Goal: Task Accomplishment & Management: Manage account settings

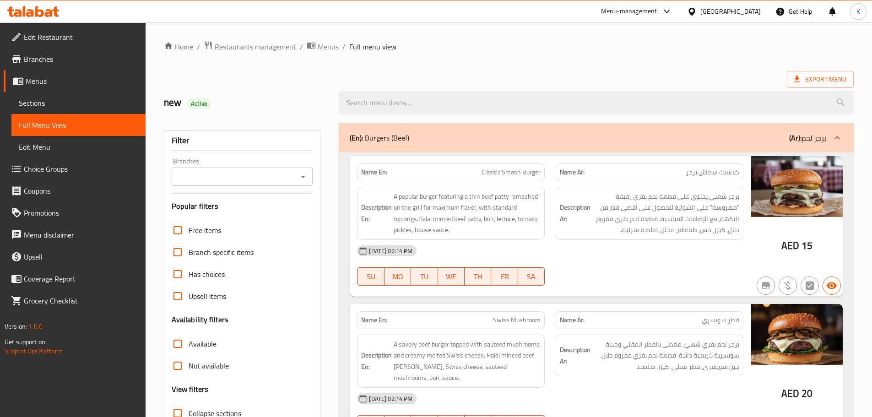
scroll to position [1237, 0]
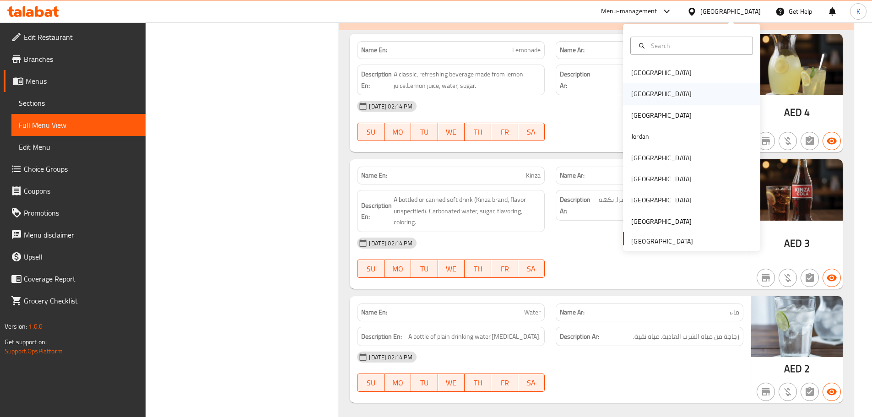
click at [645, 94] on div "[GEOGRAPHIC_DATA]" at bounding box center [661, 93] width 75 height 21
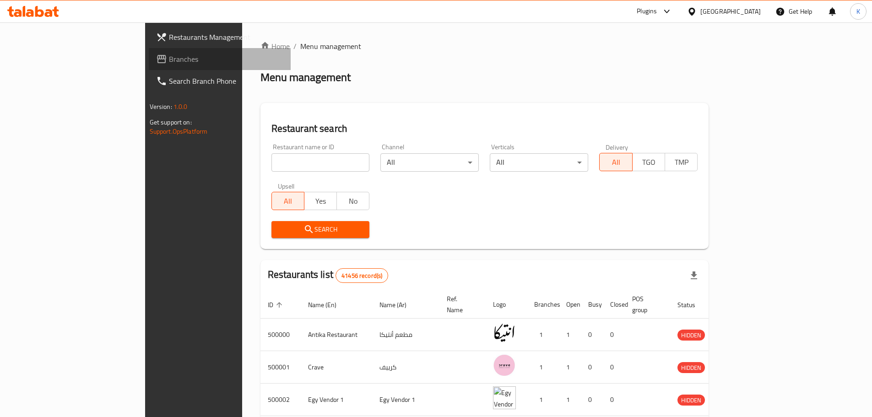
click at [169, 60] on span "Branches" at bounding box center [226, 59] width 114 height 11
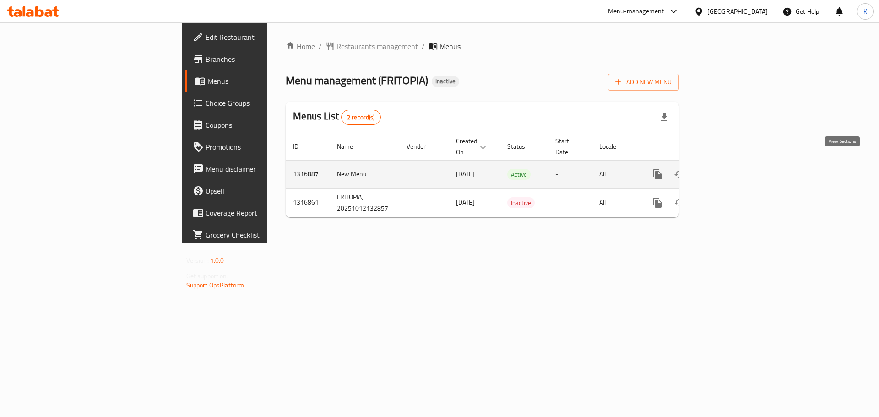
click at [729, 169] on icon "enhanced table" at bounding box center [723, 174] width 11 height 11
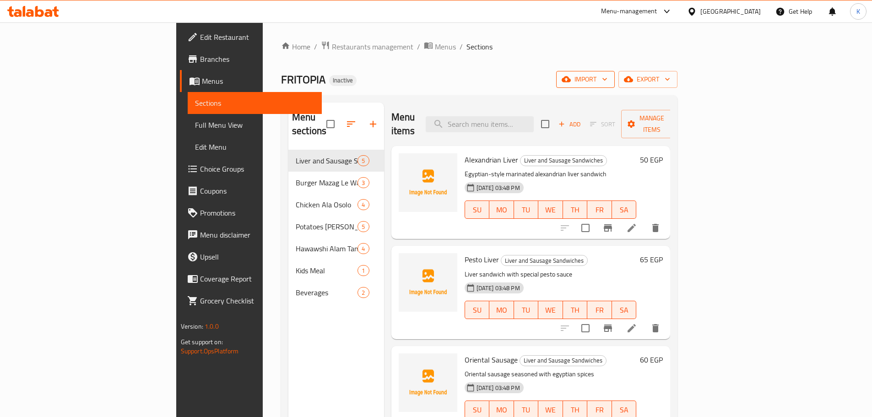
click at [608, 82] on span "import" at bounding box center [586, 79] width 44 height 11
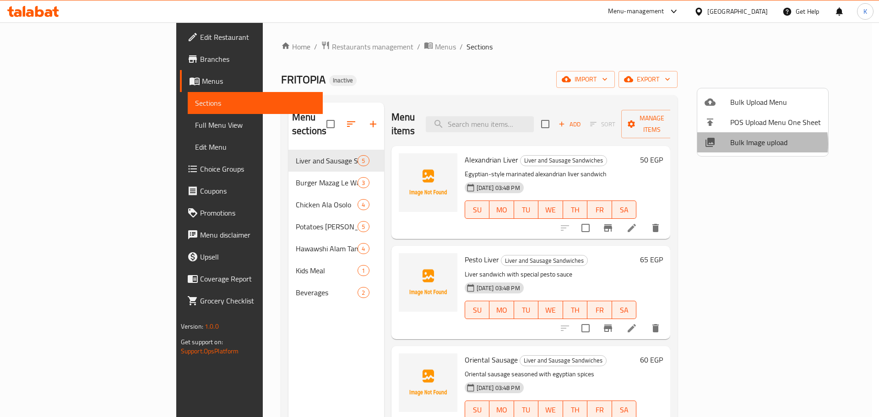
click at [746, 144] on span "Bulk Image upload" at bounding box center [775, 142] width 91 height 11
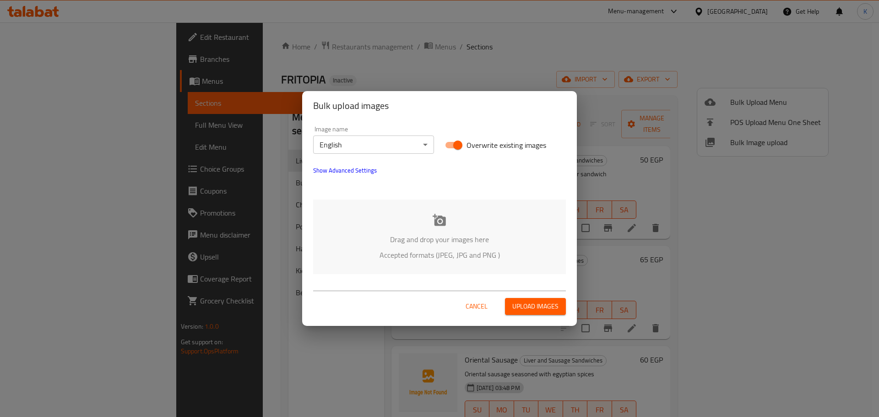
click at [437, 229] on div "Drag and drop your images here Accepted formats (JPEG, JPG and PNG )" at bounding box center [439, 237] width 253 height 75
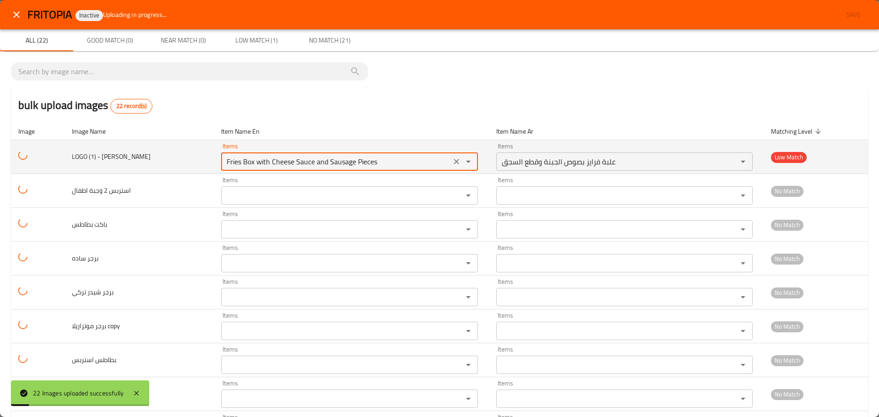
click at [260, 163] on Sadaka "Fries Box with Cheese Sauce and Sausage Pieces" at bounding box center [336, 161] width 224 height 13
click at [456, 163] on icon "Clear" at bounding box center [460, 161] width 9 height 9
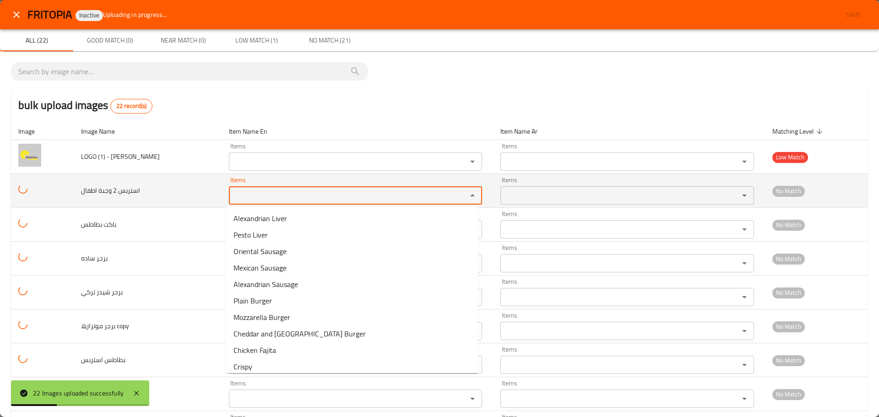
click at [302, 189] on اطفال "Items" at bounding box center [342, 195] width 221 height 13
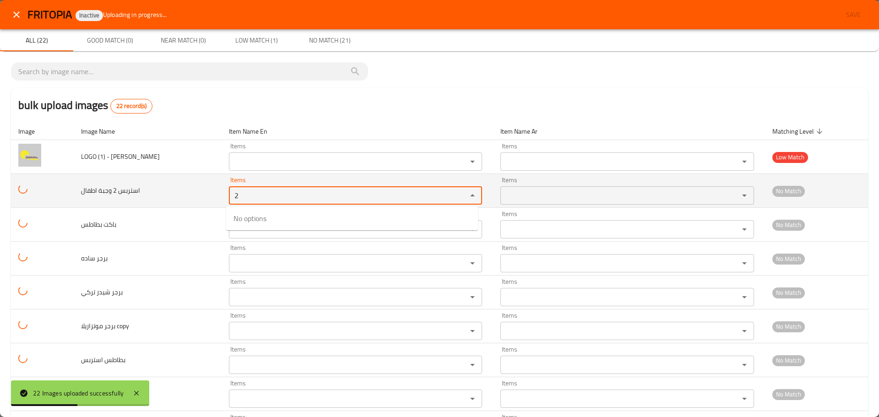
drag, startPoint x: 302, startPoint y: 189, endPoint x: 169, endPoint y: 192, distance: 132.8
click at [169, 192] on tr "استربس 2 وجبة اطفال Items 2 Items Items Items No Match" at bounding box center [439, 191] width 857 height 34
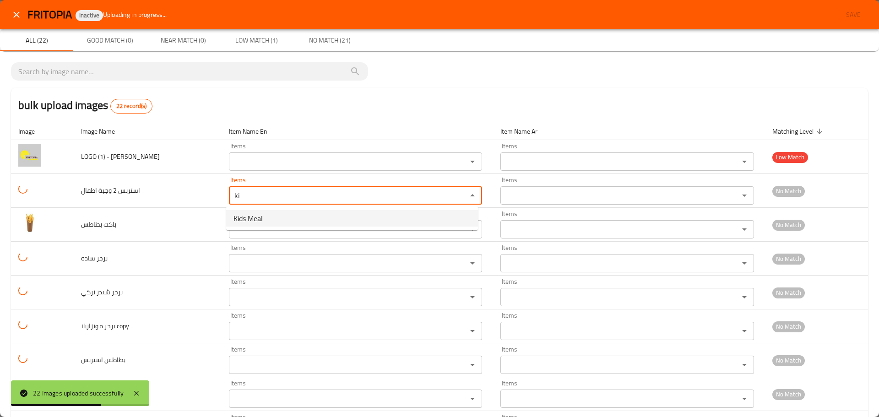
click at [265, 217] on اطفال-option-0 "Kids Meal" at bounding box center [352, 218] width 252 height 16
type اطفال "Kids Meal"
type اطفال-ar "وجبة الأطفال"
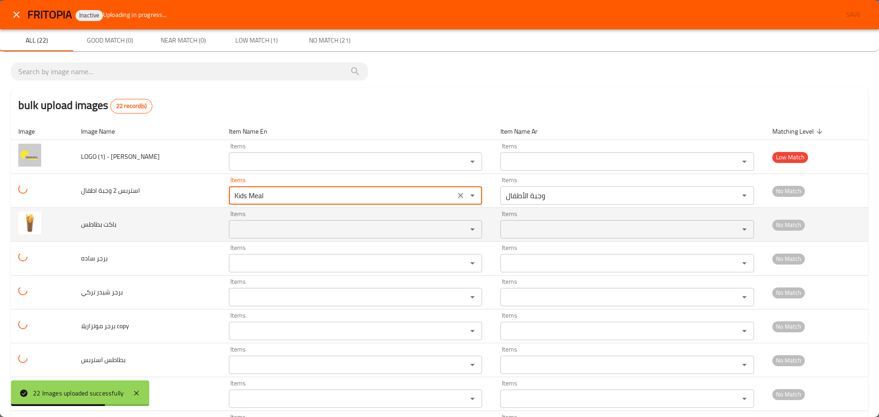
type اطفال "Kids Meal"
click at [263, 228] on بطاطس "Items" at bounding box center [342, 229] width 221 height 13
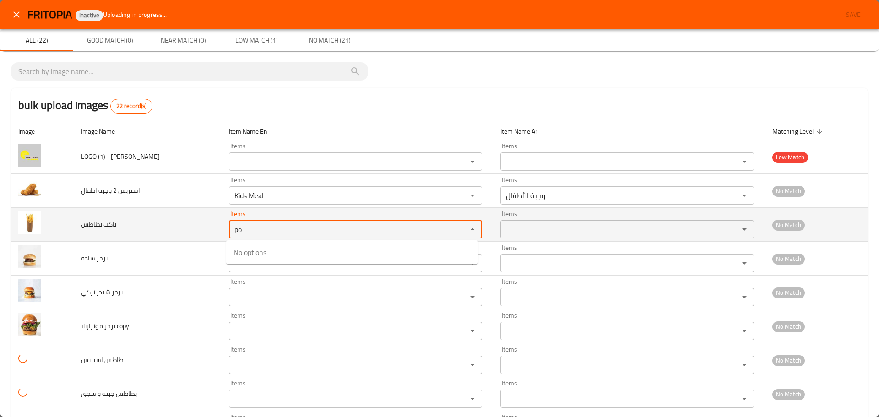
drag, startPoint x: 247, startPoint y: 230, endPoint x: 194, endPoint y: 221, distance: 54.3
click at [200, 222] on tr "باكت بطاطس Items po Items Items Items No Match" at bounding box center [439, 225] width 857 height 34
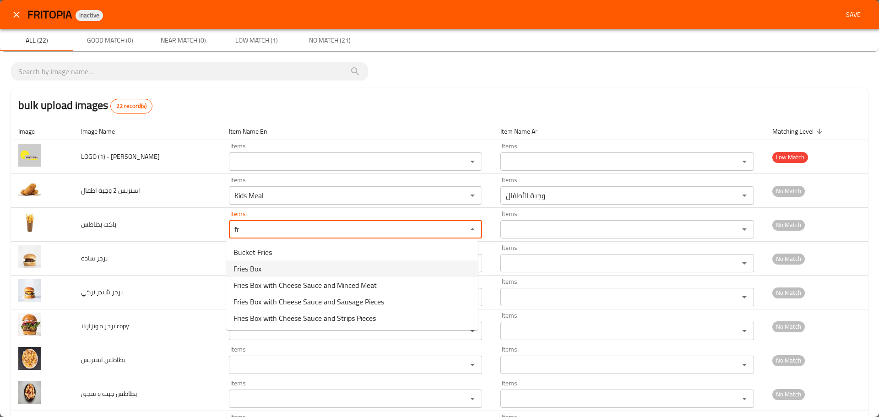
click at [246, 271] on span "Fries Box" at bounding box center [247, 268] width 28 height 11
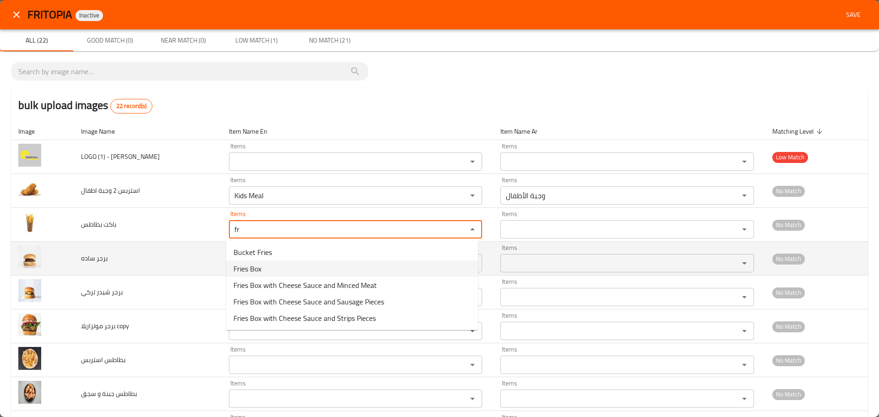
type بطاطس "Fries Box"
type بطاطس-ar "علبة فرايز"
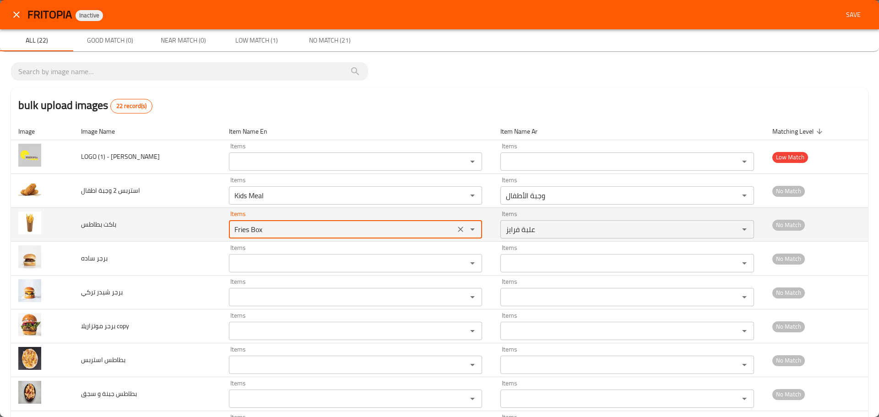
drag, startPoint x: 245, startPoint y: 227, endPoint x: 232, endPoint y: 238, distance: 17.5
click at [229, 225] on div "Fries Box Items" at bounding box center [356, 229] width 254 height 18
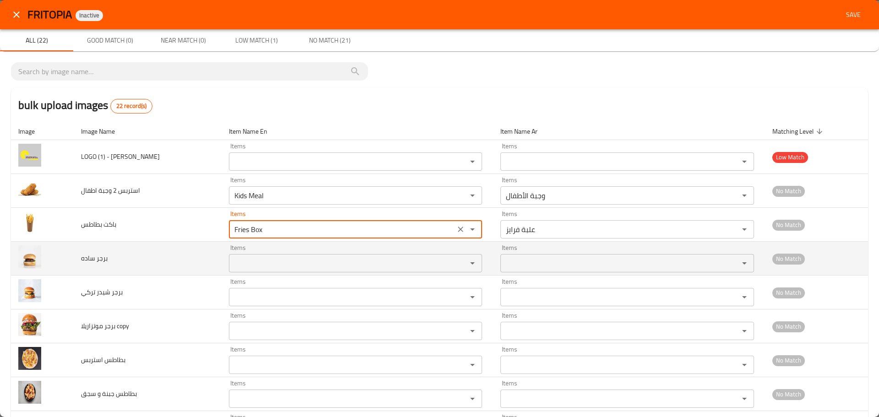
type بطاطس "Fries Box"
click at [256, 266] on ساده "Items" at bounding box center [342, 263] width 221 height 13
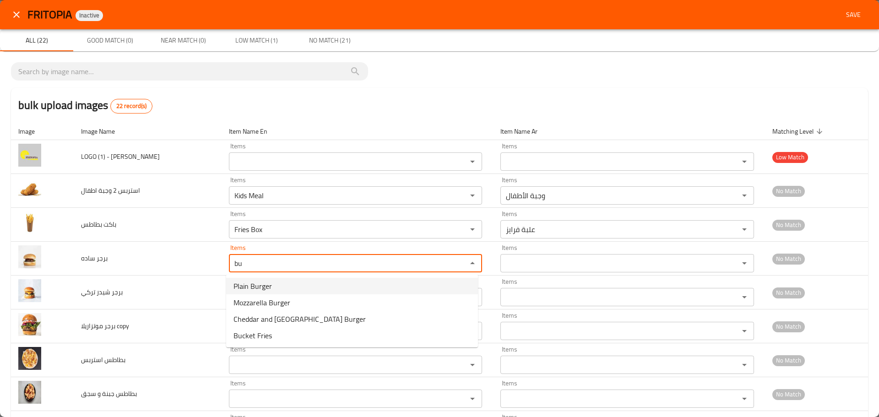
click at [272, 288] on ساده-option-0 "Plain Burger" at bounding box center [352, 286] width 252 height 16
type ساده "Plain Burger"
type ساده-ar "برجر سادة"
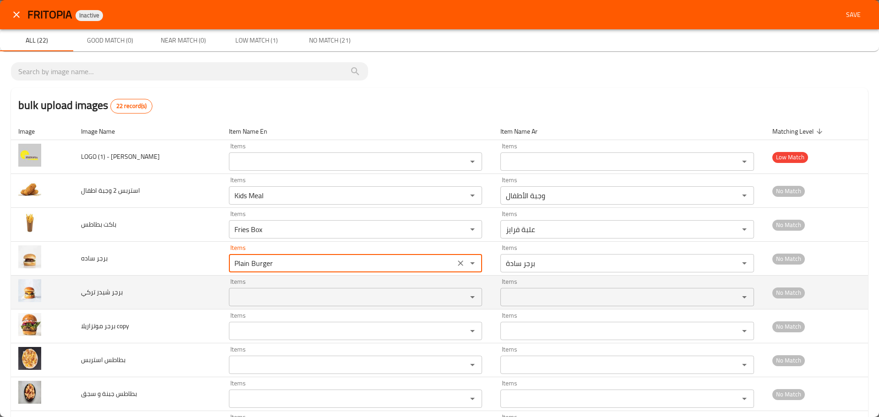
type ساده "Plain Burger"
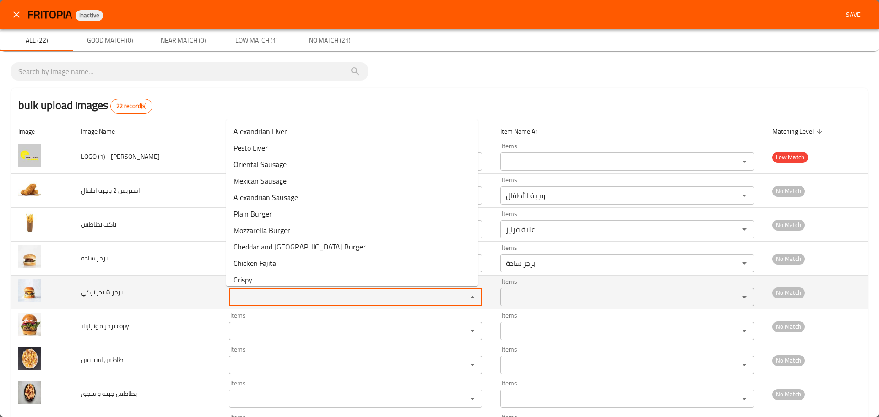
click at [257, 301] on تركي "Items" at bounding box center [342, 297] width 221 height 13
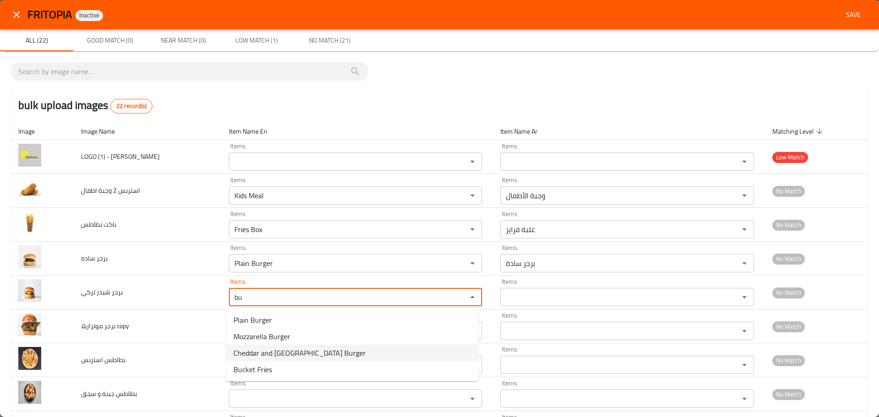
click at [260, 353] on span "Cheddar and Turkey Burger" at bounding box center [299, 352] width 132 height 11
type تركي "Cheddar and Turkey Burger"
type تركي-ar "برجر شيدر وتركي"
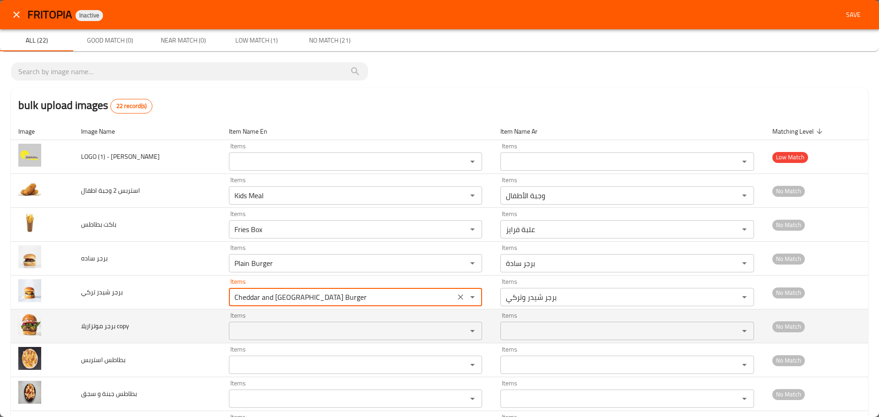
type تركي "Cheddar and Turkey Burger"
click at [260, 325] on copy "Items" at bounding box center [342, 331] width 221 height 13
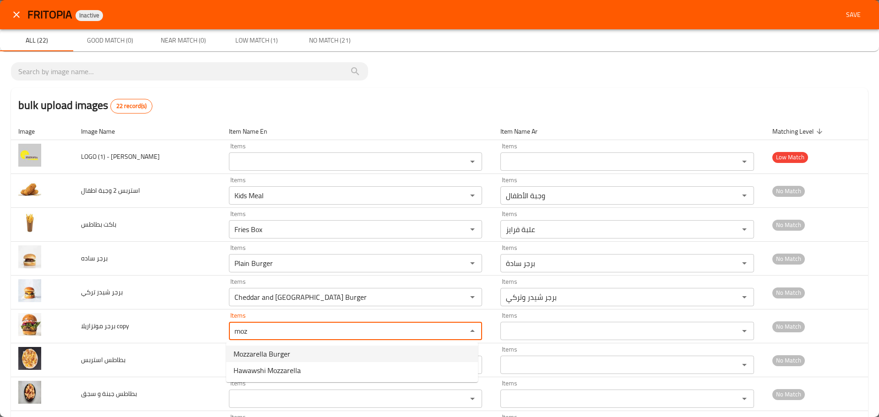
click at [266, 356] on span "Mozzarella Burger" at bounding box center [261, 353] width 57 height 11
type copy "Mozzarella Burger"
type copy-ar "برجر موزاريلا"
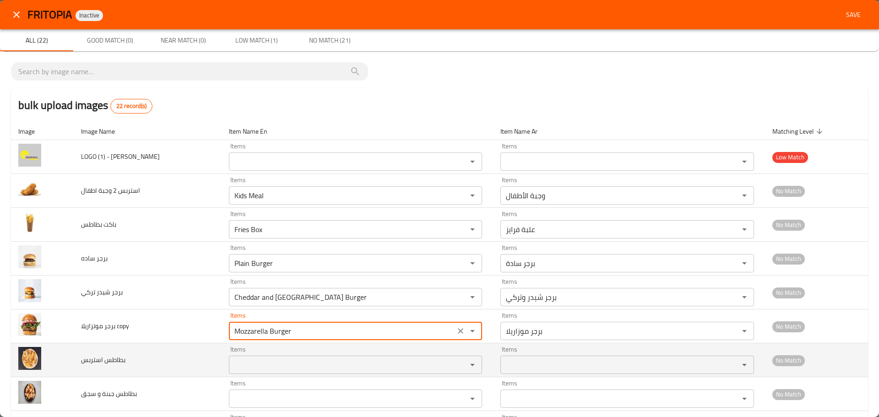
type copy "Mozzarella Burger"
click at [260, 362] on استربس "Items" at bounding box center [342, 364] width 221 height 13
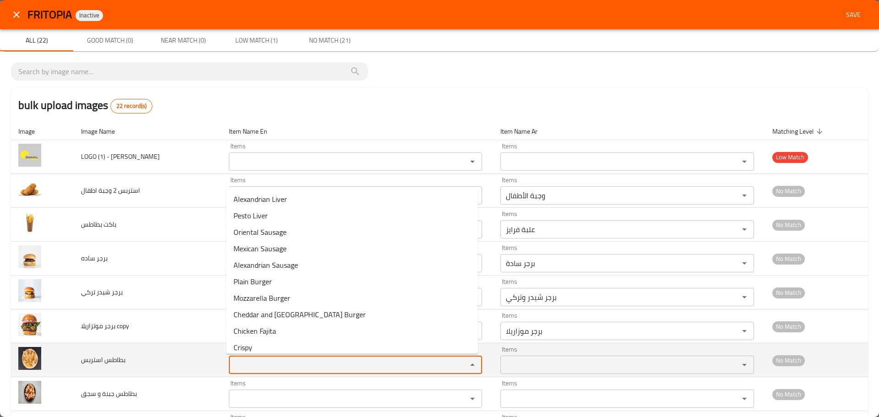
click at [213, 362] on td "بطاطس استربس" at bounding box center [148, 360] width 148 height 34
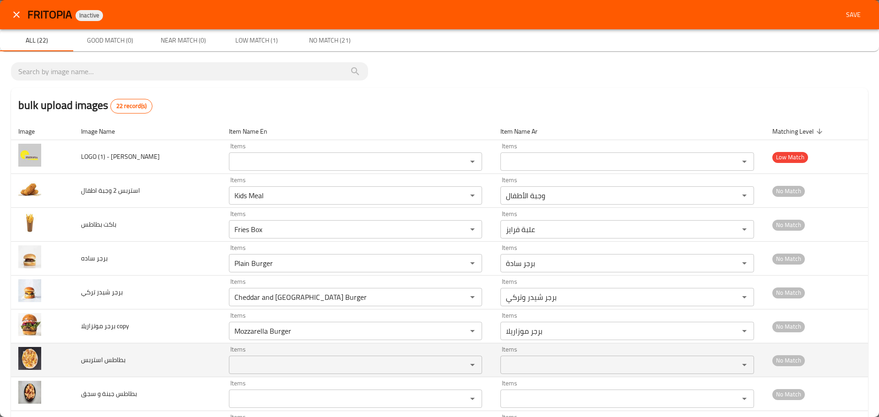
click at [245, 362] on استربس "Items" at bounding box center [342, 364] width 221 height 13
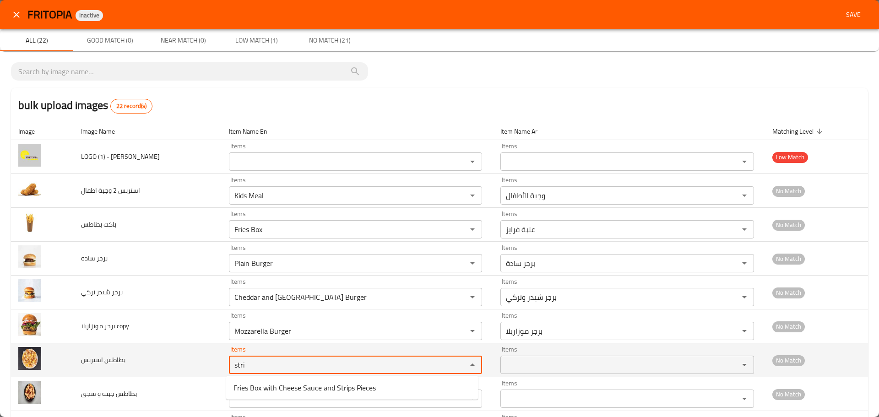
drag, startPoint x: 245, startPoint y: 364, endPoint x: 202, endPoint y: 358, distance: 43.6
click at [202, 358] on tr "بطاطس استربس Items stri Items Items Items No Match" at bounding box center [439, 360] width 857 height 34
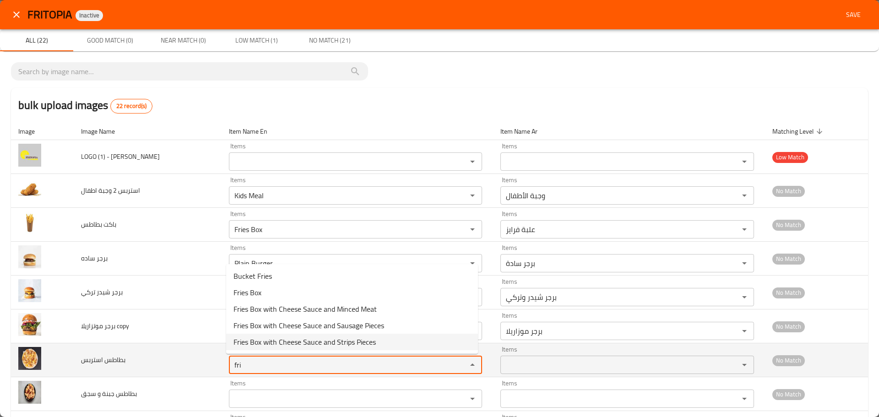
drag, startPoint x: 243, startPoint y: 363, endPoint x: 221, endPoint y: 362, distance: 21.6
click at [222, 362] on td "Items fri Items" at bounding box center [358, 360] width 272 height 34
type استربس "fri"
click at [214, 368] on td "بطاطس استربس" at bounding box center [148, 360] width 148 height 34
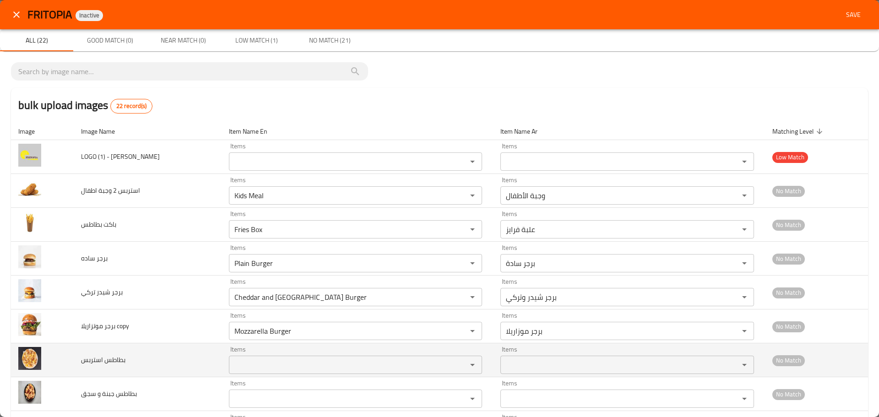
click at [255, 367] on استربس "Items" at bounding box center [342, 364] width 221 height 13
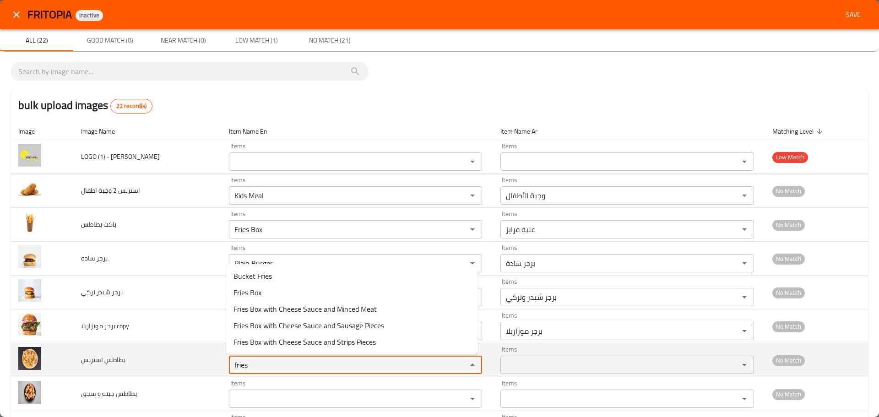
drag, startPoint x: 256, startPoint y: 367, endPoint x: 220, endPoint y: 361, distance: 37.0
click at [222, 361] on td "Items fries Items" at bounding box center [358, 360] width 272 height 34
click at [264, 367] on استربس "fries" at bounding box center [342, 364] width 221 height 13
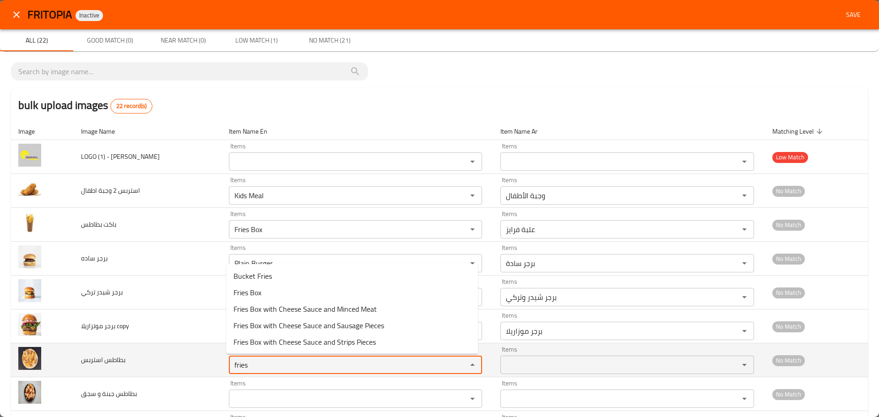
click at [264, 367] on استربس "fries" at bounding box center [342, 364] width 221 height 13
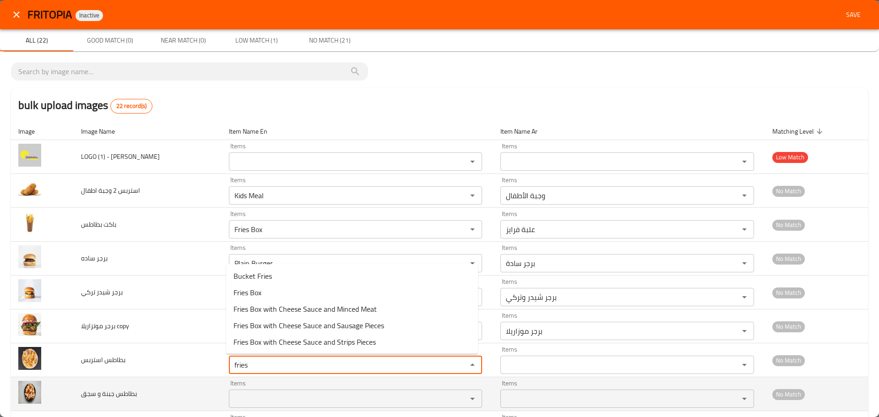
click at [255, 388] on div "Items Items" at bounding box center [356, 394] width 254 height 28
type استربس "fries"
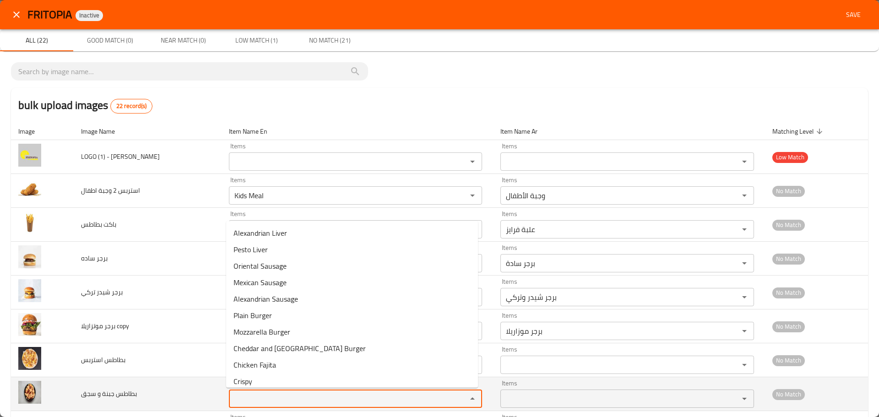
click at [251, 394] on سجق "Items" at bounding box center [342, 398] width 221 height 13
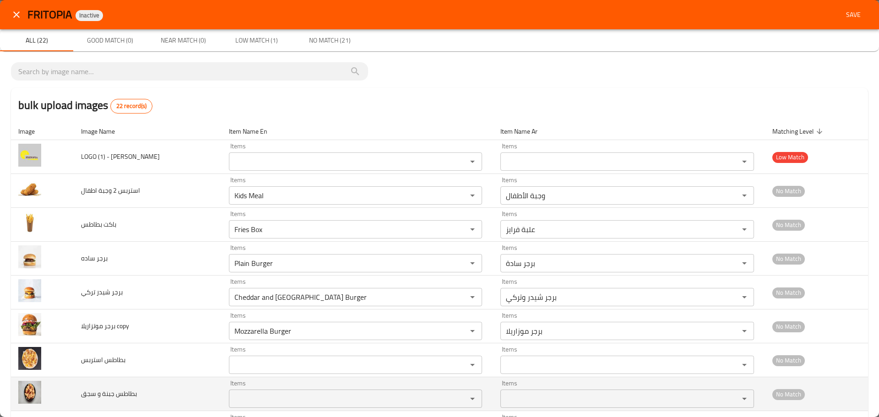
click at [211, 392] on td "بطاطس جبنة و سجق" at bounding box center [148, 394] width 148 height 34
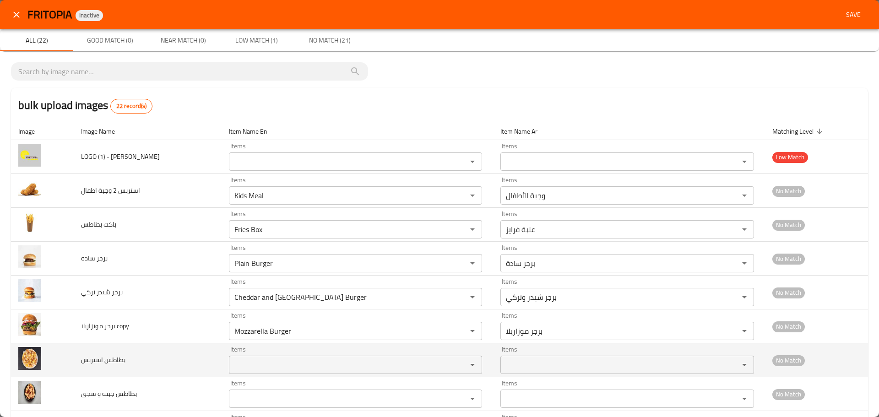
click at [244, 365] on استربس "Items" at bounding box center [342, 364] width 221 height 13
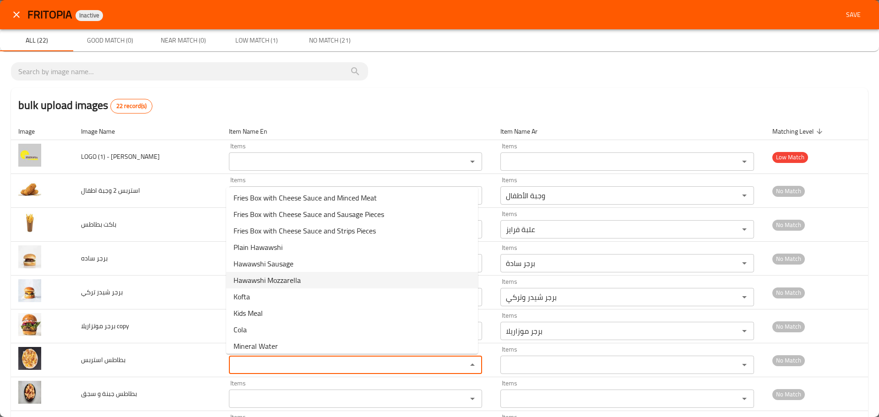
scroll to position [236, 0]
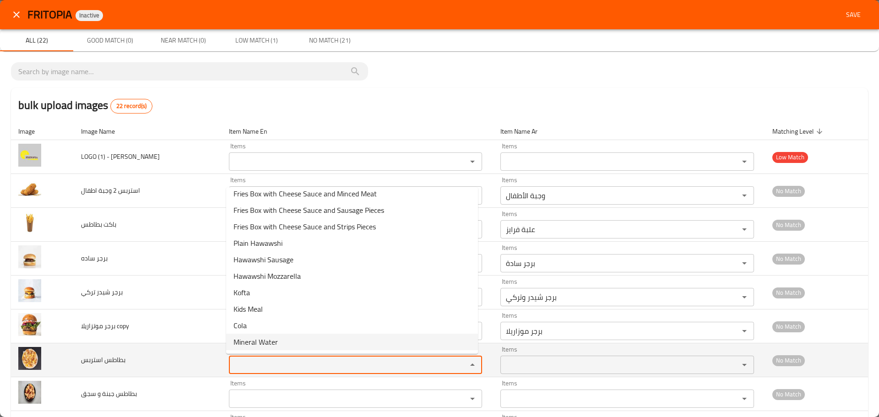
click at [251, 369] on استربس "Items" at bounding box center [342, 364] width 221 height 13
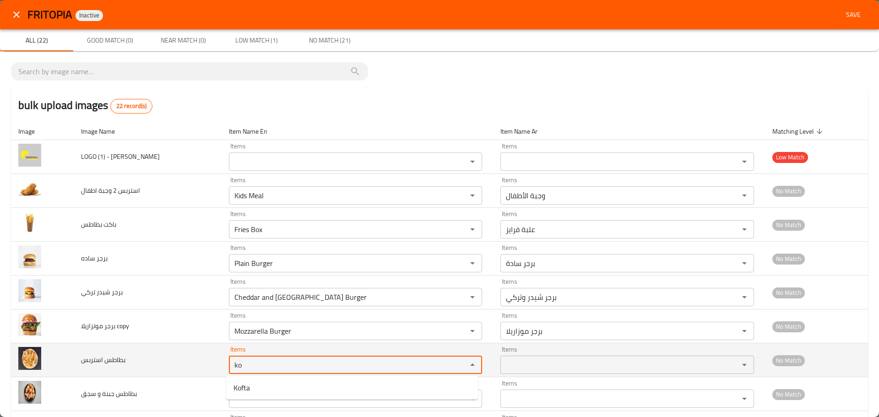
type استربس "k"
type استربس "h"
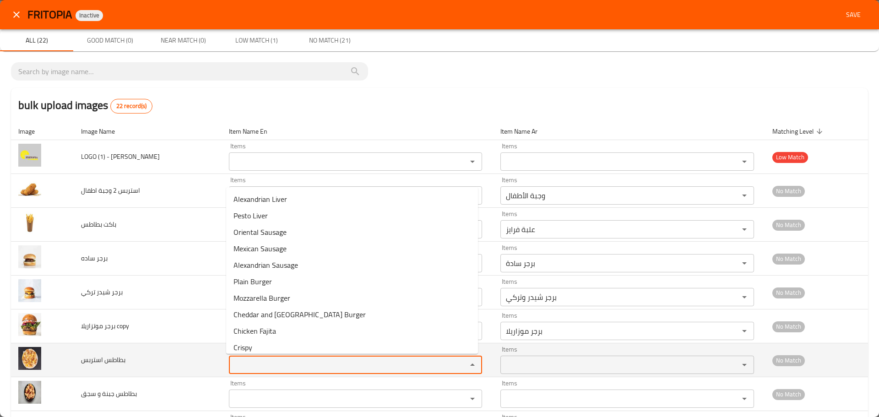
type استربس "o"
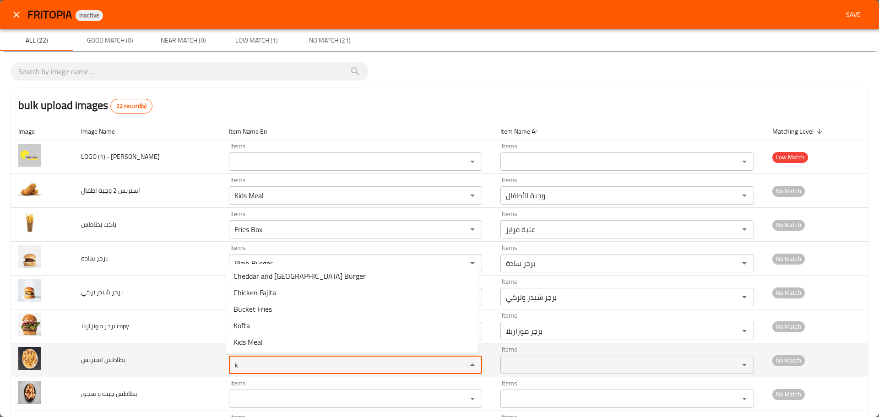
type استربس "k"
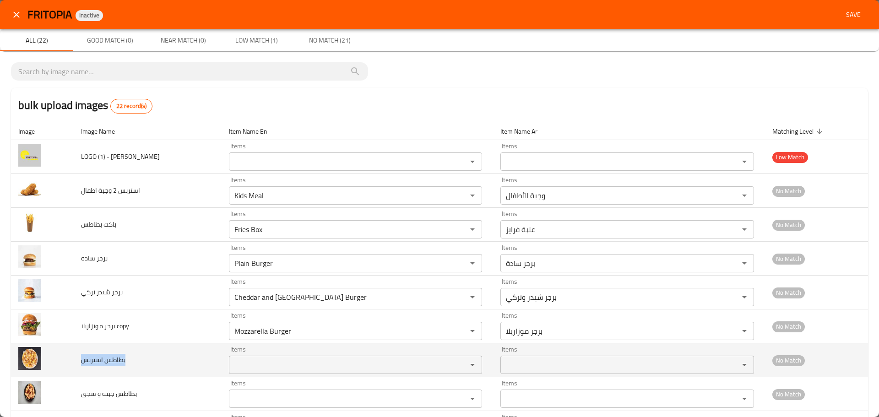
drag, startPoint x: 166, startPoint y: 363, endPoint x: 78, endPoint y: 357, distance: 88.5
click at [78, 357] on td "بطاطس استربس" at bounding box center [148, 360] width 148 height 34
click at [236, 368] on استربس "Items" at bounding box center [342, 364] width 221 height 13
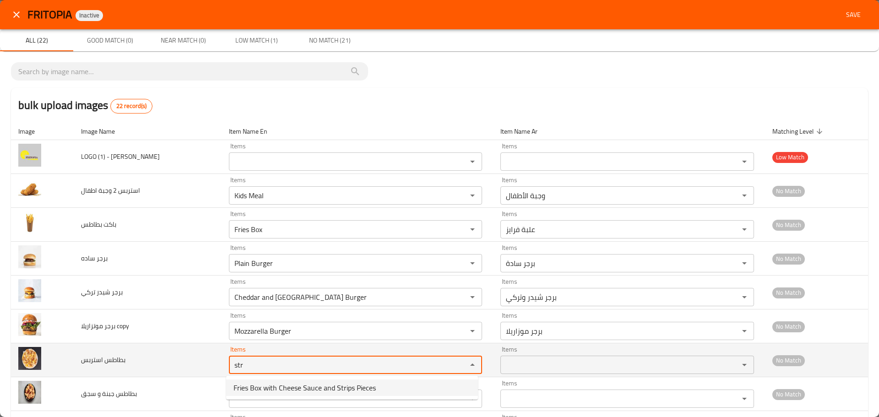
drag, startPoint x: 251, startPoint y: 362, endPoint x: 172, endPoint y: 365, distance: 78.8
click at [172, 365] on tr "بطاطس استربس Items str Items Items Items No Match" at bounding box center [439, 360] width 857 height 34
click at [266, 366] on استربس "str" at bounding box center [342, 364] width 221 height 13
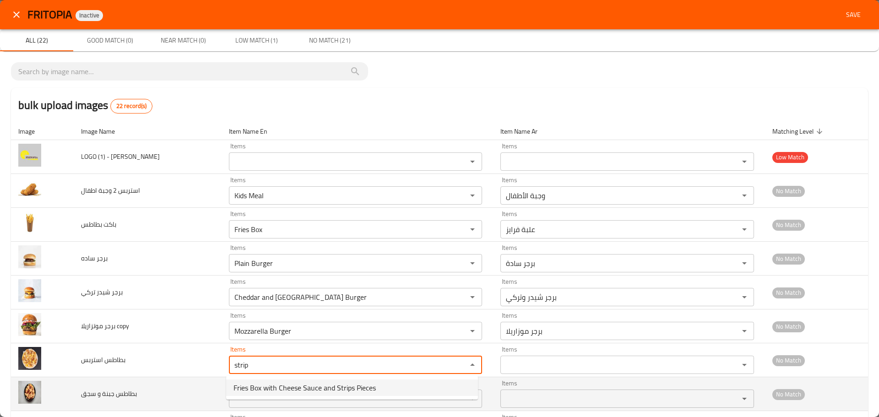
type استربس "strip"
click at [153, 401] on td "بطاطس جبنة و سجق" at bounding box center [148, 394] width 148 height 34
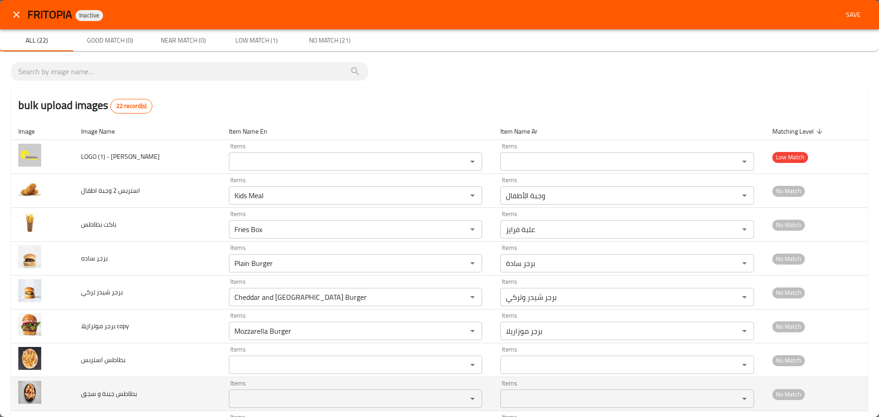
click at [240, 399] on سجق "Items" at bounding box center [342, 398] width 221 height 13
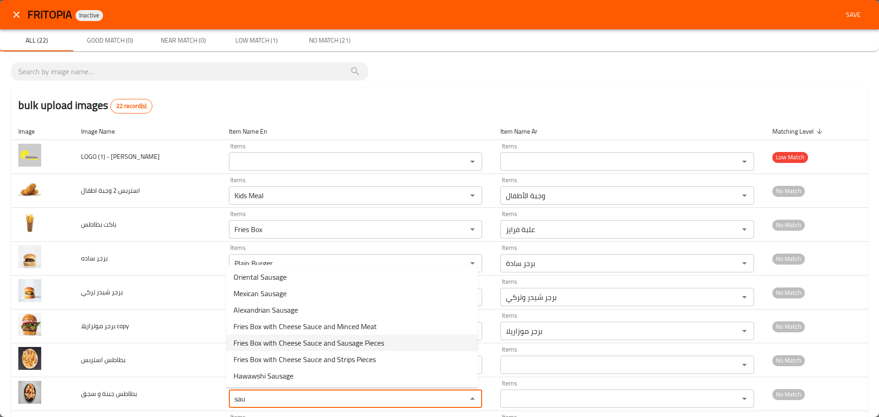
click at [319, 343] on span "Fries Box with Cheese Sauce and Sausage Pieces" at bounding box center [308, 342] width 151 height 11
type سجق "Fries Box with Cheese Sauce and Sausage Pieces"
type سجق-ar "علبة فرايز بصوص الجبنة وقطع السجق"
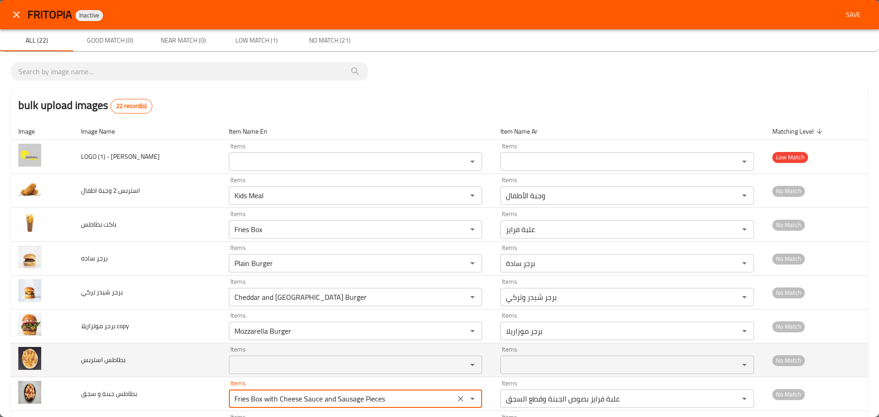
type سجق "Fries Box with Cheese Sauce and Sausage Pieces"
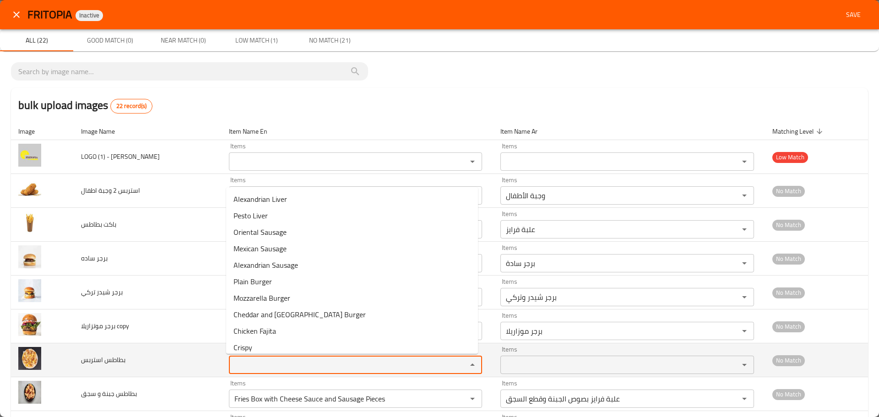
click at [268, 361] on استربس "Items" at bounding box center [342, 364] width 221 height 13
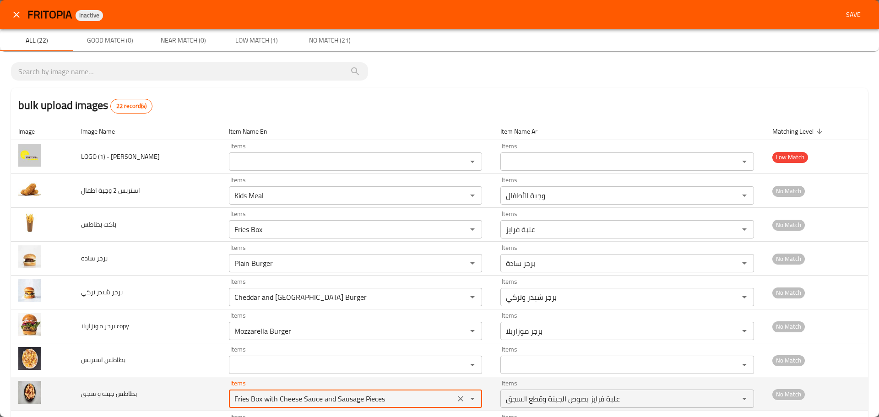
drag, startPoint x: 244, startPoint y: 401, endPoint x: 207, endPoint y: 398, distance: 36.8
click at [207, 398] on tr "بطاطس جبنة و سجق Items Fries Box with Cheese Sauce and Sausage Pieces Items Ite…" at bounding box center [439, 394] width 857 height 34
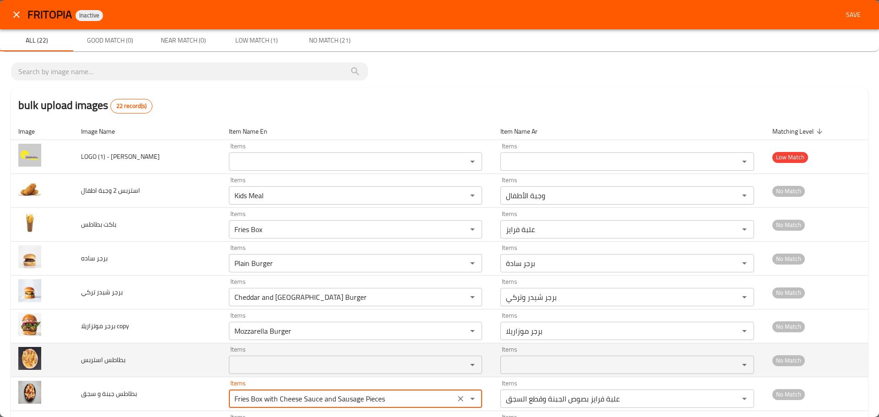
click at [262, 372] on div "Items" at bounding box center [356, 365] width 254 height 18
paste استربس "Frie"
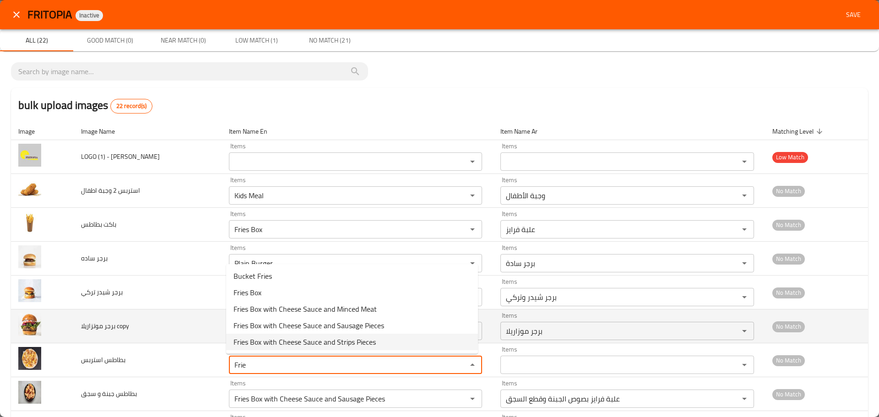
click at [347, 339] on span "Fries Box with Cheese Sauce and Strips Pieces" at bounding box center [304, 341] width 142 height 11
type استربس "Fries Box with Cheese Sauce and Strips Pieces"
type استربس-ar "علبة فرايز بصوص الجبنة وقطع الأستربس"
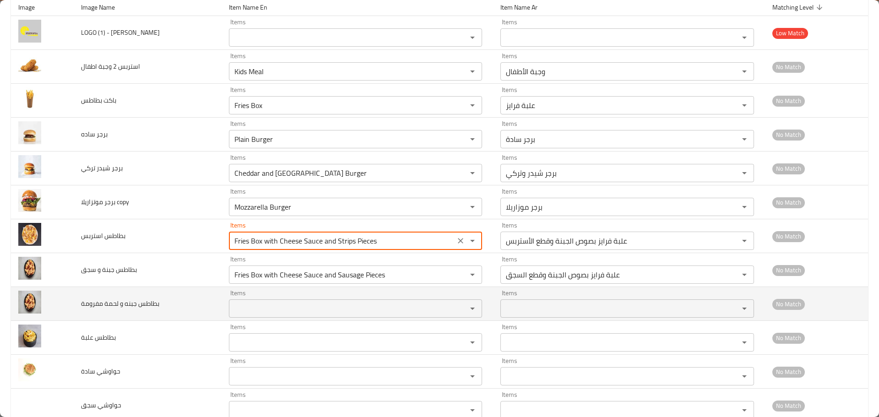
scroll to position [137, 0]
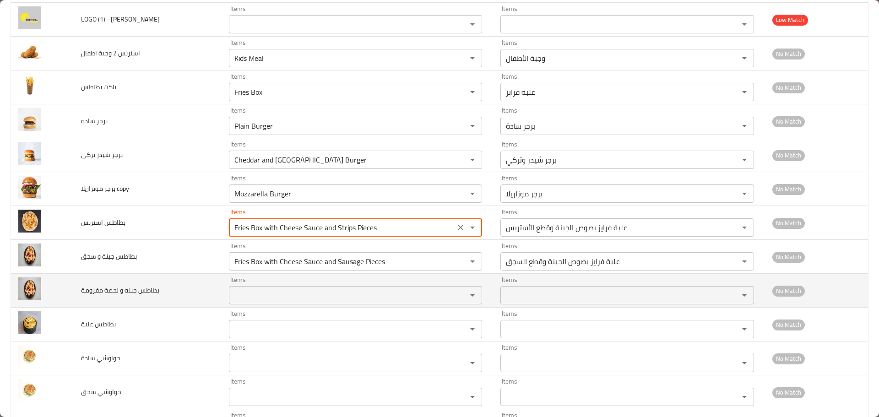
type استربس "Fries Box with Cheese Sauce and Strips Pieces"
click at [246, 295] on مفرومة "Items" at bounding box center [342, 295] width 221 height 13
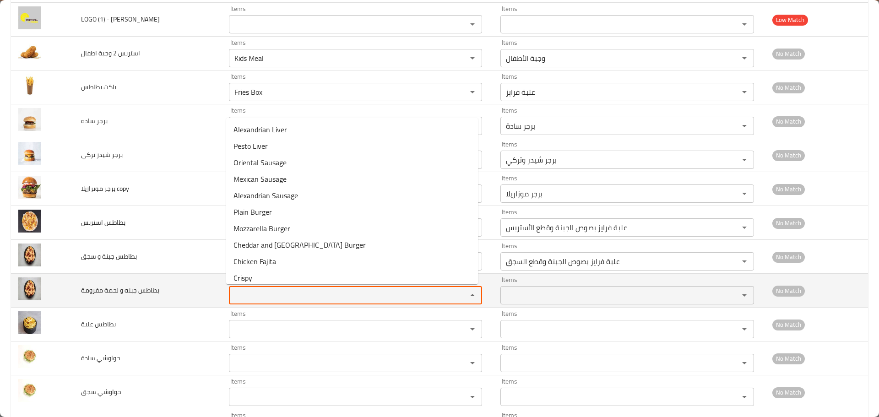
paste مفرومة "Frie"
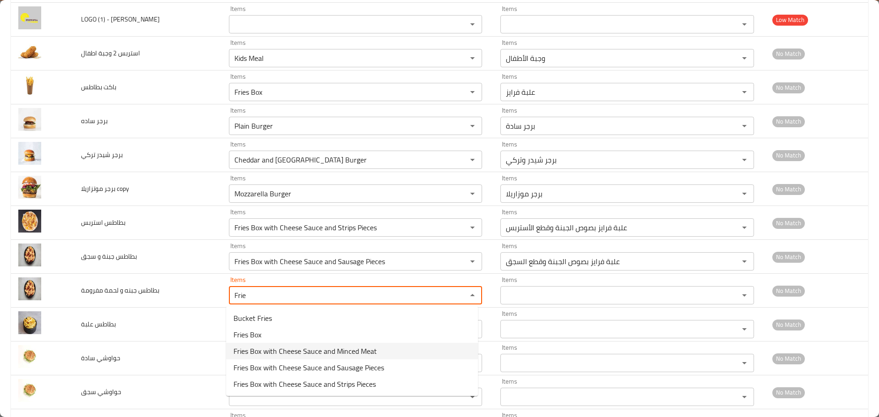
click at [298, 350] on span "Fries Box with Cheese Sauce and Minced Meat" at bounding box center [304, 351] width 143 height 11
type مفرومة "Fries Box with Cheese Sauce and Minced Meat"
type مفرومة-ar "علبة فرايز بصوص الجبنة واللحمة المفرومة"
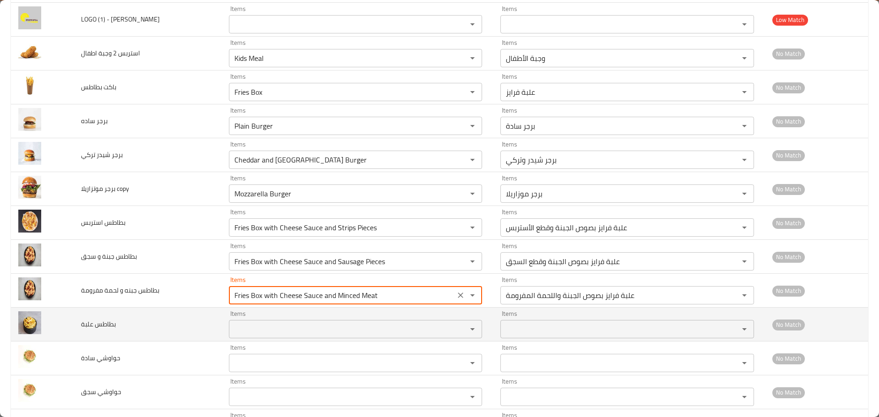
type مفرومة "Fries Box with Cheese Sauce and Minced Meat"
click at [252, 328] on علبة "Items" at bounding box center [342, 329] width 221 height 13
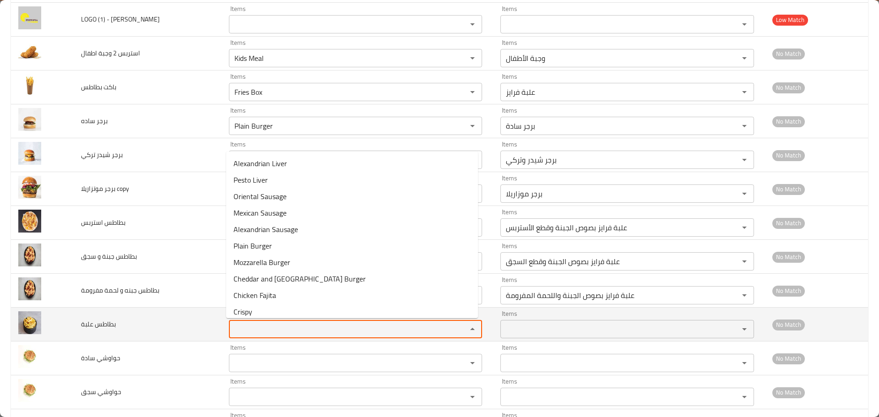
paste علبة "Frie"
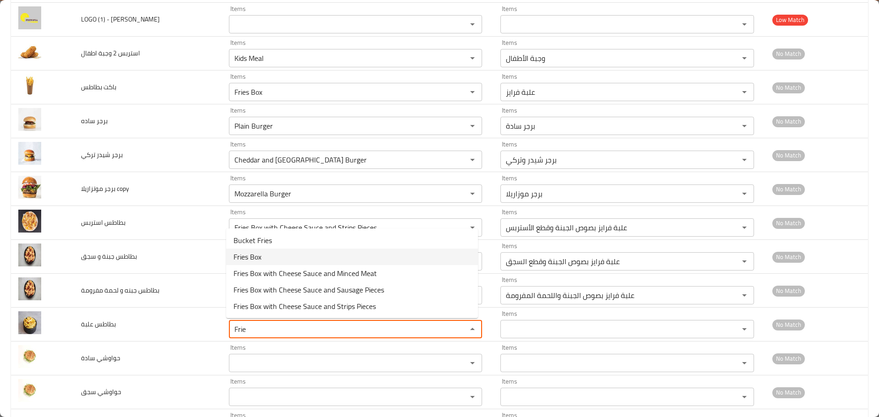
click at [241, 258] on span "Fries Box" at bounding box center [247, 256] width 28 height 11
type علبة "Fries Box"
type علبة-ar "علبة فرايز"
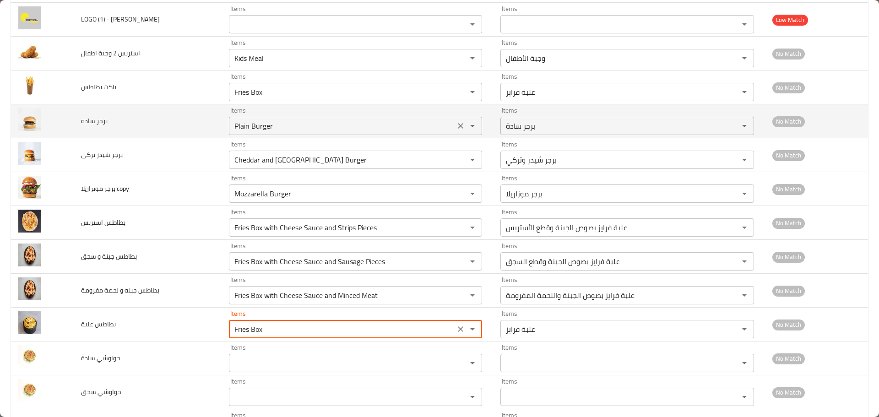
scroll to position [0, 0]
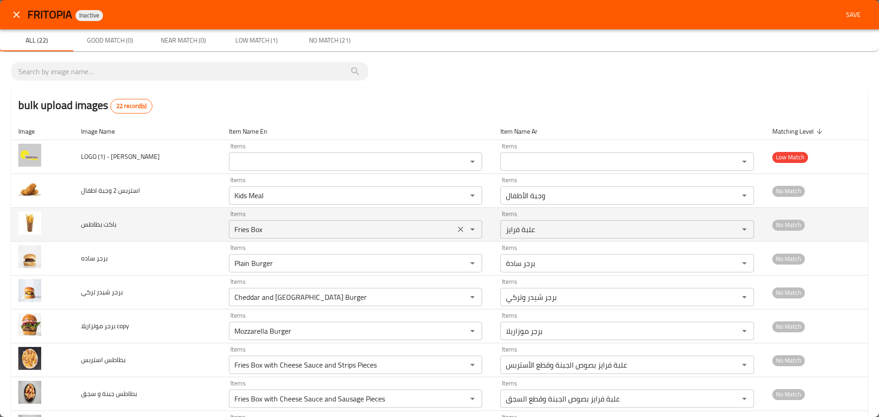
type علبة "Fries Box"
click at [249, 233] on بطاطس "Fries Box" at bounding box center [342, 229] width 221 height 13
paste بطاطس "enhanced table"
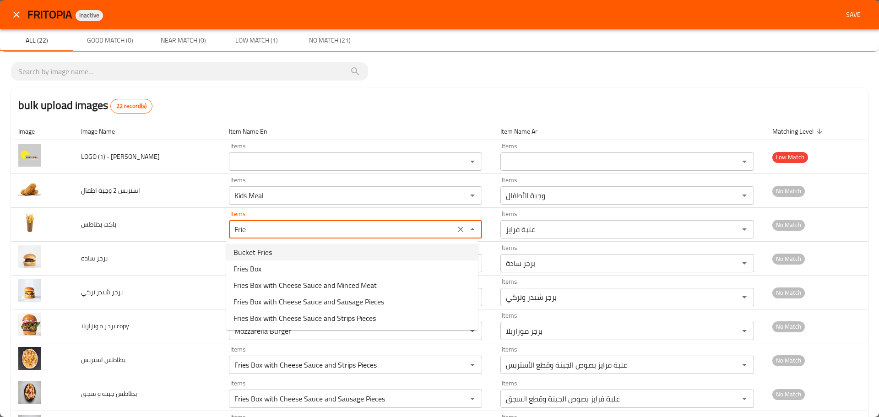
click at [251, 252] on span "Bucket Fries" at bounding box center [252, 252] width 38 height 11
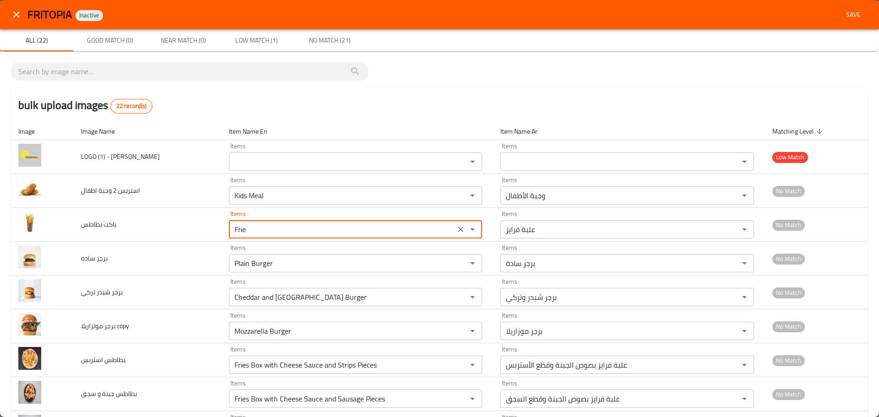
type بطاطس "Bucket Fries"
type بطاطس-ar "باکت فرایز"
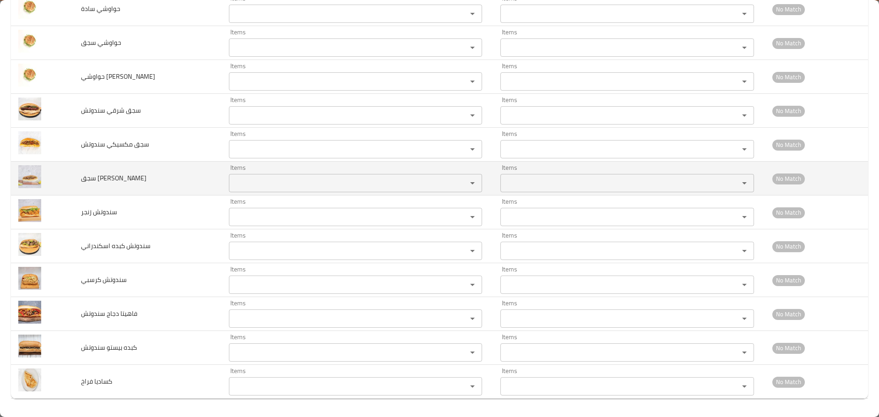
scroll to position [441, 0]
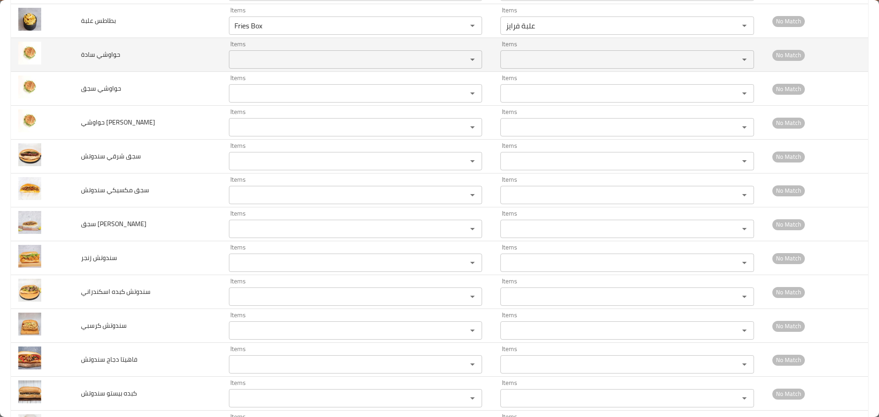
type بطاطس "Bucket Fries"
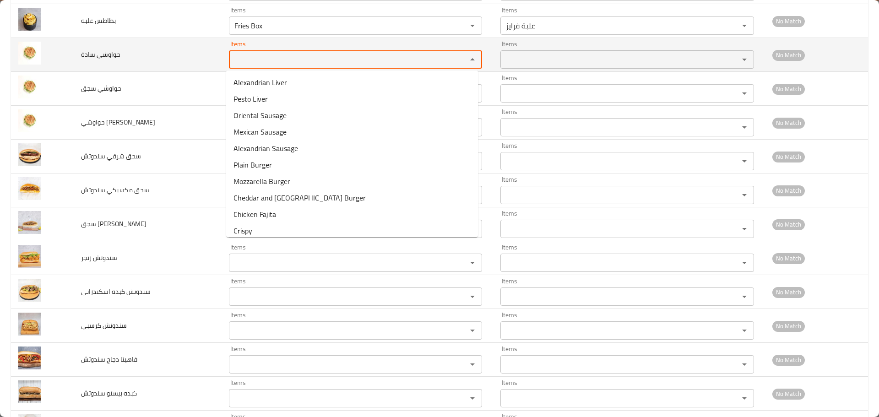
click at [241, 61] on سادة "Items" at bounding box center [342, 59] width 221 height 13
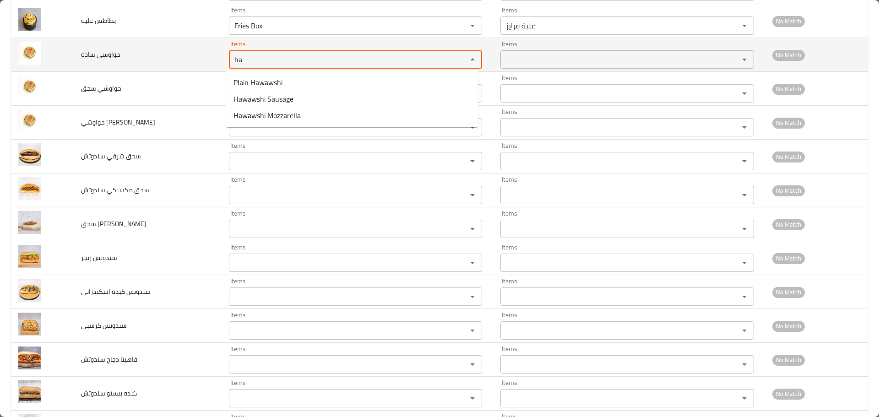
drag, startPoint x: 244, startPoint y: 61, endPoint x: 195, endPoint y: 51, distance: 50.5
click at [195, 51] on tr "حواوشي سادة Items ha Items Items Items No Match" at bounding box center [439, 55] width 857 height 34
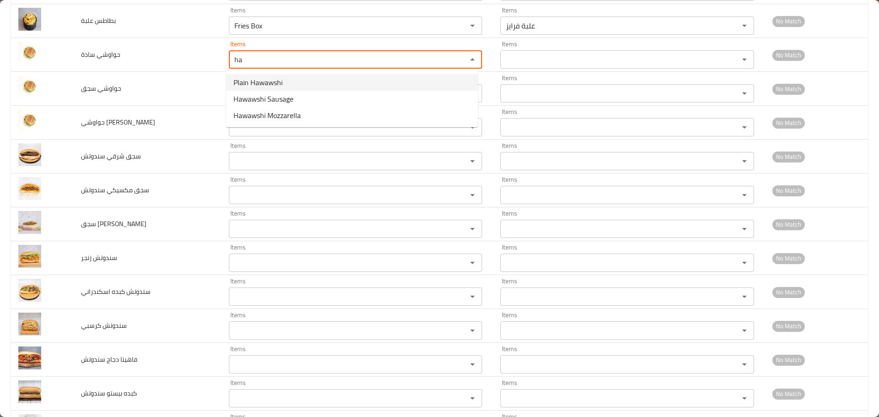
click at [261, 79] on span "Plain Hawawshi" at bounding box center [257, 82] width 49 height 11
type سادة "Plain Hawawshi"
type سادة-ar "حواوشي سادة"
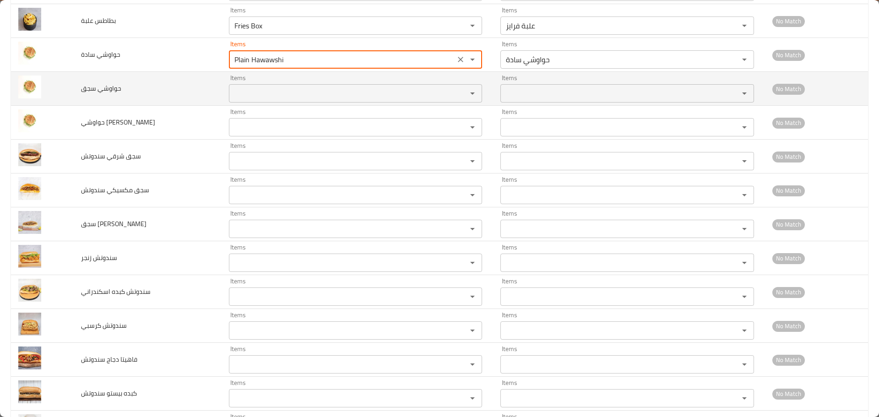
type سادة "Plain Hawawshi"
click at [256, 95] on سجق "Items" at bounding box center [342, 93] width 221 height 13
paste سجق "ha"
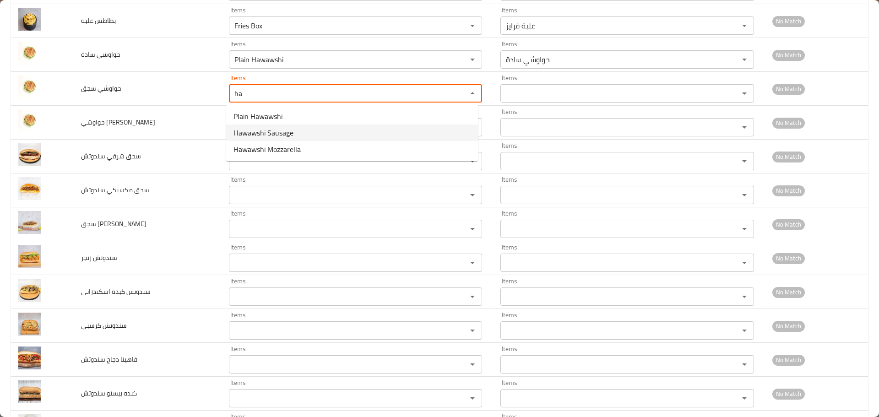
click at [265, 137] on span "Hawawshi Sausage" at bounding box center [263, 132] width 60 height 11
type سجق "Hawawshi Sausage"
type سجق-ar "حواوشي سجق"
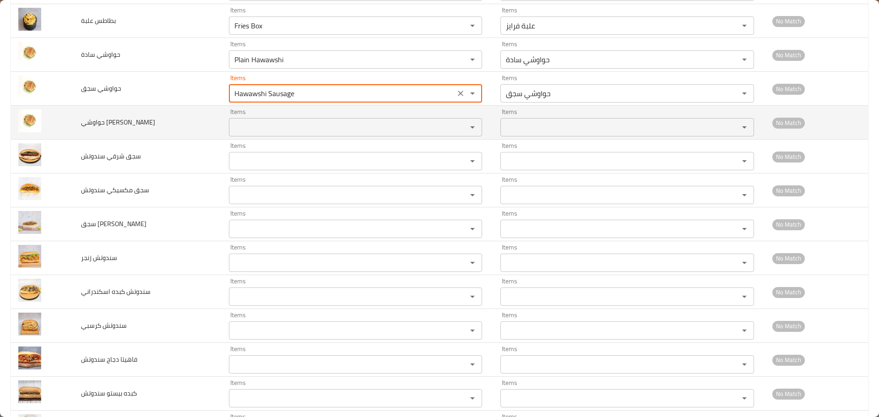
type سجق "Hawawshi Sausage"
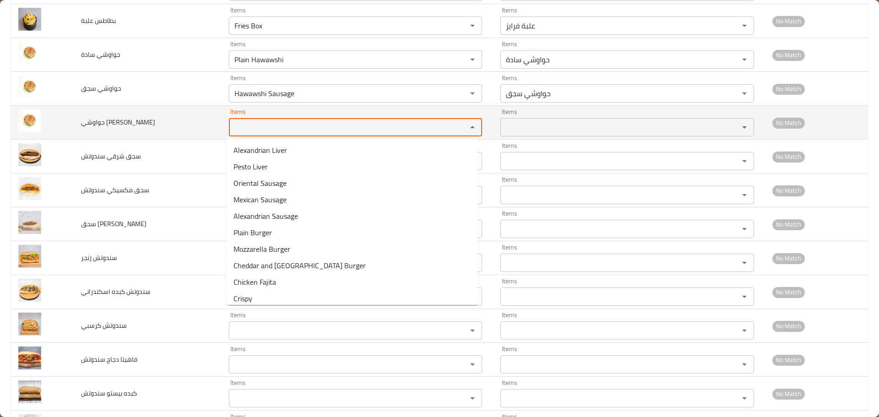
click at [262, 128] on موتزاريلا "Items" at bounding box center [342, 127] width 221 height 13
paste موتزاريلا "ha"
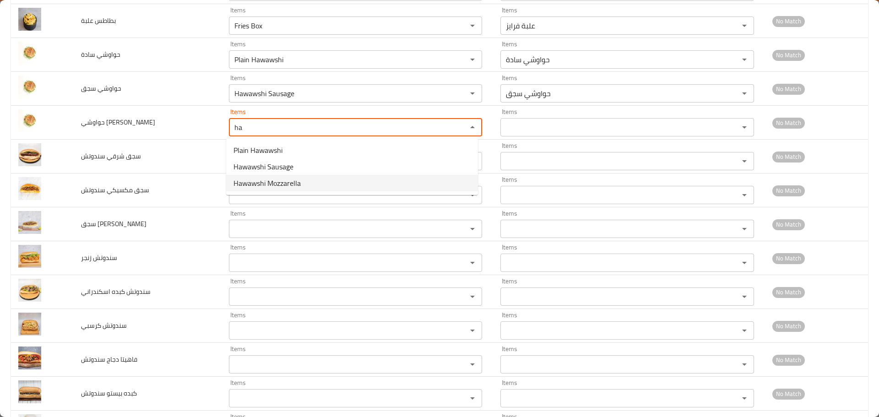
click at [267, 187] on span "Hawawshi Mozzarella" at bounding box center [266, 183] width 67 height 11
type موتزاريلا "Hawawshi Mozzarella"
type موتزاريلا-ar "حواوشي موزاريلا"
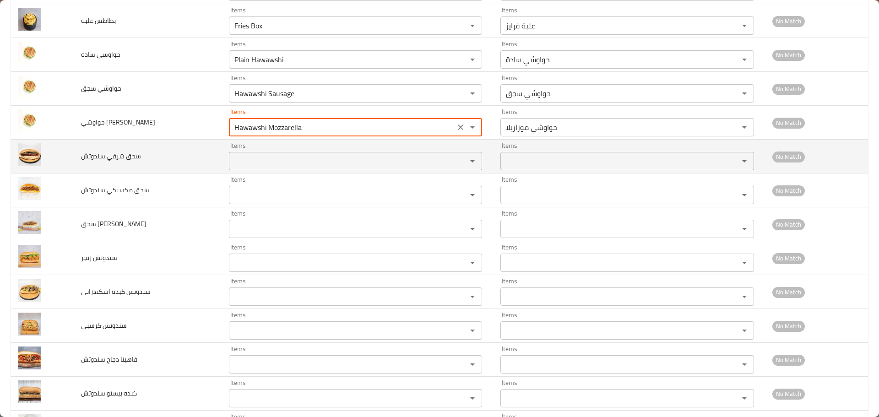
type موتزاريلا "Hawawshi Mozzarella"
click at [259, 160] on سندوتش "Items" at bounding box center [342, 161] width 221 height 13
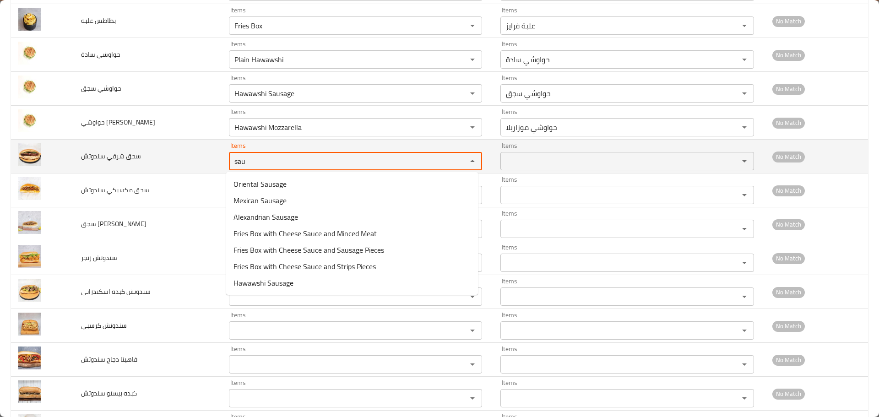
drag, startPoint x: 259, startPoint y: 162, endPoint x: 201, endPoint y: 151, distance: 59.2
click at [201, 151] on tr "سجق شرقي سندوتش Items sau Items Items Items No Match" at bounding box center [439, 157] width 857 height 34
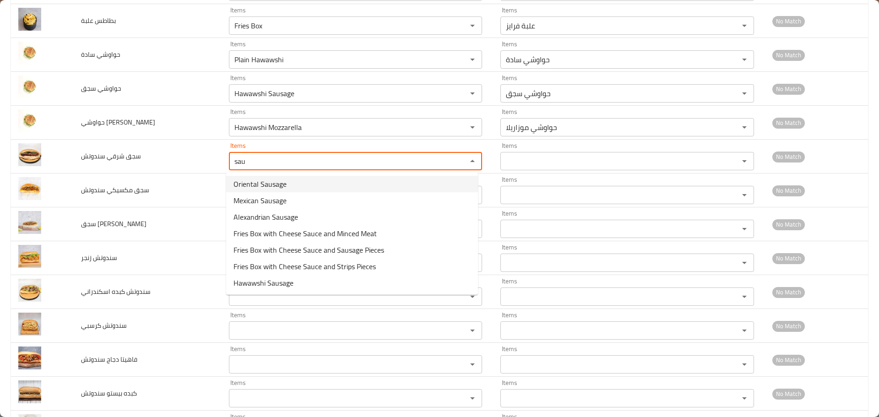
click at [262, 181] on span "Oriental Sausage" at bounding box center [259, 184] width 53 height 11
type سندوتش "Oriental Sausage"
type سندوتش-ar "سجق شرقي"
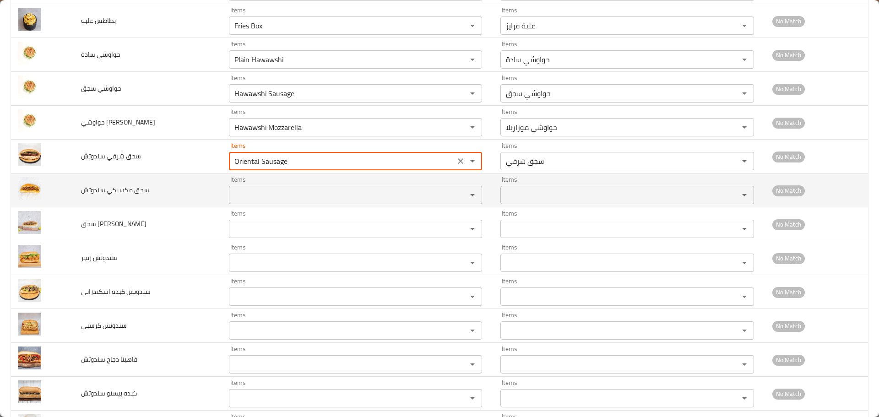
type سندوتش "Oriental Sausage"
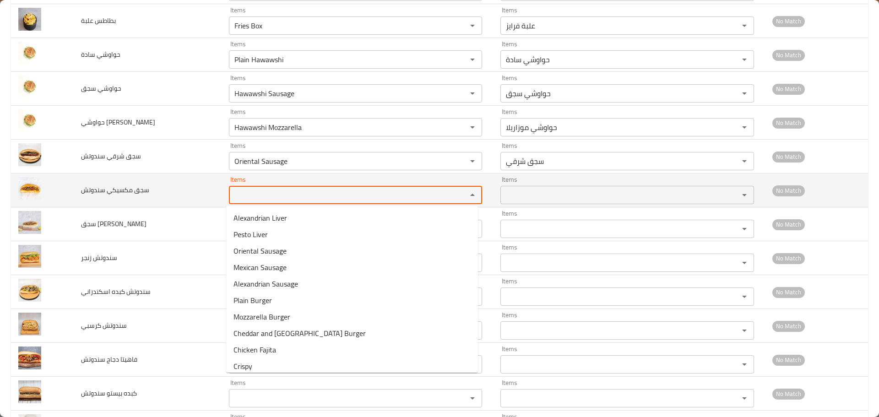
click at [250, 196] on سندوتش "Items" at bounding box center [342, 195] width 221 height 13
paste سندوتش "sau"
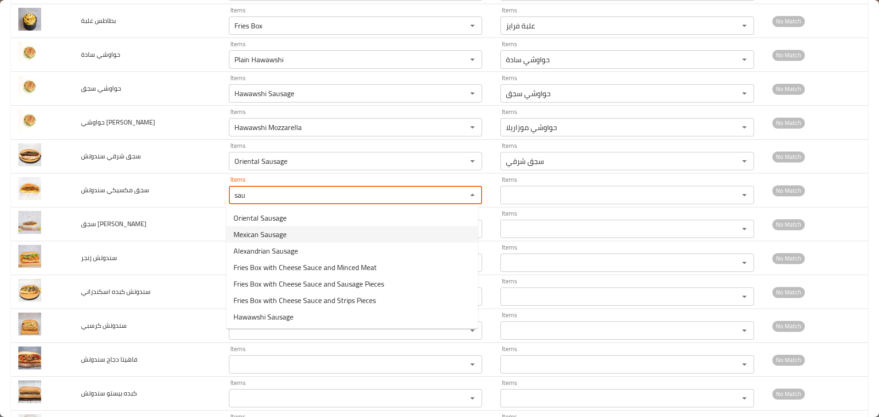
click at [255, 229] on span "Mexican Sausage" at bounding box center [259, 234] width 53 height 11
type سندوتش "Mexican Sausage"
type سندوتش-ar "سجق مكسيكي"
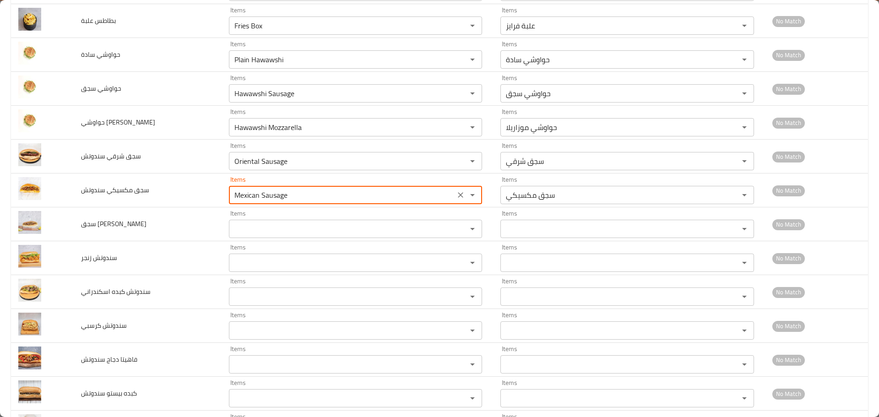
type سندوتش "Mexican Sausage"
click at [255, 228] on سندوتش "Items" at bounding box center [342, 228] width 221 height 13
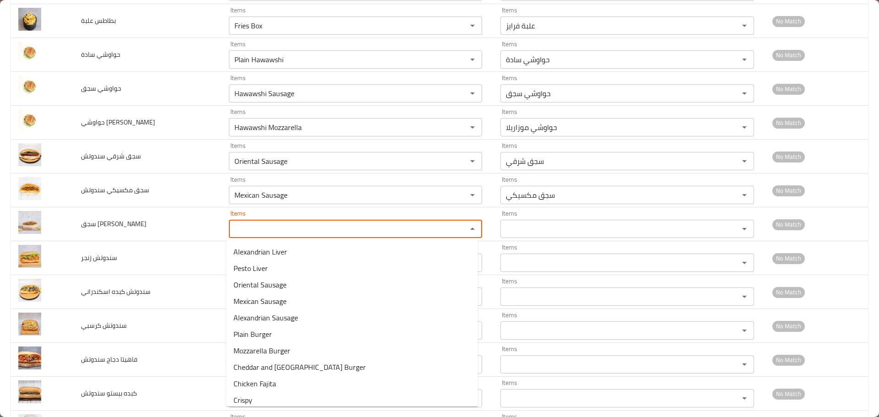
paste سندوتش "sau"
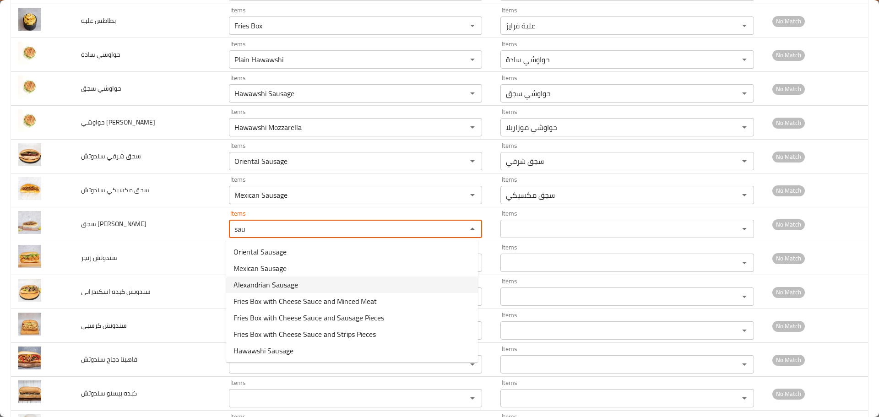
click at [256, 287] on span "Alexandrian Sausage" at bounding box center [265, 284] width 65 height 11
type سندوتش "Alexandrian Sausage"
type سندوتش-ar "سجق إسكندراني"
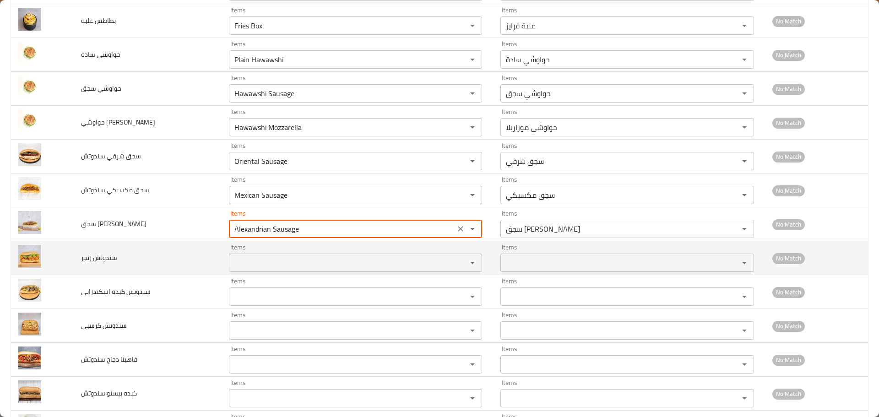
type سندوتش "Alexandrian Sausage"
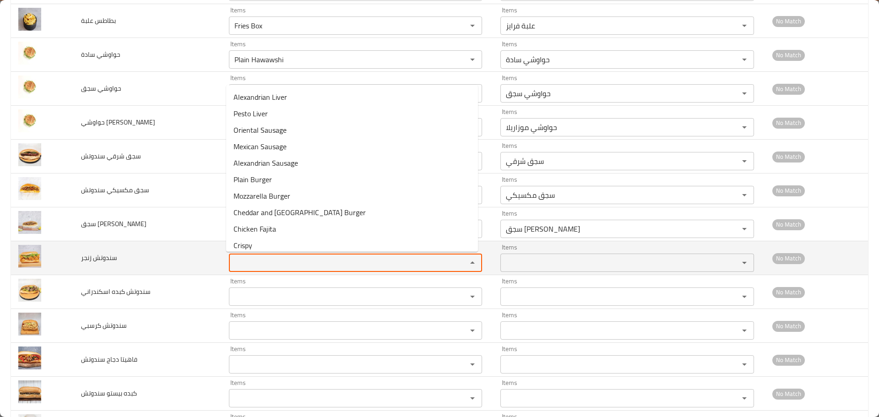
click at [247, 262] on زنجر "Items" at bounding box center [342, 262] width 221 height 13
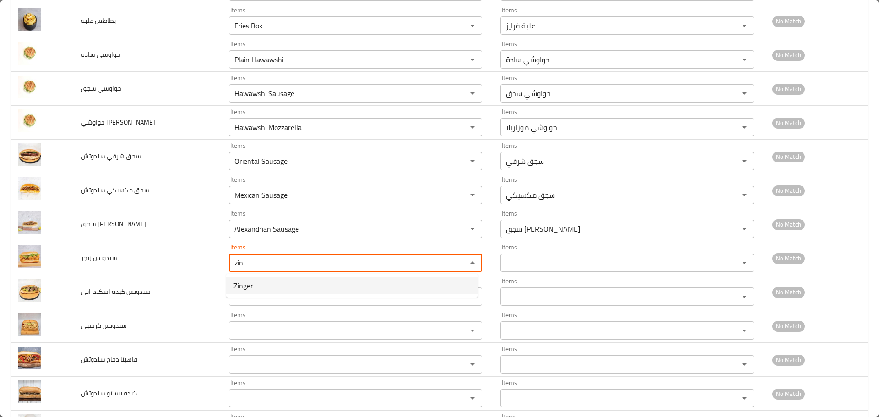
click at [246, 283] on span "Zinger" at bounding box center [243, 285] width 20 height 11
type زنجر "Zinger"
type زنجر-ar "زنجر"
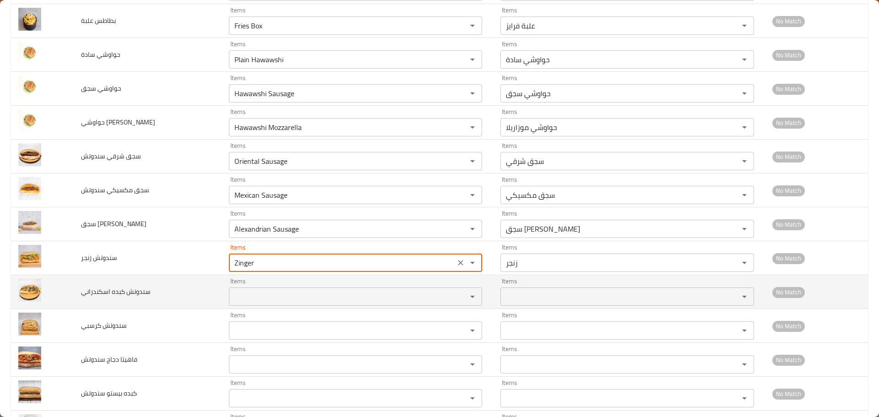
click at [246, 287] on div "Items Items" at bounding box center [356, 292] width 254 height 28
type زنجر "Zinger"
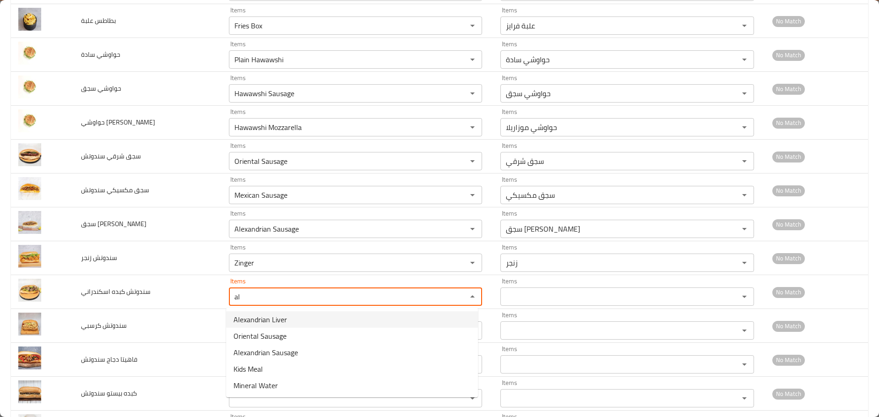
click at [260, 318] on span "Alexandrian Liver" at bounding box center [260, 319] width 54 height 11
type اسكندراني "Alexandrian Liver"
type اسكندراني-ar "كبدة اسكندراني"
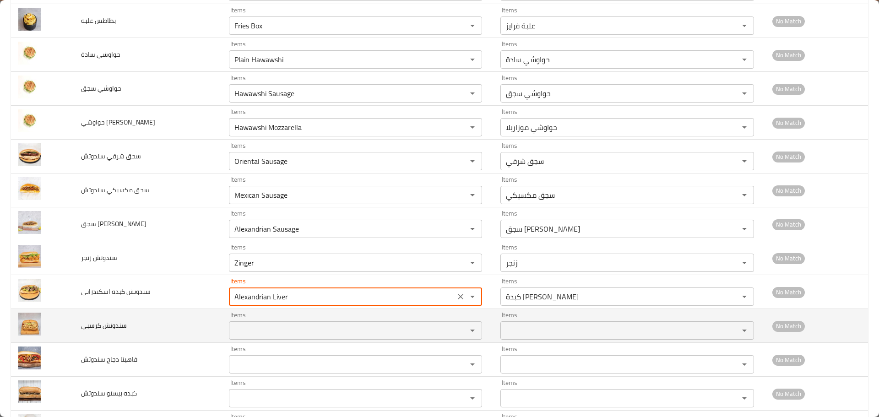
type اسكندراني "Alexandrian Liver"
click at [253, 331] on كرسبي "Items" at bounding box center [342, 330] width 221 height 13
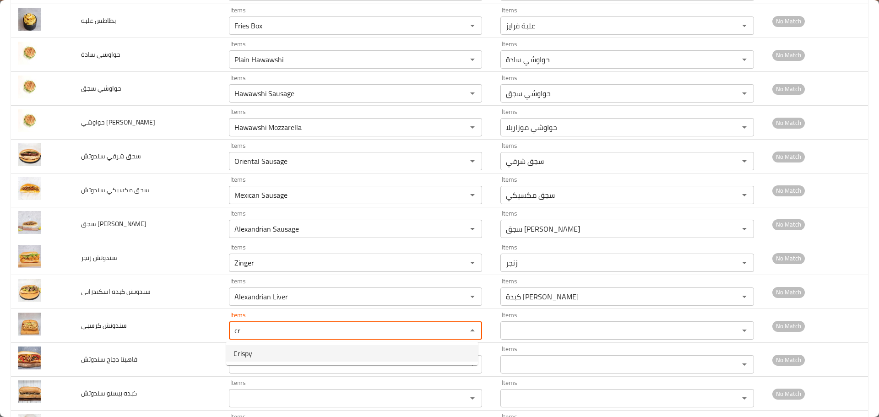
click at [239, 350] on span "Crispy" at bounding box center [242, 353] width 19 height 11
type كرسبي "Crispy"
type كرسبي-ar "كرسبي"
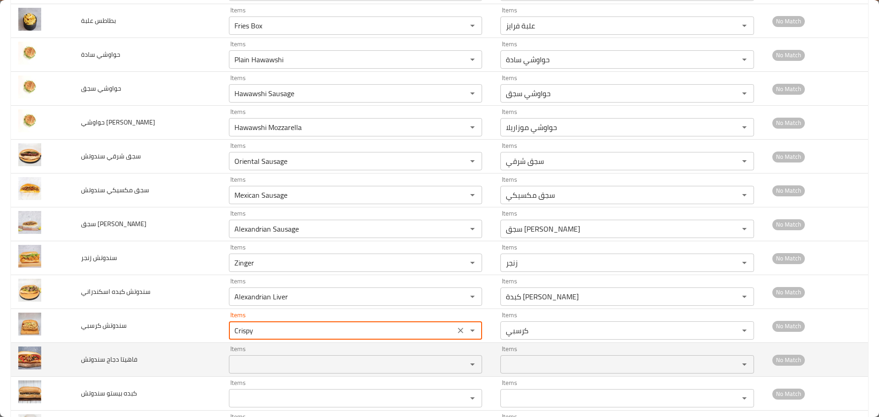
click at [250, 350] on div "Items Items" at bounding box center [356, 360] width 254 height 28
type كرسبي "Crispy"
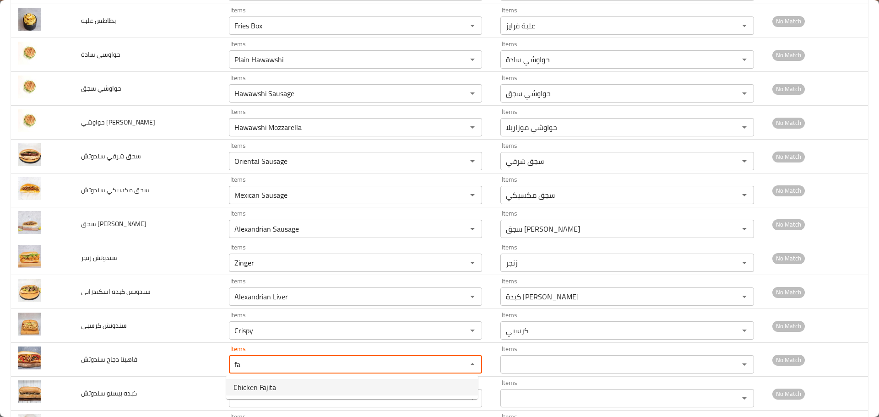
click at [251, 383] on span "Chicken Fajita" at bounding box center [254, 387] width 43 height 11
type سندوتش "Chicken Fajita"
type سندوتش-ar "فاهيتا دجاج"
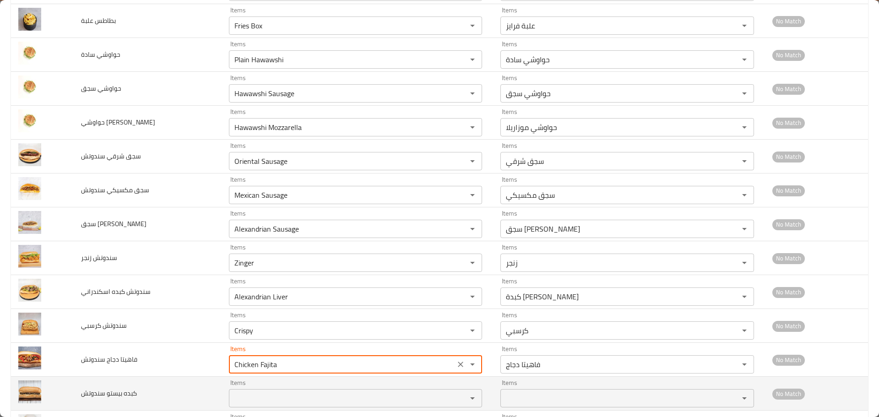
type سندوتش "Chicken Fajita"
click at [251, 392] on سندوتش "Items" at bounding box center [342, 398] width 221 height 13
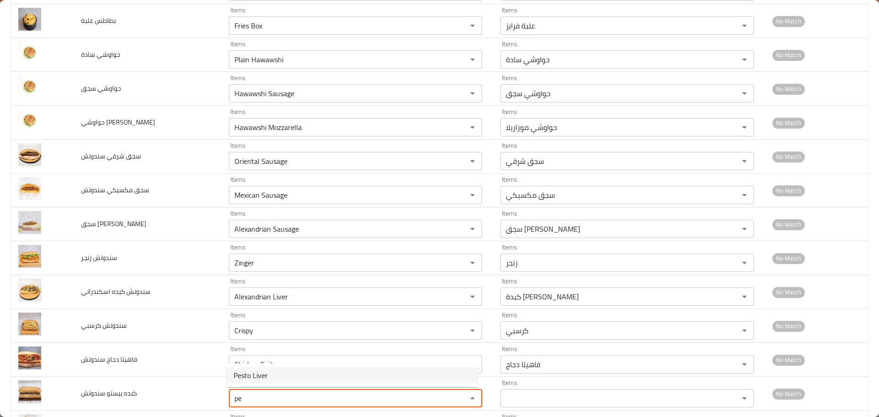
click at [259, 373] on span "Pesto Liver" at bounding box center [250, 375] width 34 height 11
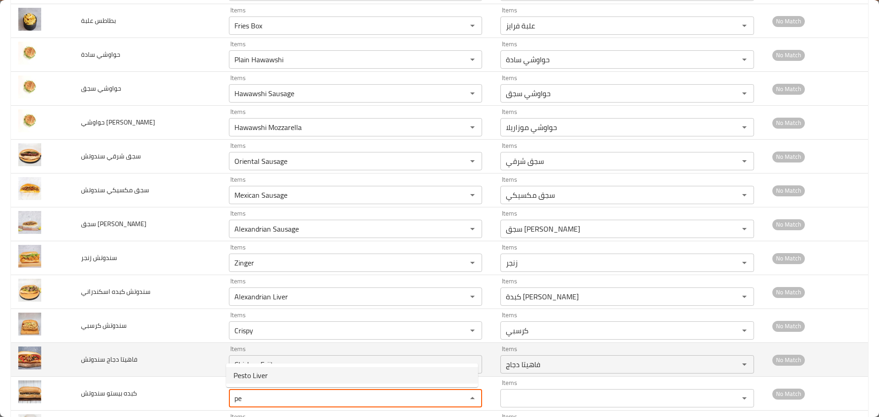
type سندوتش "Pesto Liver"
type سندوتش-ar "كبدة بيستو"
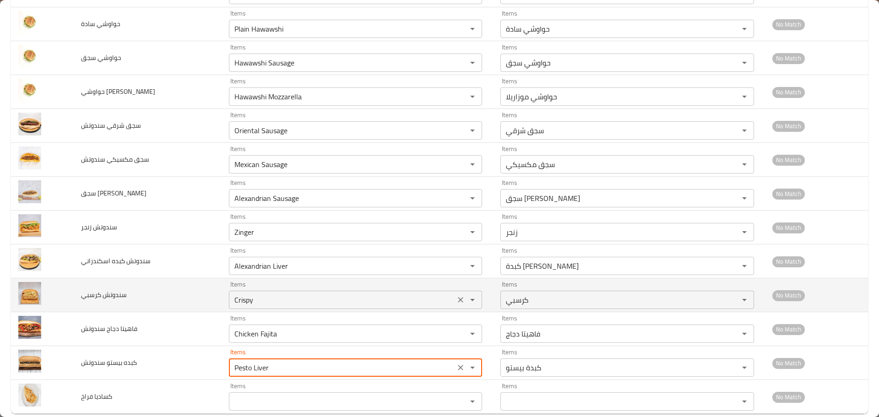
scroll to position [487, 0]
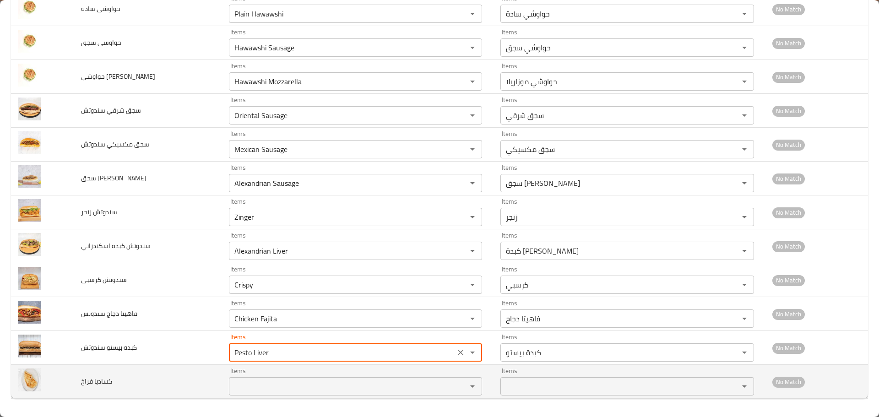
type سندوتش "Pesto Liver"
click at [260, 382] on فراخ "Items" at bounding box center [342, 386] width 221 height 13
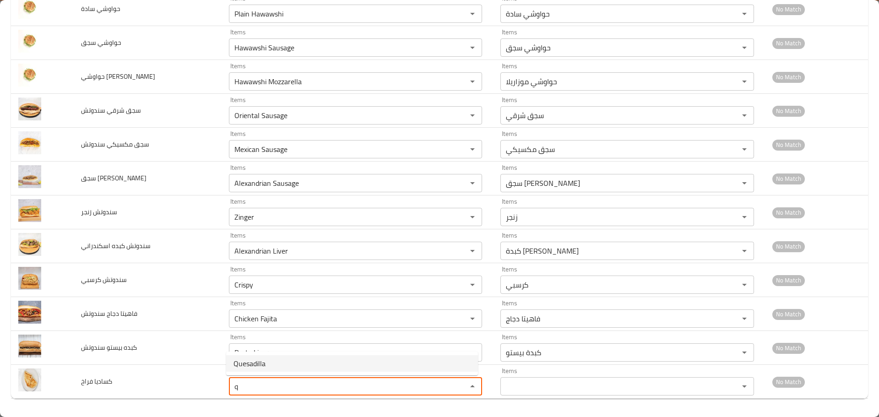
click at [249, 361] on span "Quesadilla" at bounding box center [249, 363] width 32 height 11
type فراخ "Quesadilla"
type فراخ-ar "كساديا"
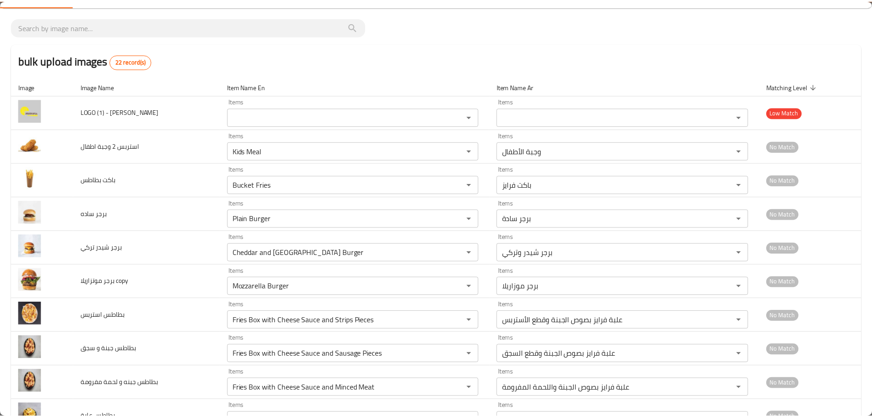
scroll to position [0, 0]
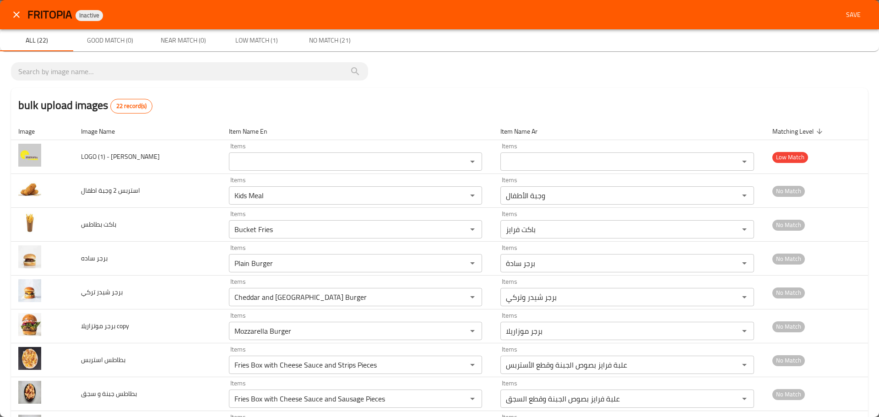
type فراخ "Quesadilla"
click at [849, 11] on span "Save" at bounding box center [853, 14] width 22 height 11
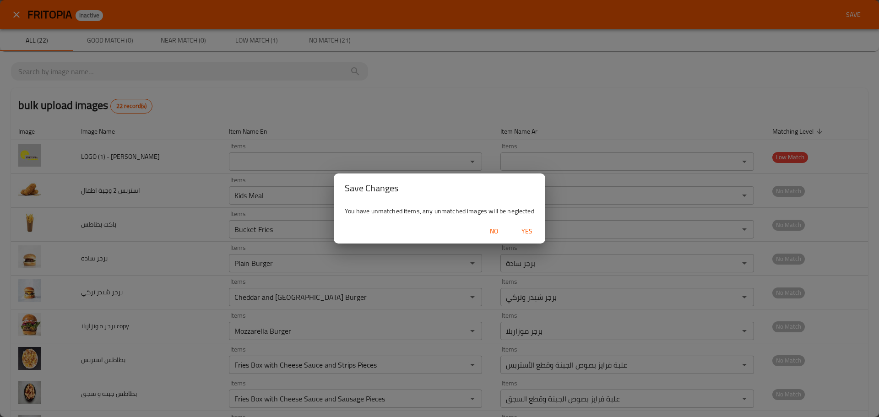
click at [524, 226] on span "Yes" at bounding box center [527, 231] width 22 height 11
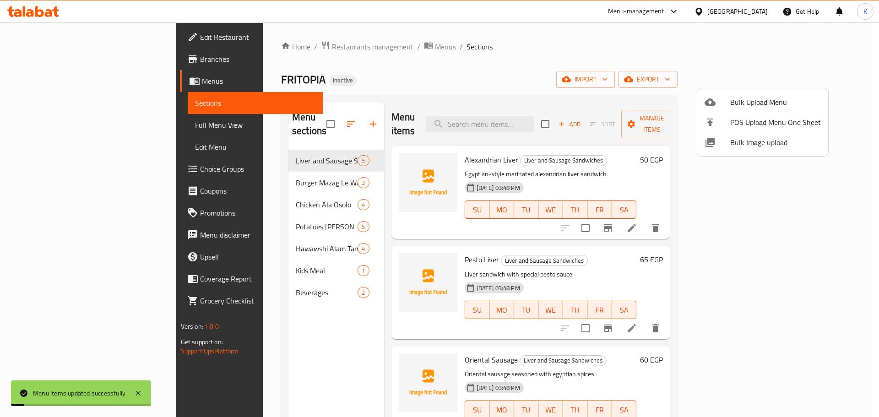
click at [59, 124] on div at bounding box center [439, 208] width 879 height 417
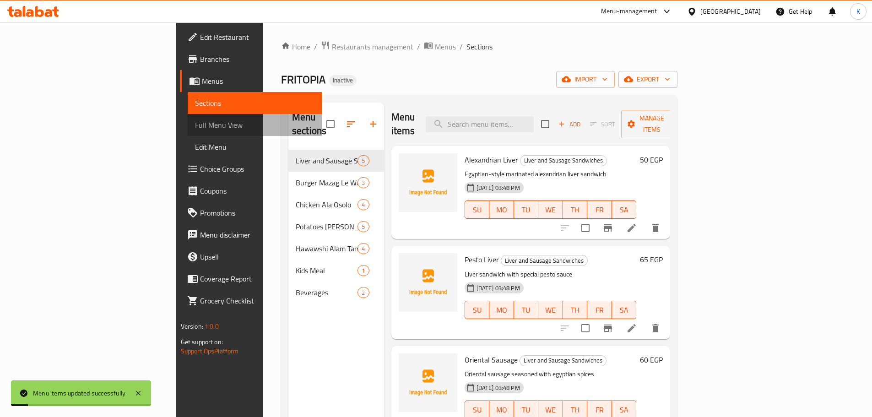
click at [195, 124] on span "Full Menu View" at bounding box center [254, 124] width 119 height 11
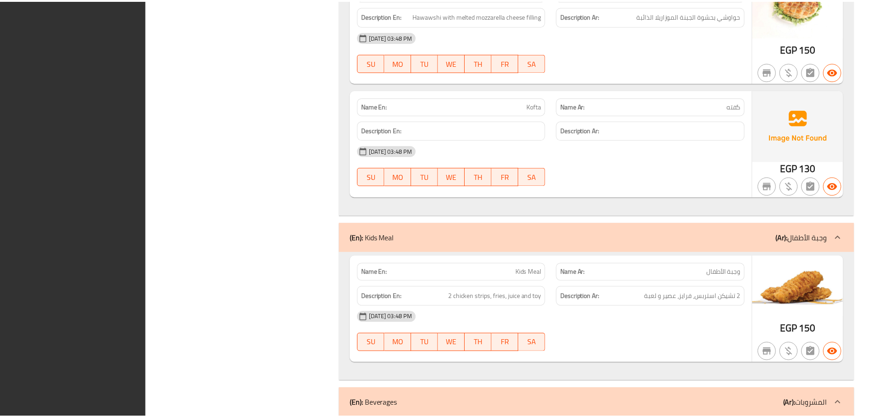
scroll to position [2863, 0]
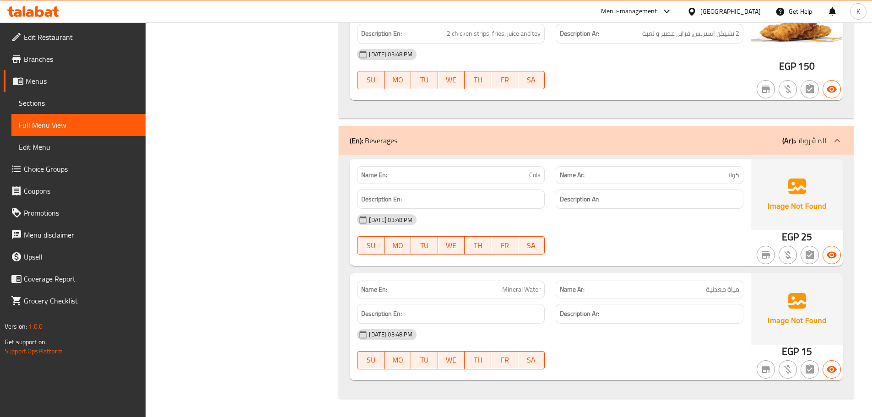
click at [695, 12] on icon at bounding box center [692, 11] width 6 height 8
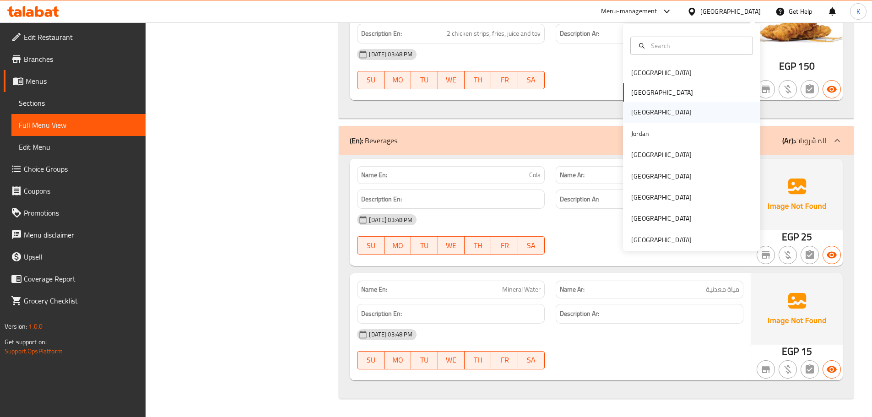
click at [638, 112] on div "Iraq" at bounding box center [661, 112] width 75 height 21
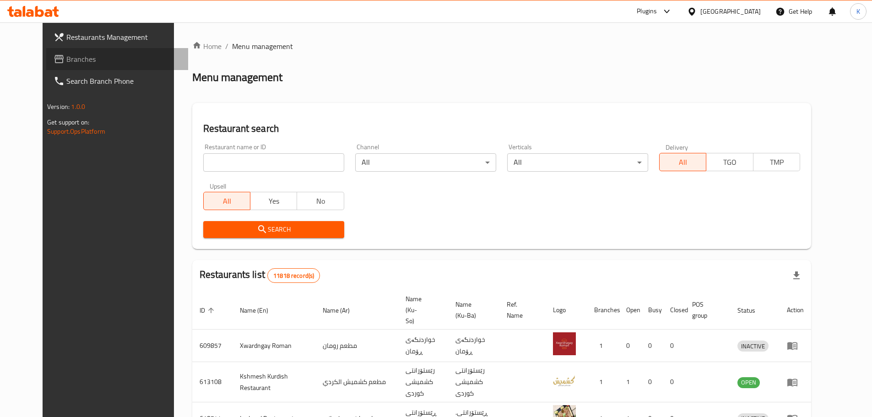
click at [66, 63] on span "Branches" at bounding box center [123, 59] width 114 height 11
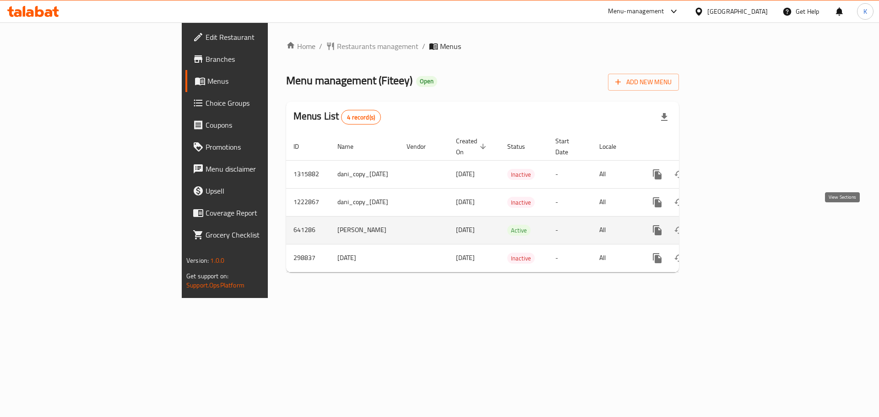
click at [729, 225] on icon "enhanced table" at bounding box center [723, 230] width 11 height 11
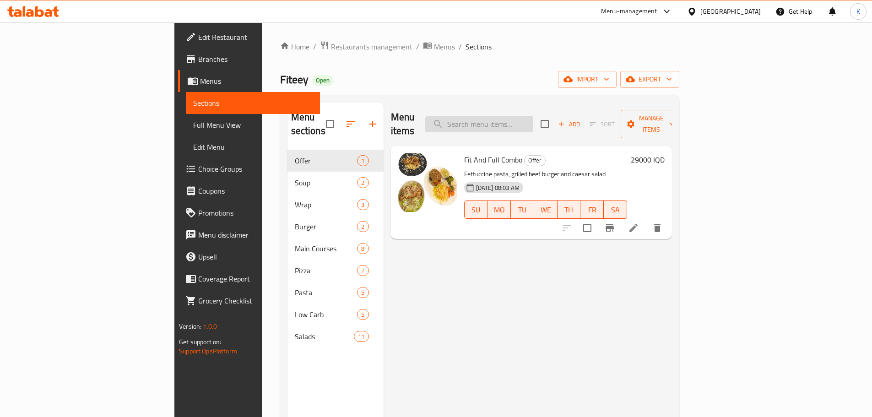
click at [532, 119] on input "search" at bounding box center [479, 124] width 108 height 16
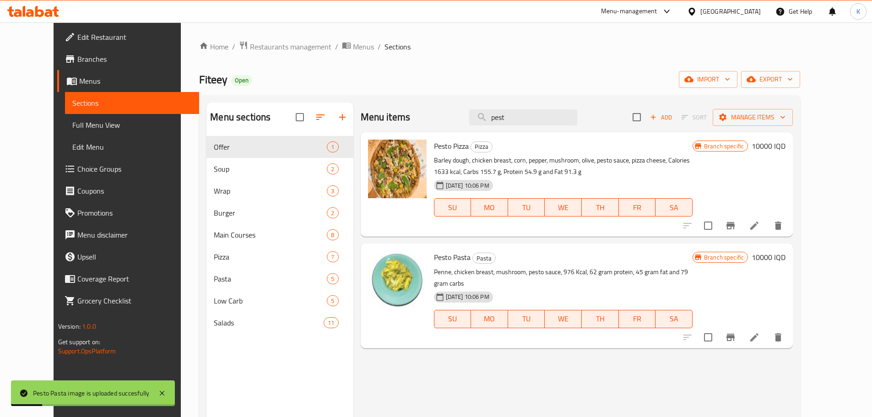
drag, startPoint x: 535, startPoint y: 116, endPoint x: 432, endPoint y: 106, distance: 103.1
click at [441, 106] on div "Menu items pest Add Sort Manage items" at bounding box center [577, 118] width 433 height 30
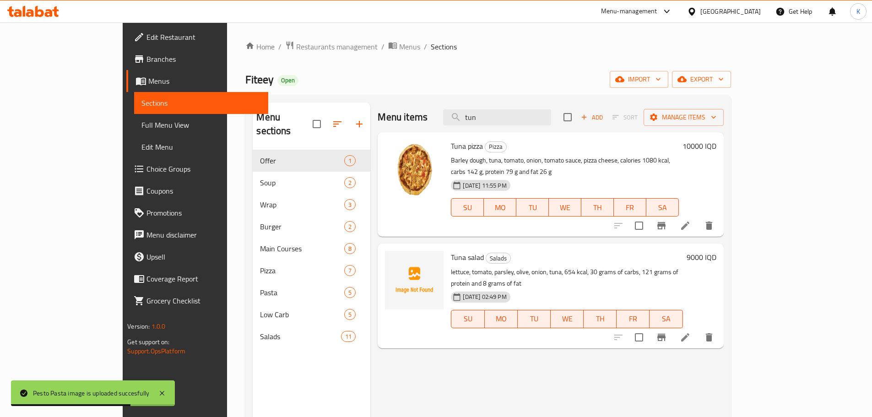
type input "tun"
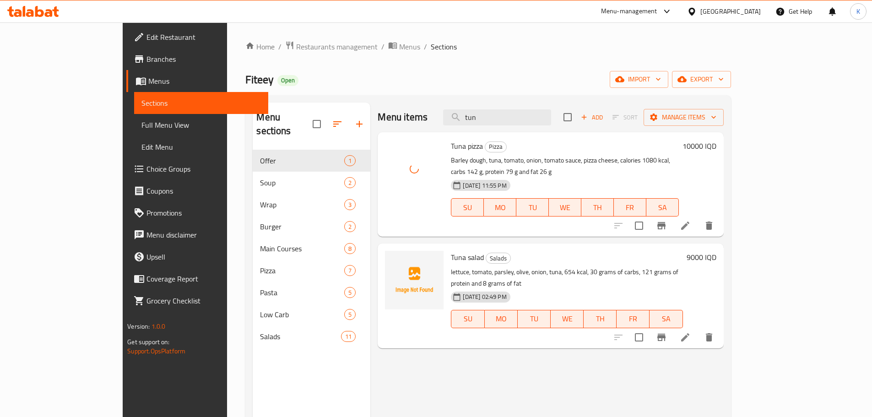
click at [488, 77] on div "Fiteey Open import export" at bounding box center [487, 79] width 485 height 17
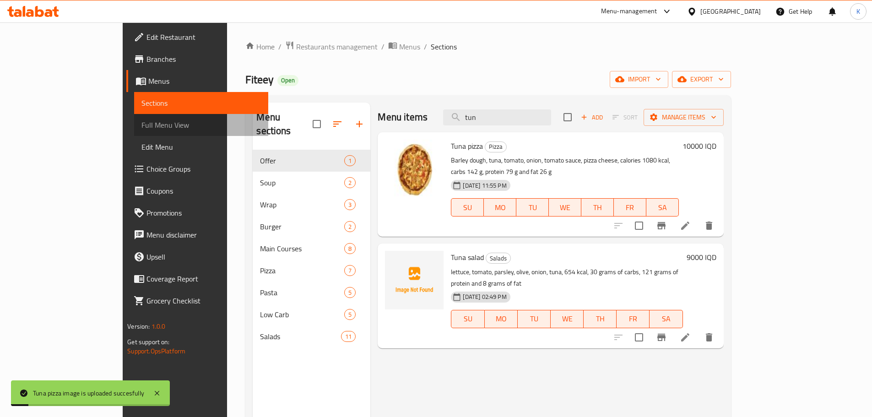
click at [141, 126] on span "Full Menu View" at bounding box center [200, 124] width 119 height 11
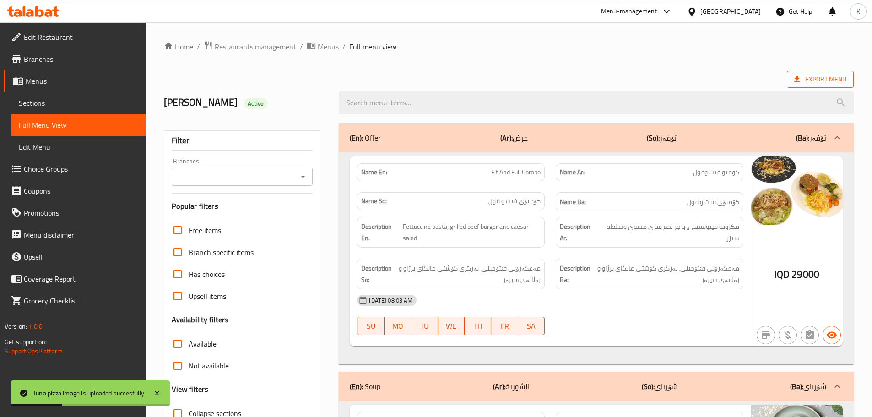
click at [796, 79] on icon at bounding box center [796, 79] width 5 height 6
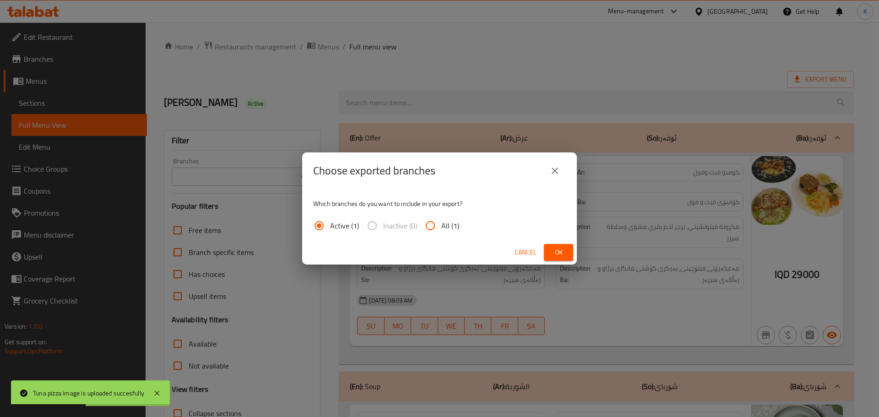
click at [438, 221] on input "All (1)" at bounding box center [430, 226] width 22 height 22
radio input "true"
click at [565, 256] on span "Ok" at bounding box center [558, 252] width 15 height 11
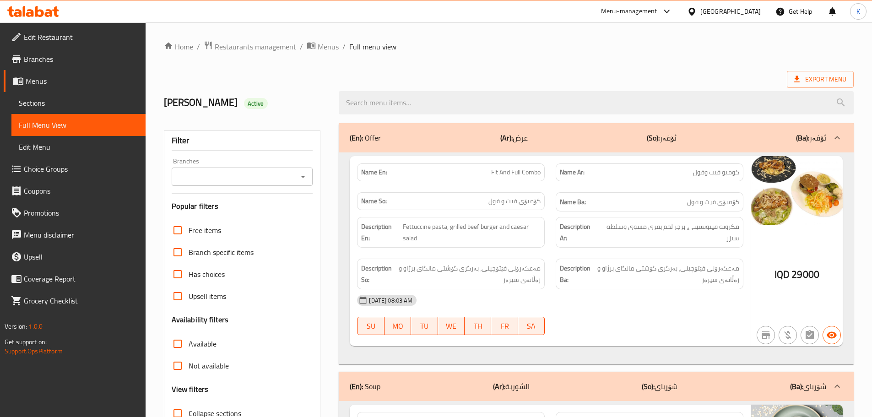
click at [752, 15] on div "[GEOGRAPHIC_DATA]" at bounding box center [730, 11] width 60 height 10
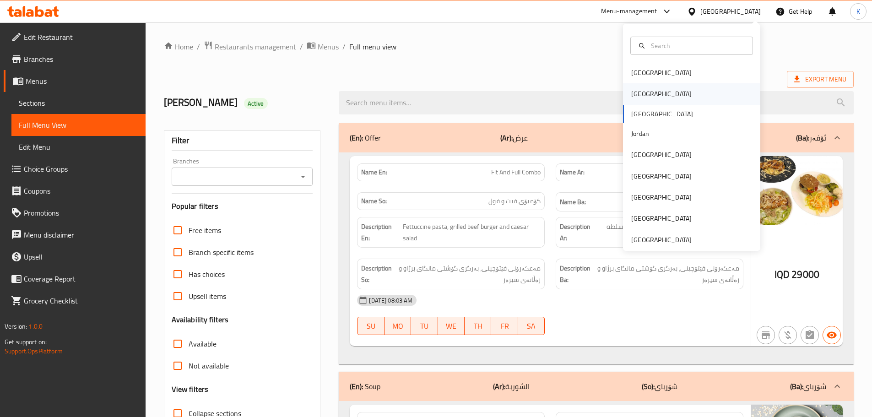
click at [636, 95] on div "[GEOGRAPHIC_DATA]" at bounding box center [661, 94] width 60 height 10
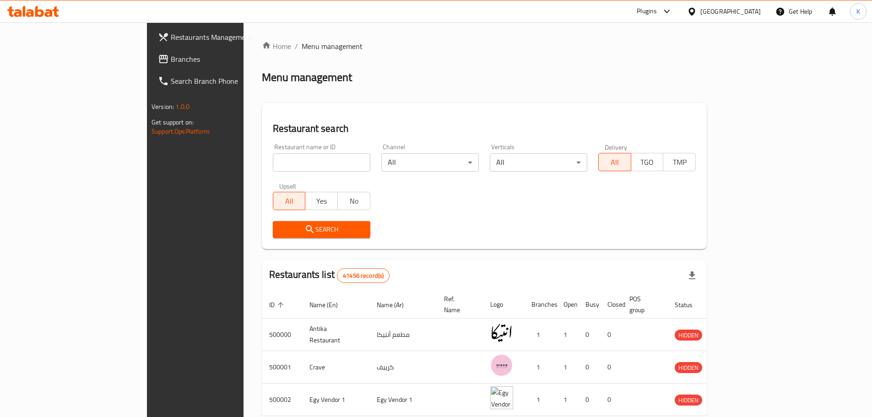
click at [273, 161] on input "search" at bounding box center [322, 162] width 98 height 18
paste input "779970"
type input "779970"
click at [171, 55] on span "Branches" at bounding box center [228, 59] width 114 height 11
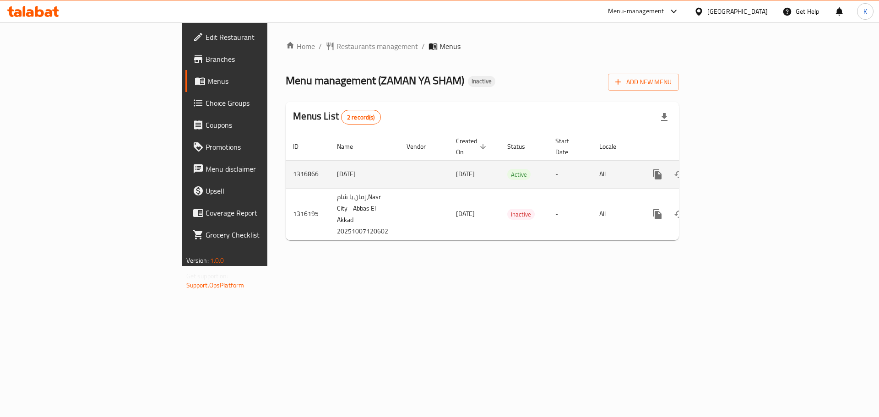
click at [727, 170] on icon "enhanced table" at bounding box center [723, 174] width 8 height 8
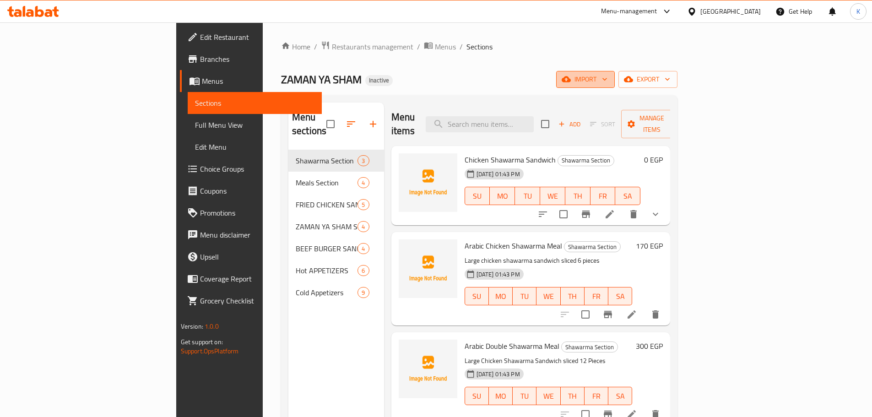
click at [608, 76] on span "import" at bounding box center [586, 79] width 44 height 11
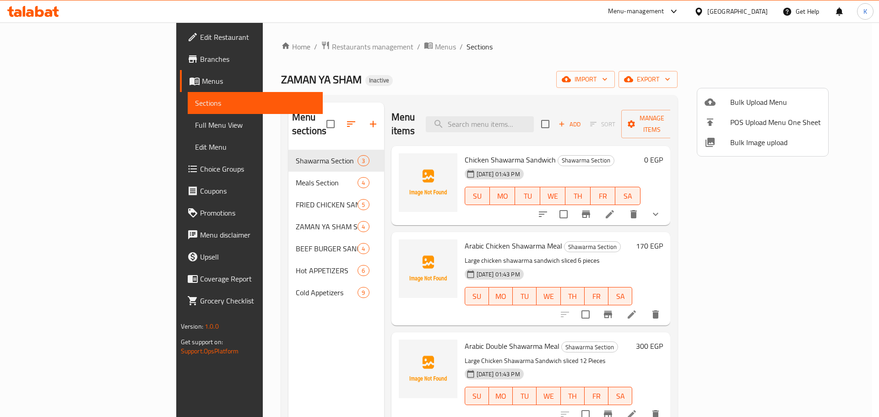
click at [739, 141] on span "Bulk Image upload" at bounding box center [775, 142] width 91 height 11
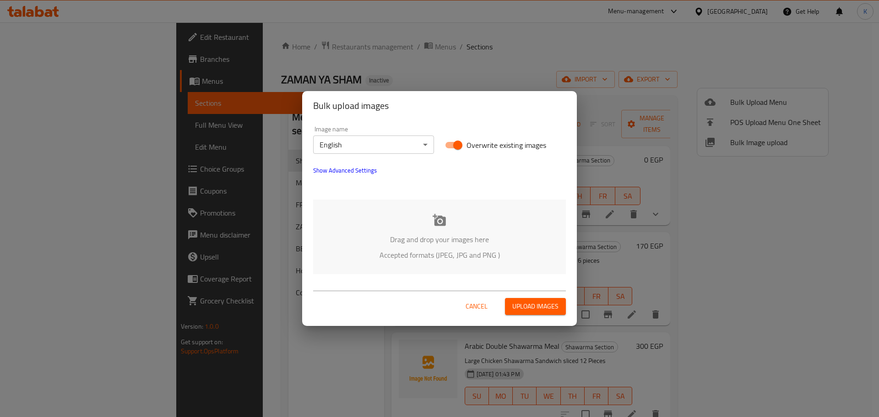
click at [482, 250] on p "Accepted formats (JPEG, JPG and PNG )" at bounding box center [439, 255] width 225 height 11
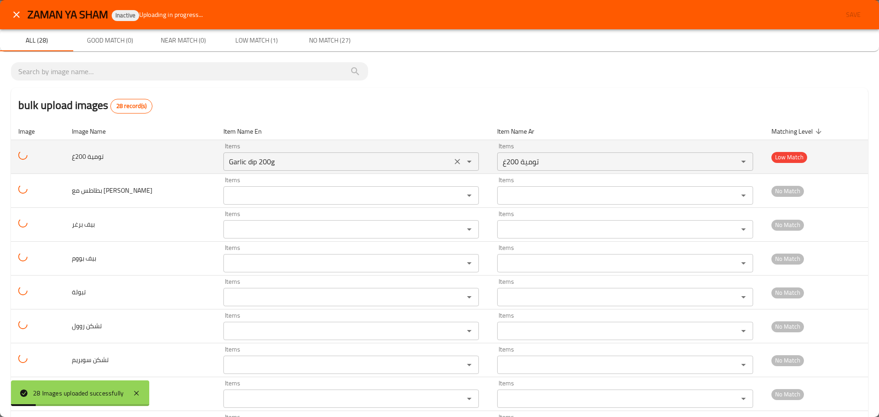
click at [227, 168] on 200غ "Garlic dip 200g" at bounding box center [337, 161] width 223 height 13
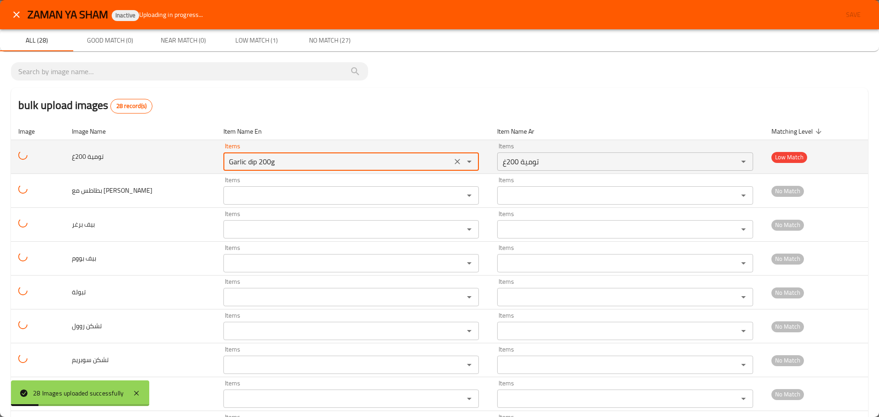
click at [227, 168] on 200غ "Garlic dip 200g" at bounding box center [337, 161] width 223 height 13
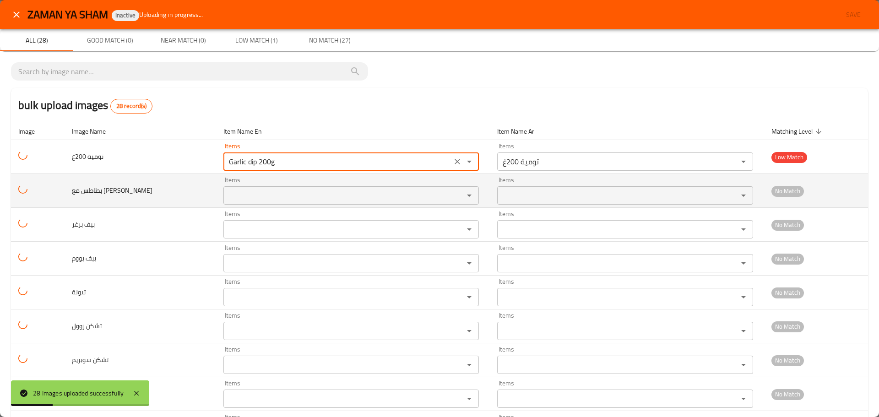
click at [230, 196] on موزاريلا "Items" at bounding box center [337, 195] width 223 height 13
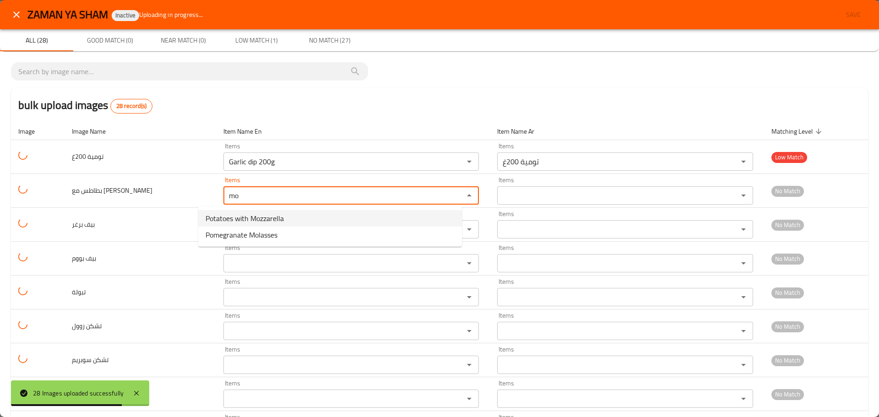
click at [246, 218] on span "Potatoes with Mozzarella" at bounding box center [245, 218] width 78 height 11
type موزاريلا "Potatoes with Mozzarella"
type موزاريلا-ar "بطاطس مع موزاريلا"
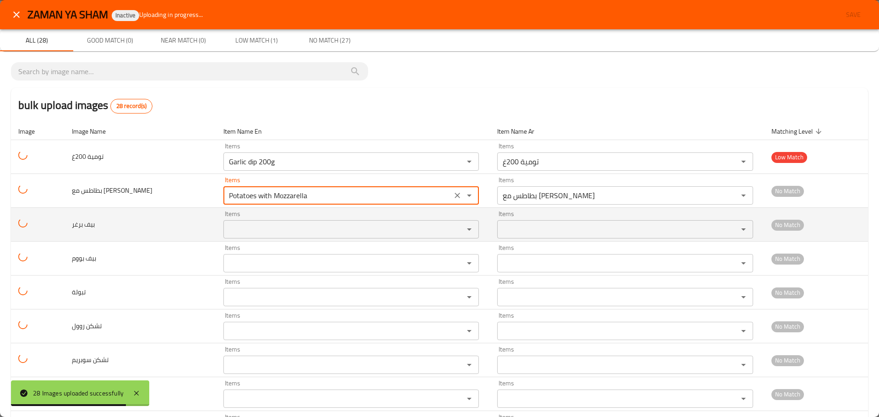
type موزاريلا "Potatoes with Mozzarella"
click at [226, 228] on برغر "Items" at bounding box center [337, 229] width 223 height 13
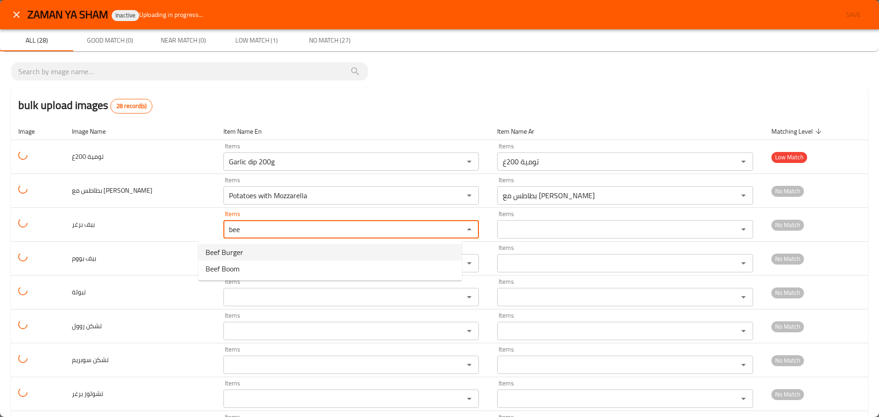
click at [220, 250] on span "Beef Burger" at bounding box center [225, 252] width 38 height 11
type برغر "Beef Burger"
type برغر-ar "بيف برغر"
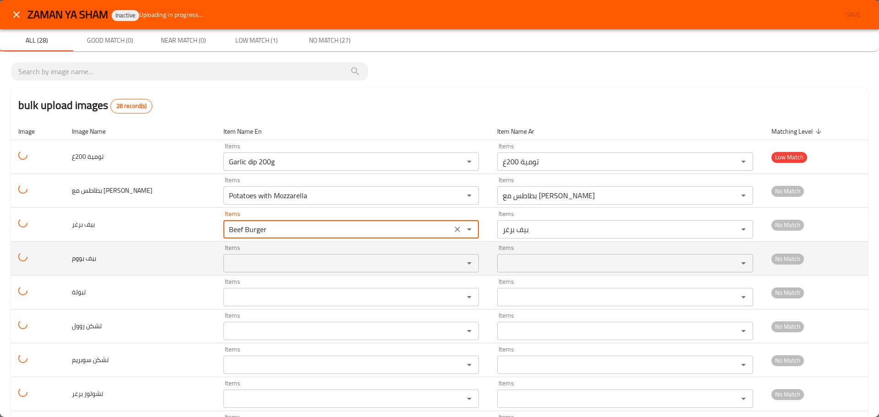
type برغر "Beef Burger"
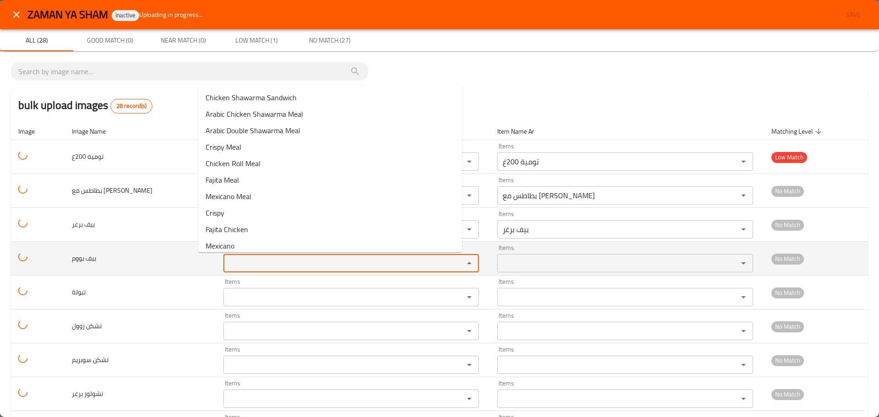
drag, startPoint x: 220, startPoint y: 258, endPoint x: 218, endPoint y: 265, distance: 7.0
click at [226, 259] on بووم "Items" at bounding box center [337, 263] width 223 height 13
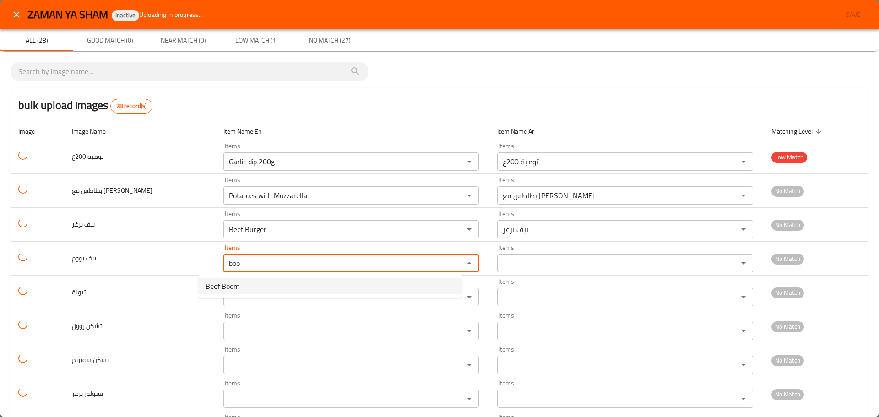
click at [222, 288] on span "Beef Boom" at bounding box center [223, 286] width 34 height 11
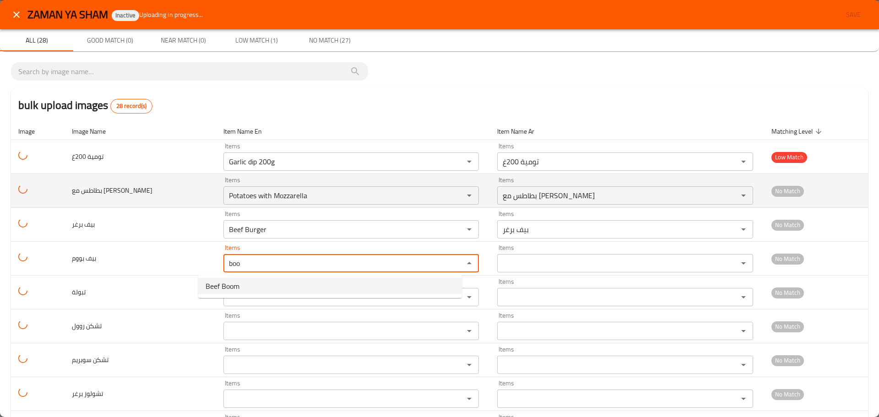
type بووم "Beef Boom"
type بووم-ar "بيف بووم"
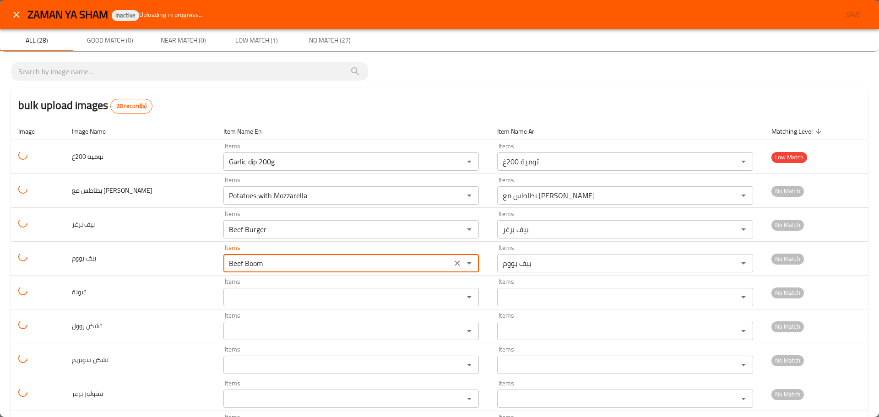
type بووم "Beef Boom"
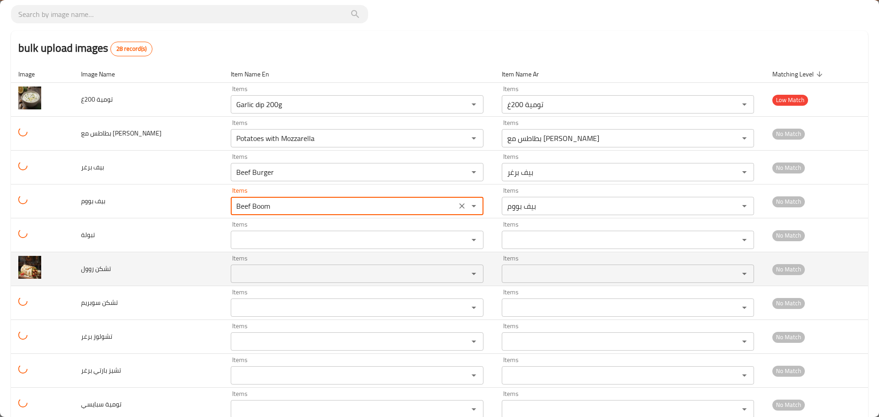
scroll to position [137, 0]
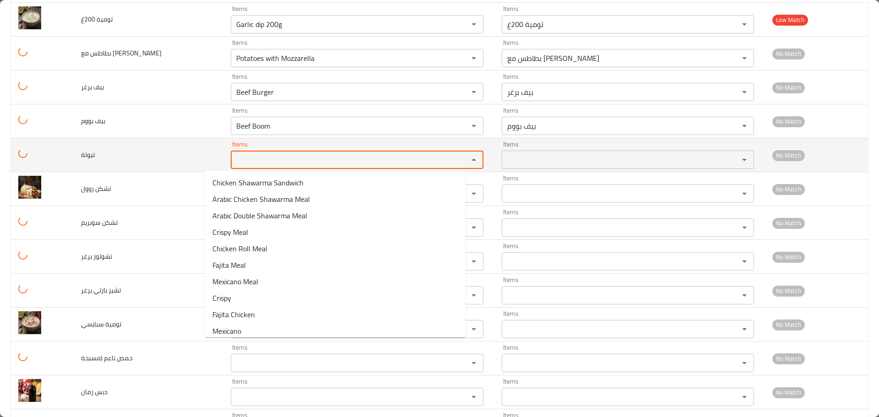
click at [233, 163] on input "Items" at bounding box center [343, 159] width 220 height 13
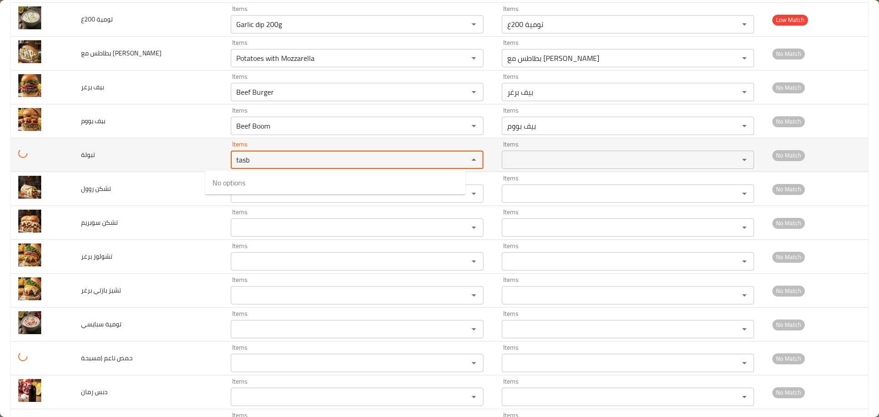
drag, startPoint x: 231, startPoint y: 159, endPoint x: 195, endPoint y: 151, distance: 37.4
click at [195, 151] on tr "تبولة Items tasb Items Items Items No Match" at bounding box center [439, 155] width 857 height 34
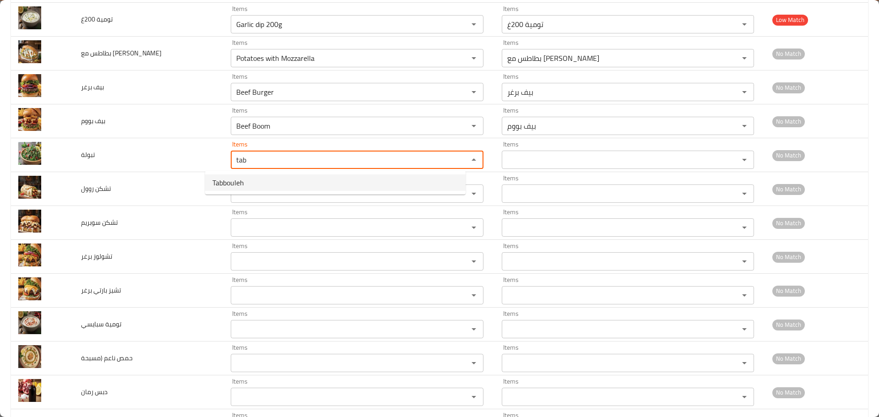
click at [221, 182] on span "Tabbouleh" at bounding box center [228, 182] width 32 height 11
type input "Tabbouleh"
type input "تبولة"
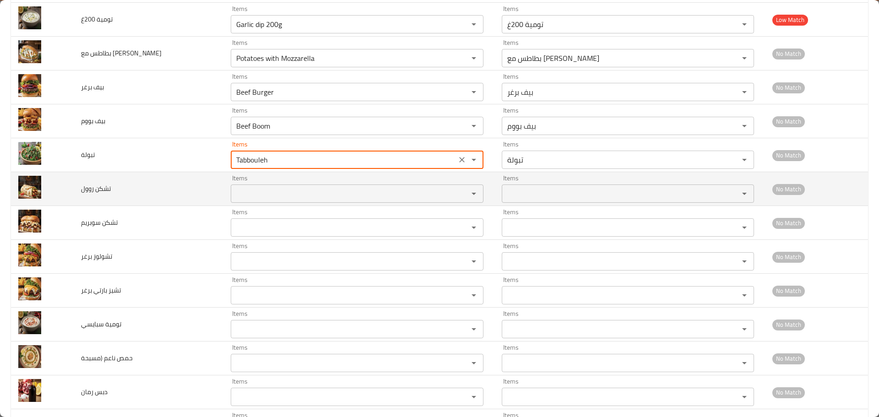
type input "Tabbouleh"
click at [233, 190] on روول "Items" at bounding box center [343, 193] width 220 height 13
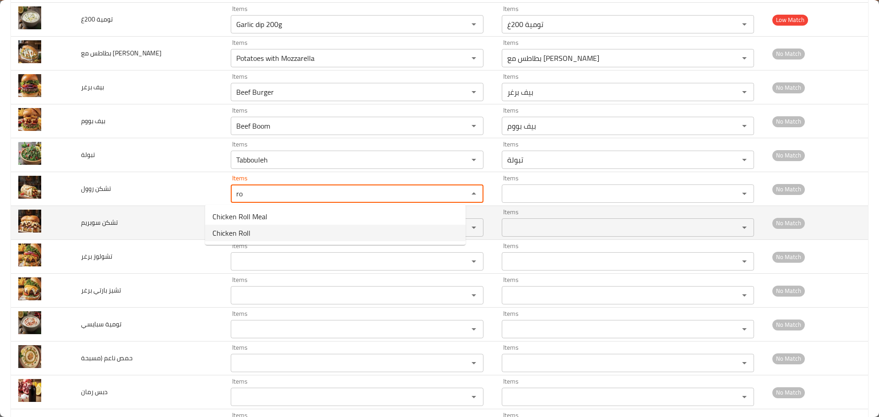
click at [232, 234] on span "Chicken Roll" at bounding box center [231, 233] width 38 height 11
type روول "Chicken Roll"
type روول-ar "تشكن روول"
type روول "Chicken Roll"
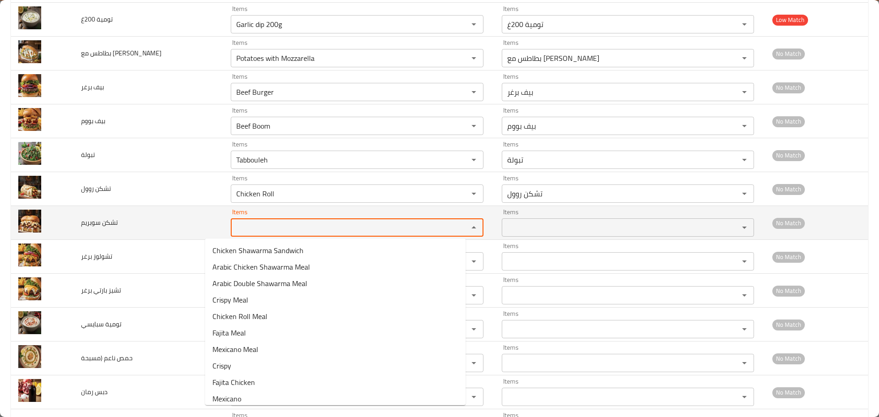
click at [235, 226] on سوبريم "Items" at bounding box center [343, 227] width 220 height 13
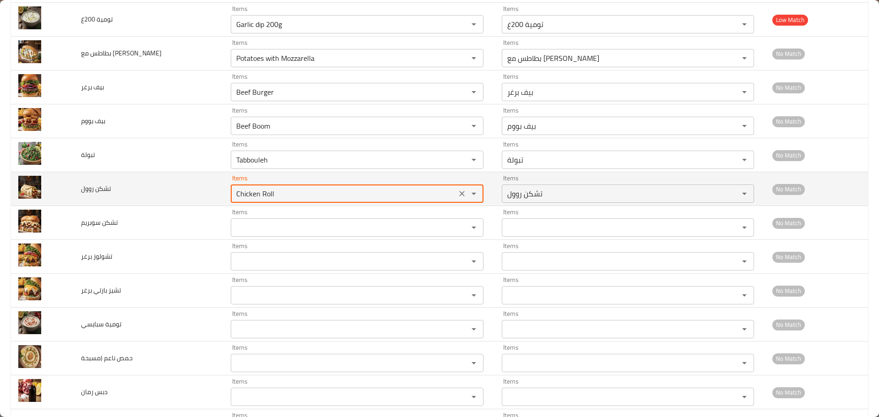
drag, startPoint x: 226, startPoint y: 196, endPoint x: 191, endPoint y: 188, distance: 35.8
click at [191, 188] on tr "تشكن روول Items Chicken Roll Items Items تشكن روول Items No Match" at bounding box center [439, 189] width 857 height 34
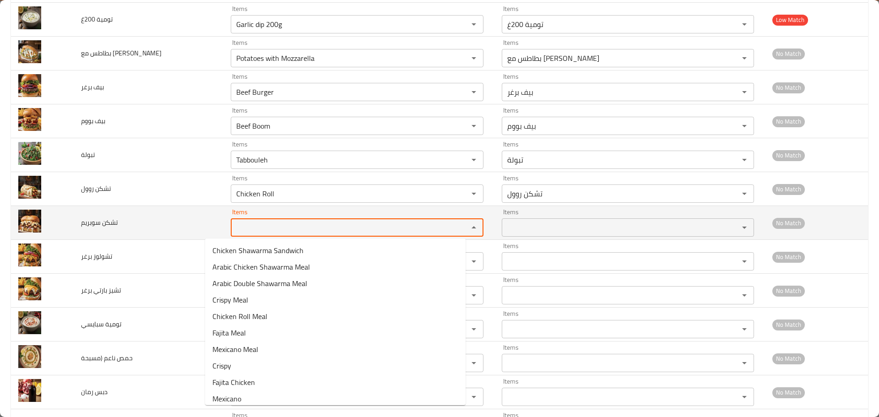
click at [233, 225] on سوبريم "Items" at bounding box center [343, 227] width 220 height 13
paste سوبريم "Chick"
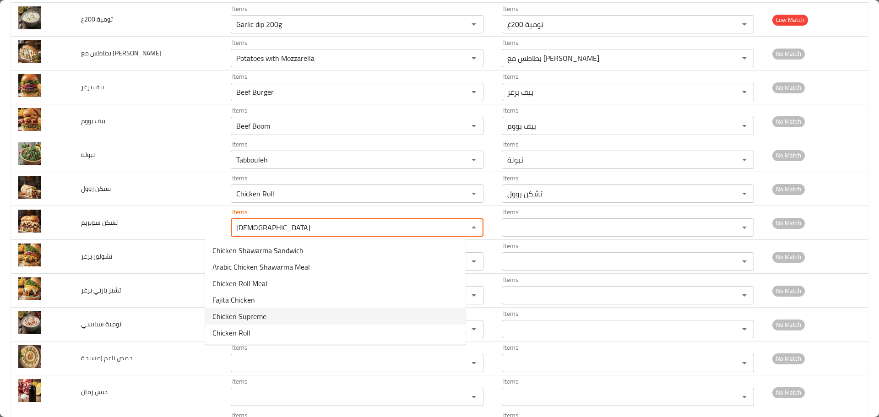
click at [233, 324] on سوبريم-option-4 "Chicken Supreme" at bounding box center [335, 316] width 260 height 16
type سوبريم "Chicken Supreme"
type سوبريم-ar "تشكن سوبريم"
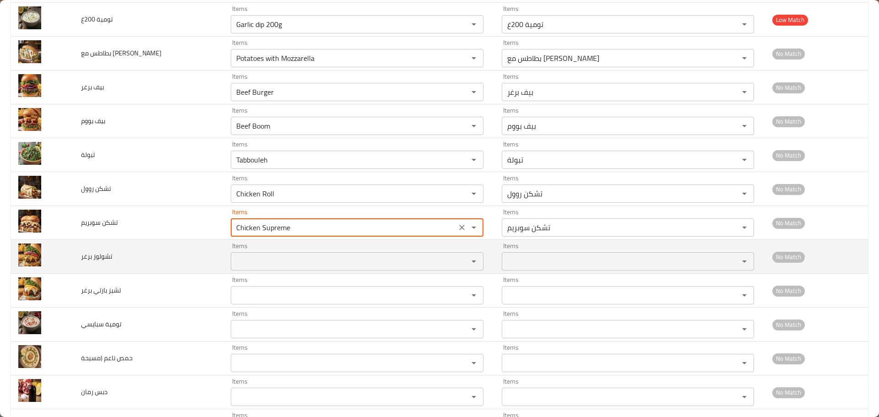
type سوبريم "Chicken Supreme"
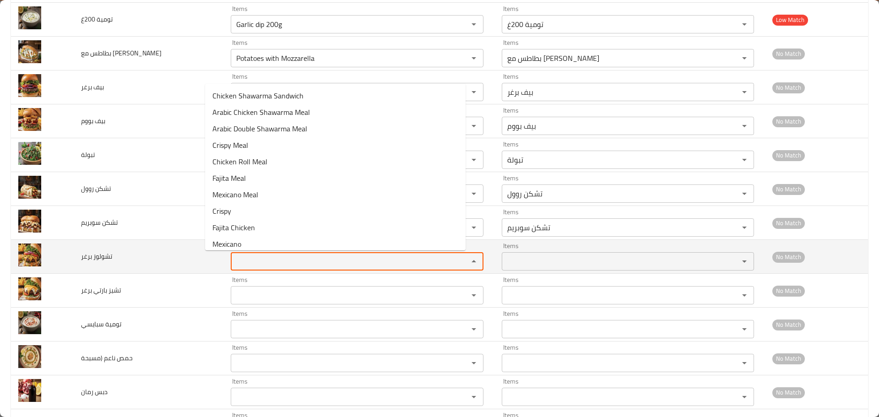
click at [233, 263] on برغر "Items" at bounding box center [343, 261] width 220 height 13
paste برغر "Chick"
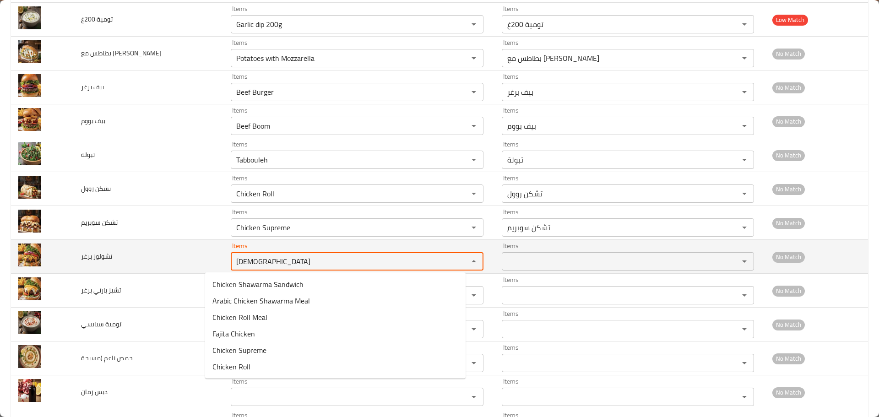
drag, startPoint x: 228, startPoint y: 260, endPoint x: 171, endPoint y: 252, distance: 56.9
click at [171, 252] on tr "تشولوز برغر Items Chick Items Items Items No Match" at bounding box center [439, 257] width 857 height 34
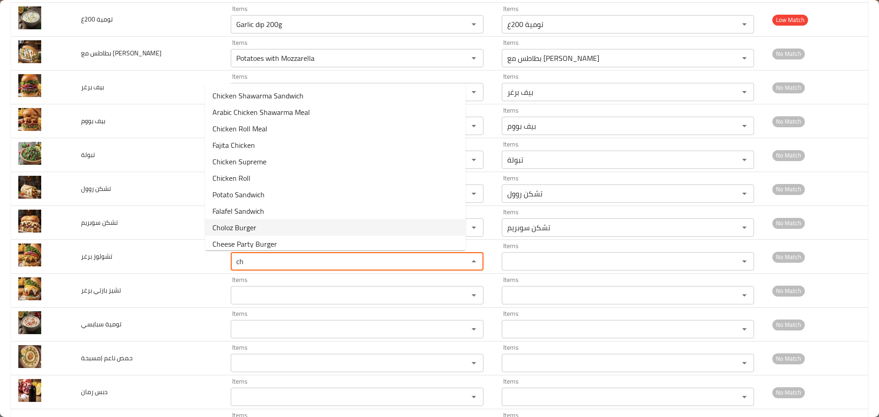
click at [238, 230] on span "Choloz Burger" at bounding box center [234, 227] width 44 height 11
type برغر "Choloz Burger"
type برغر-ar "تشولوز برغر"
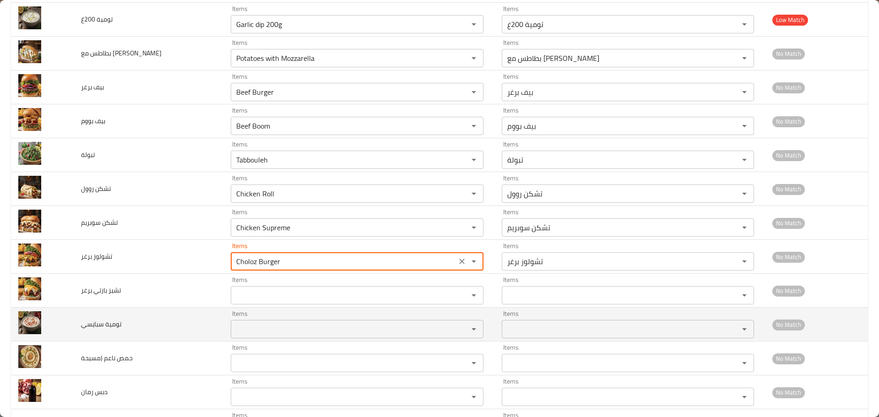
click at [231, 315] on div "Items Items" at bounding box center [357, 324] width 253 height 28
type برغر "Choloz Burger"
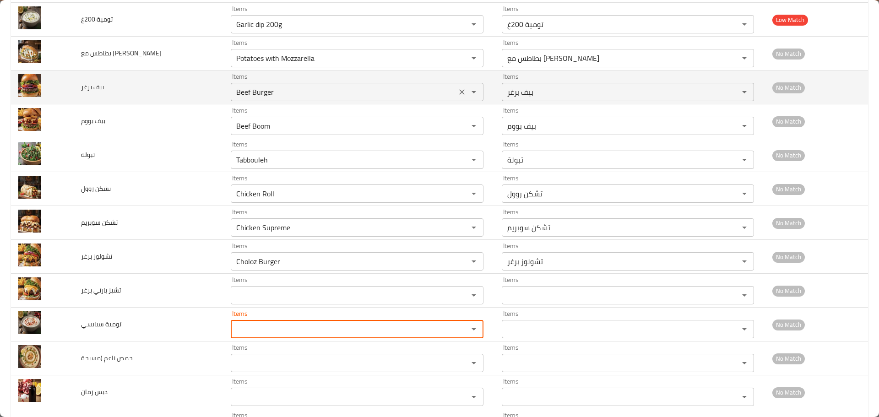
scroll to position [46, 0]
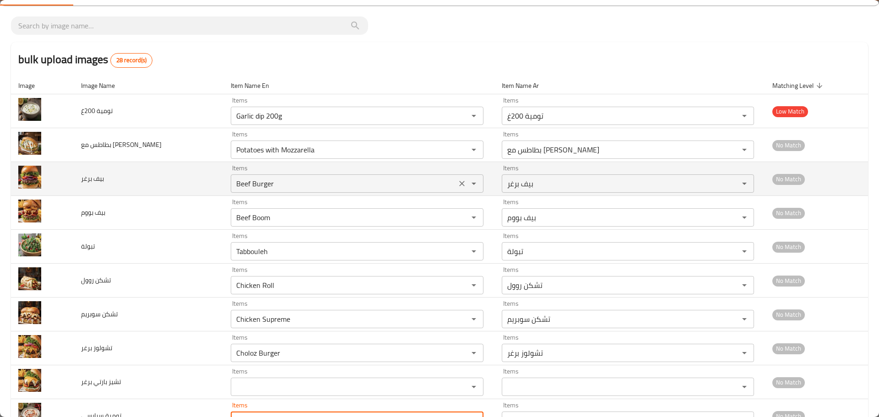
click at [468, 184] on icon "Open" at bounding box center [473, 183] width 11 height 11
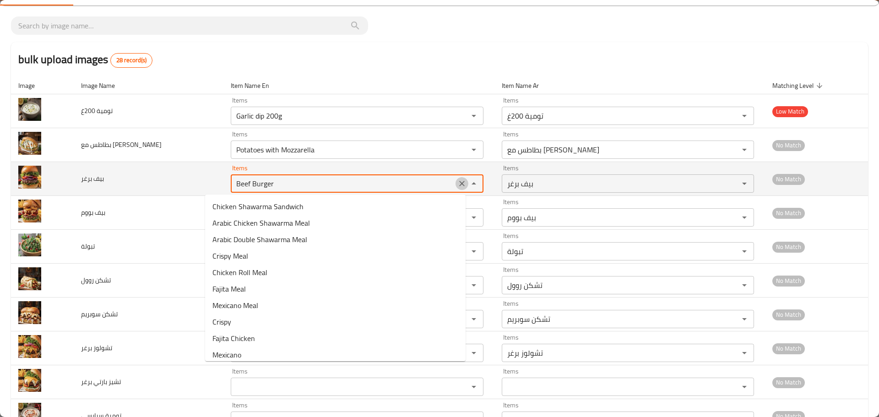
click at [459, 184] on icon "Clear" at bounding box center [461, 183] width 5 height 5
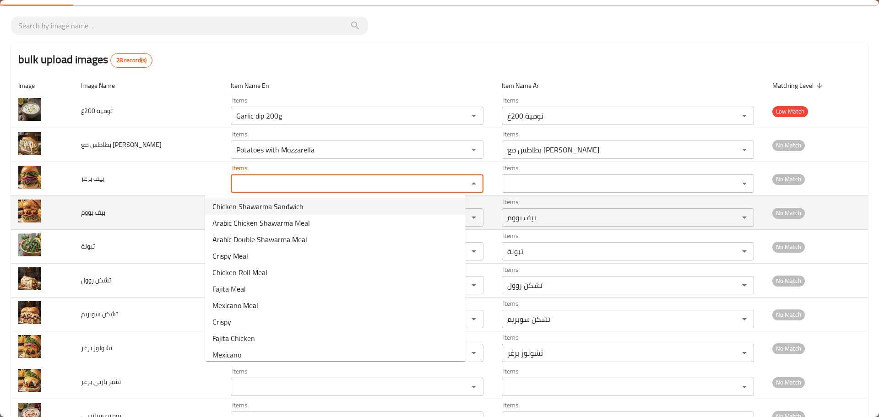
click at [174, 217] on td "بیف بووم" at bounding box center [149, 213] width 150 height 34
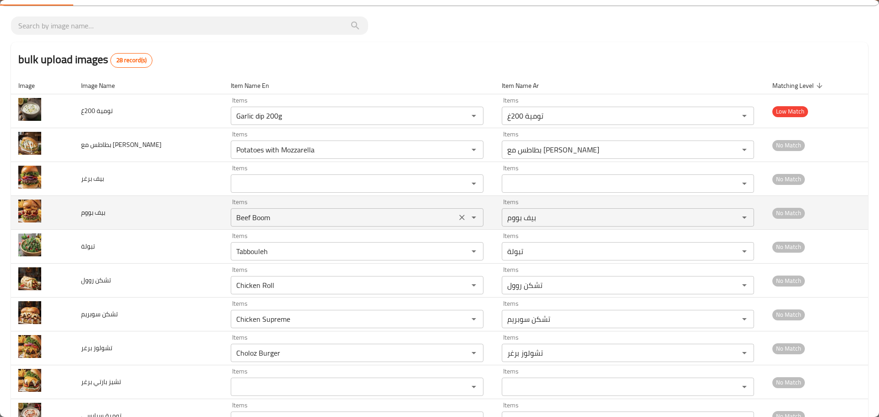
click at [459, 216] on icon "Clear" at bounding box center [461, 217] width 5 height 5
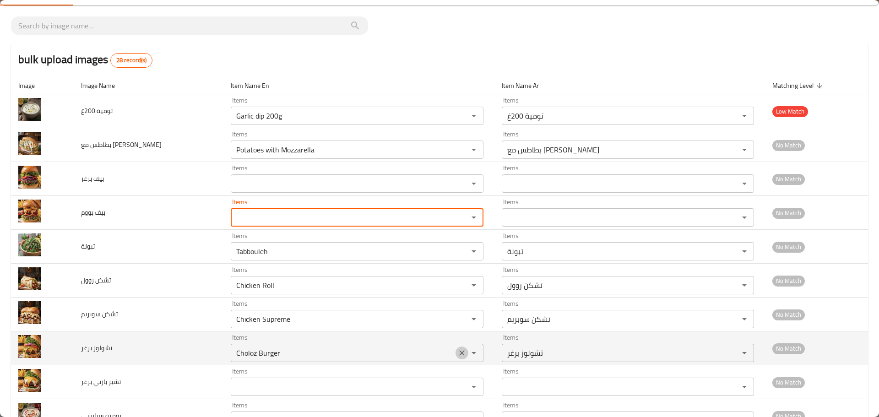
click at [457, 353] on icon "Clear" at bounding box center [461, 352] width 9 height 9
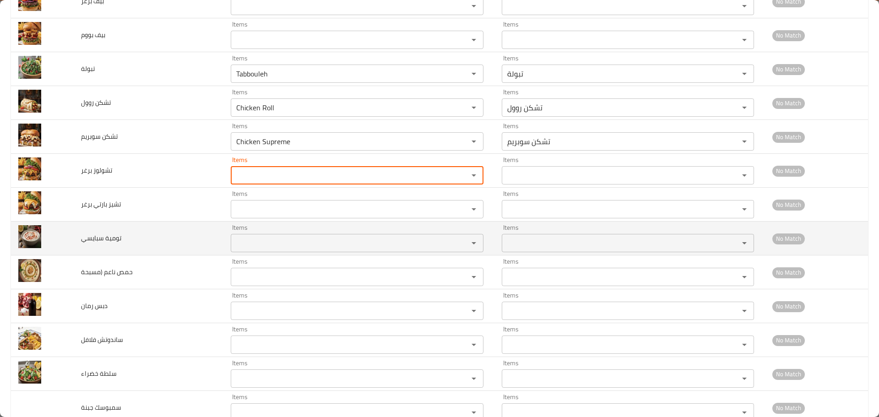
scroll to position [229, 0]
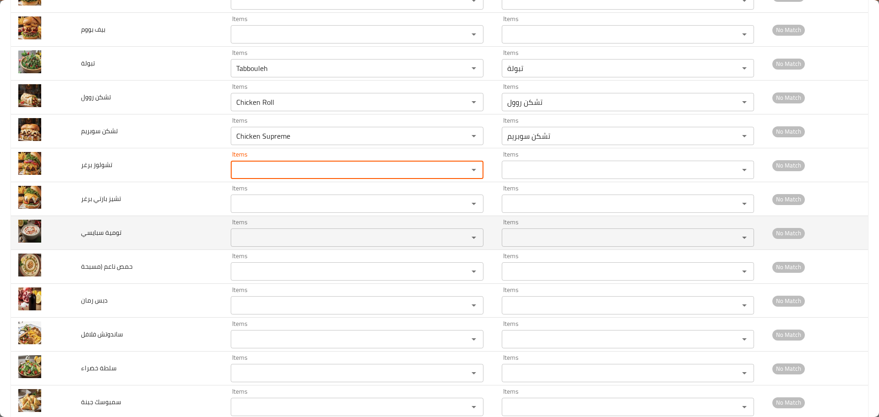
click at [233, 234] on سبايسي "Items" at bounding box center [343, 237] width 220 height 13
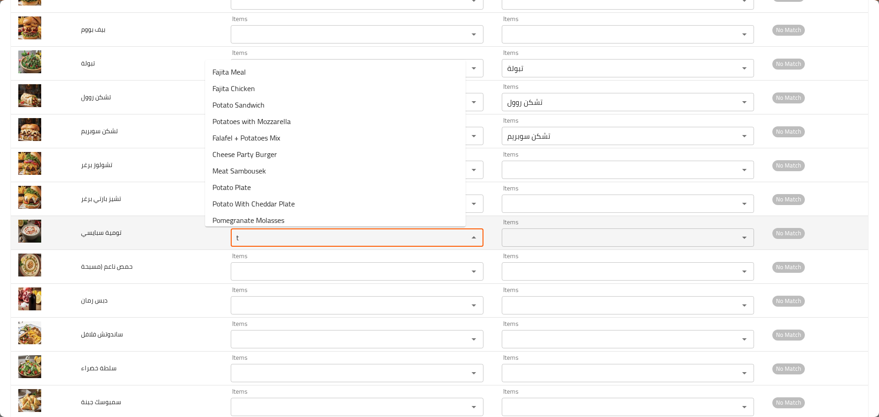
drag, startPoint x: 230, startPoint y: 234, endPoint x: 145, endPoint y: 234, distance: 85.2
click at [145, 234] on tr "تومية سبايسي Items t Items Items Items No Match" at bounding box center [439, 233] width 857 height 34
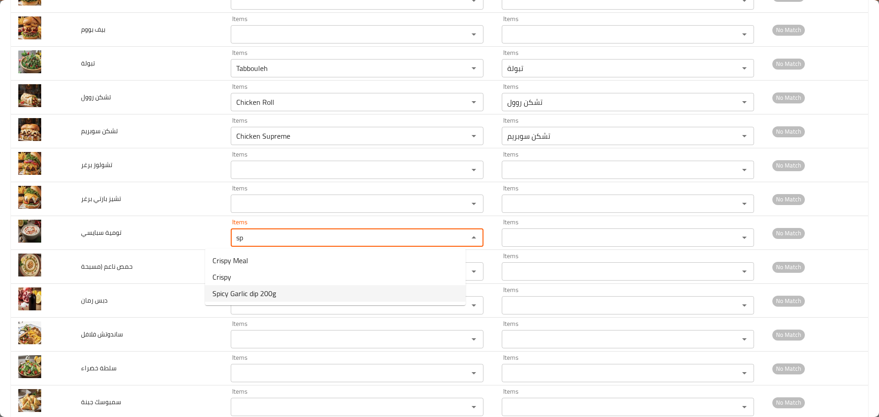
click at [247, 297] on span "Spicy Garlic dip 200g" at bounding box center [244, 293] width 64 height 11
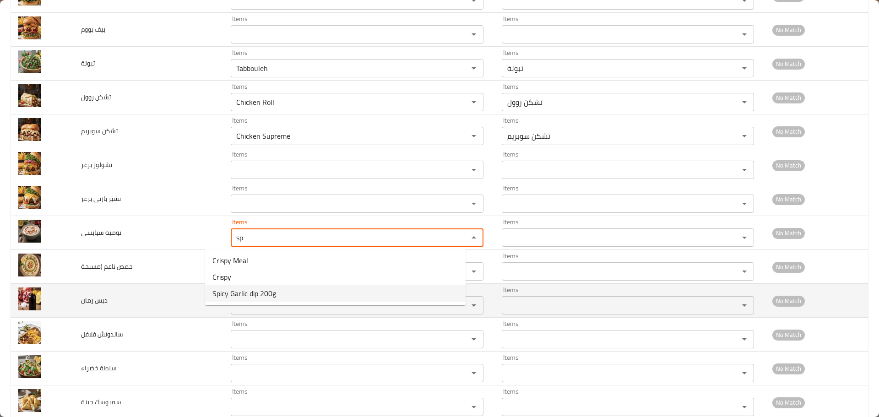
type سبايسي "Spicy Garlic dip 200g"
type سبايسي-ar "تومية سبايسي 200غ"
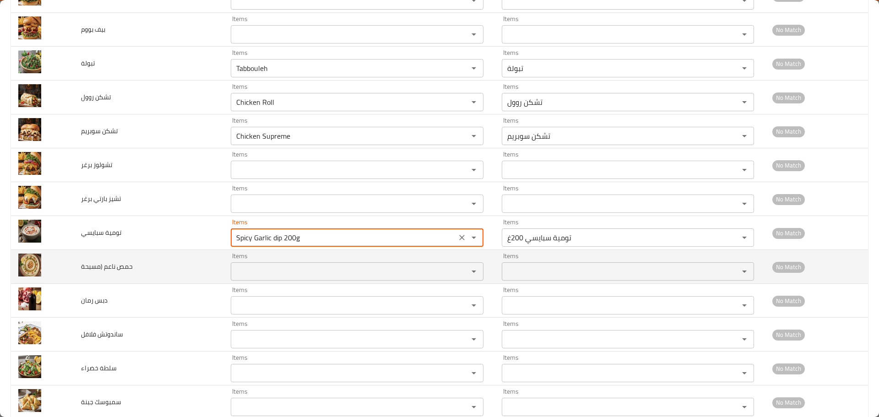
type سبايسي "Spicy Garlic dip 200g"
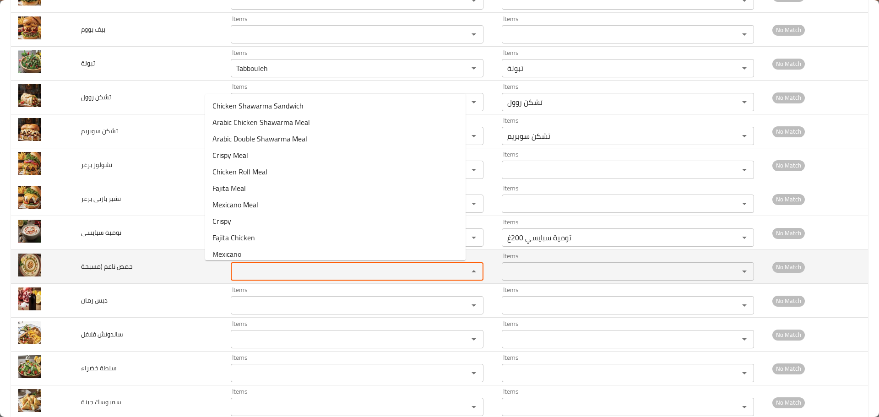
click at [233, 270] on \(مسبحة "Items" at bounding box center [343, 271] width 220 height 13
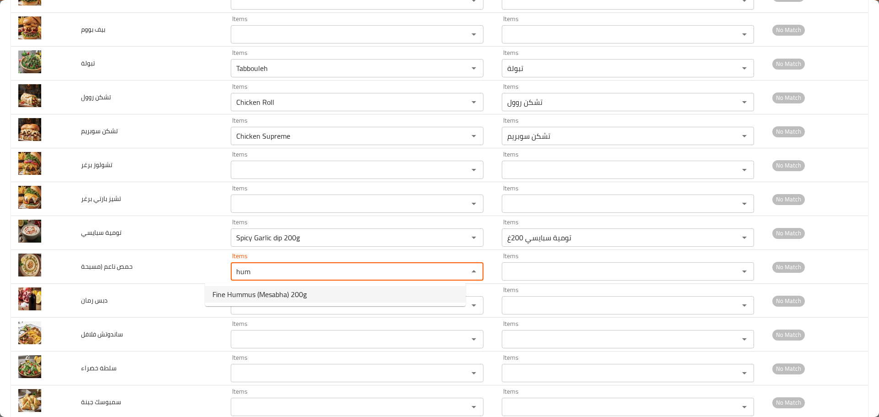
click at [230, 296] on span "Fine Hummus (Mesabha) 200g" at bounding box center [259, 294] width 94 height 11
type \(مسبحة "Fine Hummus (Mesabha) 200g"
type \(مسبحة-ar "حمص ناعم (مسبحة) 200غ"
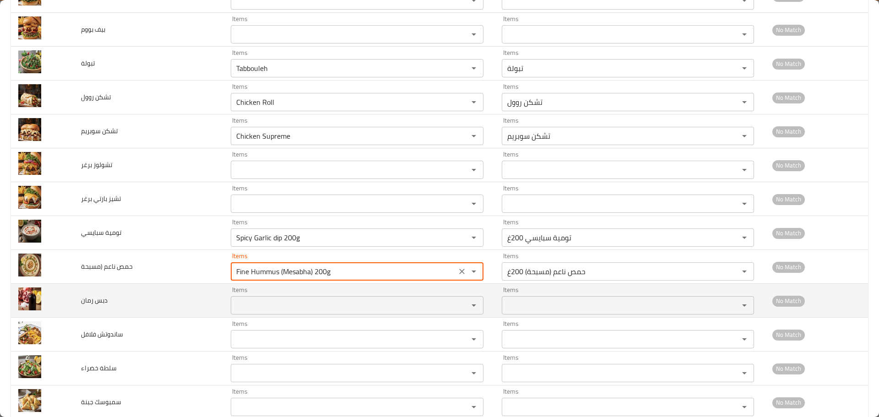
type \(مسبحة "Fine Hummus (Mesabha) 200g"
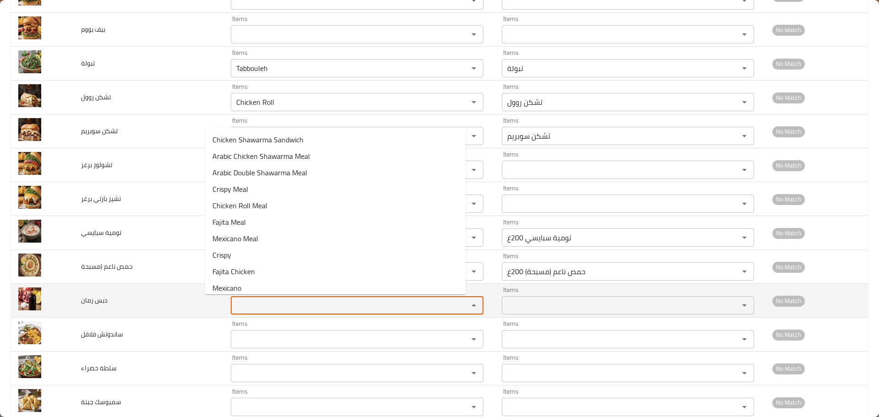
click at [233, 309] on رمان "Items" at bounding box center [343, 305] width 220 height 13
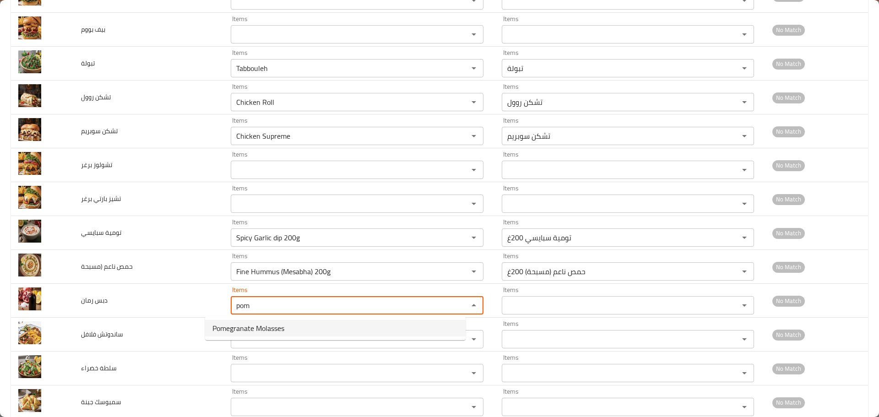
click at [228, 331] on span "Pomegranate Molasses" at bounding box center [248, 328] width 72 height 11
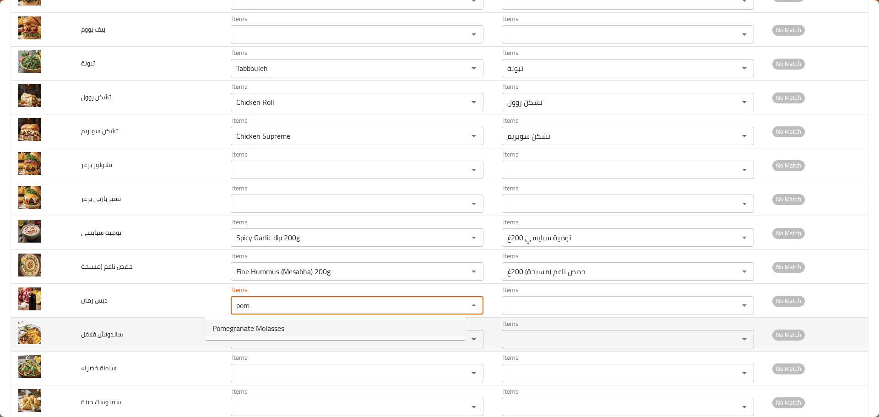
type رمان "Pomegranate Molasses"
type رمان-ar "دبس رمان"
type رمان "Pomegranate Molasses"
click at [233, 346] on فلافل "Items" at bounding box center [343, 339] width 220 height 13
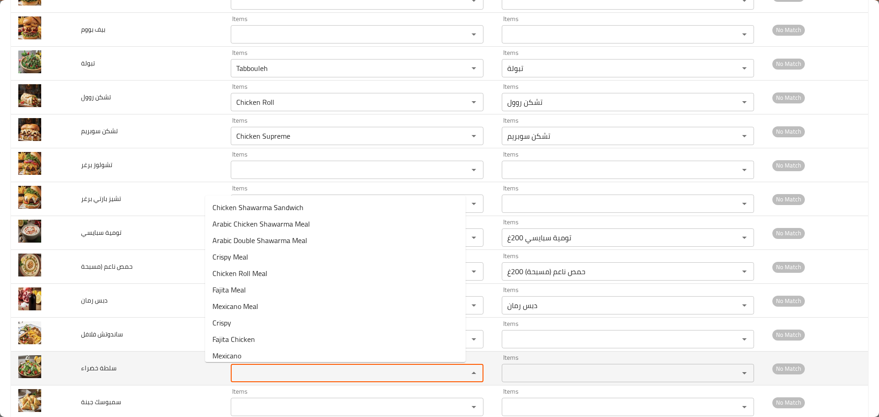
click at [233, 374] on خضراء "Items" at bounding box center [343, 373] width 220 height 13
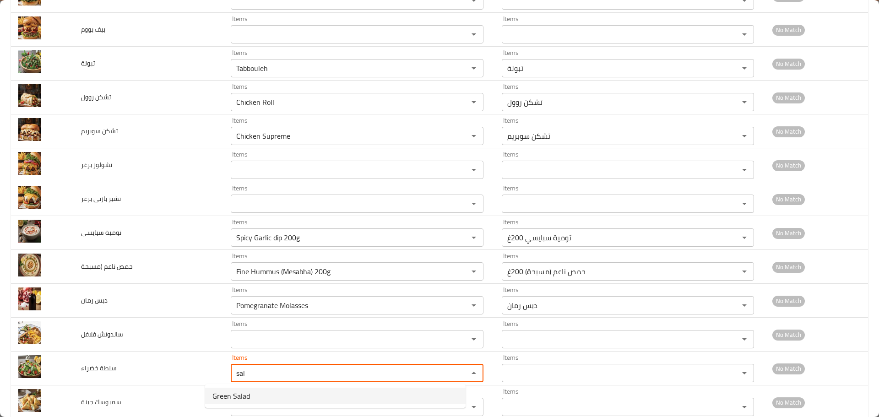
click at [232, 395] on span "Green Salad" at bounding box center [231, 396] width 38 height 11
type خضراء "Green Salad"
type خضراء-ar "سلطة خضراء"
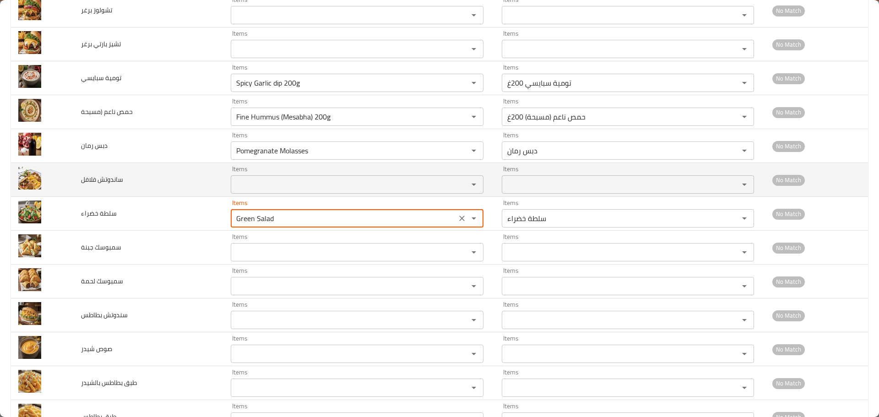
scroll to position [504, 0]
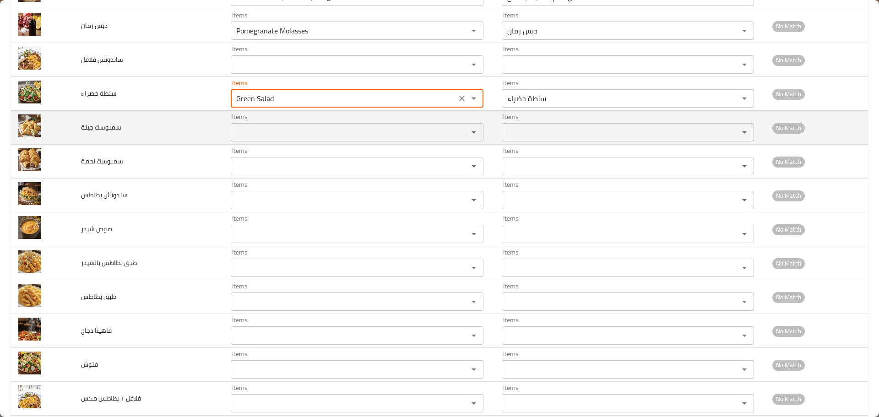
type خضراء "Green Salad"
click at [247, 133] on جبنة "Items" at bounding box center [343, 132] width 220 height 13
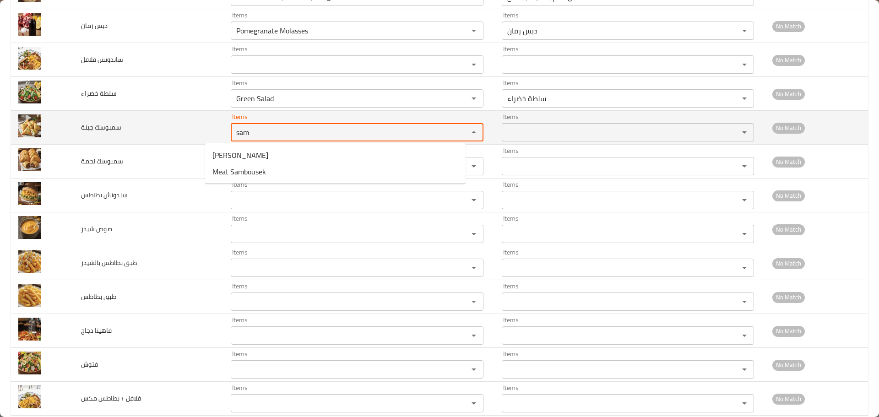
drag, startPoint x: 247, startPoint y: 135, endPoint x: 185, endPoint y: 119, distance: 63.4
click at [185, 119] on tr "سمبوسك جبنة Items sam Items Items Items No Match" at bounding box center [439, 128] width 857 height 34
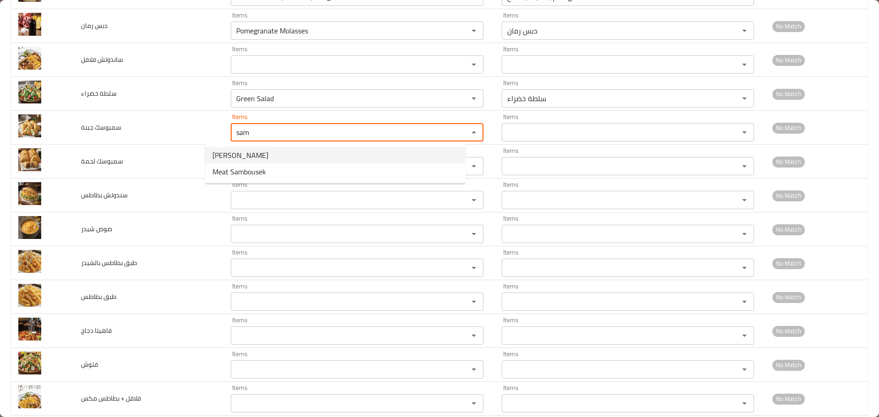
click at [263, 154] on span "Cheese Sambousek" at bounding box center [240, 155] width 56 height 11
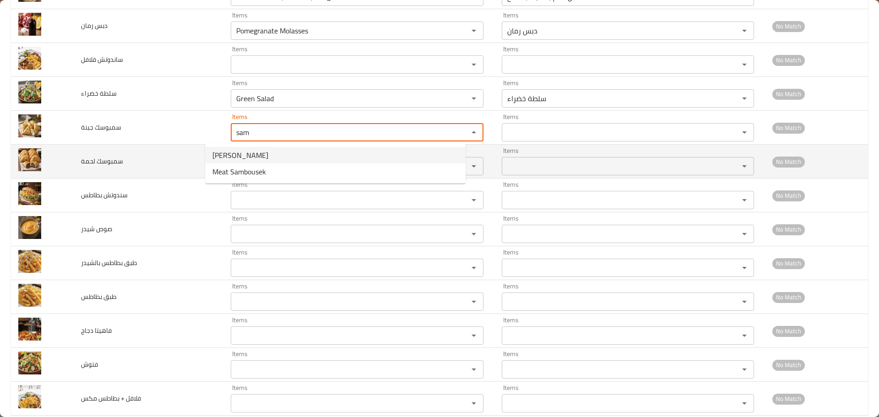
type جبنة "Cheese Sambousek"
type جبنة-ar "سمبوسك جبنة"
type جبنة "Cheese Sambousek"
click at [248, 166] on لحمة "Items" at bounding box center [343, 166] width 220 height 13
paste لحمة "sam"
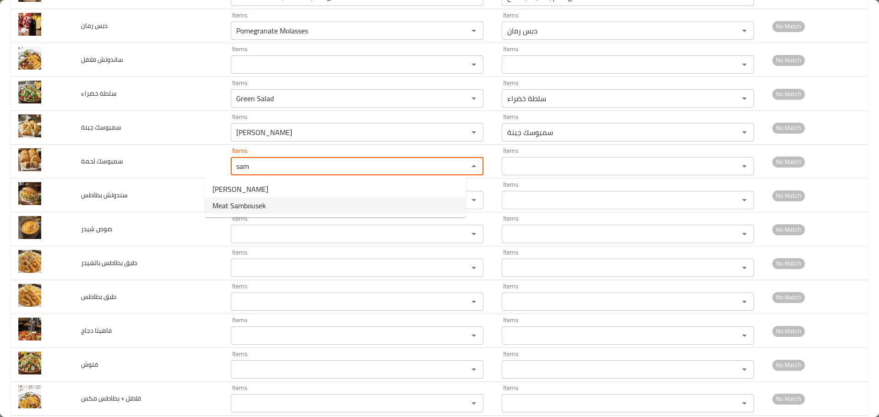
click at [248, 201] on span "Meat Sambousek" at bounding box center [239, 205] width 54 height 11
type لحمة "Meat Sambousek"
type لحمة-ar "سمبوسك لحمة"
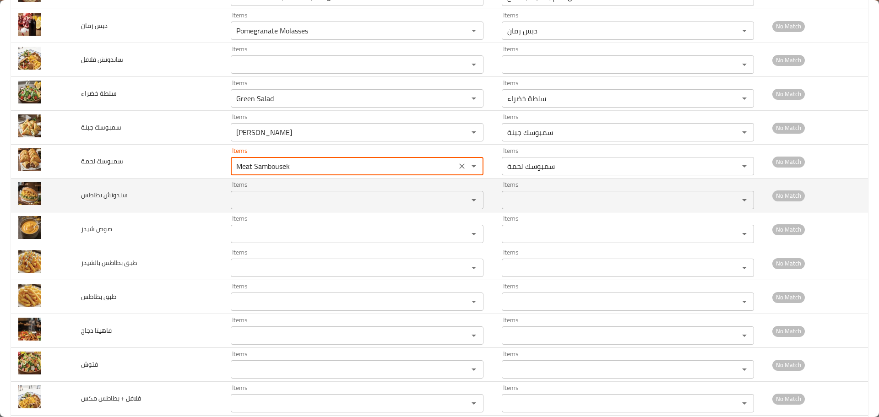
type لحمة "Meat Sambousek"
click at [240, 206] on بطاطس "Items" at bounding box center [343, 200] width 220 height 13
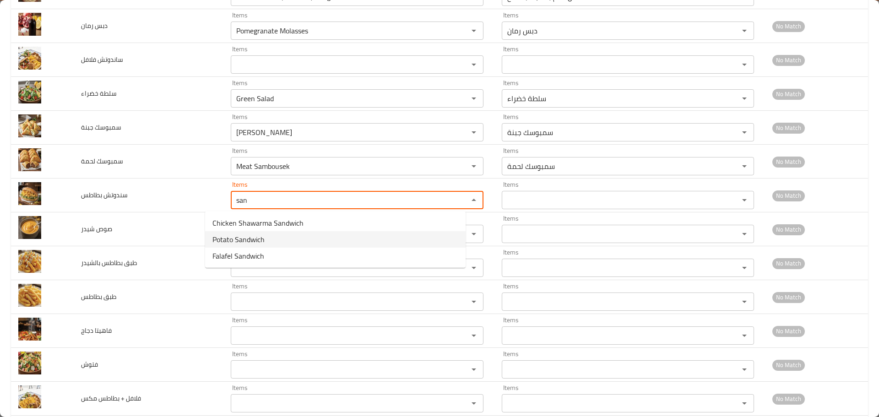
click at [240, 241] on span "Potato Sandwich" at bounding box center [238, 239] width 52 height 11
type بطاطس "Potato Sandwich"
type بطاطس-ar "سندوتش بطاطس"
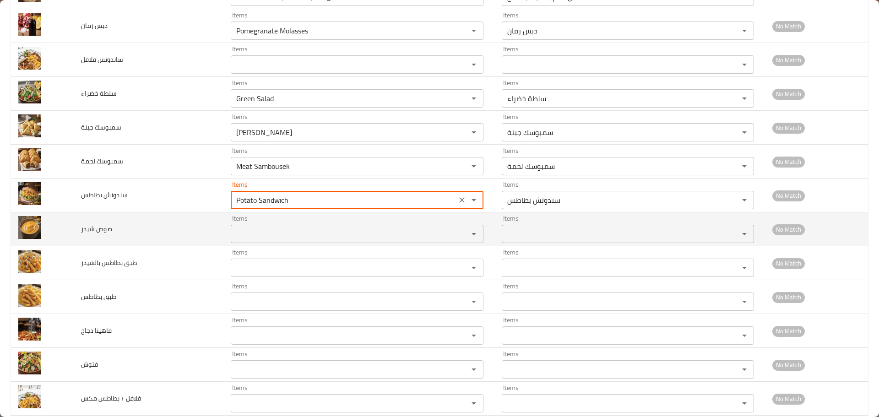
click at [233, 241] on div "Items" at bounding box center [357, 234] width 253 height 18
type بطاطس "Potato Sandwich"
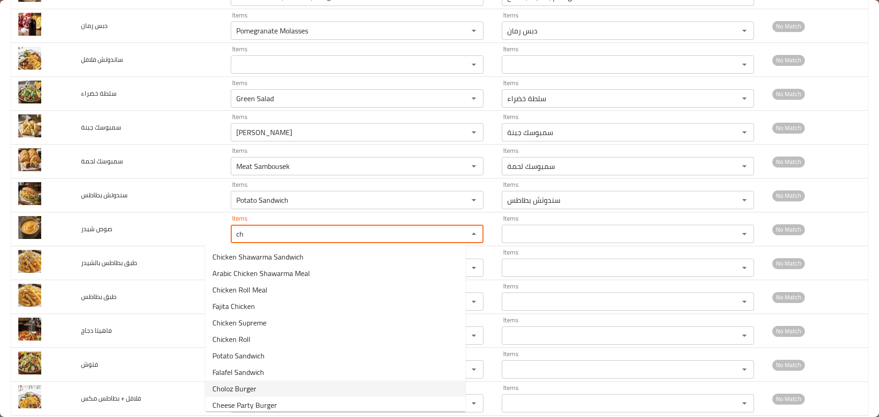
scroll to position [55, 0]
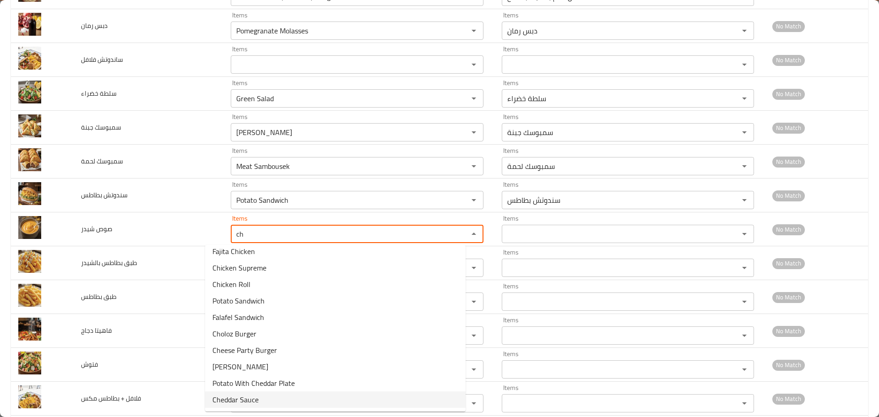
click at [242, 399] on span "Cheddar Sauce" at bounding box center [235, 399] width 46 height 11
type شیدر "Cheddar Sauce"
type شیدر-ar "صوص شيدر"
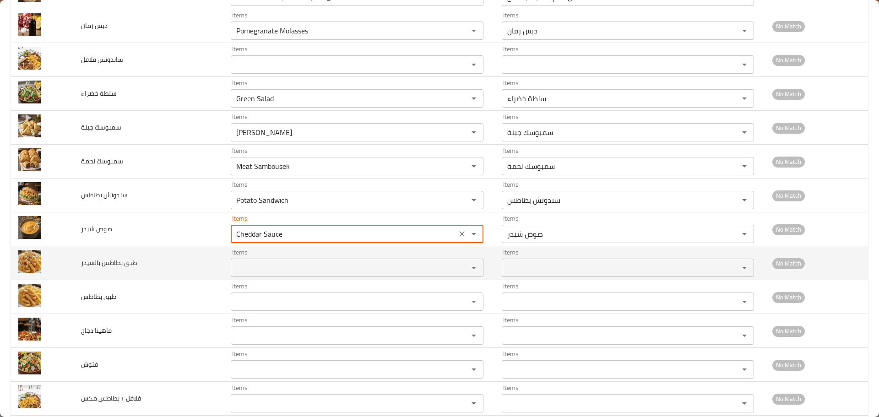
type شیدر "Cheddar Sauce"
click at [233, 265] on بالشيدر "Items" at bounding box center [343, 267] width 220 height 13
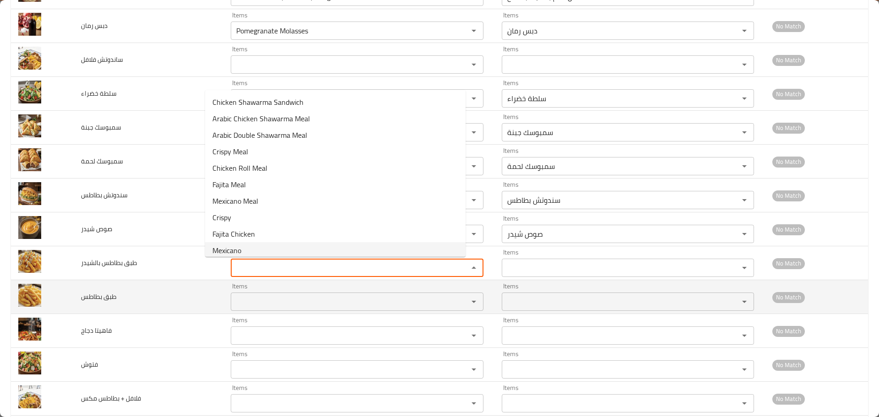
click at [231, 294] on div "Items" at bounding box center [357, 302] width 253 height 18
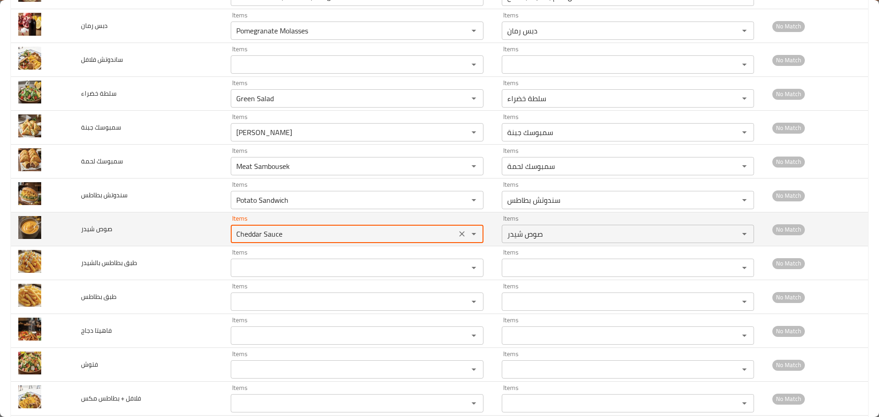
drag, startPoint x: 228, startPoint y: 231, endPoint x: 197, endPoint y: 230, distance: 31.6
click at [197, 230] on tr "صوص شیدر Items Cheddar Sauce Items Items صوص شيدر Items No Match" at bounding box center [439, 229] width 857 height 34
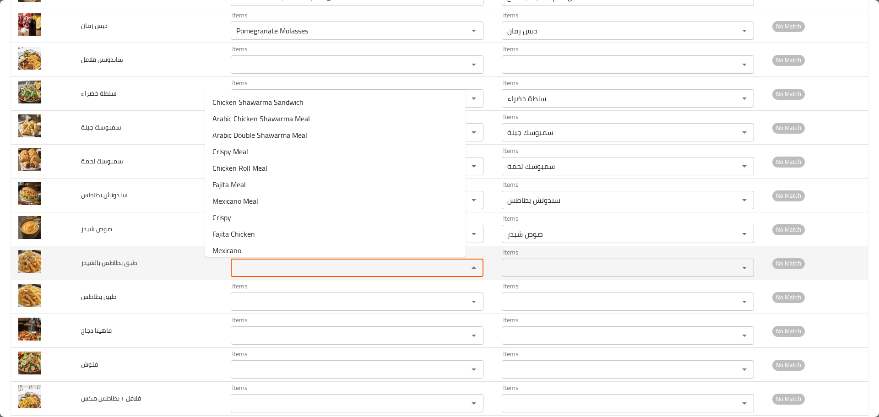
click at [239, 268] on بالشيدر "Items" at bounding box center [343, 267] width 220 height 13
paste بالشيدر "Ched"
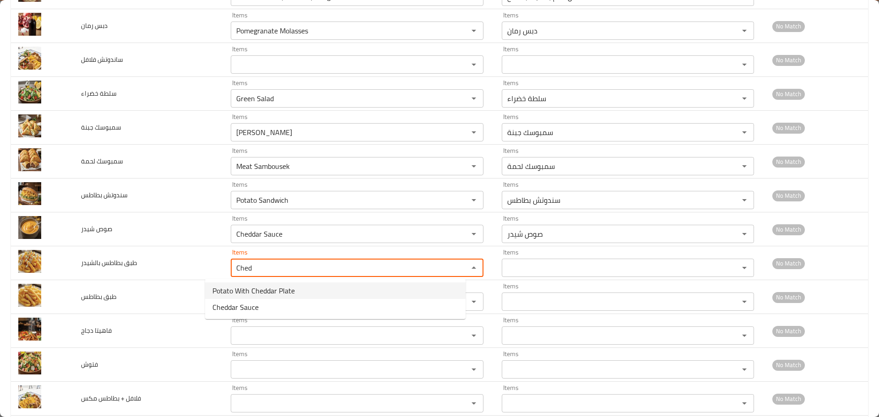
click at [250, 292] on span "Potato With Cheddar Plate" at bounding box center [253, 290] width 82 height 11
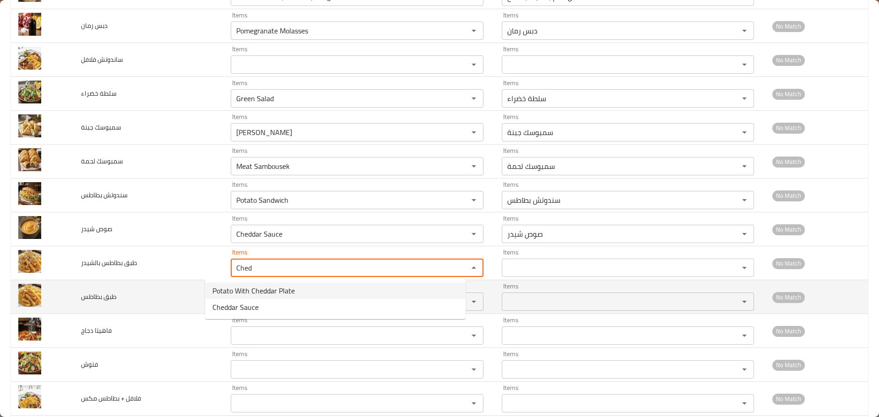
type بالشيدر "Potato With Cheddar Plate"
type بالشيدر-ar "طبق بطاطس بالشيدر"
type بالشيدر "Potato With Cheddar Plate"
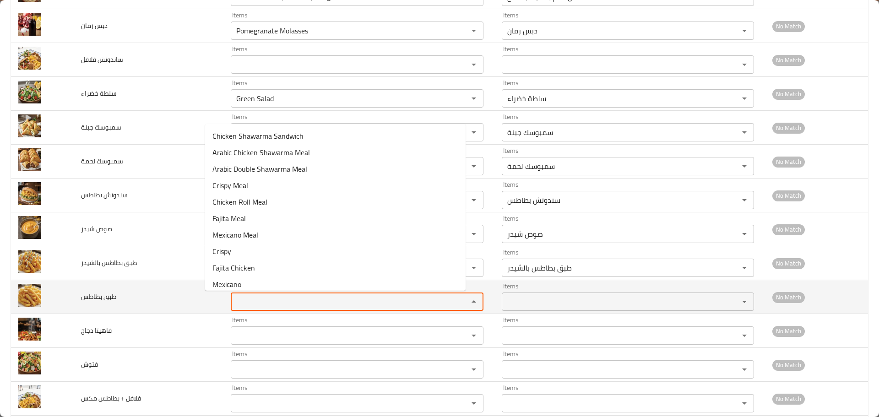
click at [245, 301] on بطاطس "Items" at bounding box center [343, 301] width 220 height 13
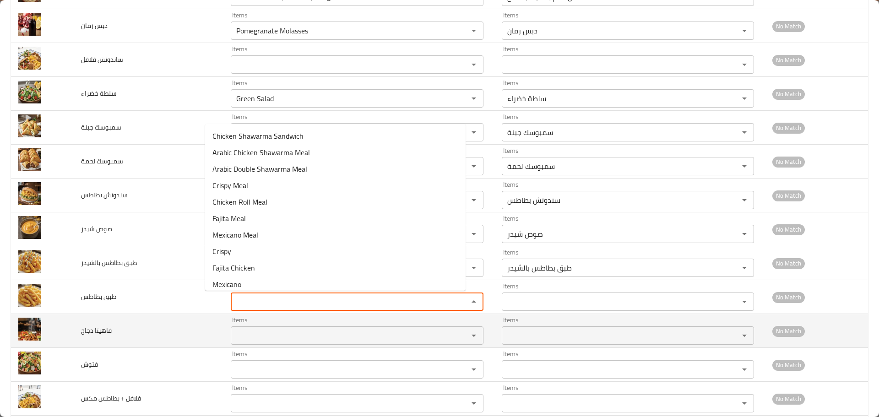
click at [244, 317] on div "Items Items" at bounding box center [357, 331] width 253 height 28
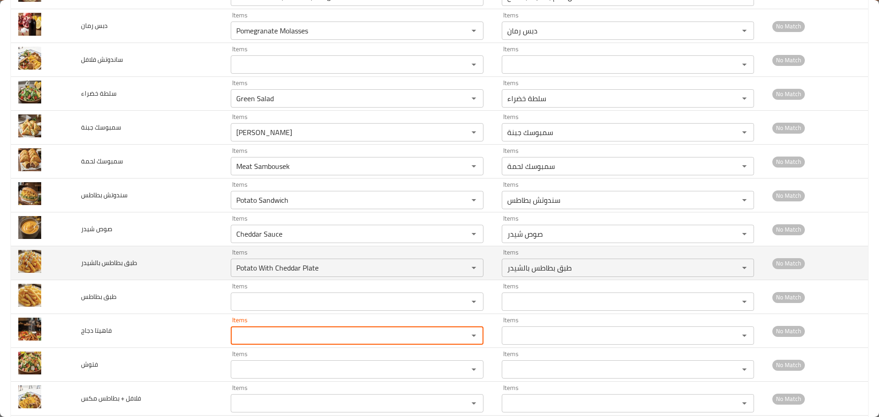
drag, startPoint x: 231, startPoint y: 266, endPoint x: 190, endPoint y: 264, distance: 40.8
click at [190, 264] on tr "طبق بطاطس بالشيدر Items Potato With Cheddar Plate Items Items طبق بطاطس بالشيدر…" at bounding box center [439, 263] width 857 height 34
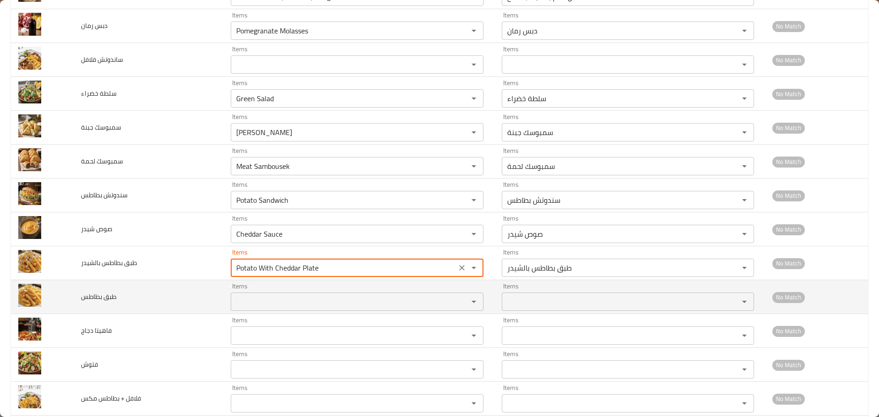
click at [236, 308] on بطاطس "Items" at bounding box center [343, 301] width 220 height 13
paste بطاطس "Potato"
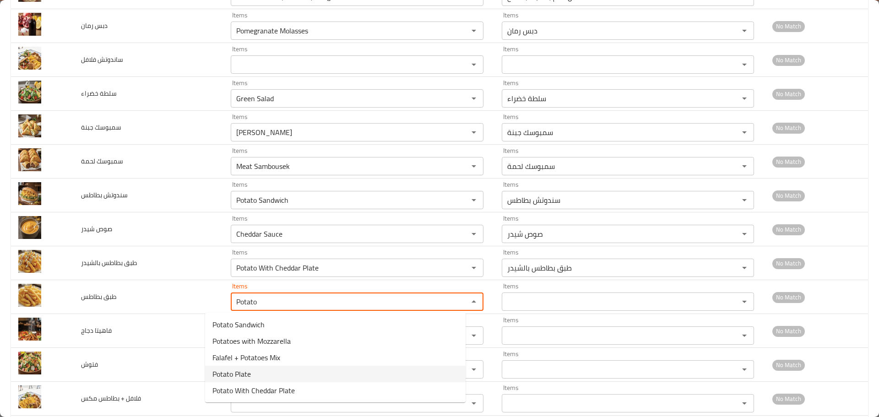
click at [241, 374] on span "Potato Plate" at bounding box center [231, 374] width 38 height 11
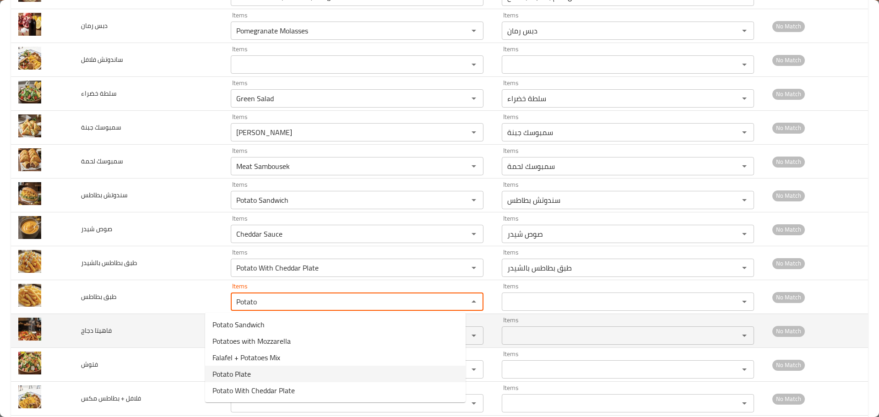
type بطاطس "Potato Plate"
type بطاطس-ar "طبق بطاطس"
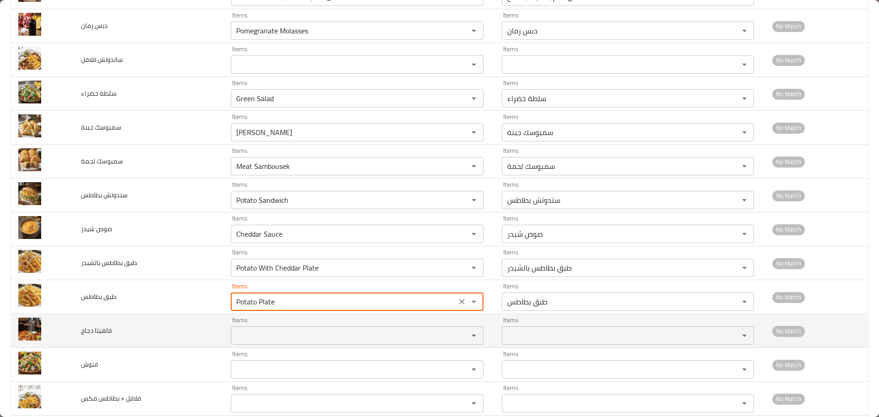
type بطاطس "Potato Plate"
click at [233, 333] on دجاج "Items" at bounding box center [343, 335] width 220 height 13
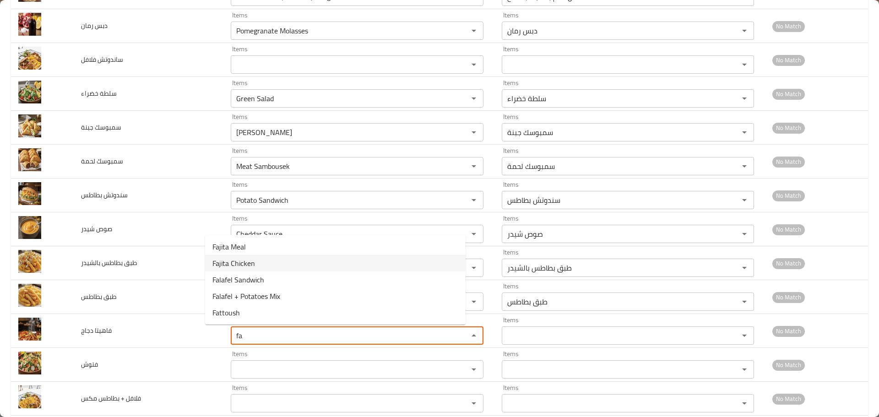
click at [236, 265] on span "Fajita Chicken" at bounding box center [233, 263] width 43 height 11
type دجاج "Fajita Chicken"
type دجاج-ar "فاهيتا دجاج"
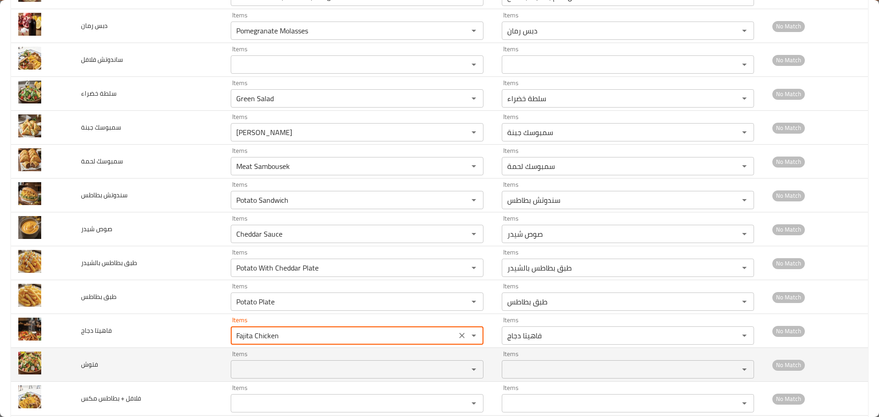
type دجاج "Fajita Chicken"
click at [233, 363] on input "Items" at bounding box center [343, 369] width 220 height 13
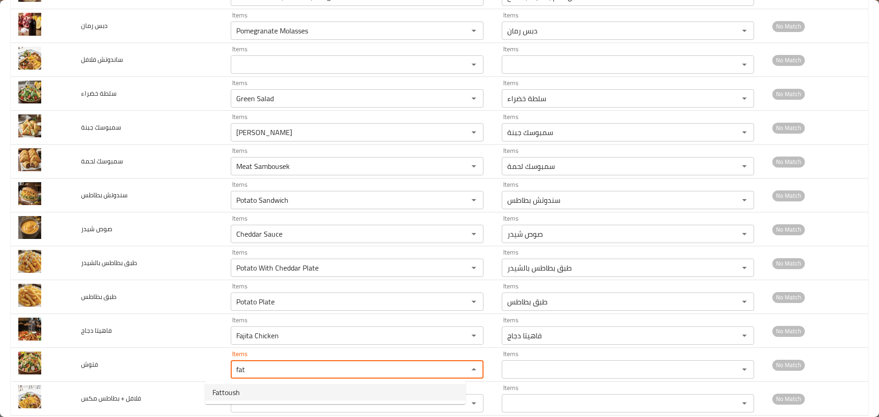
click at [232, 391] on span "Fattoush" at bounding box center [225, 392] width 27 height 11
type input "Fattoush"
type input "فتوش"
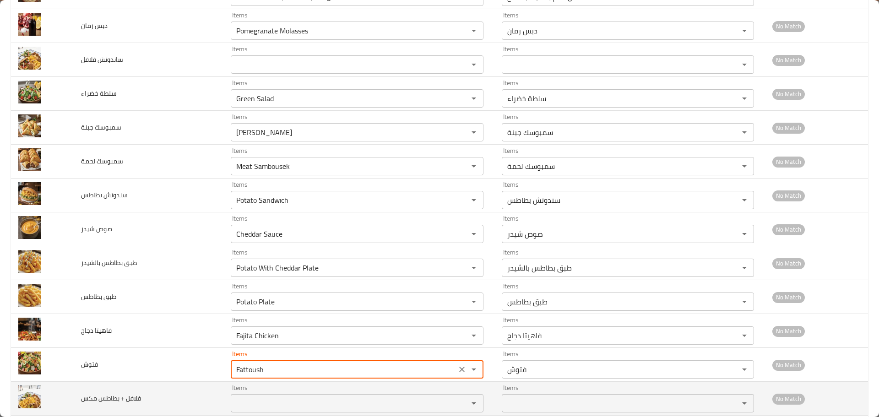
type input "Fattoush"
click at [233, 397] on مكس "Items" at bounding box center [343, 403] width 220 height 13
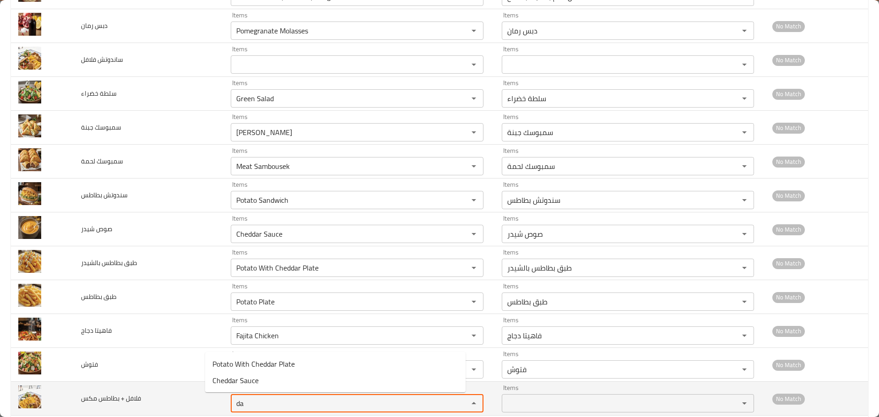
type مكس "d"
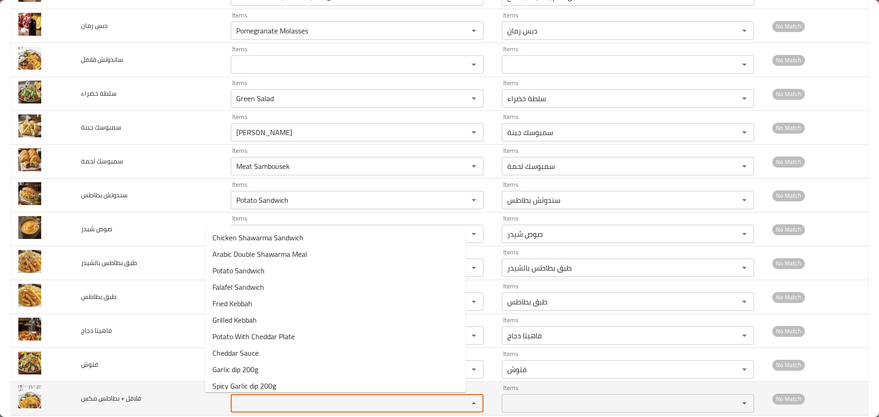
type مكس "f"
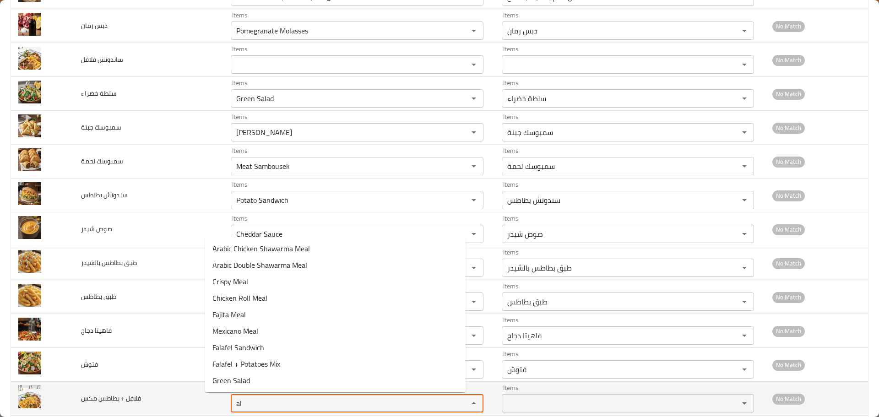
type مكس "a"
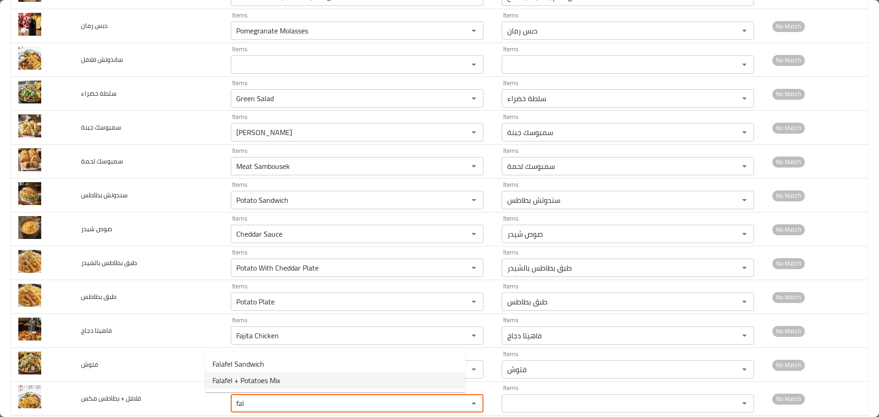
click at [232, 380] on span "Falafel + Potatoes Mix" at bounding box center [246, 380] width 68 height 11
type مكس "Falafel + Potatoes Mix"
type مكس-ar "فلافل + بطاطس مكس"
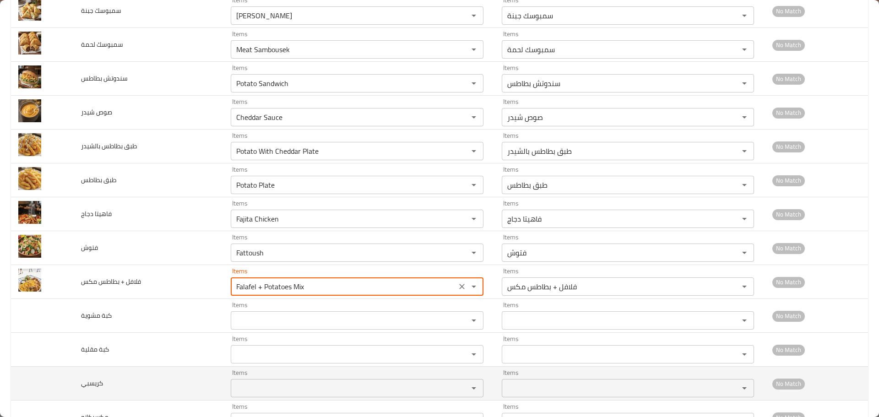
scroll to position [690, 0]
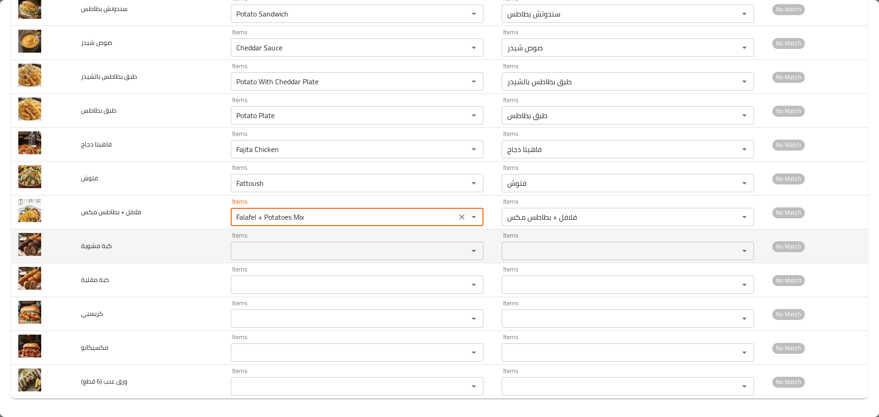
type مكس "Falafel + Potatoes Mix"
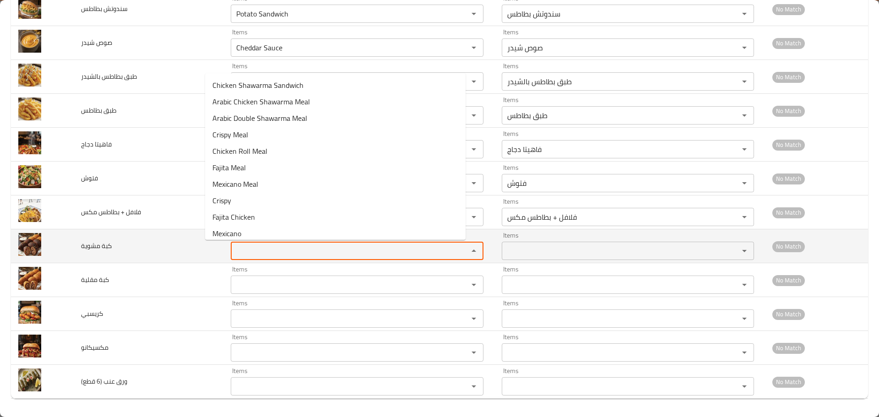
click at [233, 253] on مشوية "Items" at bounding box center [343, 250] width 220 height 13
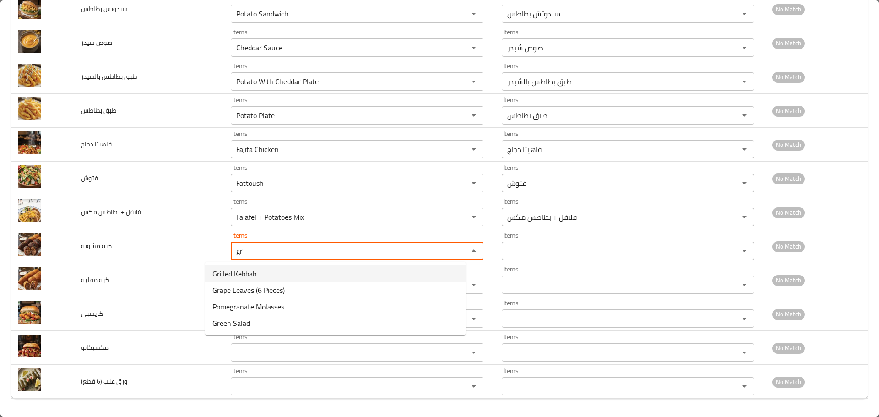
click at [241, 271] on span "Grilled Kebbah" at bounding box center [234, 273] width 44 height 11
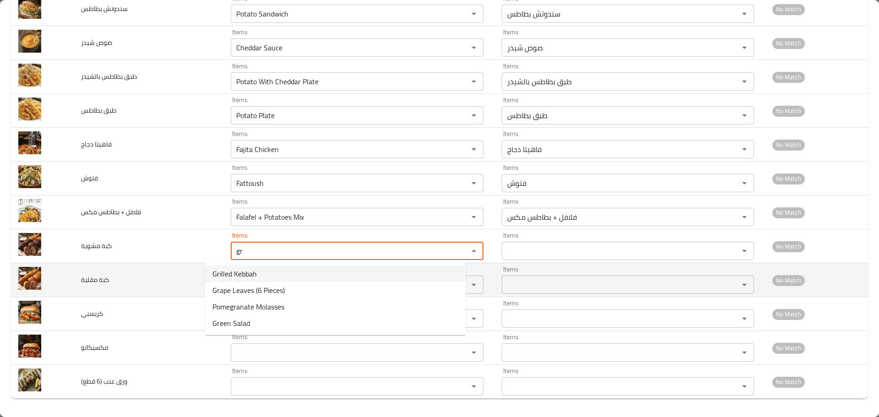
type مشوية "Grilled Kebbah"
type مشوية-ar "كبة مشوية"
type مشوية "Grilled Kebbah"
click at [237, 287] on مقلية "Items" at bounding box center [343, 284] width 220 height 13
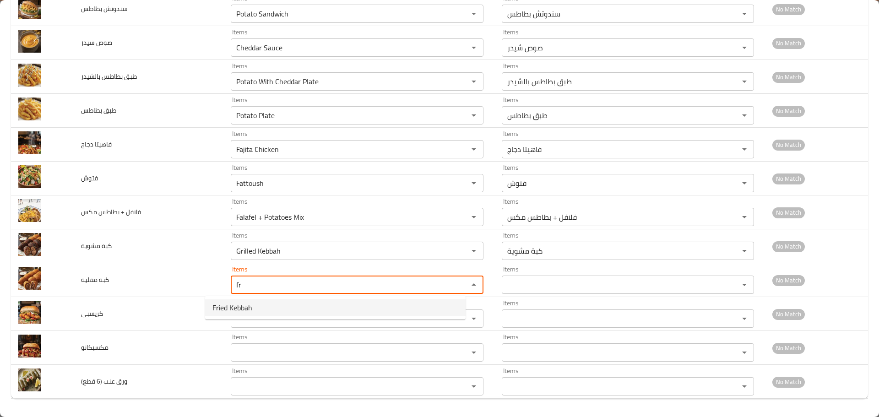
click at [237, 308] on span "Fried Kebbah" at bounding box center [232, 307] width 40 height 11
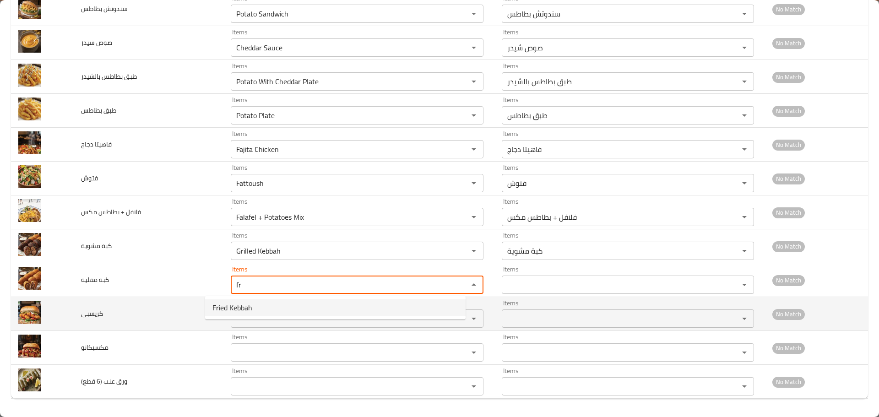
type مقلية "Fried Kebbah"
type مقلية-ar "كبة مقلية"
type مقلية "Fried Kebbah"
click at [236, 314] on input "Items" at bounding box center [343, 318] width 220 height 13
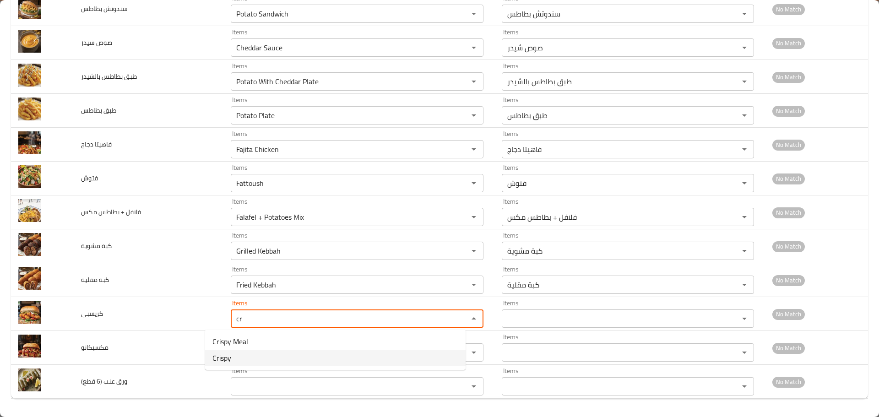
click at [237, 357] on li "Crispy" at bounding box center [335, 358] width 260 height 16
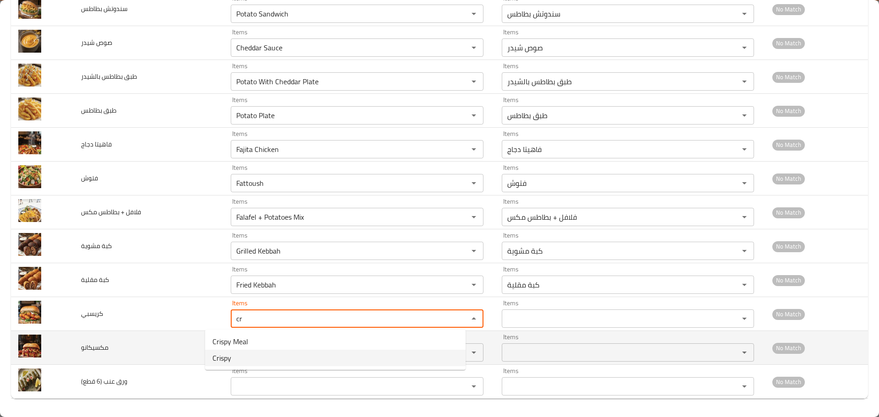
type input "Crispy"
type input "كريسبي"
type input "Crispy"
click at [239, 347] on input "Items" at bounding box center [343, 352] width 220 height 13
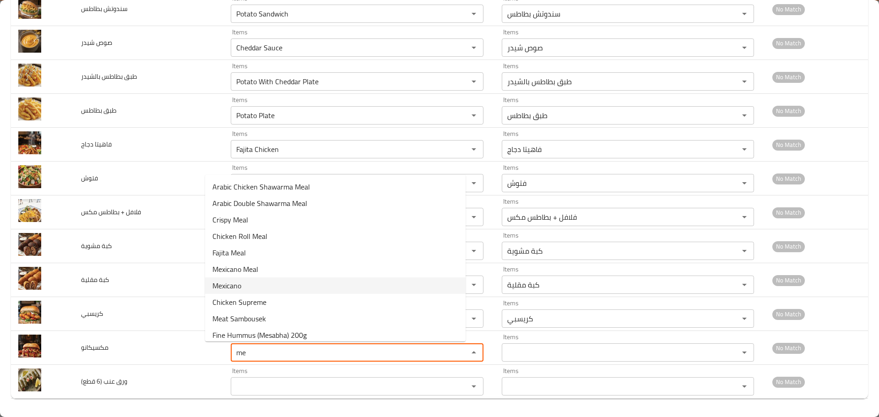
click at [235, 286] on span "Mexicano" at bounding box center [226, 285] width 29 height 11
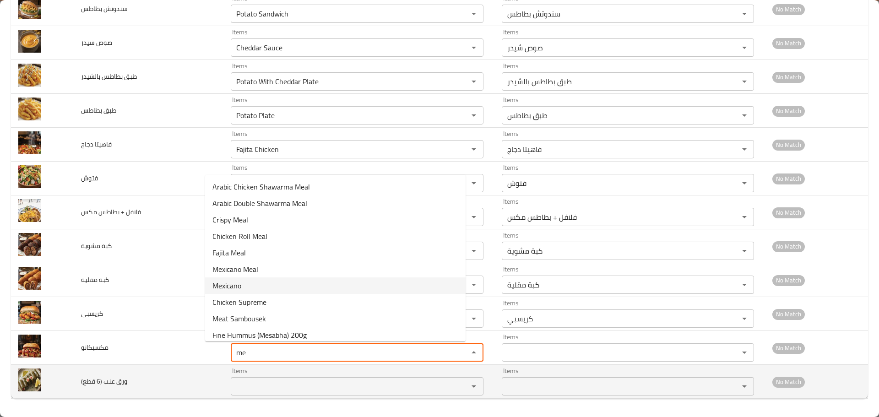
type input "Mexicano"
type input "مكسيكانو"
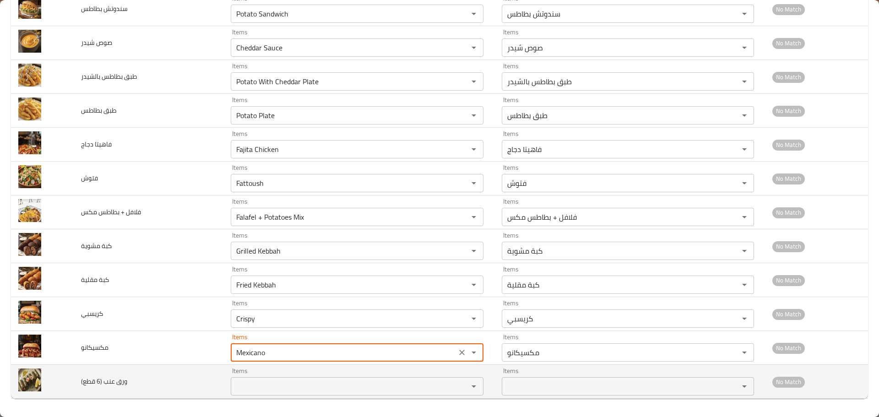
type input "Mexicano"
click at [240, 389] on قطع\) "Items" at bounding box center [343, 386] width 220 height 13
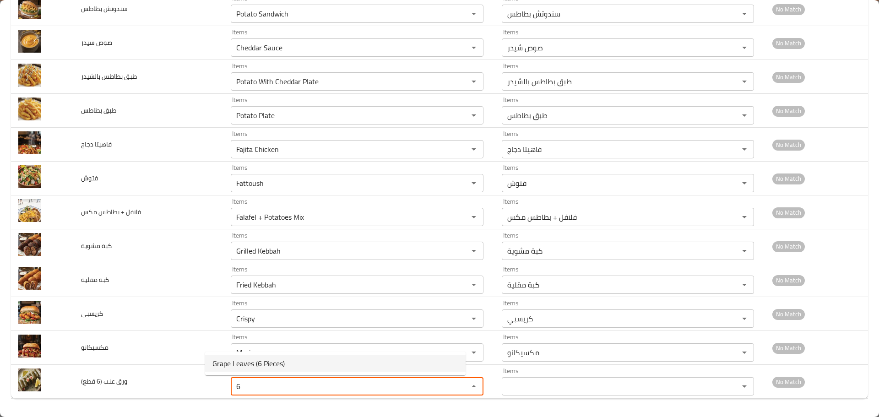
click at [250, 362] on span "Grape Leaves (6 Pieces)" at bounding box center [248, 363] width 72 height 11
type قطع\) "Grape Leaves (6 Pieces)"
type قطع\)-ar "ورق عنب (6 قطع)"
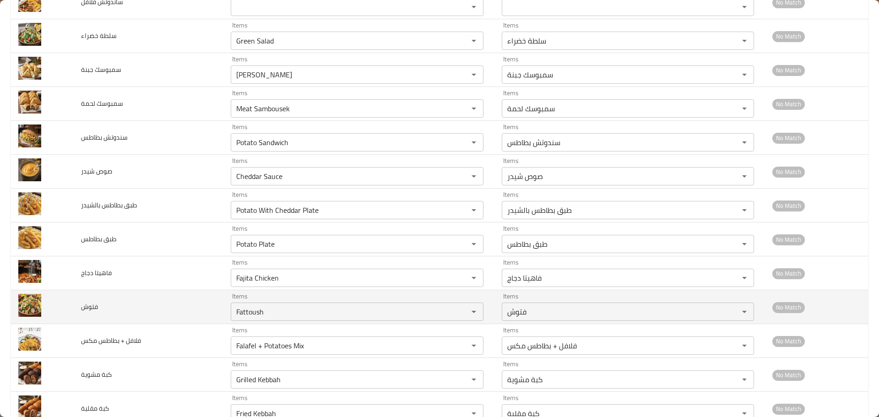
scroll to position [553, 0]
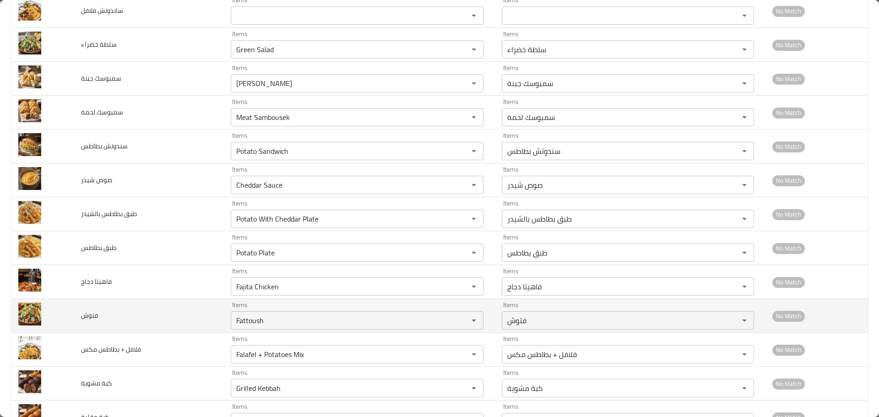
type قطع\) "Grape Leaves (6 Pieces)"
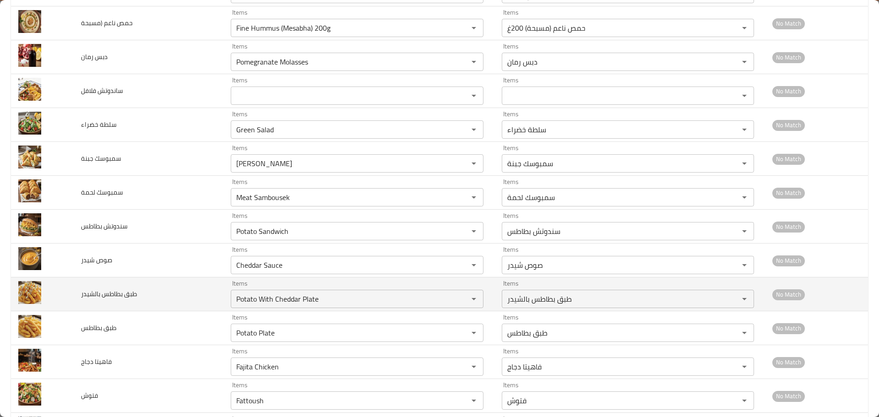
scroll to position [324, 0]
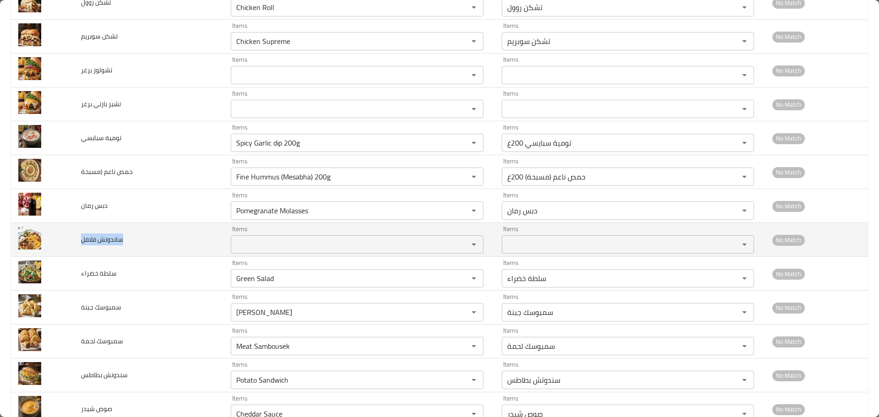
drag, startPoint x: 130, startPoint y: 242, endPoint x: 82, endPoint y: 239, distance: 47.8
click at [82, 239] on td "ساندوتش فلافل" at bounding box center [149, 240] width 150 height 34
click at [168, 251] on td "ساندوتش فلافل" at bounding box center [149, 240] width 150 height 34
drag, startPoint x: 118, startPoint y: 240, endPoint x: 81, endPoint y: 238, distance: 37.2
click at [81, 238] on td "ساندوتش فلافل" at bounding box center [149, 240] width 150 height 34
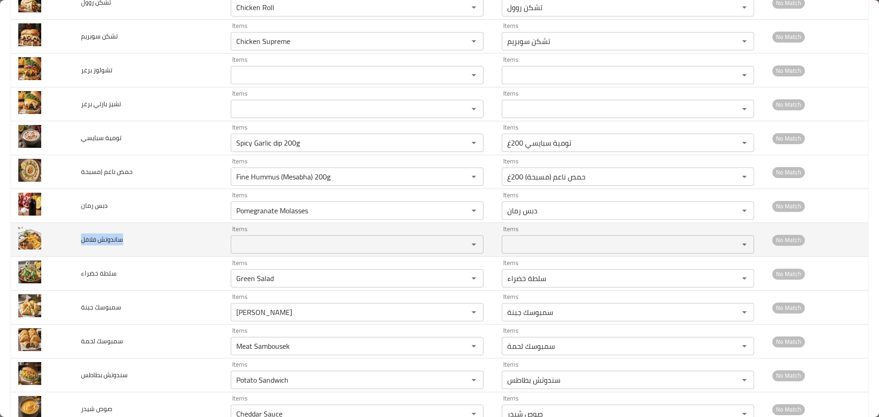
click at [171, 236] on td "ساندوتش فلافل" at bounding box center [149, 240] width 150 height 34
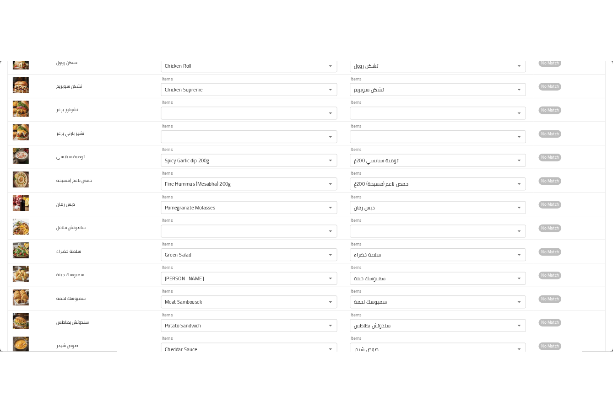
scroll to position [0, 0]
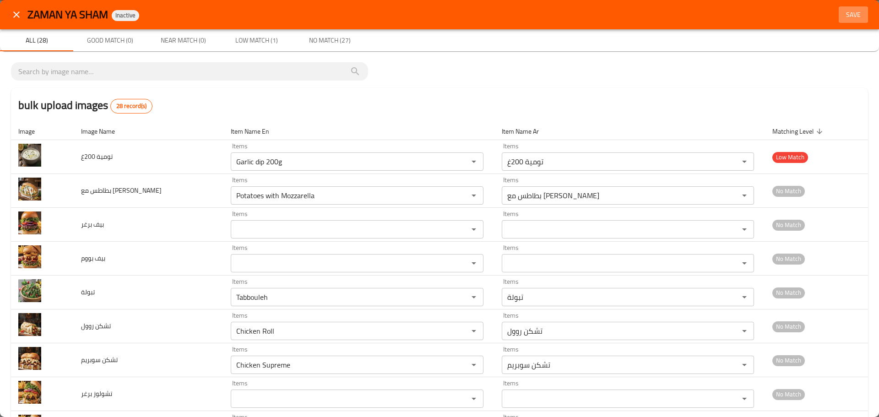
click at [845, 14] on span "Save" at bounding box center [853, 14] width 22 height 11
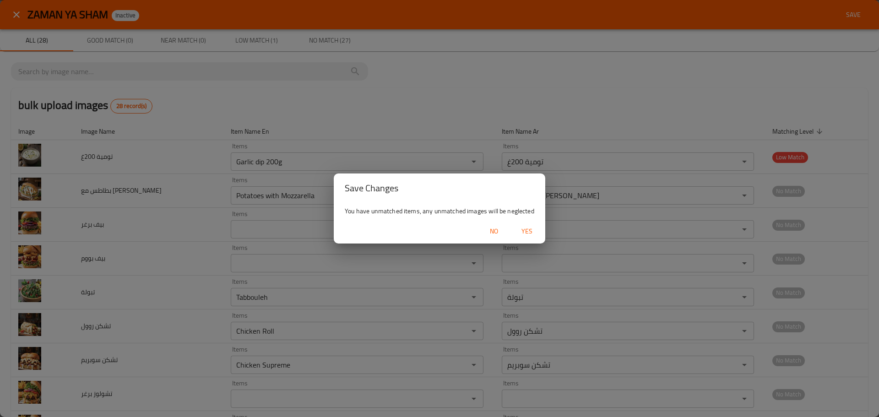
click at [523, 228] on span "Yes" at bounding box center [527, 231] width 22 height 11
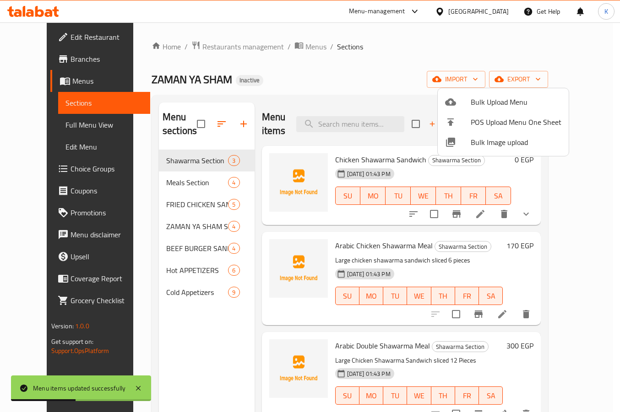
click at [285, 276] on div at bounding box center [310, 206] width 620 height 412
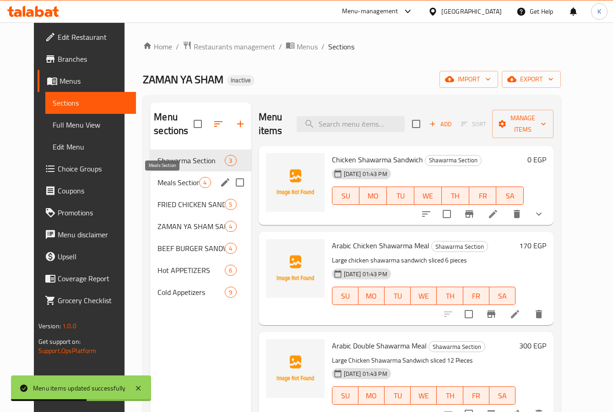
click at [177, 184] on span "Meals Section" at bounding box center [178, 182] width 42 height 11
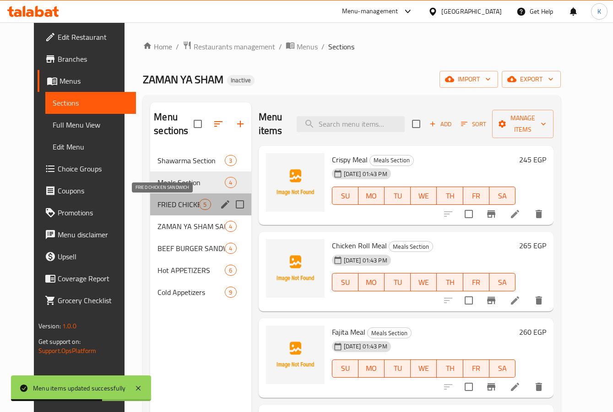
click at [157, 208] on span "FRIED CHICKEN SANDWICH" at bounding box center [178, 204] width 42 height 11
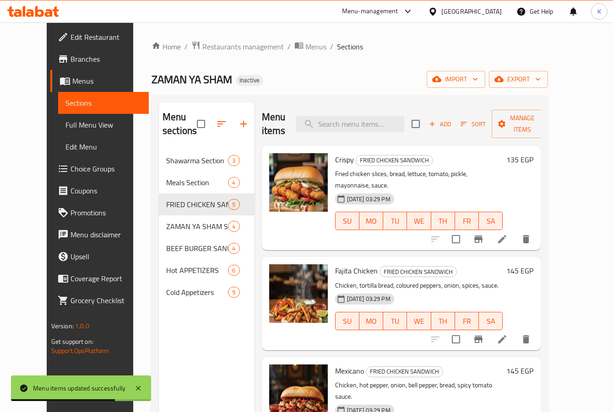
scroll to position [124, 0]
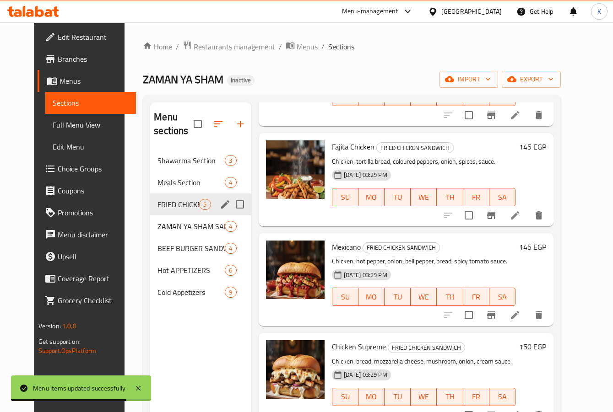
click at [165, 219] on div "ZAMAN YA SHAM SANDWICHES 4" at bounding box center [200, 227] width 101 height 22
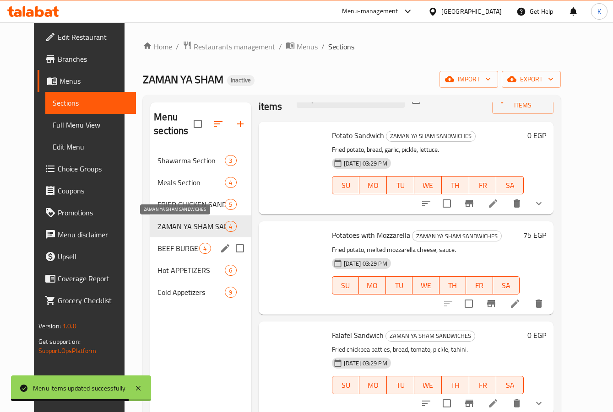
scroll to position [24, 0]
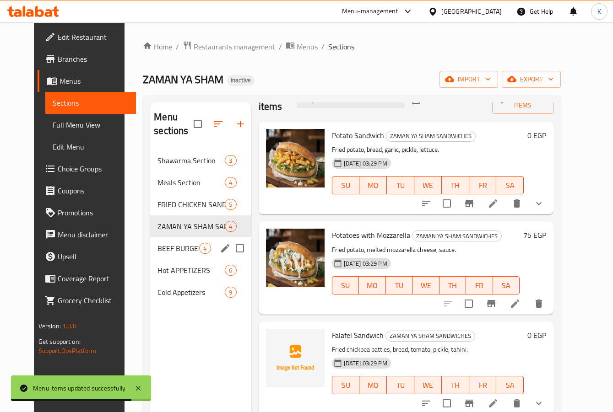
click at [160, 258] on div "BEEF BURGER SANDWICH 4" at bounding box center [200, 249] width 101 height 22
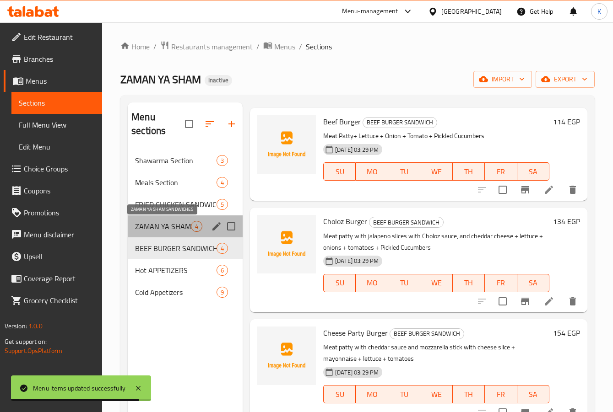
click at [161, 224] on span "ZAMAN YA SHAM SANDWICHES" at bounding box center [163, 226] width 56 height 11
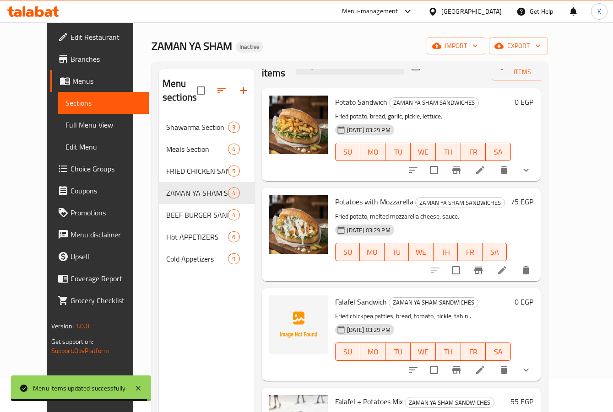
scroll to position [128, 0]
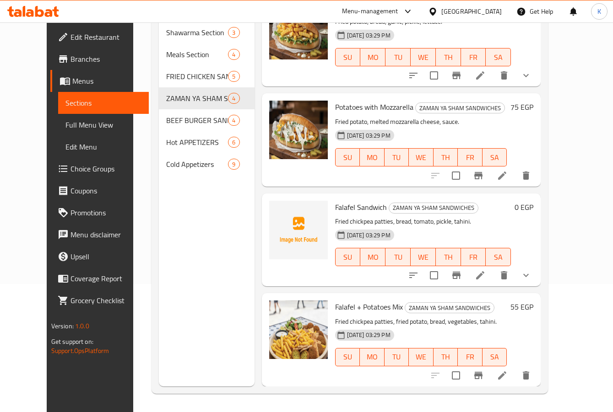
click at [346, 204] on span "Falafel Sandwich" at bounding box center [361, 208] width 52 height 14
copy h6 "Falafel Sandwich"
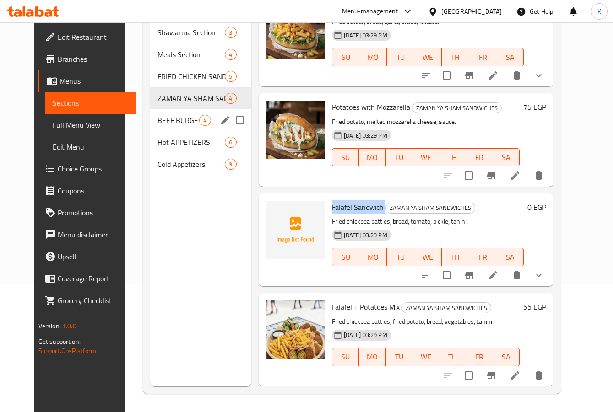
click at [166, 122] on span "BEEF BURGER SANDWICH" at bounding box center [178, 120] width 42 height 11
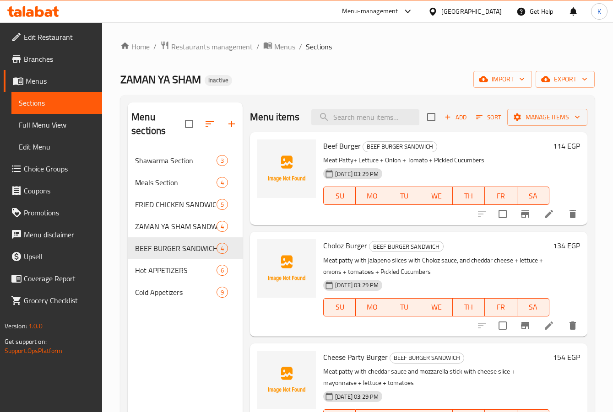
click at [336, 151] on div "Beef Burger BEEF BURGER SANDWICH Meat Patty+ Lettuce + Onion + Tomato + Pickled…" at bounding box center [436, 179] width 233 height 86
click at [333, 153] on span "Beef Burger" at bounding box center [342, 146] width 38 height 14
copy h6 "Beef Burger"
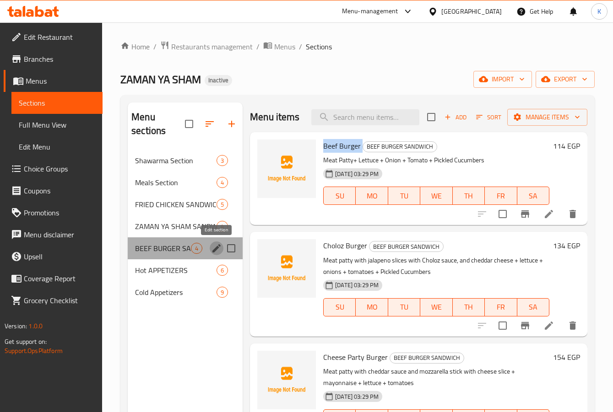
click at [215, 248] on icon "edit" at bounding box center [216, 248] width 11 height 11
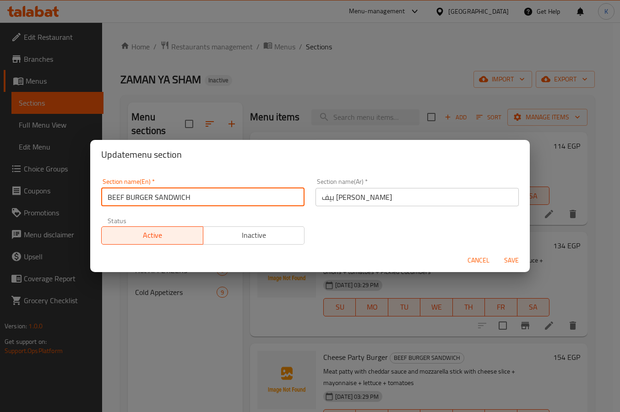
drag, startPoint x: 193, startPoint y: 190, endPoint x: 77, endPoint y: 181, distance: 116.6
click at [76, 181] on div "Update menu section Section name(En)   * BEEF BURGER SANDWICH Section name(En) …" at bounding box center [310, 206] width 620 height 412
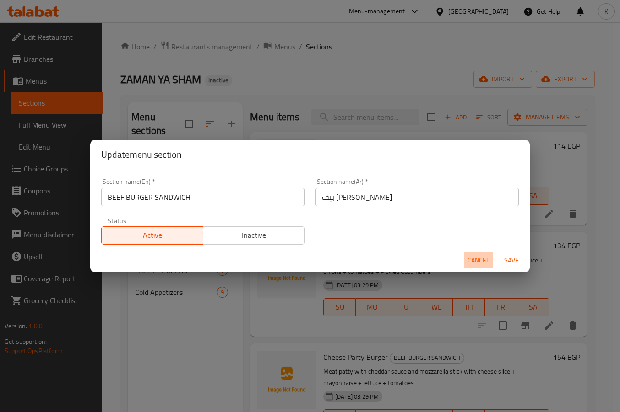
click at [477, 261] on span "Cancel" at bounding box center [478, 260] width 22 height 11
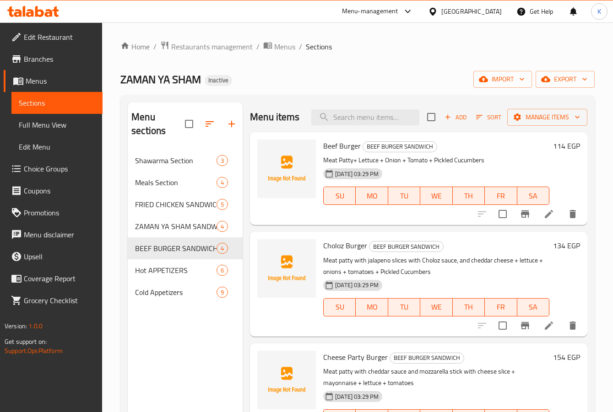
drag, startPoint x: 178, startPoint y: 366, endPoint x: 173, endPoint y: 347, distance: 19.8
click at [178, 364] on div "Menu sections Shawarma Section 3 Meals Section 4 FRIED CHICKEN SANDWICH 5 ZAMAN…" at bounding box center [185, 309] width 115 height 412
click at [561, 72] on button "export" at bounding box center [565, 79] width 59 height 17
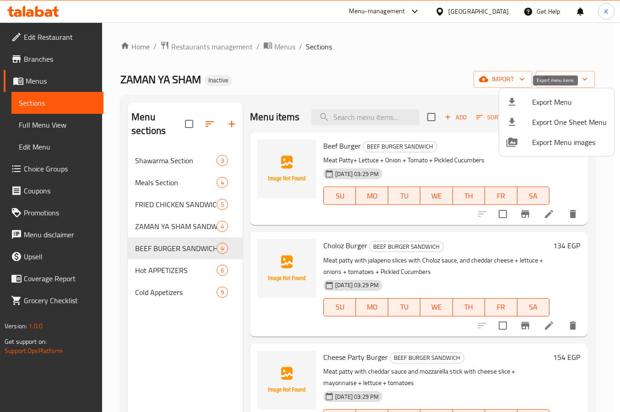
click at [532, 101] on span "Export Menu" at bounding box center [569, 102] width 75 height 11
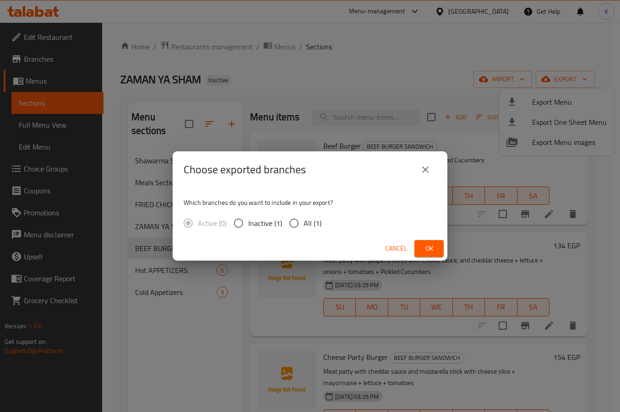
click at [304, 224] on span "All (1)" at bounding box center [313, 223] width 18 height 11
click at [304, 224] on input "All (1)" at bounding box center [293, 223] width 19 height 19
radio input "true"
click at [425, 252] on span "Ok" at bounding box center [429, 248] width 15 height 11
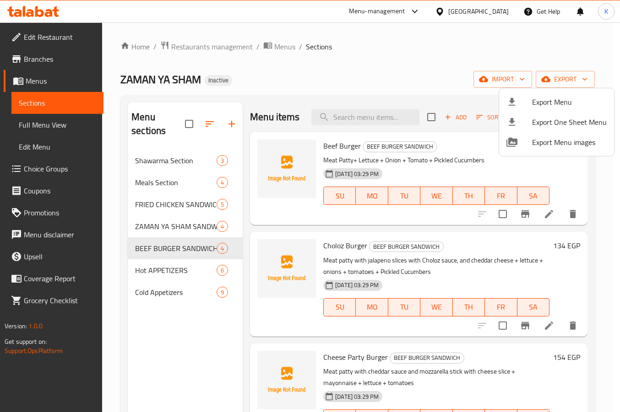
click at [485, 11] on div at bounding box center [310, 206] width 620 height 412
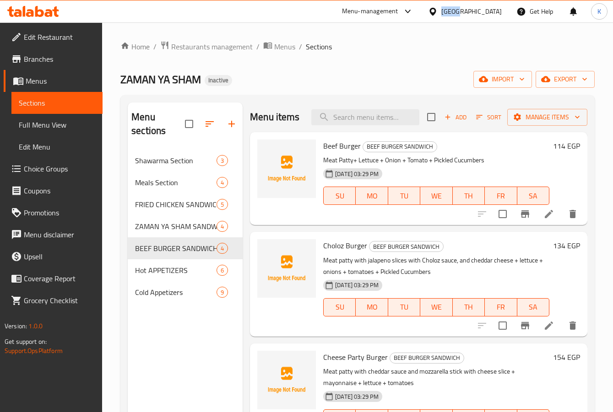
click at [485, 11] on div "Egypt" at bounding box center [471, 11] width 60 height 10
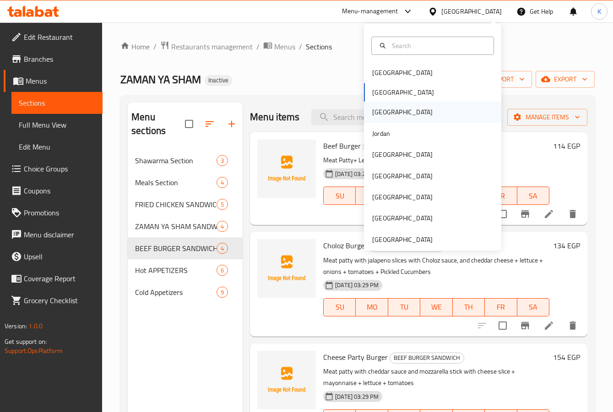
click at [370, 120] on div "Iraq" at bounding box center [402, 112] width 75 height 21
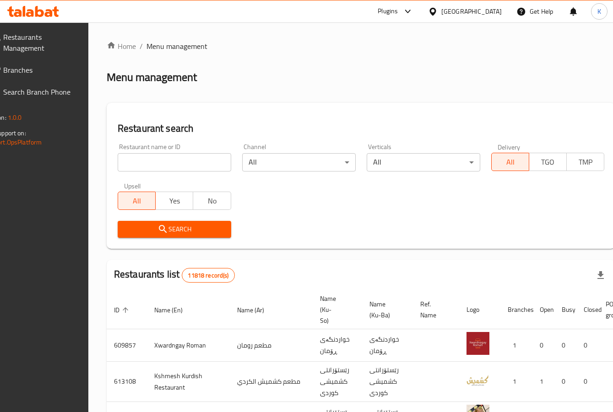
click at [46, 67] on span "Branches" at bounding box center [38, 70] width 71 height 11
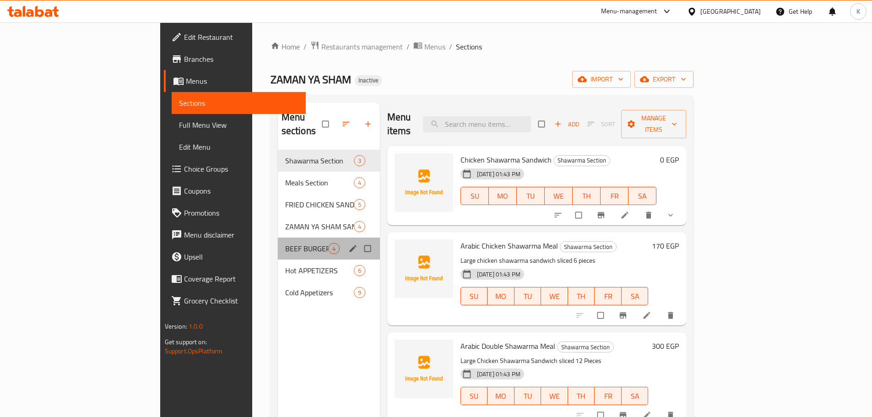
click at [278, 241] on div "BEEF BURGER SANDWICH 4" at bounding box center [329, 249] width 102 height 22
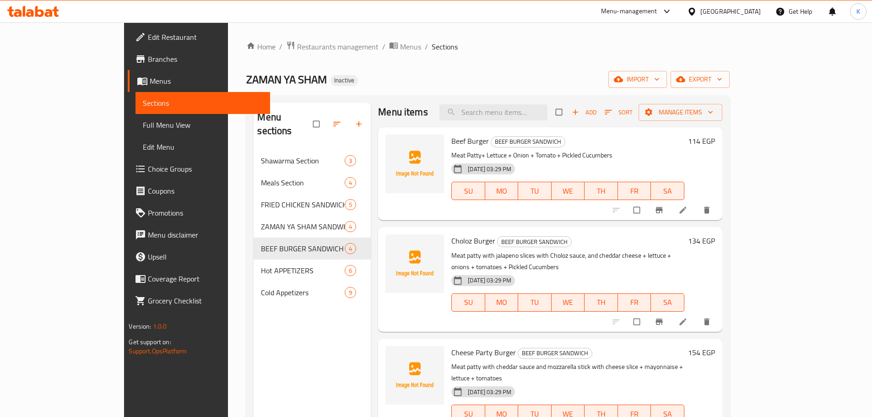
scroll to position [6, 0]
drag, startPoint x: 443, startPoint y: 153, endPoint x: 591, endPoint y: 150, distance: 148.4
click at [591, 150] on p "Meat Patty+ Lettuce + Onion + Tomato + Pickled Cucumbers" at bounding box center [567, 154] width 233 height 11
click at [589, 151] on p "Meat Patty+ Lettuce + Onion + Tomato + Pickled Cucumbers" at bounding box center [567, 154] width 233 height 11
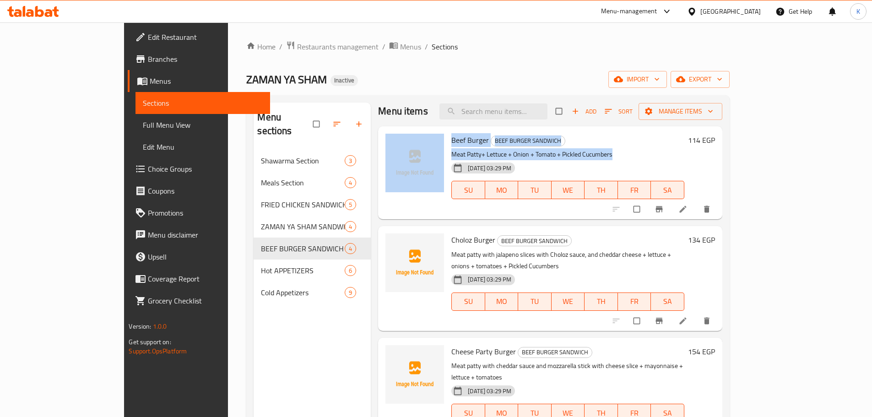
drag, startPoint x: 559, startPoint y: 152, endPoint x: 416, endPoint y: 151, distance: 143.8
click at [416, 151] on div "Beef Burger BEEF BURGER SANDWICH Meat Patty+ Lettuce + Onion + Tomato + Pickled…" at bounding box center [550, 173] width 336 height 86
click at [568, 149] on p "Meat Patty+ Lettuce + Onion + Tomato + Pickled Cucumbers" at bounding box center [567, 154] width 233 height 11
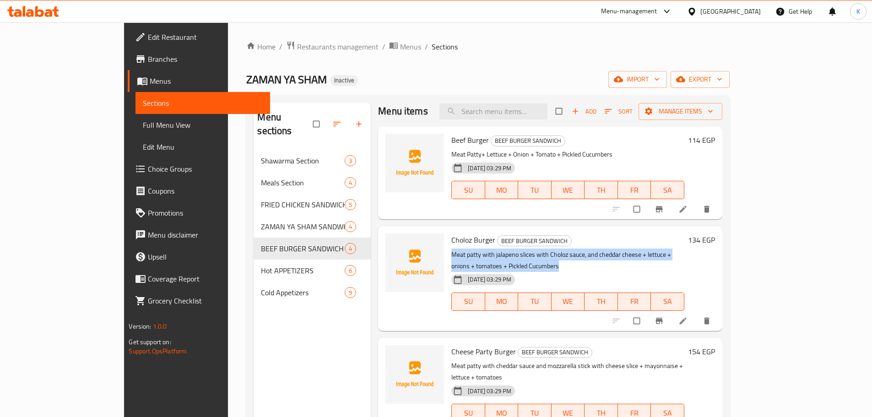
drag, startPoint x: 418, startPoint y: 255, endPoint x: 754, endPoint y: 252, distance: 335.6
click at [688, 252] on div "Choloz Burger BEEF BURGER SANDWICH Meat [PERSON_NAME] with jalapeno slices with…" at bounding box center [568, 278] width 240 height 97
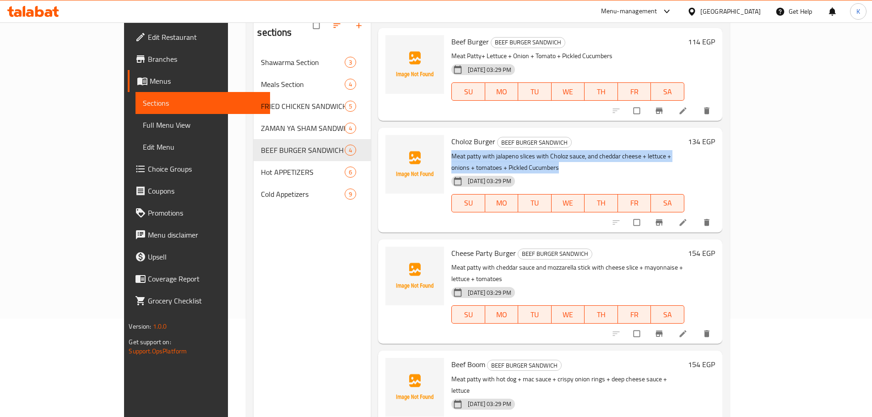
scroll to position [128, 0]
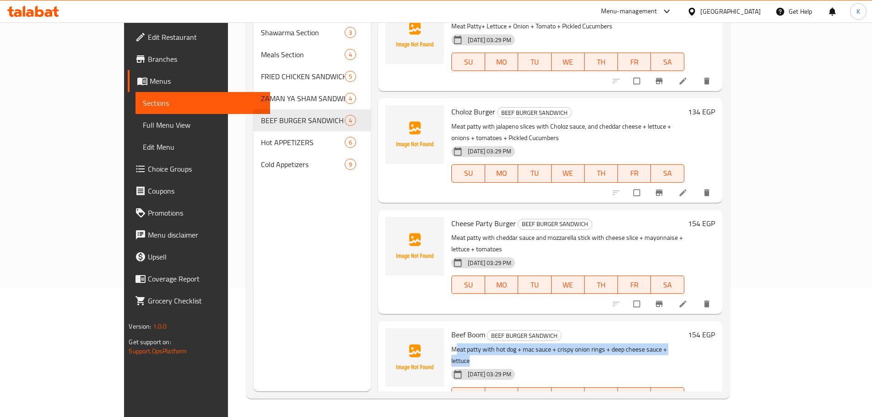
drag, startPoint x: 423, startPoint y: 325, endPoint x: 657, endPoint y: 327, distance: 233.0
click at [657, 344] on p "Meat patty with hot dog + mac sauce + crispy onion rings + deep cheese sauce + …" at bounding box center [567, 355] width 233 height 23
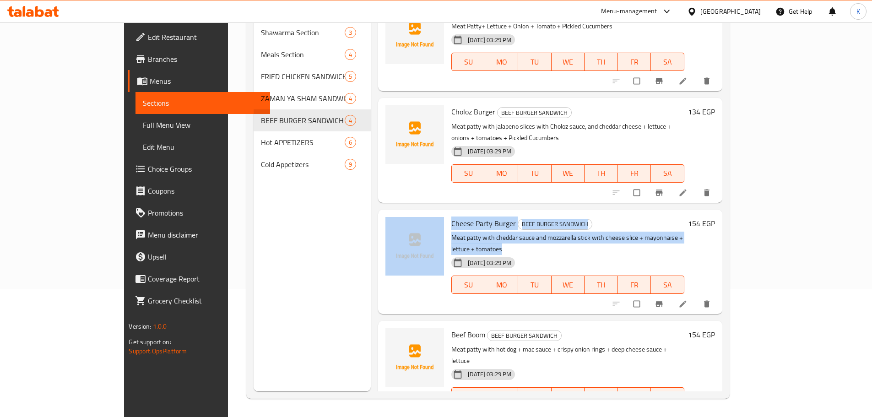
drag, startPoint x: 416, startPoint y: 223, endPoint x: 726, endPoint y: 222, distance: 309.9
click at [718, 222] on div "Cheese Party Burger BEEF BURGER SANDWICH Meat [PERSON_NAME] with cheddar sauce …" at bounding box center [550, 261] width 336 height 97
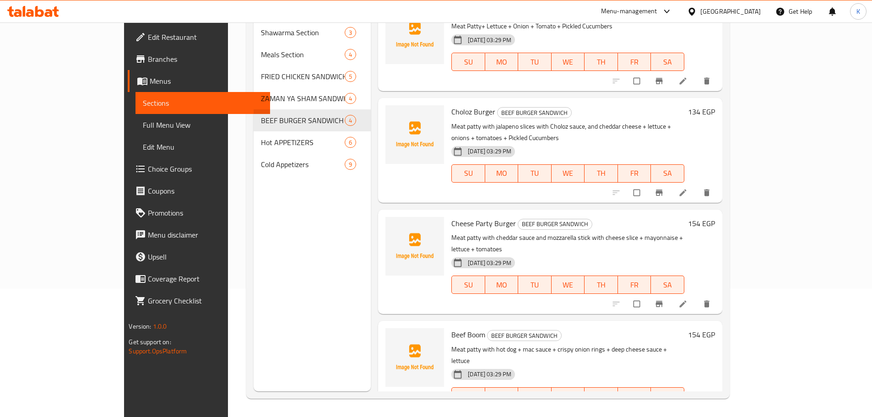
click at [616, 254] on div "[DATE] 03:29 PM SU MO TU WE TH FR SA" at bounding box center [568, 278] width 240 height 49
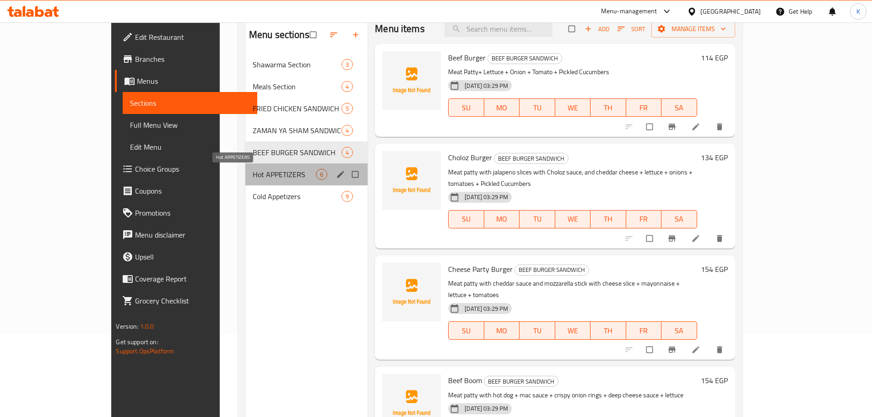
click at [253, 178] on span "Hot APPETIZERS" at bounding box center [284, 174] width 63 height 11
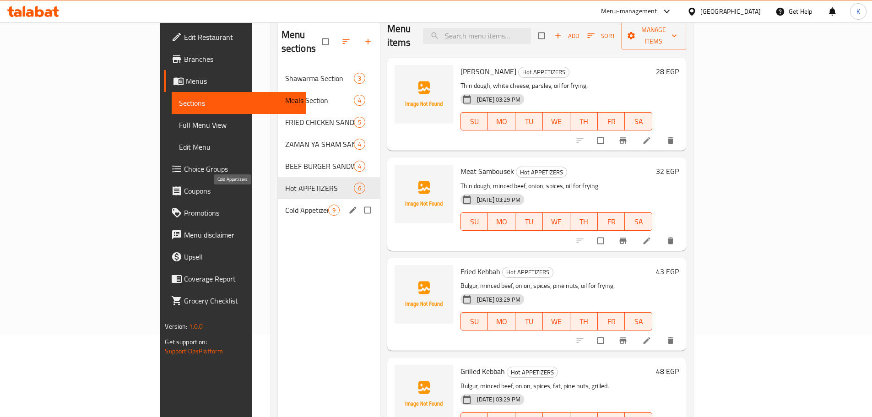
click at [285, 205] on span "Cold Appetizers" at bounding box center [306, 210] width 43 height 11
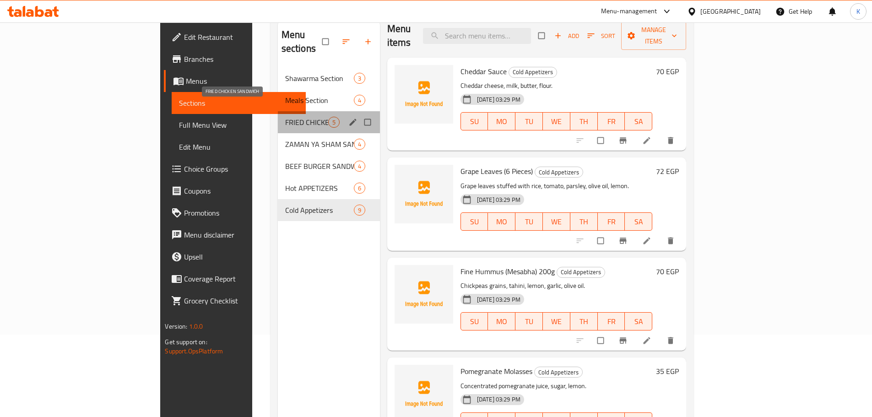
click at [285, 117] on span "FRIED CHICKEN SANDWICH" at bounding box center [306, 122] width 43 height 11
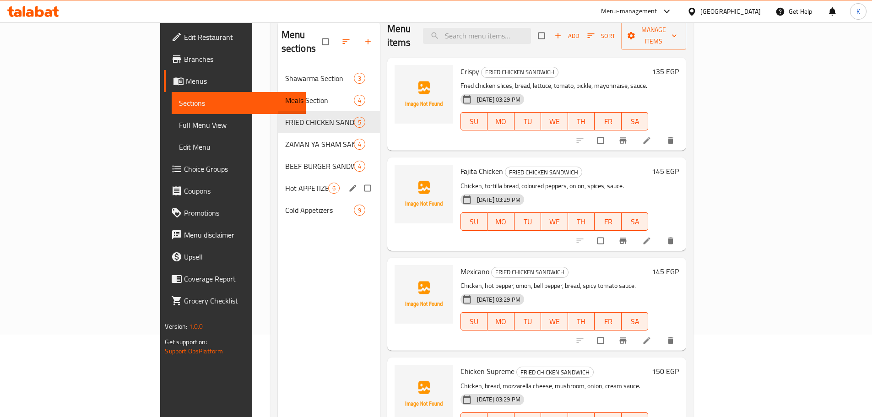
click at [278, 177] on div "Hot APPETIZERS 6" at bounding box center [329, 188] width 102 height 22
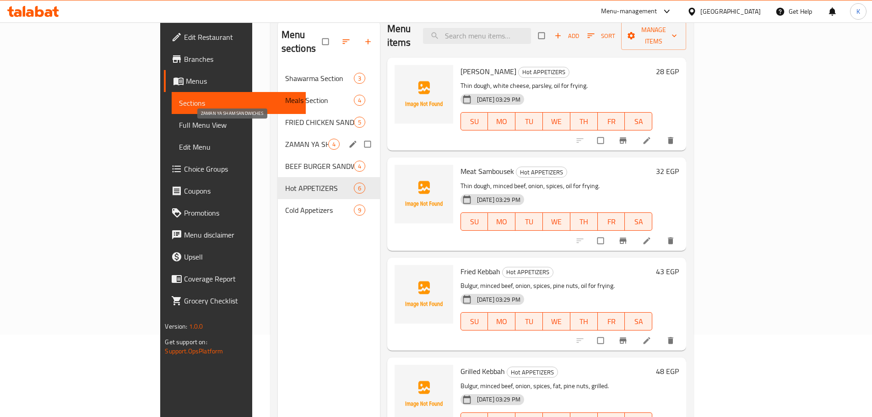
click at [285, 139] on span "ZAMAN YA SHAM SANDWICHES" at bounding box center [306, 144] width 43 height 11
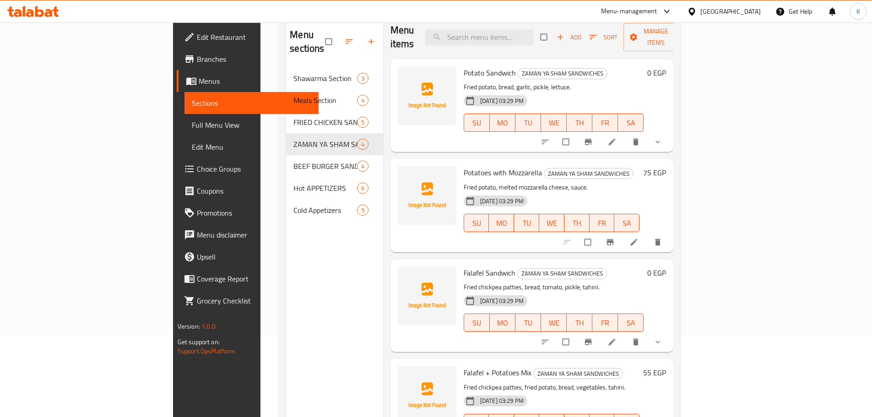
scroll to position [6, 0]
drag, startPoint x: 437, startPoint y: 266, endPoint x: 570, endPoint y: 275, distance: 133.0
click at [570, 280] on p "Fried chickpea patties, bread, tomato, pickle, tahini." at bounding box center [554, 285] width 180 height 11
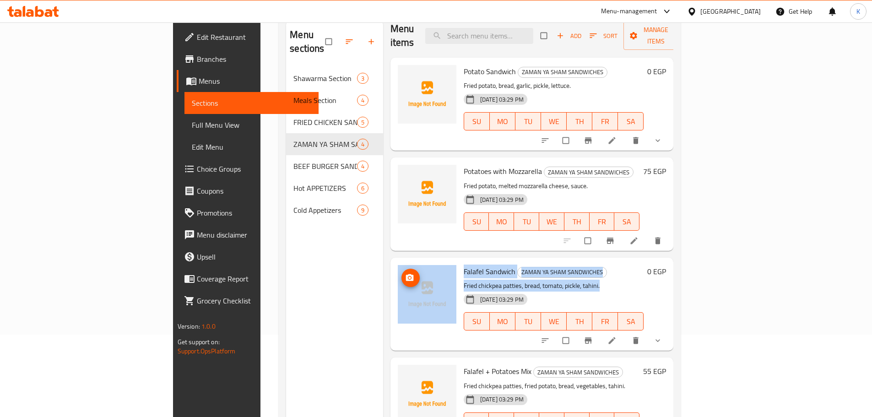
drag, startPoint x: 554, startPoint y: 273, endPoint x: 372, endPoint y: 254, distance: 183.2
click at [394, 261] on div "Falafel Sandwich ZAMAN YA SHAM SANDWICHES Fried chickpea patties, bread, tomato…" at bounding box center [532, 304] width 276 height 86
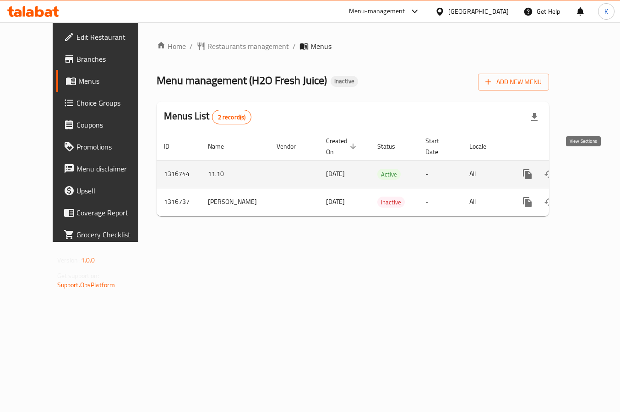
click at [588, 169] on icon "enhanced table" at bounding box center [593, 174] width 11 height 11
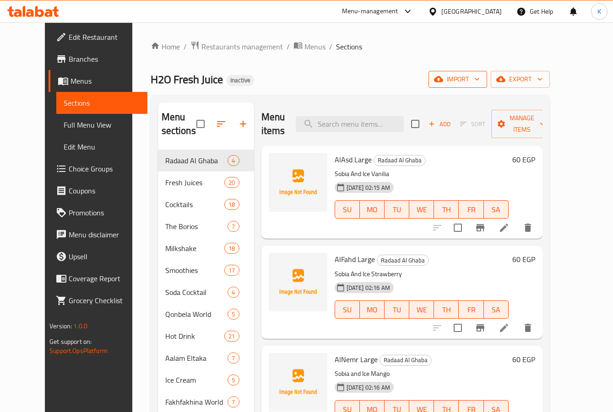
click at [480, 81] on span "import" at bounding box center [458, 79] width 44 height 11
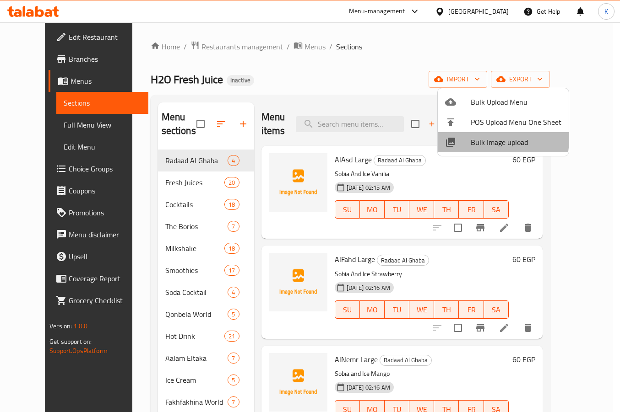
click at [482, 139] on span "Bulk Image upload" at bounding box center [516, 142] width 91 height 11
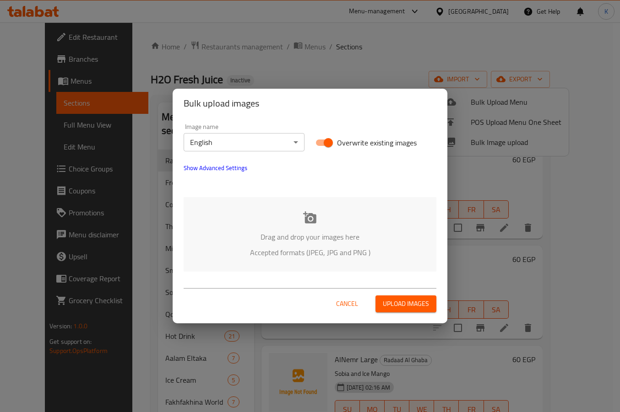
click at [282, 233] on p "Drag and drop your images here" at bounding box center [309, 237] width 225 height 11
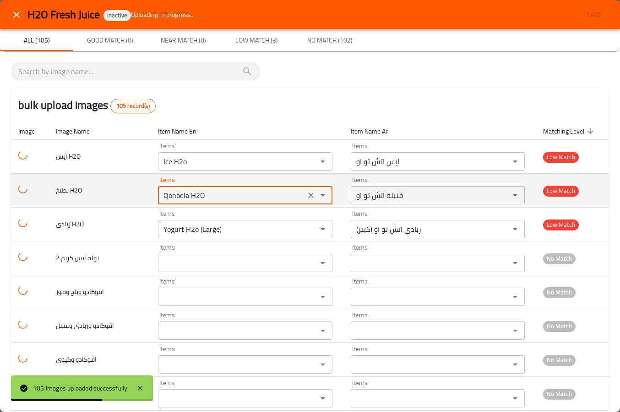
drag, startPoint x: 207, startPoint y: 192, endPoint x: 133, endPoint y: 190, distance: 74.2
click at [133, 190] on tr "بطيخ H2O Items Qonbela H2O Items Items قنبلة اتش تو او Items Low Match" at bounding box center [310, 191] width 598 height 34
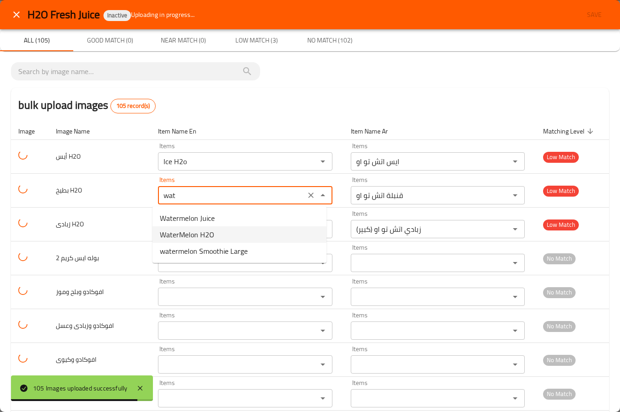
click at [179, 229] on span "WaterMelon H2O" at bounding box center [187, 234] width 54 height 11
type H2O "WaterMelon H2O"
type H2O-ar "بطيخ اتش تو او"
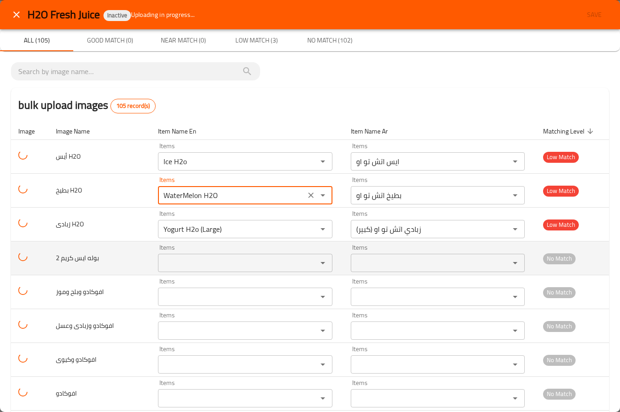
type H2O "WaterMelon H2O"
click at [191, 261] on كريم "Items" at bounding box center [232, 263] width 142 height 13
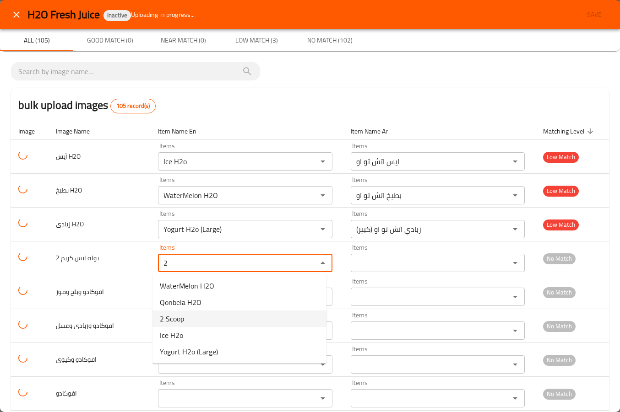
click at [189, 316] on كريم-option-2 "2 Scoop" at bounding box center [239, 319] width 174 height 16
type كريم "2 Scoop"
type كريم-ar "٢ بولة"
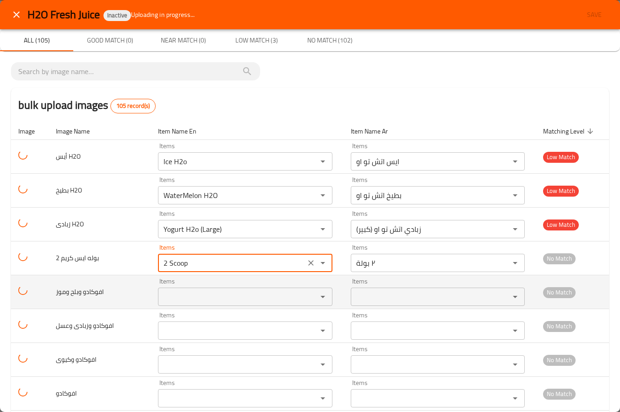
type كريم "2 Scoop"
click at [180, 293] on وموز "Items" at bounding box center [232, 297] width 142 height 13
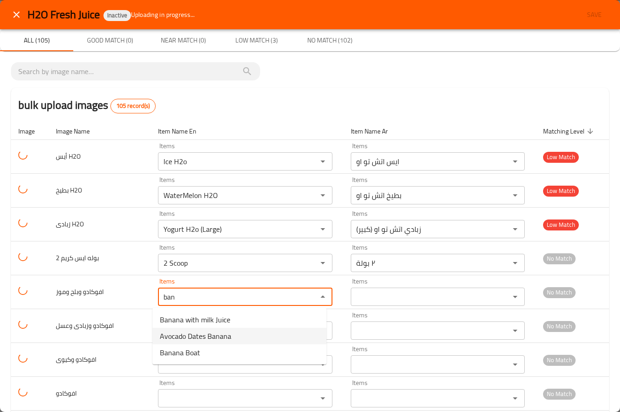
click at [197, 338] on span "Avocado Dates Banana" at bounding box center [195, 336] width 71 height 11
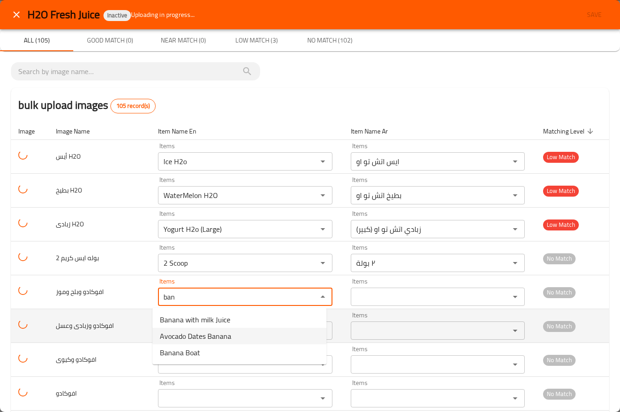
type وموز "Avocado Dates Banana"
type وموز-ar "أفوكادو بلح موز"
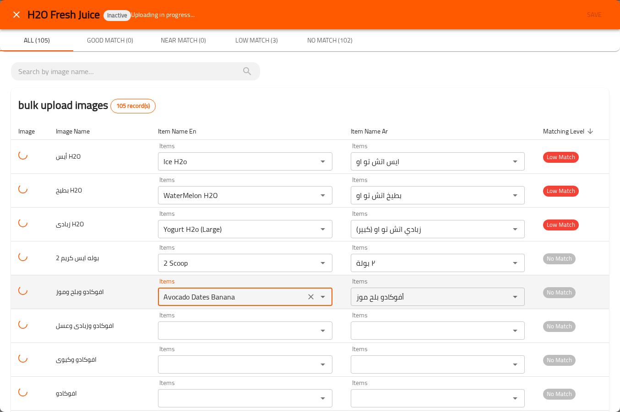
drag, startPoint x: 181, startPoint y: 290, endPoint x: 134, endPoint y: 291, distance: 47.2
click at [134, 291] on tr "افوكادو وبلح وموز Items Avocado Dates Banana Items Items أفوكادو بلح موز Items …" at bounding box center [310, 293] width 598 height 34
drag, startPoint x: 182, startPoint y: 298, endPoint x: 148, endPoint y: 298, distance: 33.4
click at [143, 296] on tr "افوكادو وبلح وموز Items Avocado Dates Banana Items Items أفوكادو بلح موز Items …" at bounding box center [310, 293] width 598 height 34
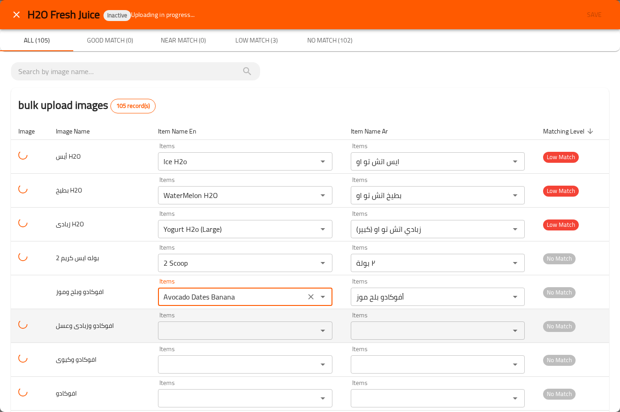
type وموز "Avocado Dates Banana"
click at [170, 328] on وعسل "Items" at bounding box center [232, 331] width 142 height 13
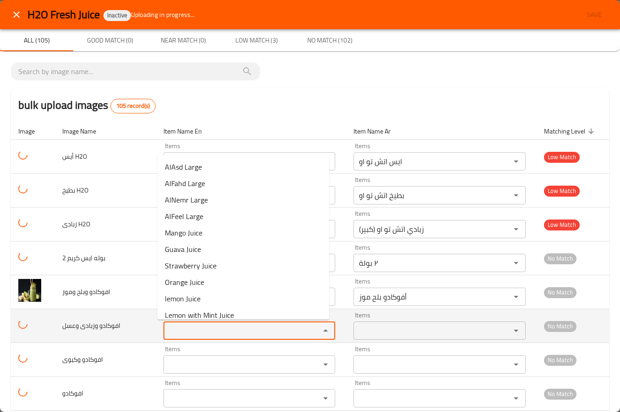
paste وعسل "Avocad"
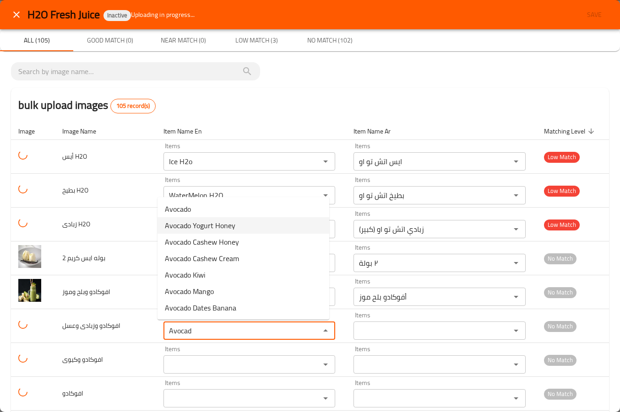
click at [214, 223] on span "Avocado Yogurt Honey" at bounding box center [200, 225] width 71 height 11
type وعسل "Avocado Yogurt Honey"
type وعسل-ar "أفوكادو زبادي عسل"
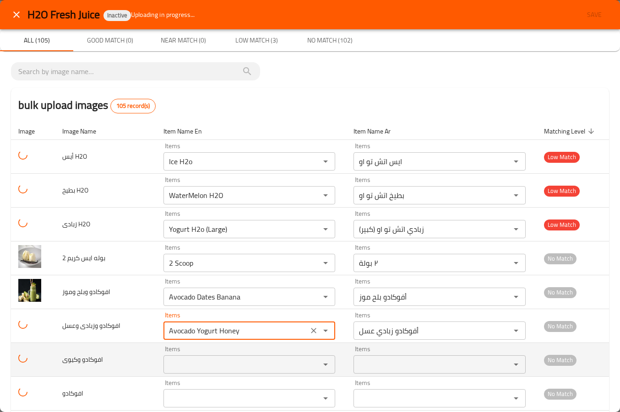
scroll to position [137, 0]
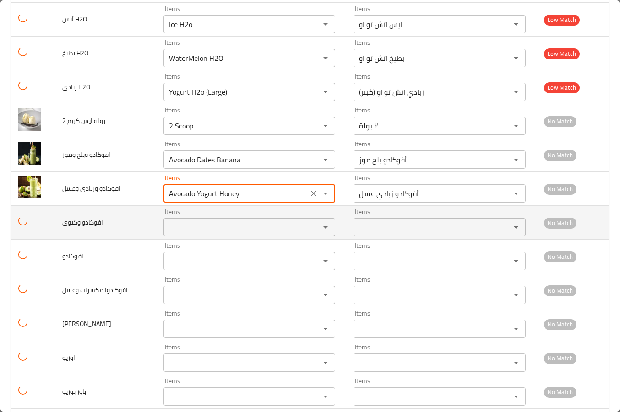
type وعسل "Avocado Yogurt Honey"
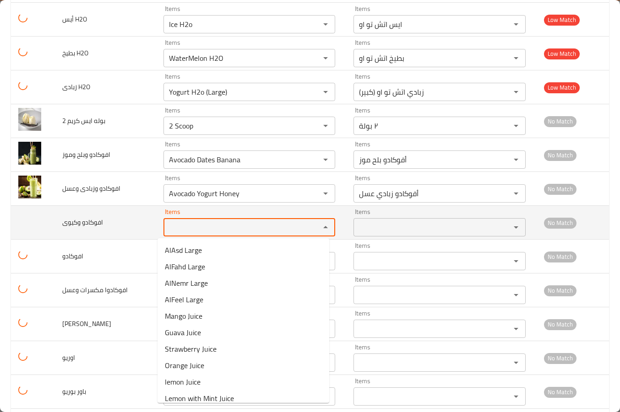
click at [185, 228] on وكيوى "Items" at bounding box center [236, 227] width 140 height 13
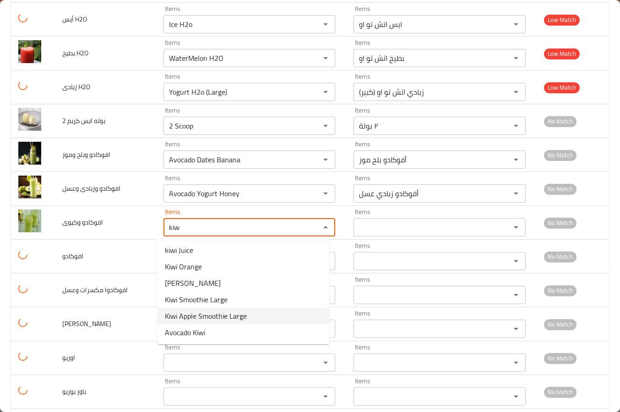
click at [182, 330] on span "Avocado Kiwi" at bounding box center [185, 332] width 40 height 11
type وكيوى "Avocado Kiwi"
type وكيوى-ar "أفوكادو كيوي"
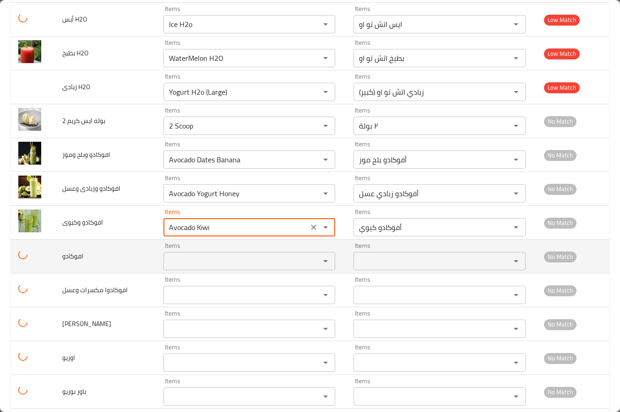
drag, startPoint x: 184, startPoint y: 228, endPoint x: 189, endPoint y: 260, distance: 32.4
click at [163, 222] on div "Avocado Kiwi Items" at bounding box center [249, 227] width 172 height 18
type وكيوى "Avocado Kiwi"
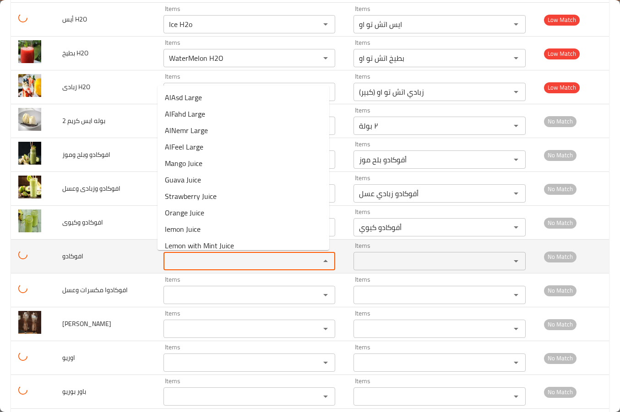
click at [189, 260] on input "Items" at bounding box center [236, 261] width 140 height 13
paste input "Avoca"
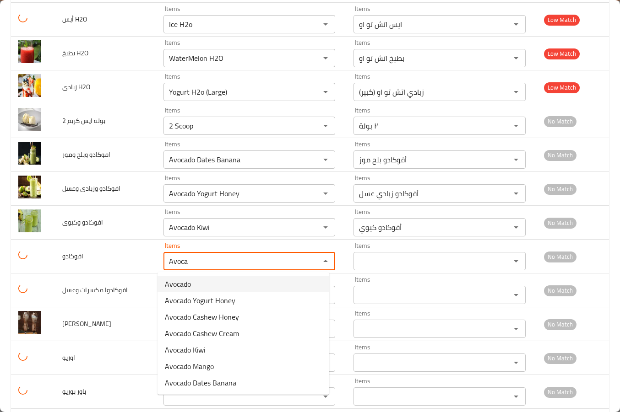
click at [184, 285] on span "Avocado" at bounding box center [178, 284] width 26 height 11
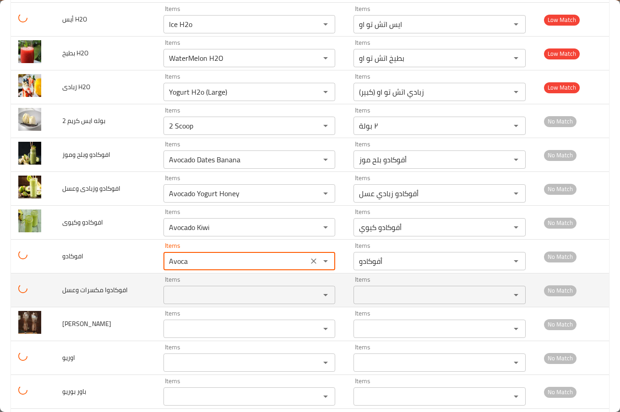
type input "Avocado"
type input "أفوكادو"
type input "Avocado"
click at [179, 294] on وعسل "Items" at bounding box center [236, 295] width 140 height 13
paste وعسل "Avoca"
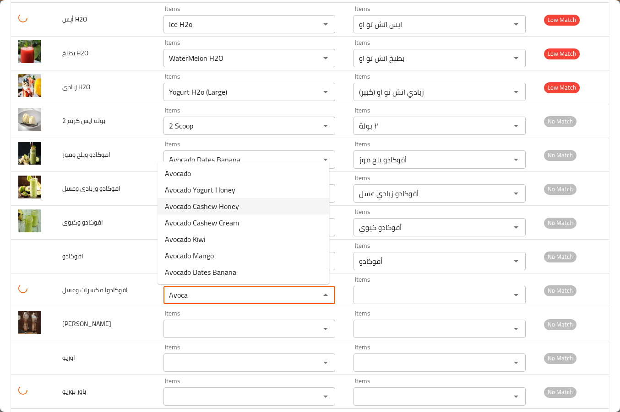
click at [206, 208] on span "Avocado Cashew Honey" at bounding box center [202, 206] width 74 height 11
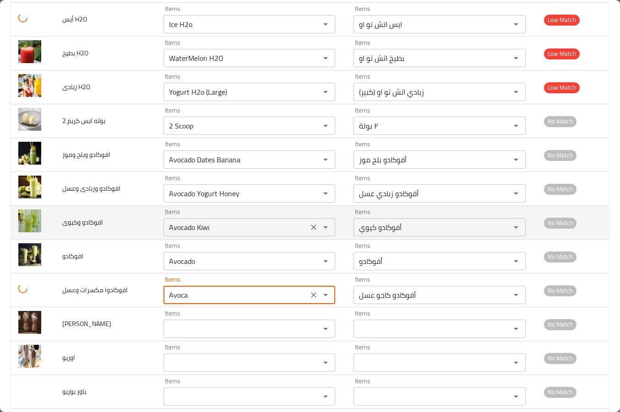
type وعسل "Avocado Cashew Honey"
type وعسل-ar "أفوكادو كاجو عسل"
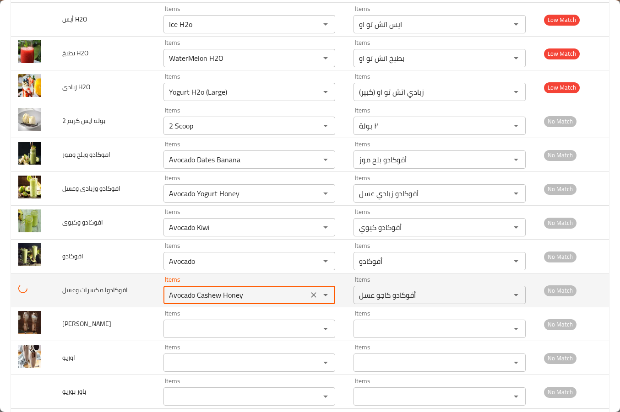
drag, startPoint x: 241, startPoint y: 291, endPoint x: 186, endPoint y: 298, distance: 55.9
click at [144, 291] on tr "افوكادوا مكسرات وعسل Items Avocado Cashew Honey Items Items أفوكادو كاجو عسل It…" at bounding box center [310, 291] width 598 height 34
paste وعسل "enhanced table"
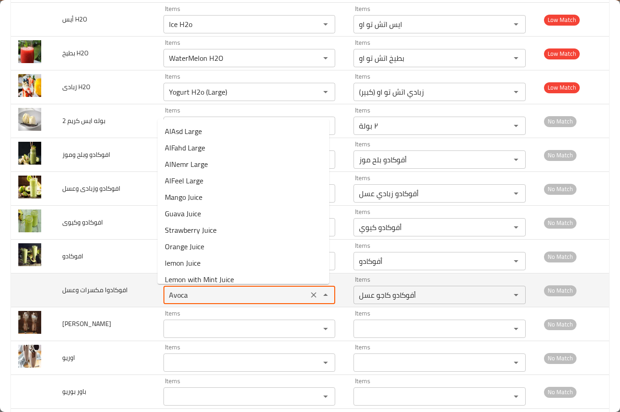
type وعسل "Avocado Cashew Honey"
click at [310, 300] on icon "Clear" at bounding box center [313, 295] width 9 height 9
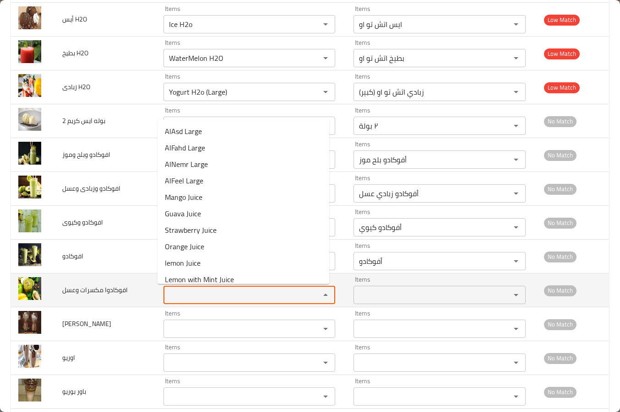
paste وعسل "Avoca"
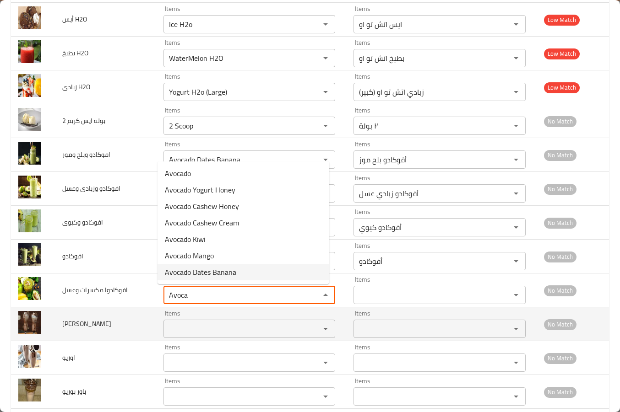
type وعسل "Avoca"
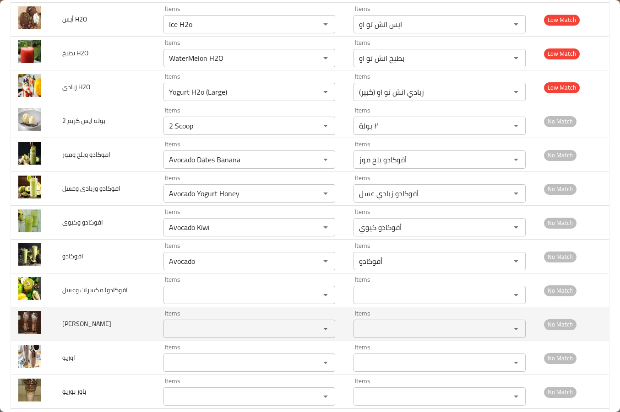
click at [156, 319] on td "Items Items" at bounding box center [251, 325] width 190 height 34
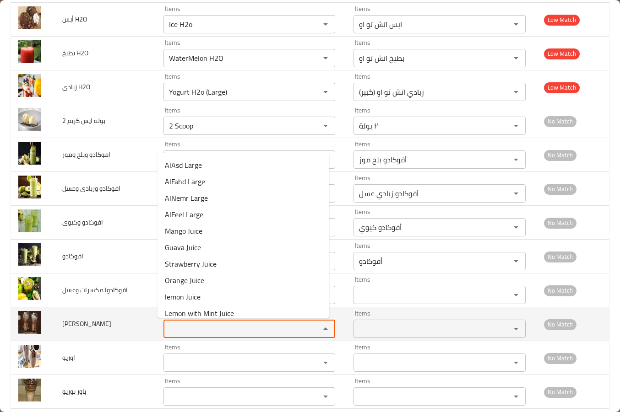
click at [174, 326] on ايس "Items" at bounding box center [236, 329] width 140 height 13
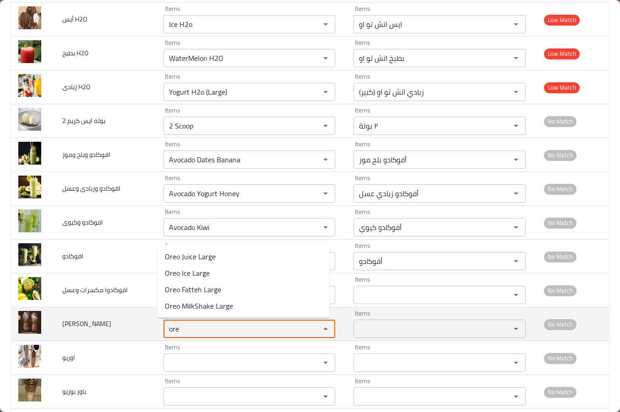
drag, startPoint x: 183, startPoint y: 327, endPoint x: 127, endPoint y: 322, distance: 56.1
click at [127, 322] on tr "اوريو ايس Items ore Items Items Items No Match" at bounding box center [310, 325] width 598 height 34
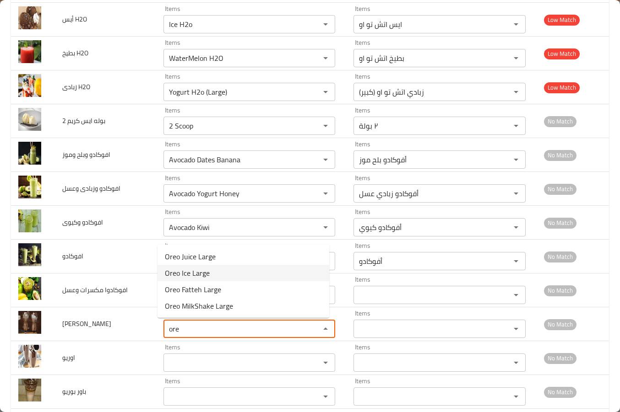
click at [188, 269] on span "Oreo Ice Large" at bounding box center [187, 273] width 45 height 11
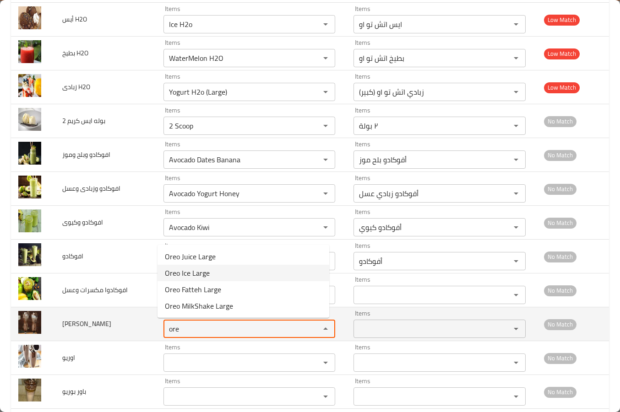
type ايس "Oreo Ice Large"
type ايس-ar "أوريو آيس كبير"
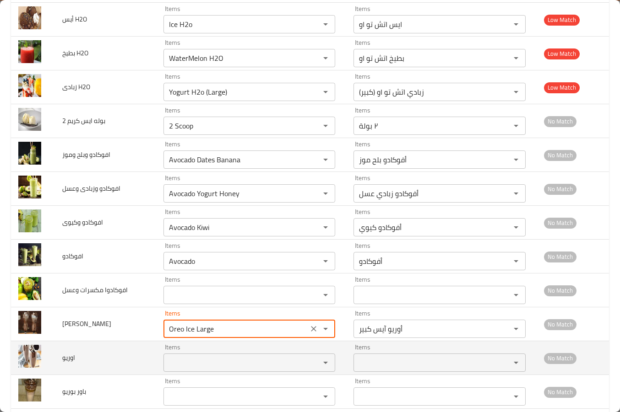
type ايس "Oreo Ice Large"
click at [174, 367] on input "Items" at bounding box center [236, 363] width 140 height 13
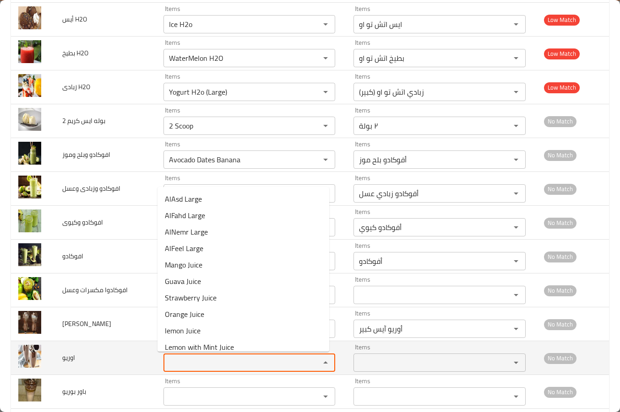
paste input "ore"
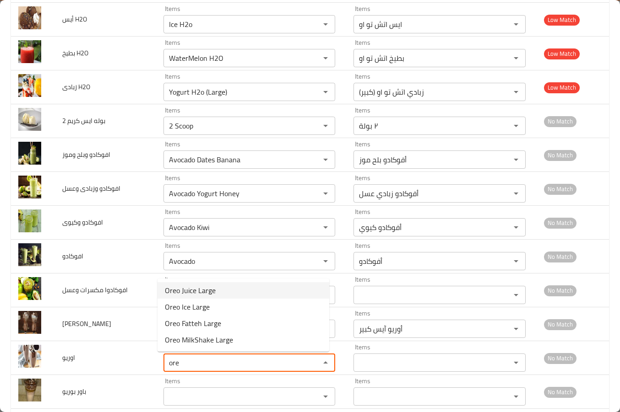
click at [188, 294] on span "Oreo Juice Large" at bounding box center [190, 290] width 51 height 11
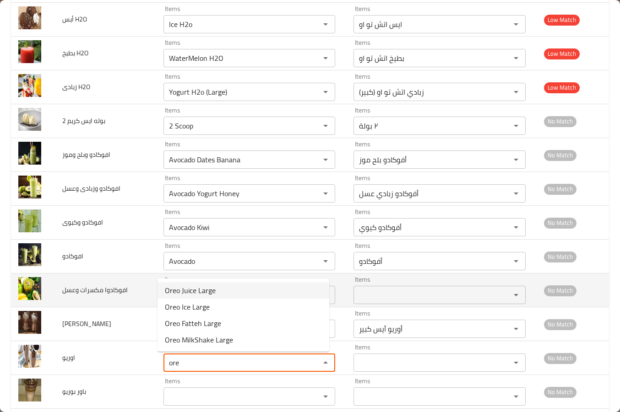
type input "Oreo Juice Large"
type input "عصير أوريو كبير"
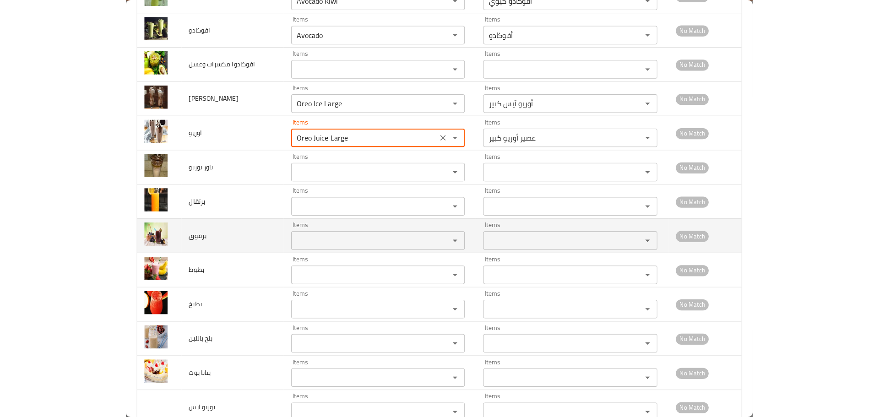
scroll to position [366, 0]
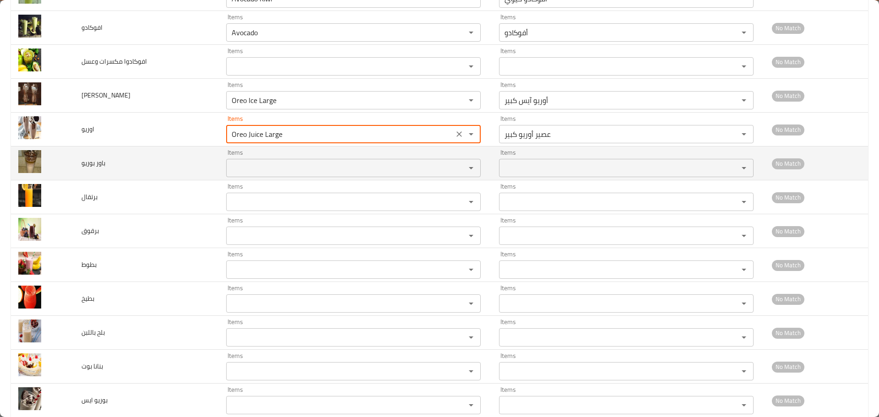
type input "Oreo Juice Large"
click at [271, 168] on بوريو "Items" at bounding box center [340, 168] width 222 height 13
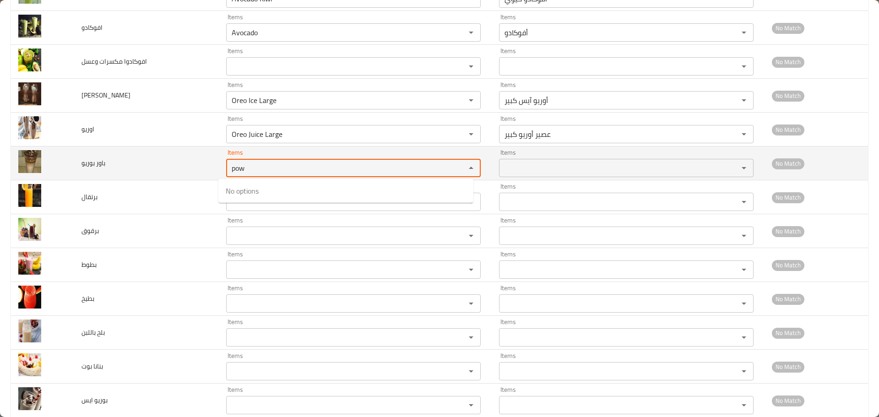
drag, startPoint x: 250, startPoint y: 169, endPoint x: 197, endPoint y: 163, distance: 52.9
click at [197, 163] on tr "باور بوريو Items pow Items Items Items No Match" at bounding box center [439, 163] width 857 height 34
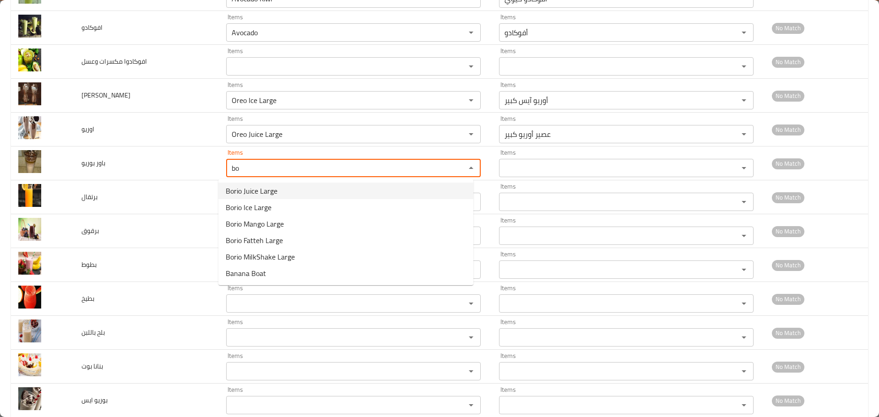
click at [266, 195] on span "Borio Juice Large" at bounding box center [252, 190] width 52 height 11
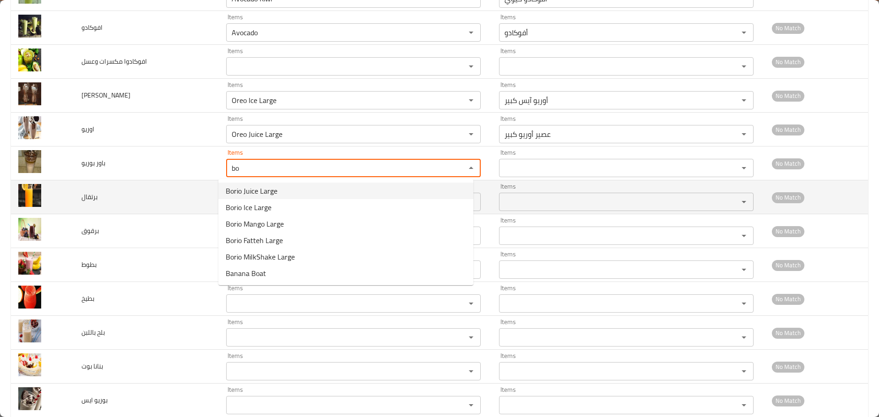
type بوريو "Borio Juice Large"
type بوريو-ar "عصير بوريو كبير"
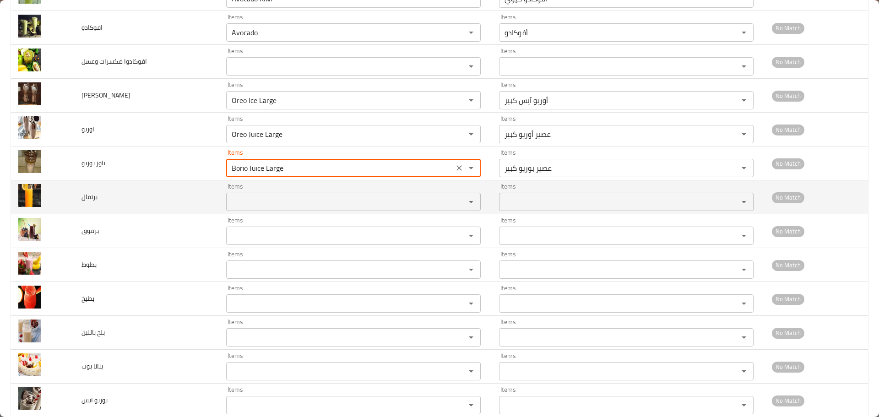
type بوريو "Borio Juice Large"
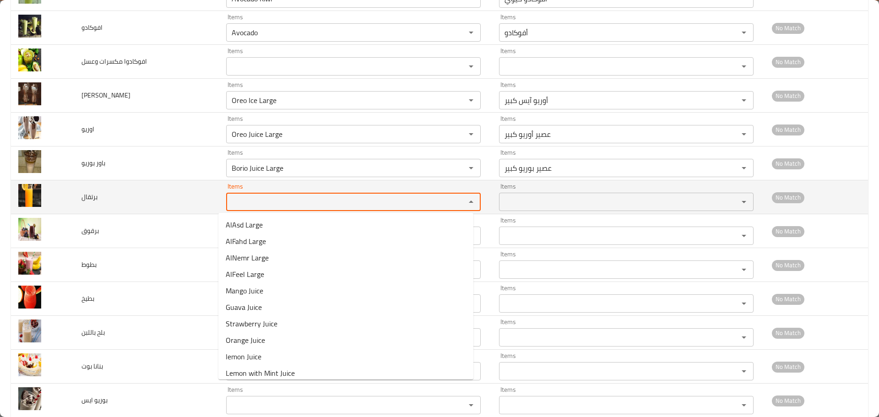
click at [236, 204] on input "Items" at bounding box center [340, 201] width 222 height 13
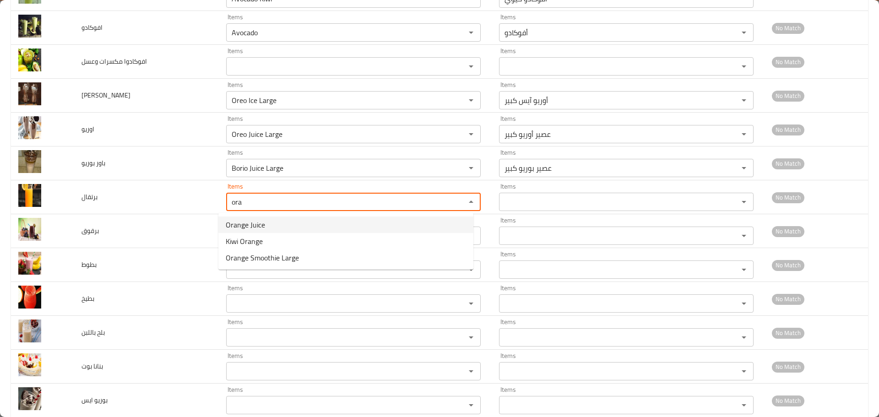
click at [260, 227] on span "Orange Juice" at bounding box center [245, 224] width 39 height 11
type input "Orange Juice"
type input "عصير برتقال"
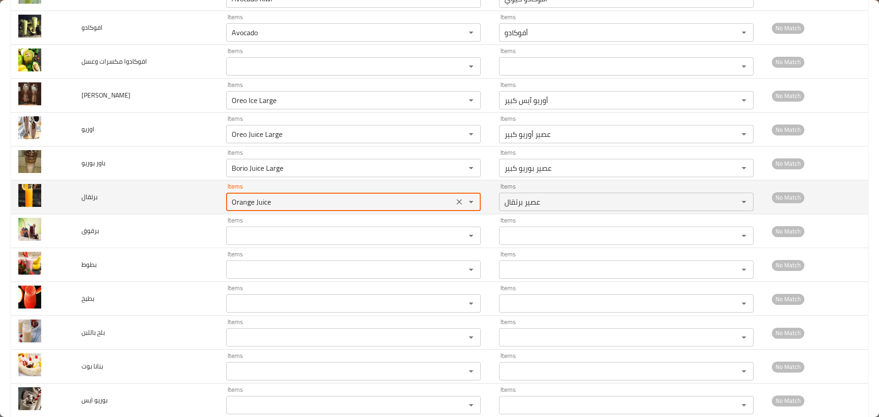
drag, startPoint x: 248, startPoint y: 205, endPoint x: 269, endPoint y: 201, distance: 21.6
click at [269, 201] on input "Orange Juice" at bounding box center [340, 201] width 222 height 13
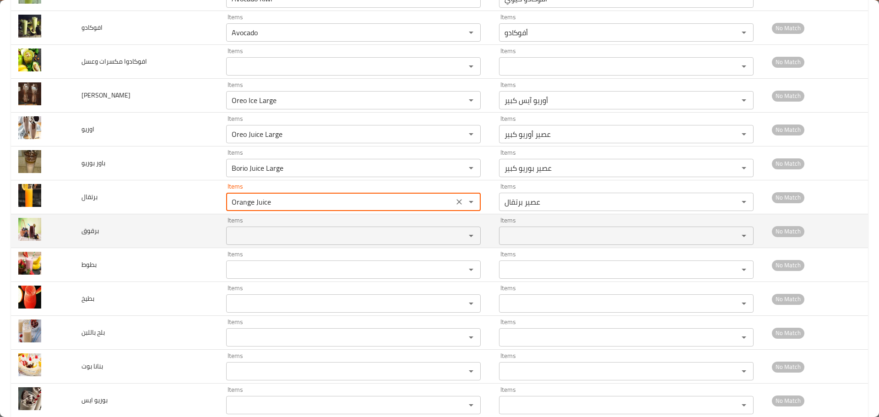
type input "Orange Juice"
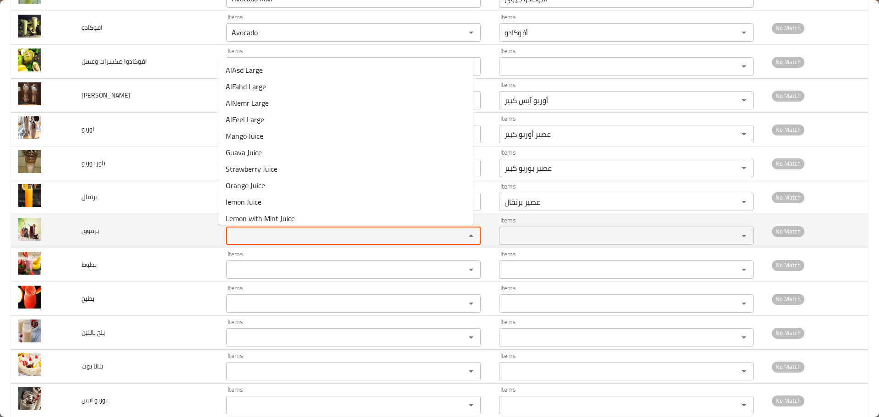
click at [252, 232] on input "Items" at bounding box center [340, 235] width 222 height 13
paste input "Juice"
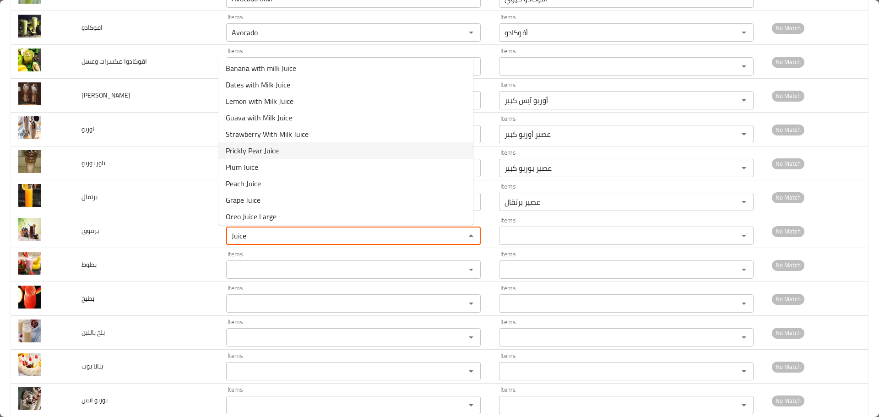
scroll to position [203, 0]
click at [250, 146] on span "Plum Juice" at bounding box center [242, 146] width 33 height 11
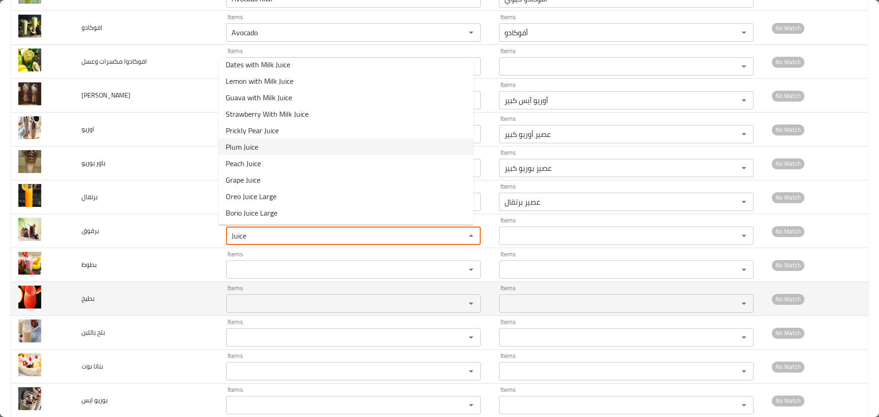
type input "Plum Juice"
type input "عصير برقوق"
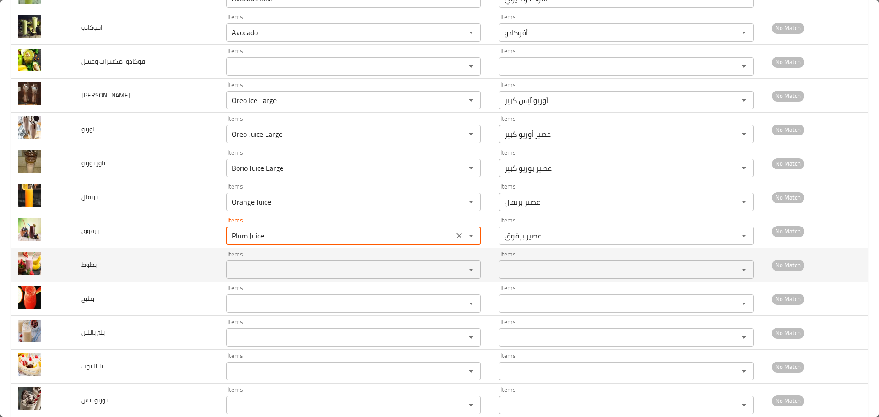
type input "Plum Juice"
click at [244, 269] on input "Items" at bounding box center [340, 269] width 222 height 13
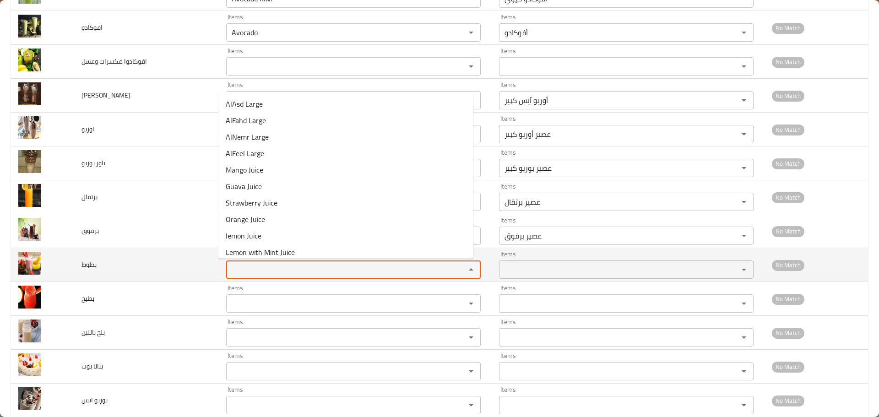
paste input "Juice"
drag, startPoint x: 244, startPoint y: 266, endPoint x: 201, endPoint y: 256, distance: 43.3
click at [201, 256] on tr "بطوط Items Juice Items Items Items No Match" at bounding box center [439, 265] width 857 height 34
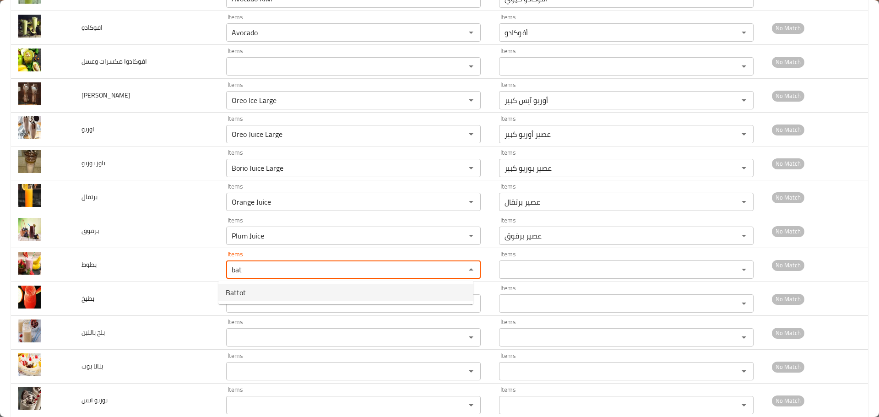
type input "bat"
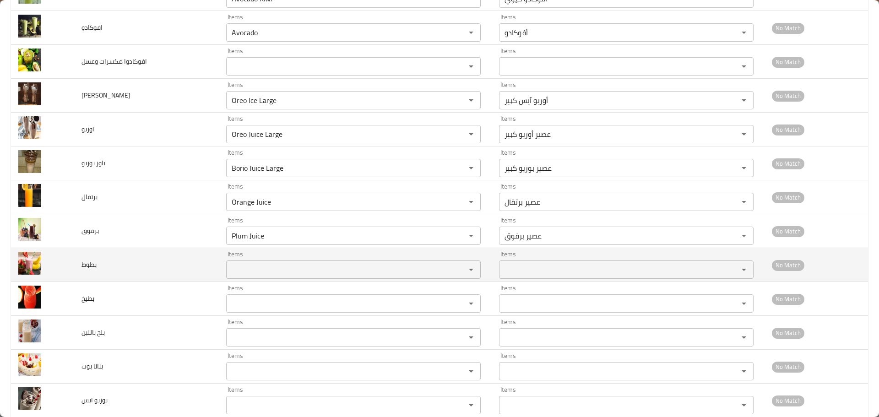
click at [240, 272] on input "Items" at bounding box center [340, 269] width 222 height 13
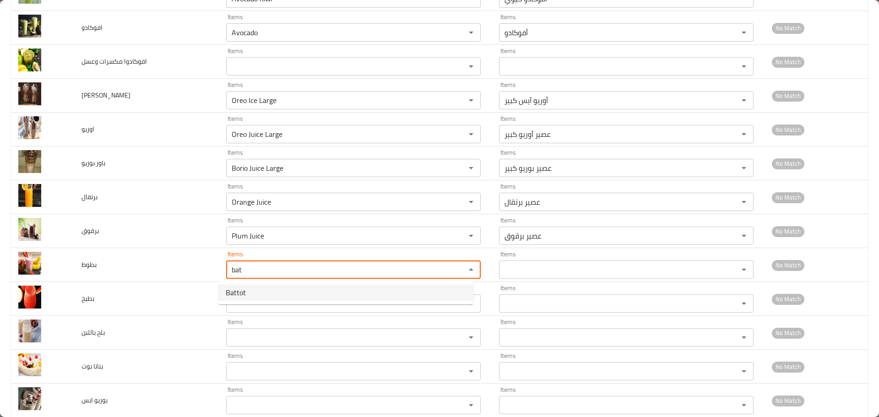
click at [253, 291] on li "Battot" at bounding box center [345, 292] width 255 height 16
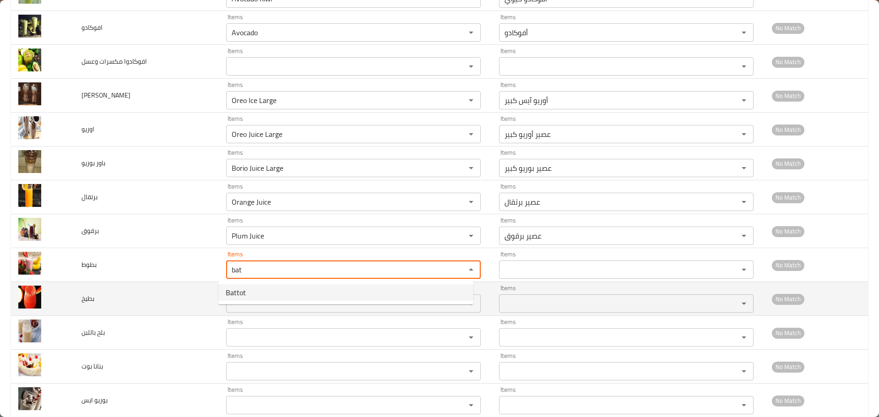
type input "Battot"
type input "بطوط"
type input "Battot"
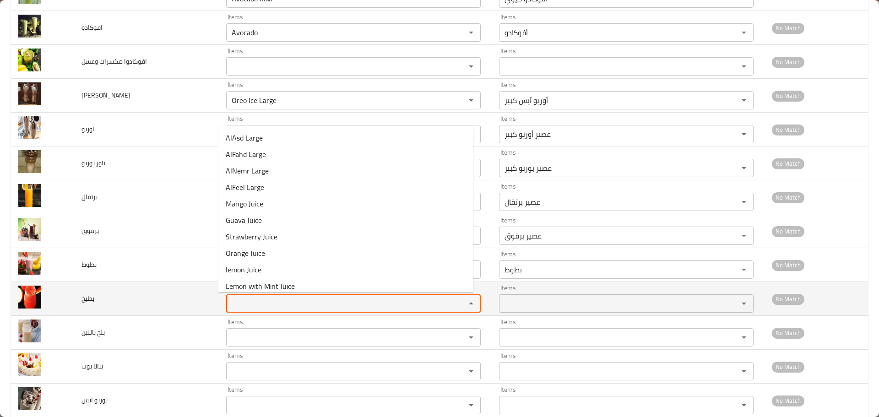
click at [248, 302] on input "Items" at bounding box center [340, 303] width 222 height 13
drag, startPoint x: 246, startPoint y: 306, endPoint x: 187, endPoint y: 295, distance: 60.6
click at [187, 295] on tr "بطيخ Items ar Items Items Items No Match" at bounding box center [439, 299] width 857 height 34
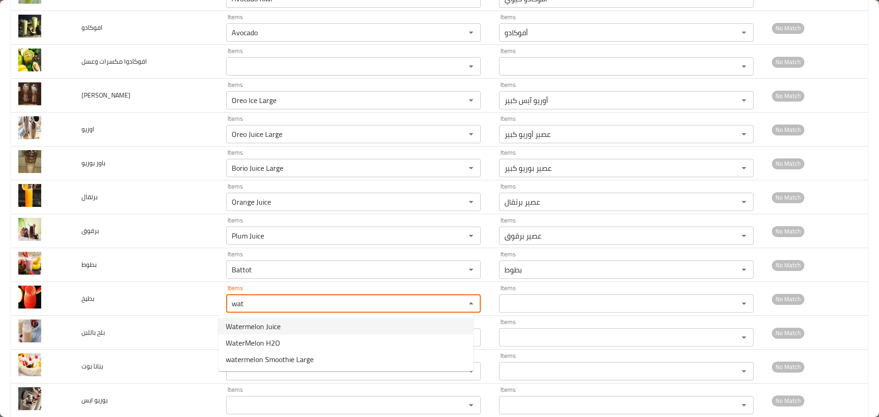
click at [244, 330] on span "Watermelon Juice" at bounding box center [253, 326] width 55 height 11
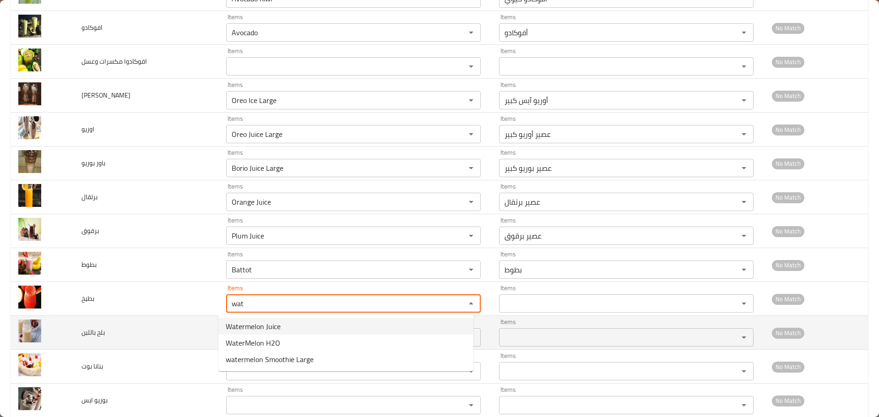
type input "Watermelon Juice"
type input "عصير بطيخ"
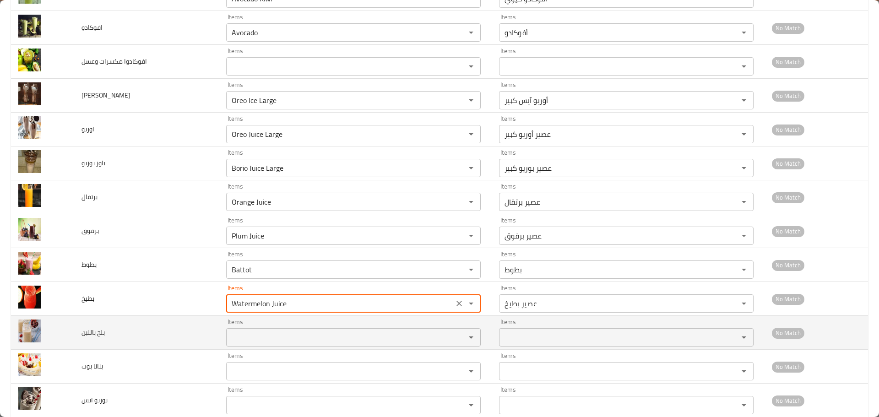
type input "Watermelon Juice"
click at [241, 340] on باللبن "Items" at bounding box center [340, 337] width 222 height 13
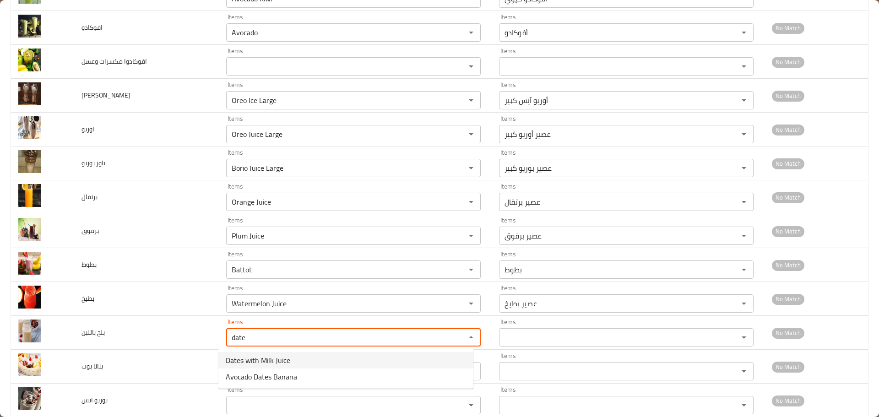
click at [243, 362] on span "Dates with Milk Juice" at bounding box center [258, 360] width 65 height 11
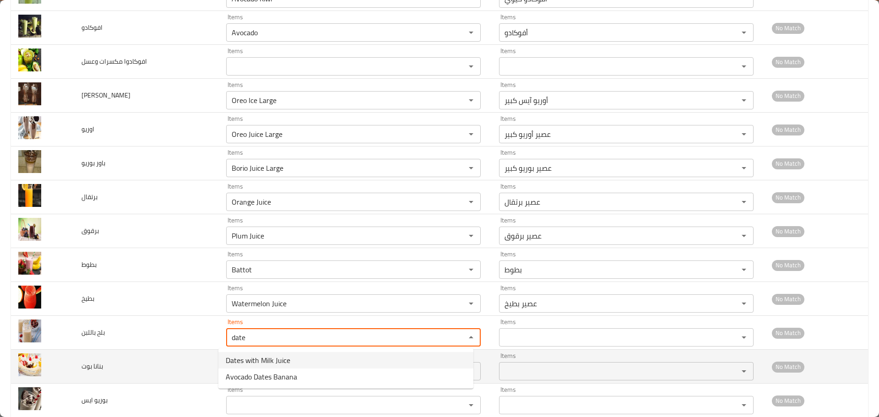
type باللبن "Dates with Milk Juice"
type باللبن-ar "عصير بلح باللبن"
type باللبن "Dates with Milk Juice"
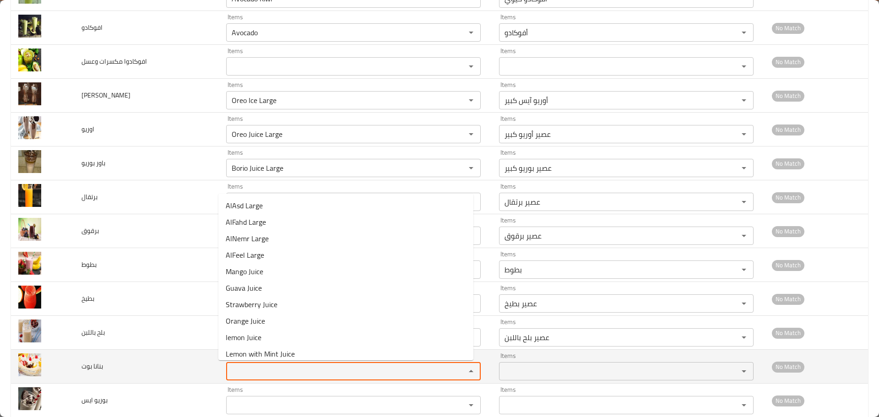
click at [243, 365] on بوت "Items" at bounding box center [340, 371] width 222 height 13
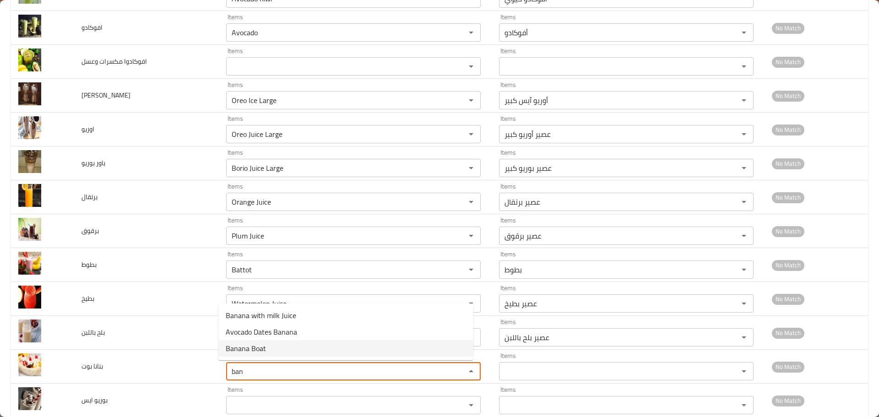
click at [257, 349] on span "Banana Boat" at bounding box center [246, 348] width 40 height 11
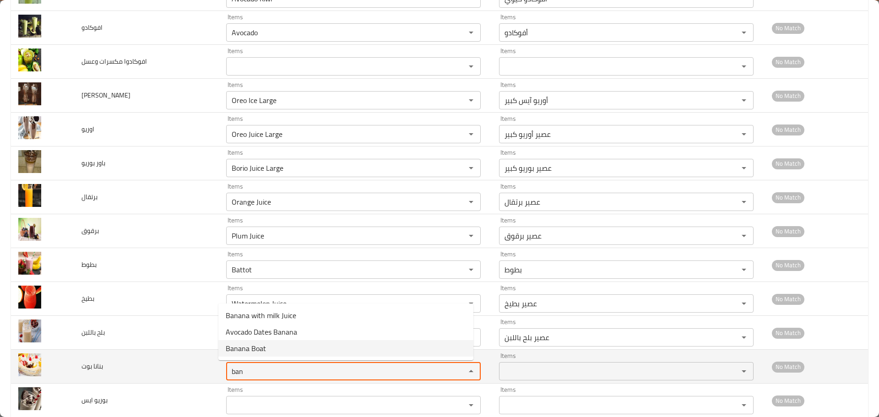
type بوت "Banana Boat"
type بوت-ar "بانانا بوت"
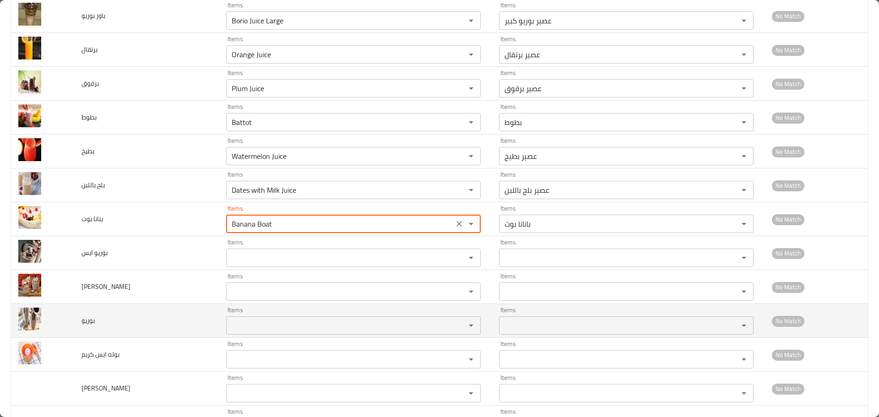
scroll to position [549, 0]
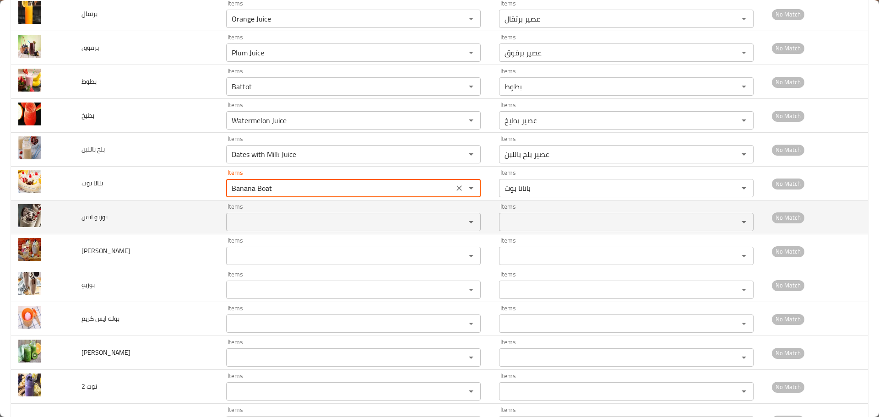
type بوت "Banana Boat"
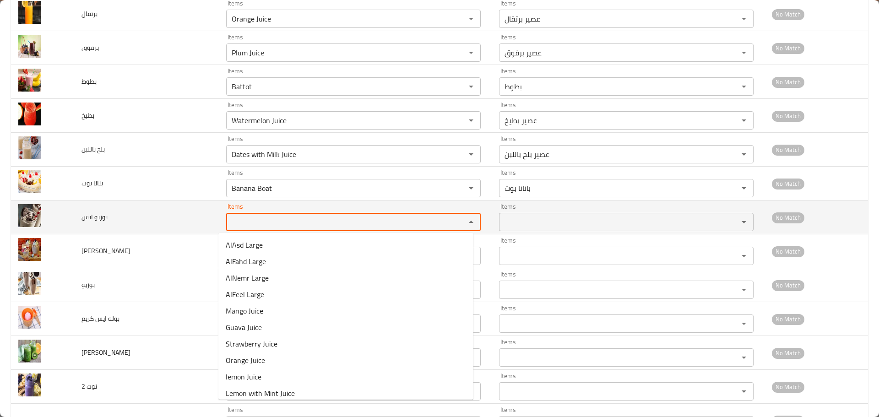
click at [258, 227] on ايس "Items" at bounding box center [340, 222] width 222 height 13
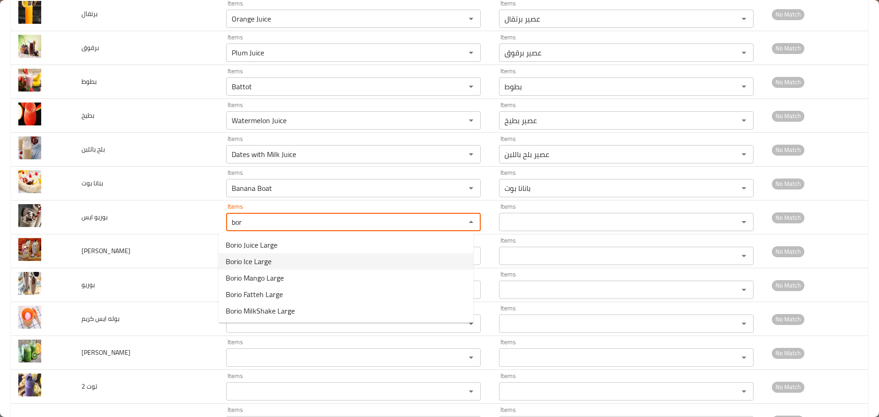
click at [260, 263] on span "Borio Ice Large" at bounding box center [249, 261] width 46 height 11
type ايس "Borio Ice Large"
type ايس-ar "بوريو ايس كبير"
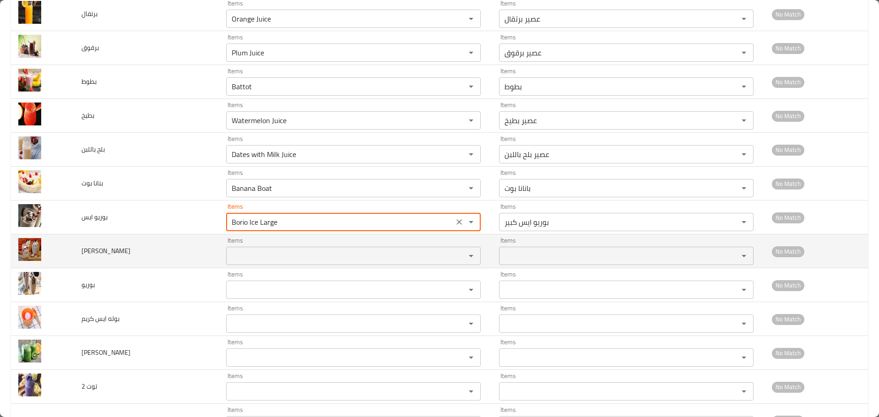
type ايس "Borio Ice Large"
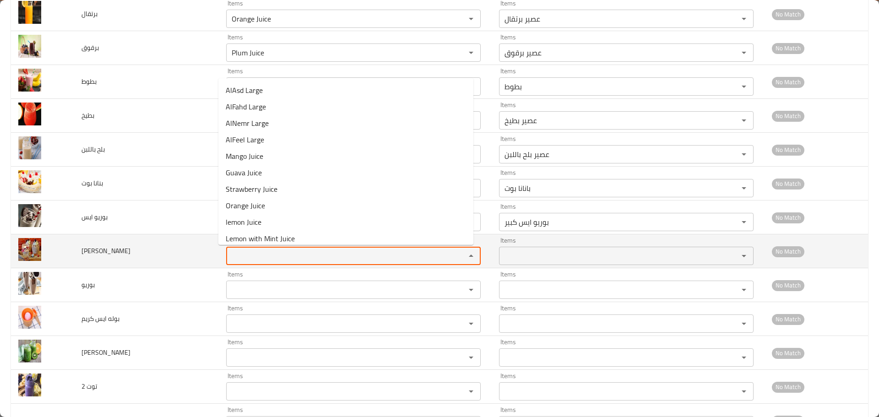
click at [254, 256] on مانجو "Items" at bounding box center [340, 256] width 222 height 13
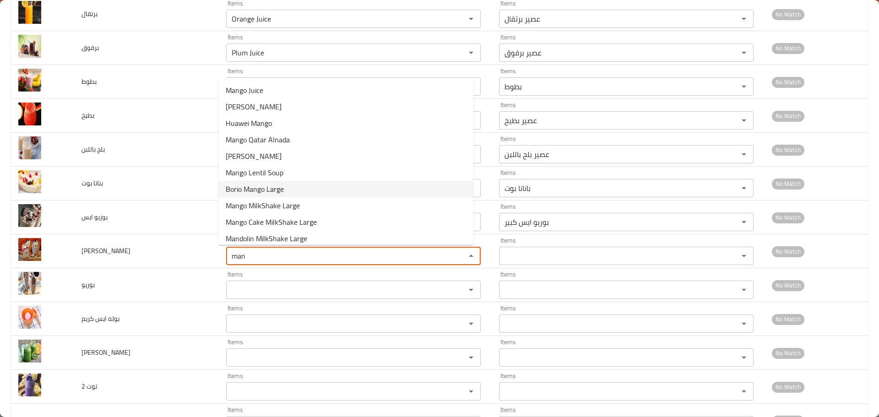
click at [251, 184] on span "Borio Mango Large" at bounding box center [255, 189] width 58 height 11
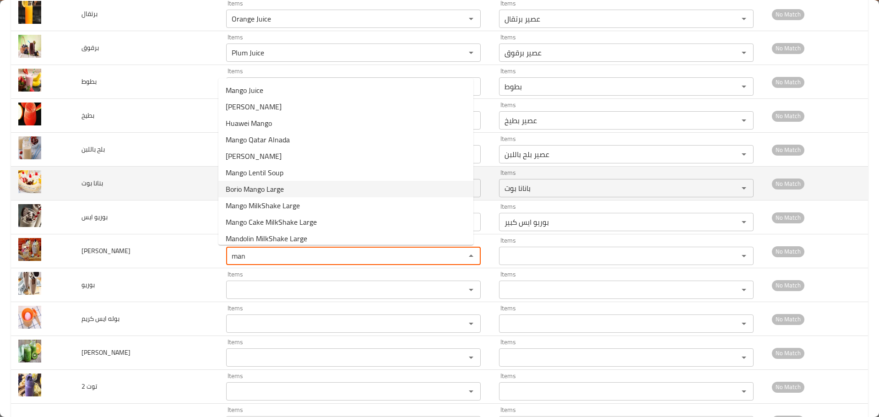
type مانجو "Borio Mango Large"
type مانجو-ar "بوريو مانجو كبير"
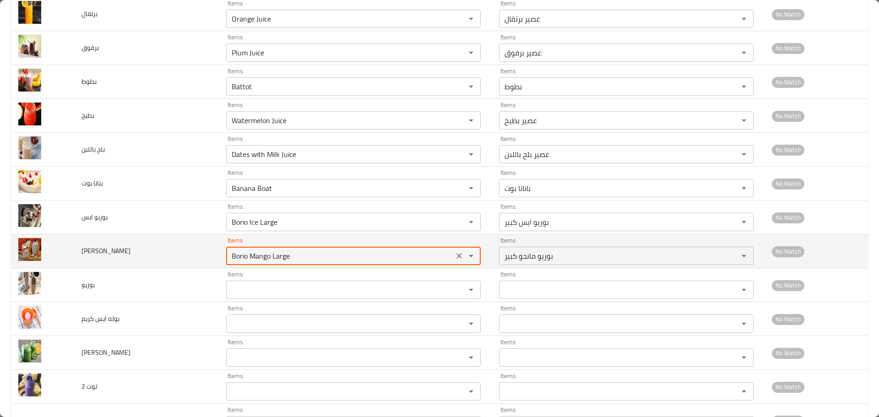
drag, startPoint x: 242, startPoint y: 258, endPoint x: 218, endPoint y: 251, distance: 24.8
click at [219, 251] on td "Items Borio Mango Large Items" at bounding box center [355, 251] width 273 height 34
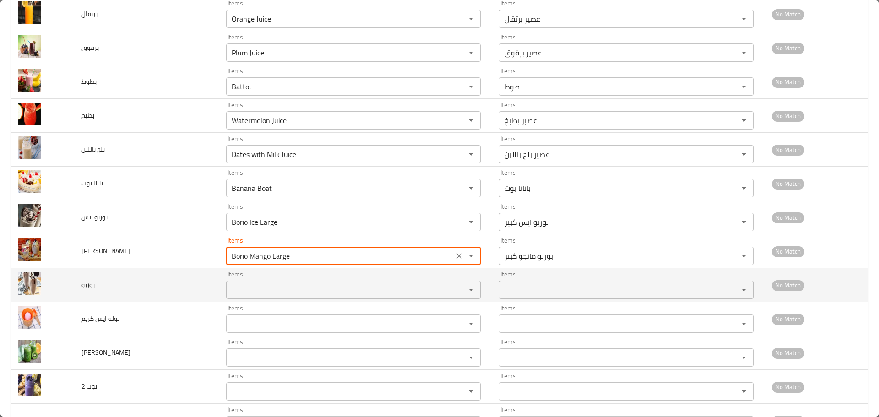
click at [243, 298] on div "Items" at bounding box center [353, 290] width 255 height 18
type مانجو "Borio Mango Large"
paste input "Borio"
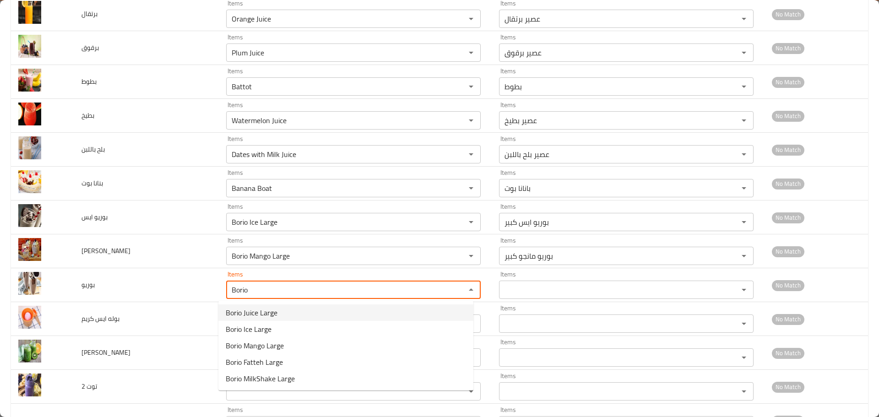
click at [253, 314] on span "Borio Juice Large" at bounding box center [252, 312] width 52 height 11
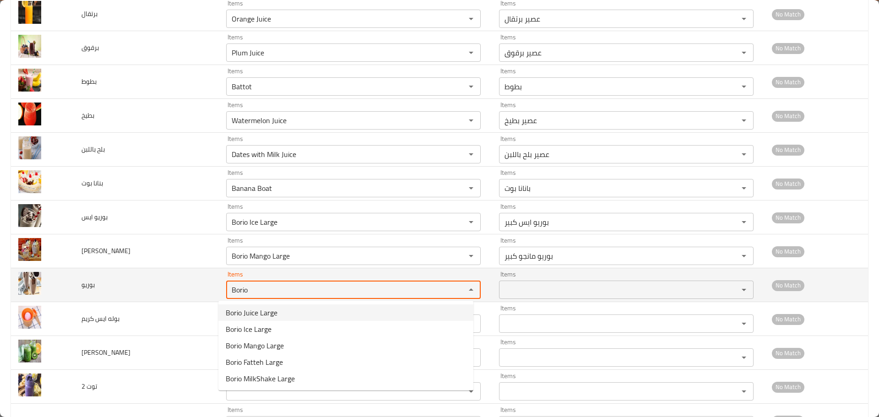
type input "Borio Juice Large"
type input "عصير بوريو كبير"
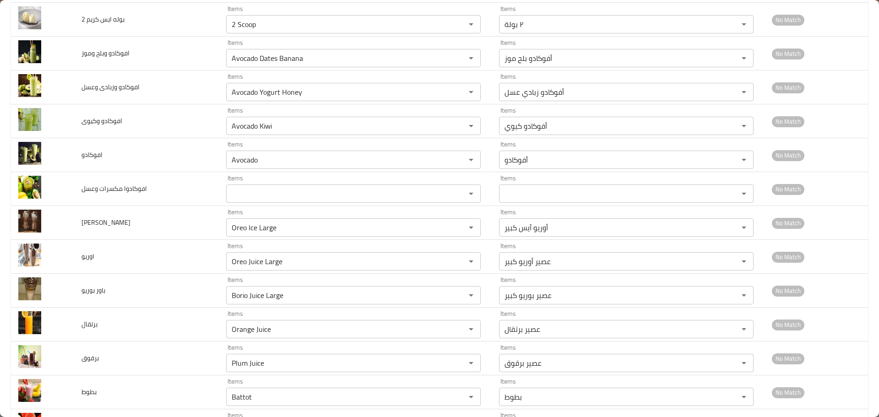
scroll to position [229, 0]
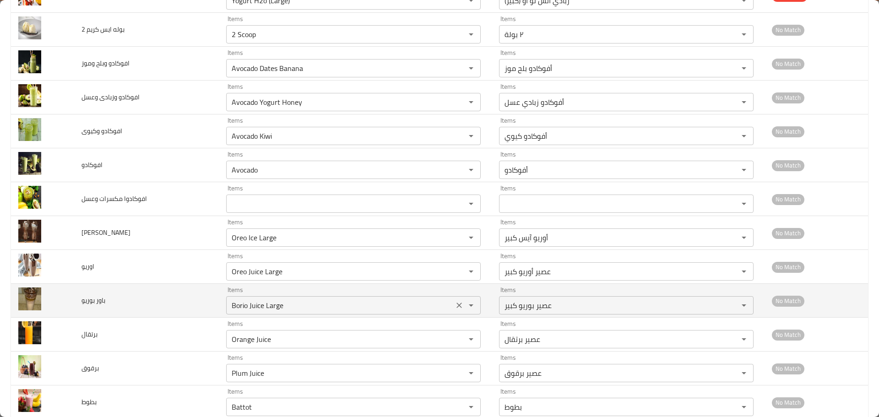
click at [456, 304] on icon "Clear" at bounding box center [458, 305] width 5 height 5
type input "Borio Juice Large"
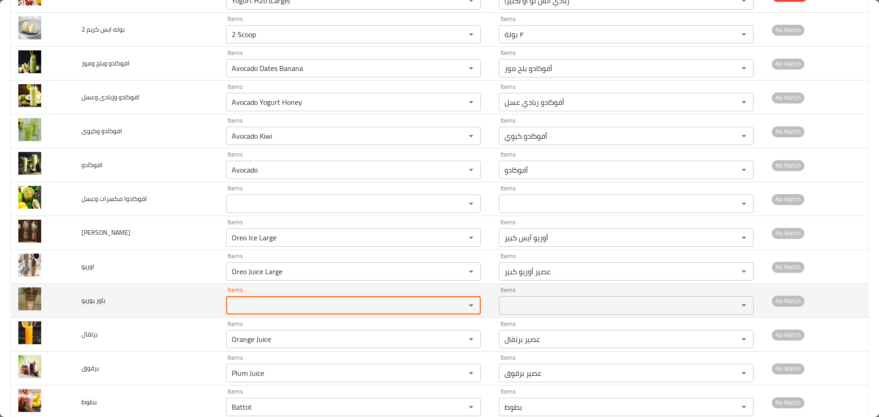
click at [322, 303] on بوريو "Items" at bounding box center [340, 305] width 222 height 13
type بوريو "power"
click at [145, 298] on td "باور بوريو" at bounding box center [146, 301] width 145 height 34
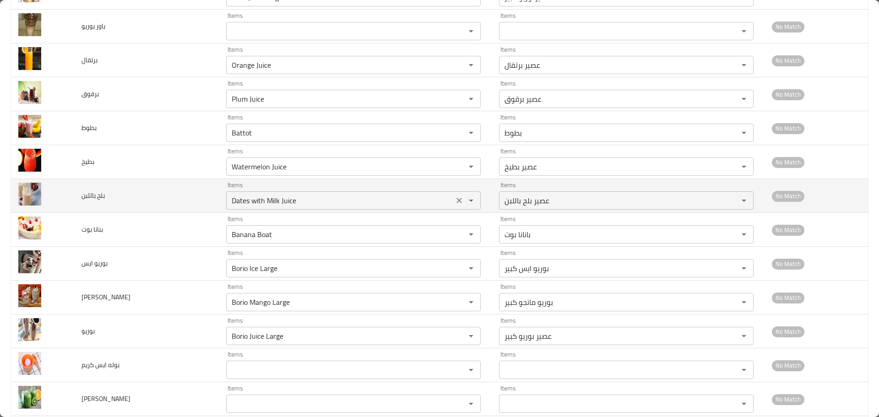
scroll to position [641, 0]
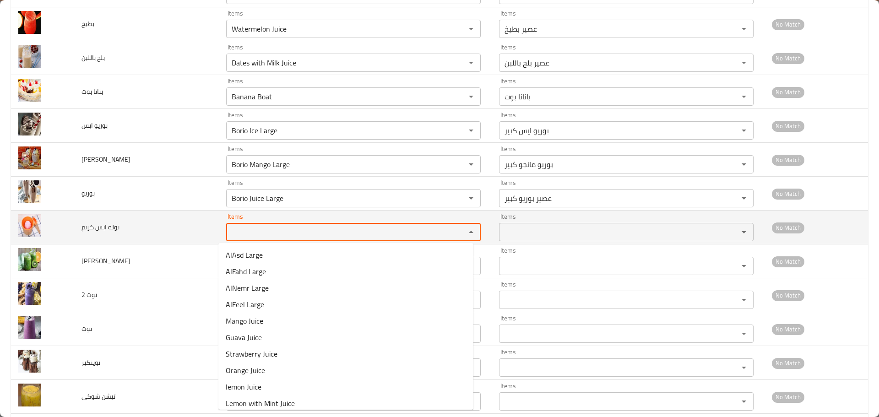
click at [244, 232] on كريم "Items" at bounding box center [340, 232] width 222 height 13
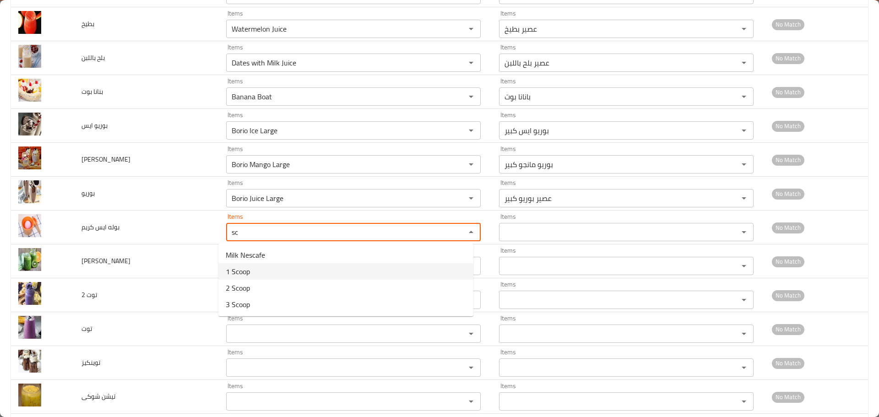
click at [244, 272] on span "1 Scoop" at bounding box center [238, 271] width 24 height 11
type كريم "1 Scoop"
type كريم-ar "ا بولة"
type كريم "1 Scoop"
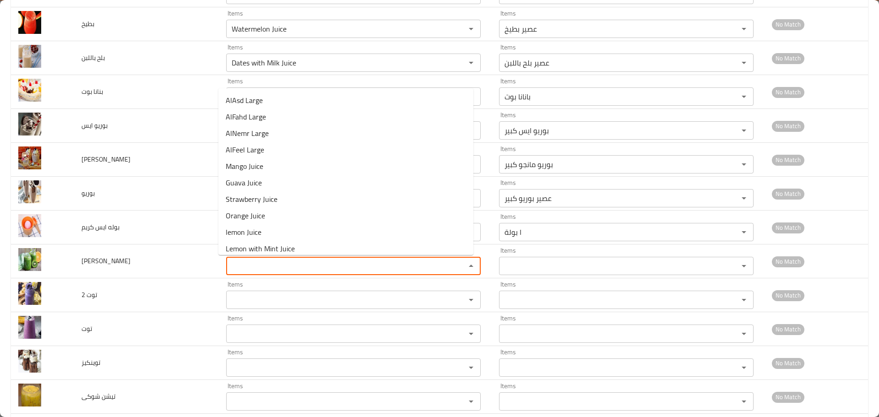
click at [244, 272] on كولادا "Items" at bounding box center [340, 266] width 222 height 13
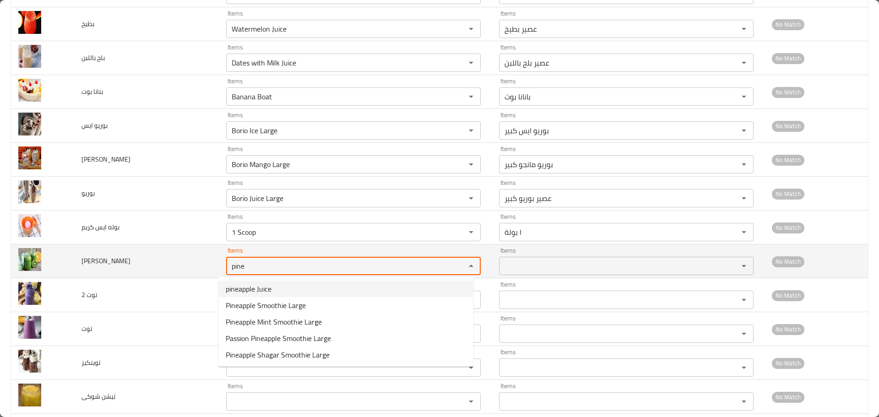
drag, startPoint x: 249, startPoint y: 266, endPoint x: 188, endPoint y: 251, distance: 63.1
click at [188, 251] on tr "بينا كولادا Items pine Items Items Items No Match" at bounding box center [439, 261] width 857 height 34
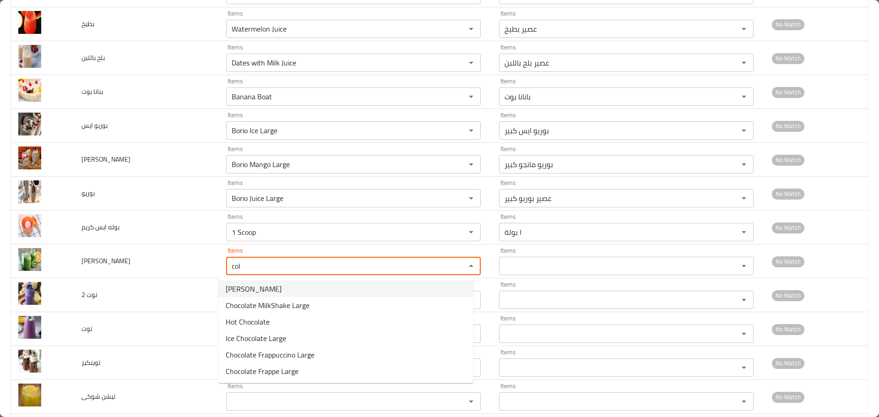
click at [244, 292] on span "Bina Colada" at bounding box center [254, 288] width 56 height 11
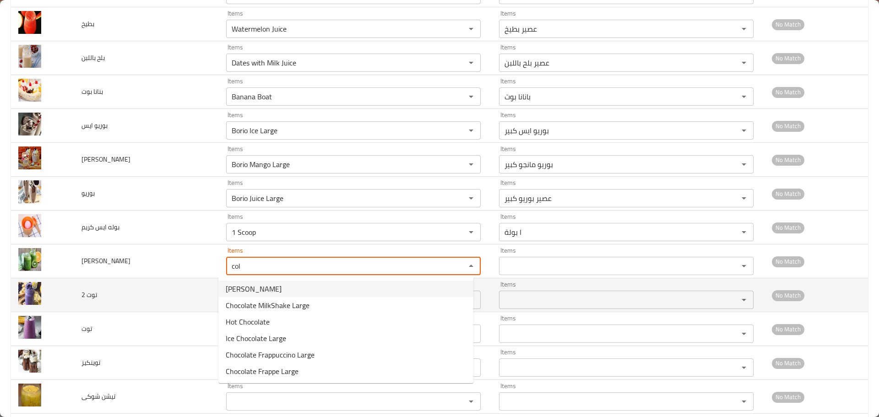
type كولادا "Bina Colada"
type كولادا-ar "بينا كولادا"
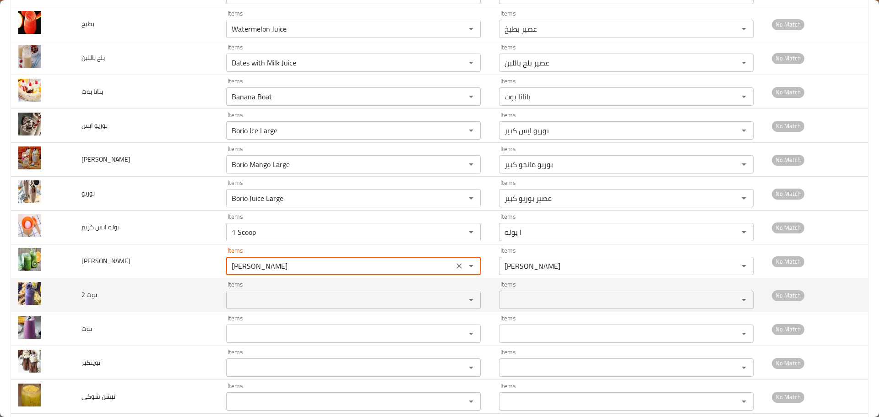
type كولادا "Bina Colada"
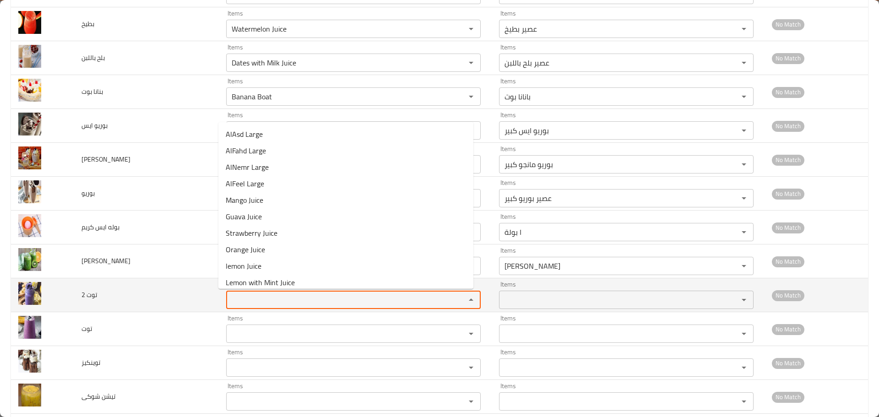
click at [243, 296] on 2 "Items" at bounding box center [340, 299] width 222 height 13
type 2 "2"
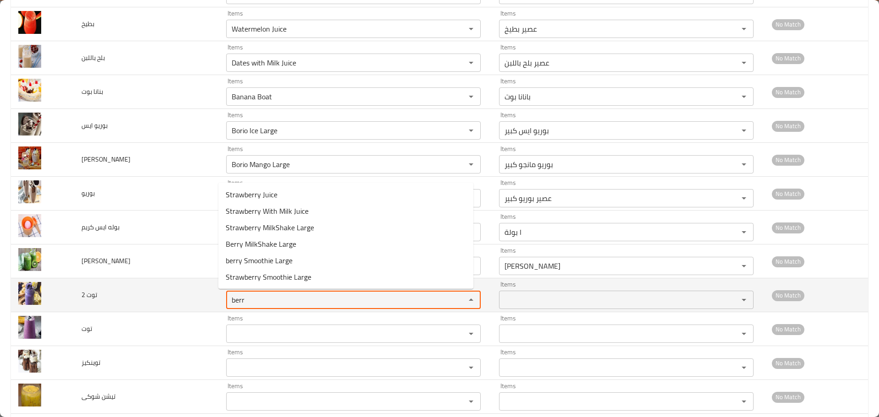
drag, startPoint x: 244, startPoint y: 298, endPoint x: 160, endPoint y: 285, distance: 84.8
click at [160, 285] on tr "توت 2 Items berr Items Items Items No Match" at bounding box center [439, 295] width 857 height 34
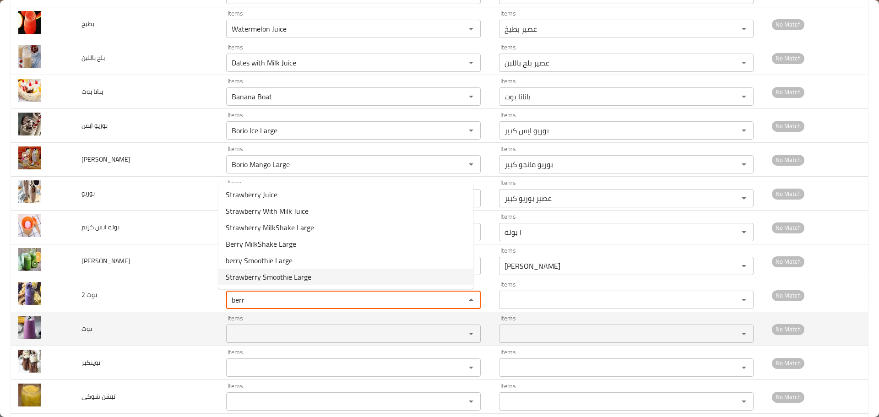
type 2 "berr"
click at [257, 332] on input "Items" at bounding box center [340, 333] width 222 height 13
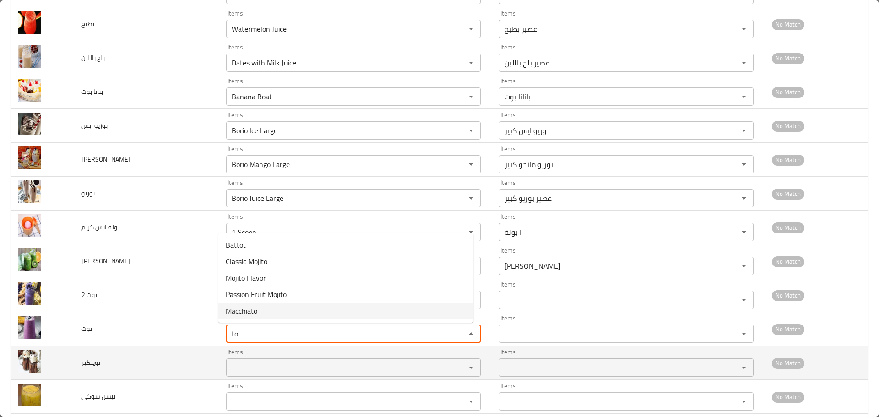
type input "to"
click at [241, 366] on input "Items" at bounding box center [340, 367] width 222 height 13
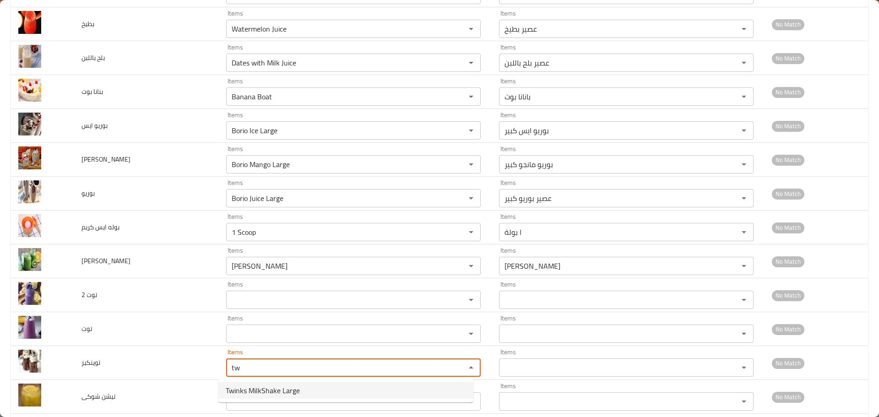
click at [243, 392] on span "Twinks MilkShake Large" at bounding box center [263, 390] width 74 height 11
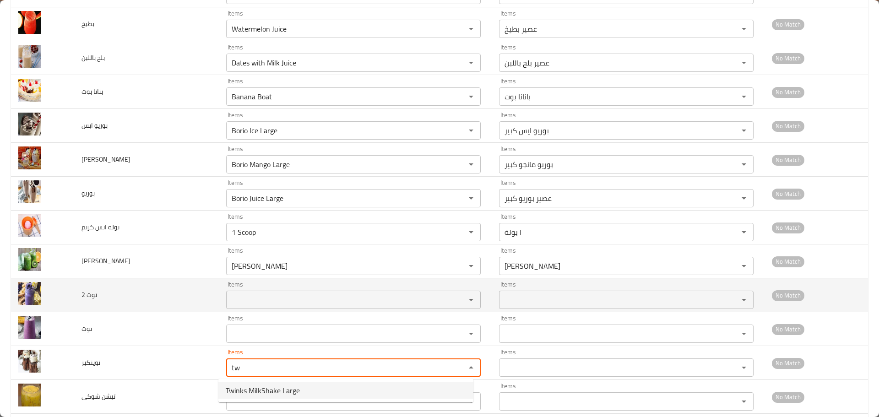
type input "Twinks MilkShake Large"
type input "توینکز ميلك شيك كبير"
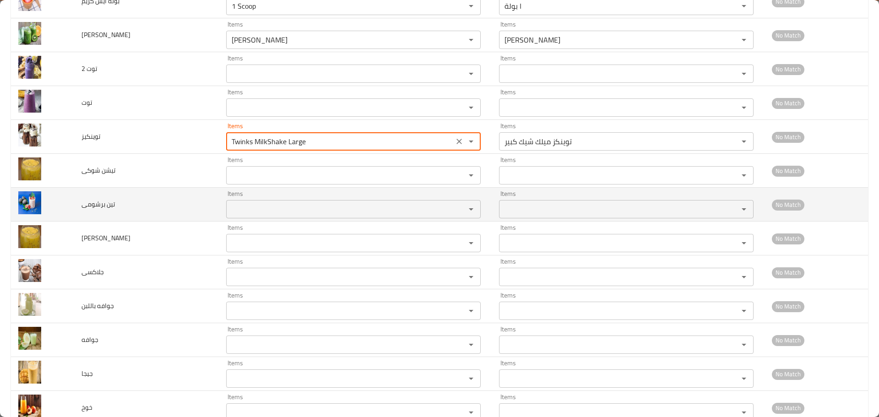
scroll to position [870, 0]
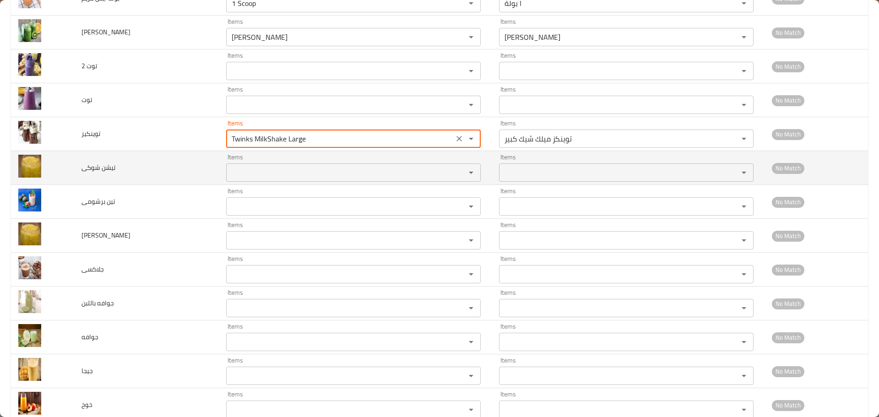
type input "Twinks MilkShake Large"
click at [248, 173] on شوكى "Items" at bounding box center [340, 172] width 222 height 13
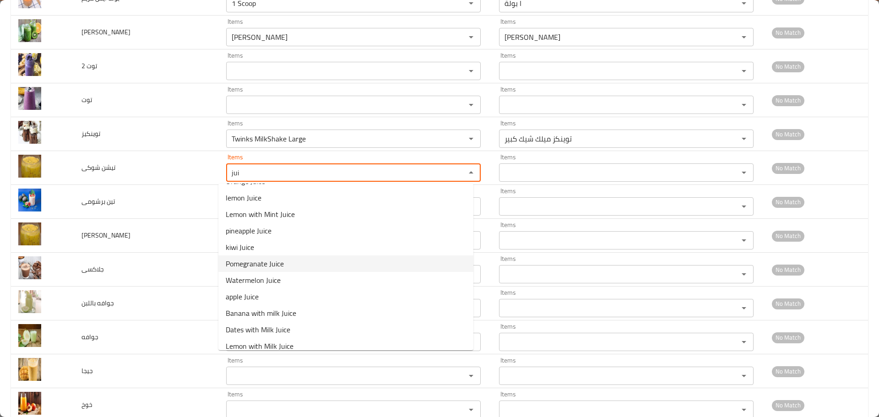
scroll to position [203, 0]
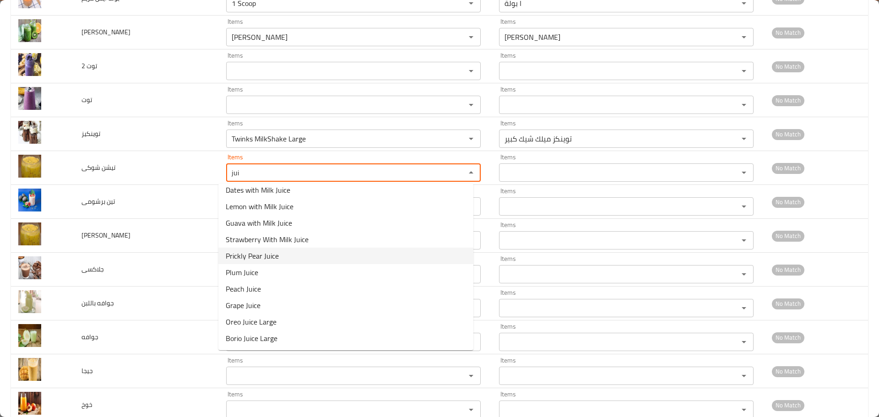
click at [260, 255] on span "Prickly Pear Juice" at bounding box center [252, 255] width 53 height 11
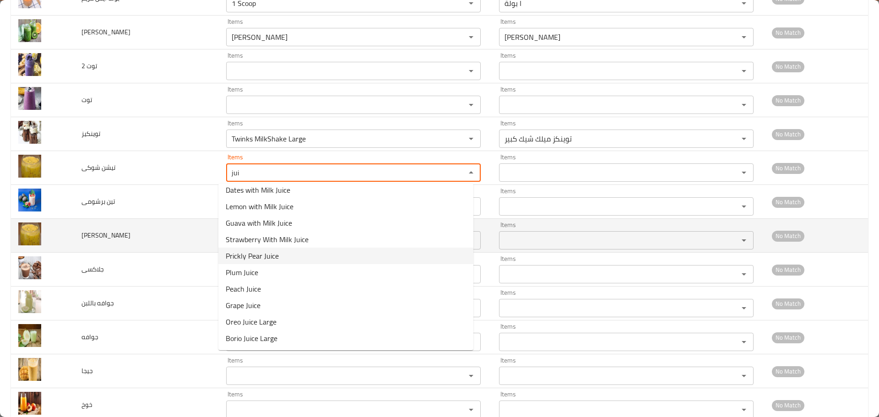
type شوكى "Prickly Pear Juice"
type شوكى-ar "عصير تين شوكي"
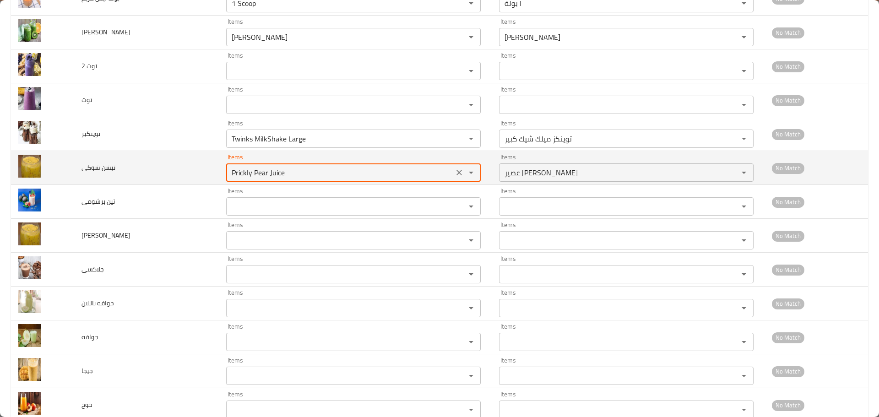
drag, startPoint x: 261, startPoint y: 174, endPoint x: 296, endPoint y: 168, distance: 34.8
click at [296, 168] on شوكى "Prickly Pear Juice" at bounding box center [340, 172] width 222 height 13
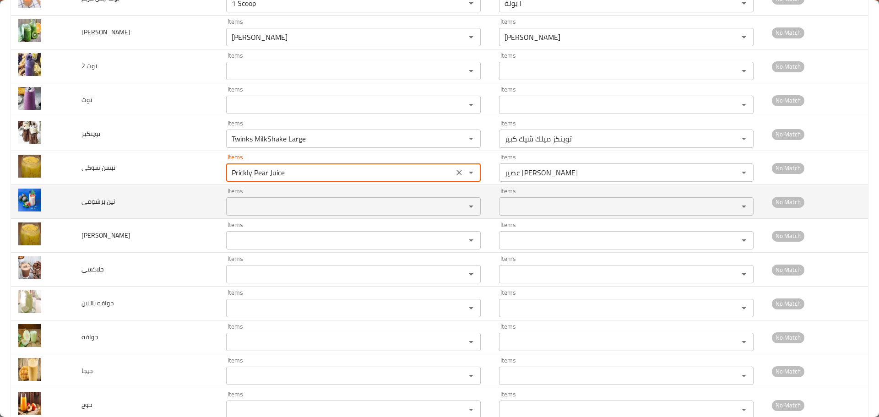
type شوكى "Prickly Pear Juice"
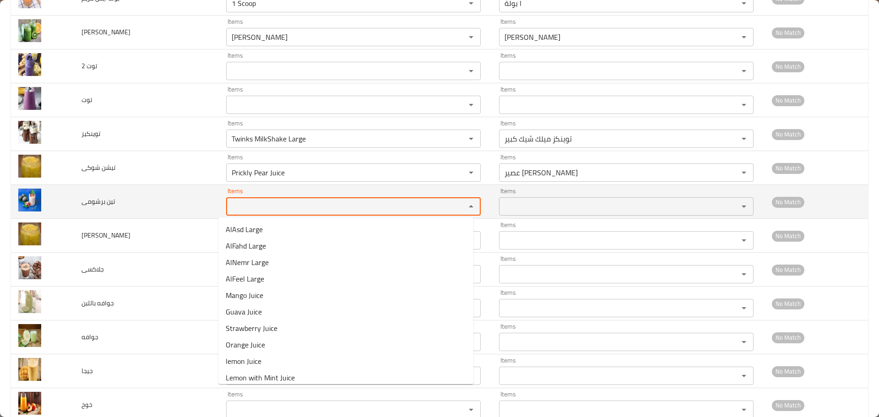
click at [260, 202] on برشومى "Items" at bounding box center [340, 206] width 222 height 13
paste برشومى "Juice"
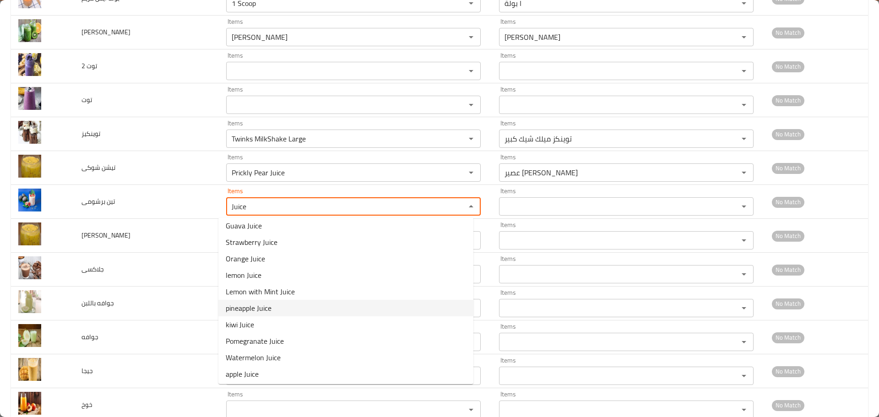
scroll to position [0, 0]
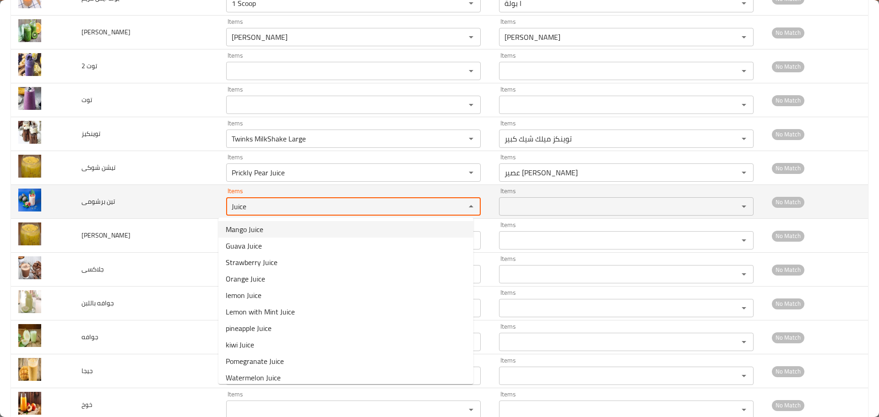
drag, startPoint x: 249, startPoint y: 207, endPoint x: 191, endPoint y: 200, distance: 58.2
click at [193, 200] on tr "تين برشومى Items Juice Items Items Items No Match" at bounding box center [439, 202] width 857 height 34
drag, startPoint x: 220, startPoint y: 205, endPoint x: 190, endPoint y: 202, distance: 29.9
click at [192, 202] on tr "تين برشومى Items fi Items Items Items No Match" at bounding box center [439, 202] width 857 height 34
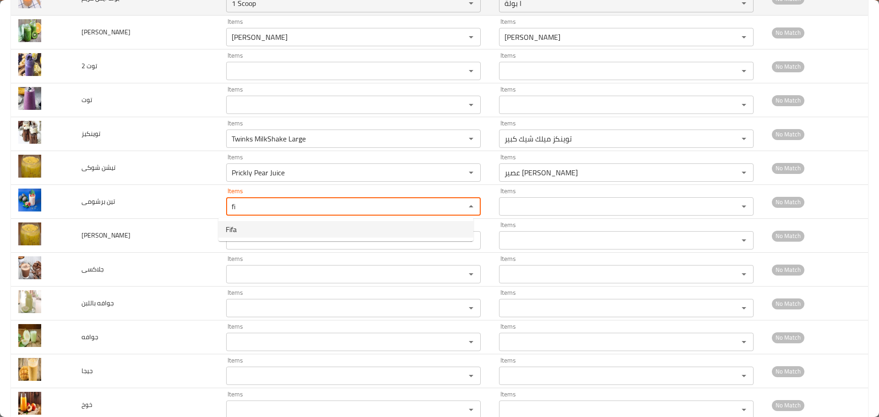
type برشومى "fi"
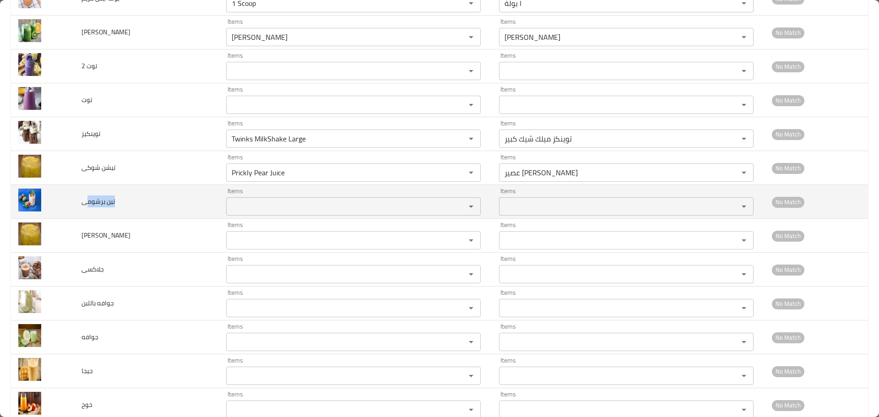
drag, startPoint x: 113, startPoint y: 203, endPoint x: 87, endPoint y: 204, distance: 26.6
click at [87, 204] on td "تين برشومى" at bounding box center [146, 202] width 145 height 34
copy span "تين برشوم"
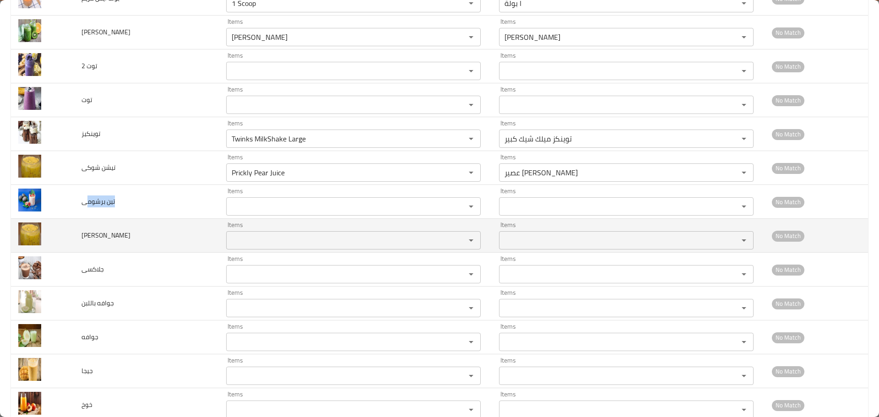
click at [244, 246] on شوكى "Items" at bounding box center [340, 240] width 222 height 13
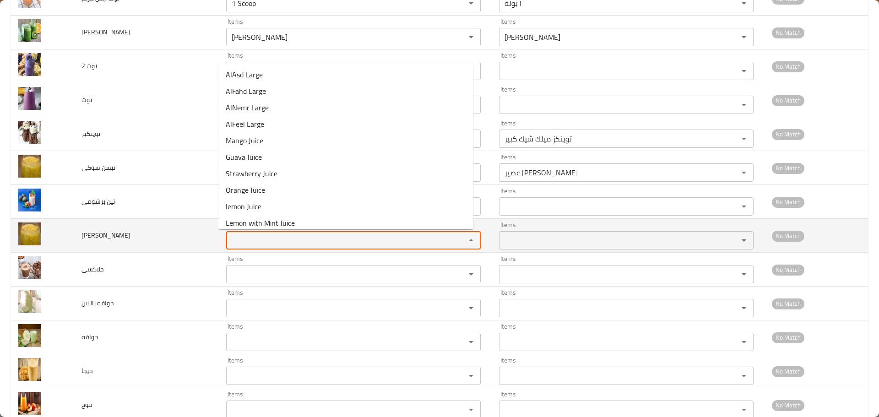
click at [191, 244] on td "تين شوكى" at bounding box center [146, 236] width 145 height 34
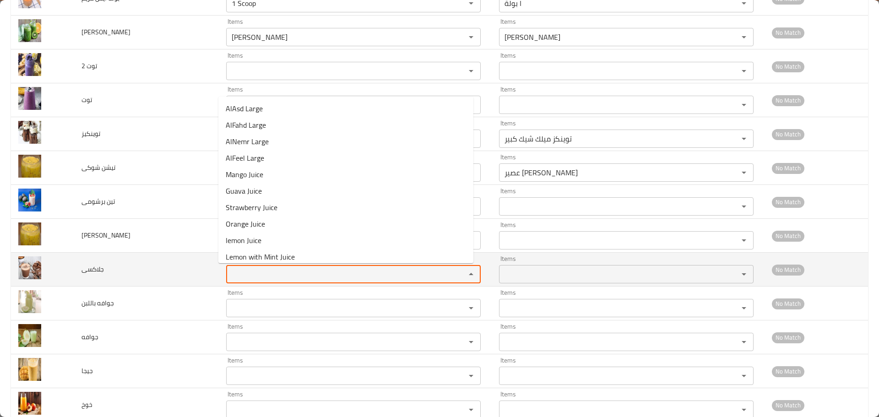
click at [229, 276] on input "Items" at bounding box center [340, 274] width 222 height 13
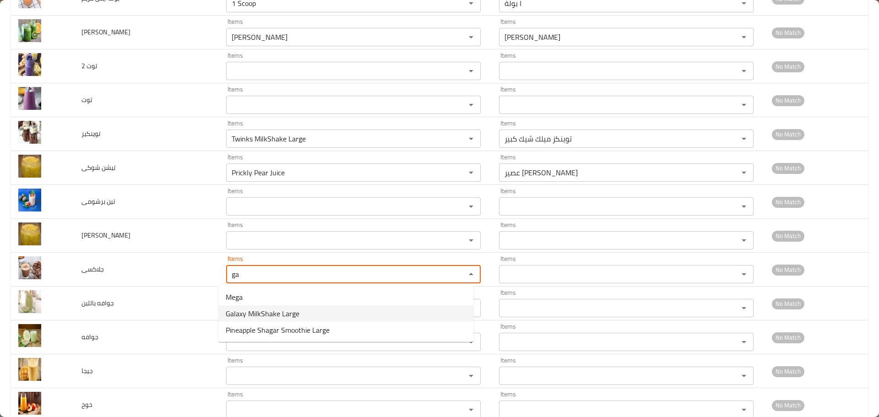
click at [261, 315] on span "Galaxy MilkShake Large" at bounding box center [263, 313] width 74 height 11
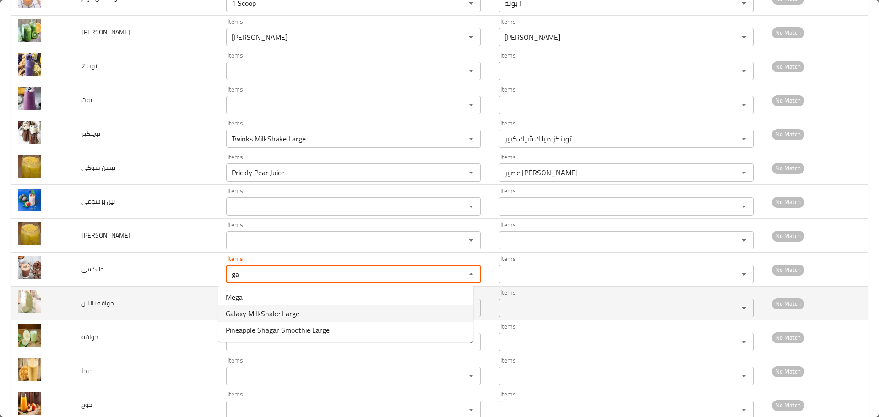
type input "Galaxy MilkShake Large"
type input "جالاكسي ميلك شيك كبير"
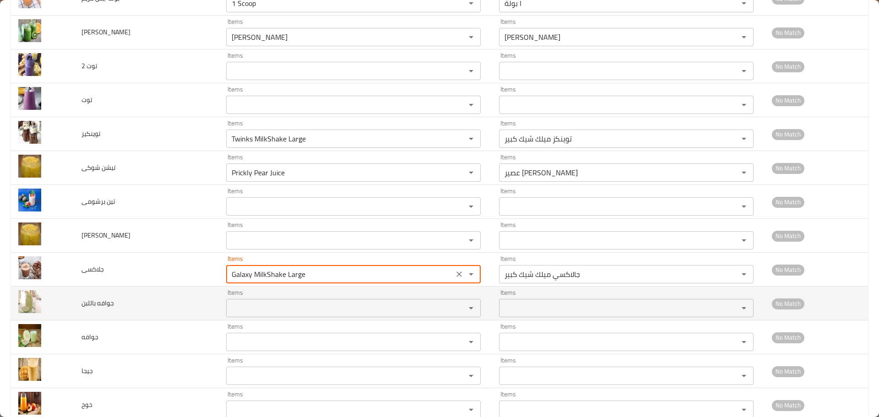
type input "Galaxy MilkShake Large"
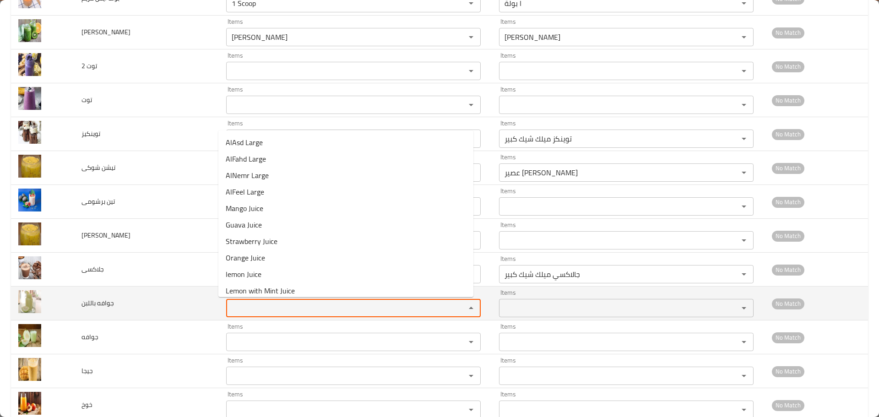
click at [250, 309] on باللبن "Items" at bounding box center [340, 308] width 222 height 13
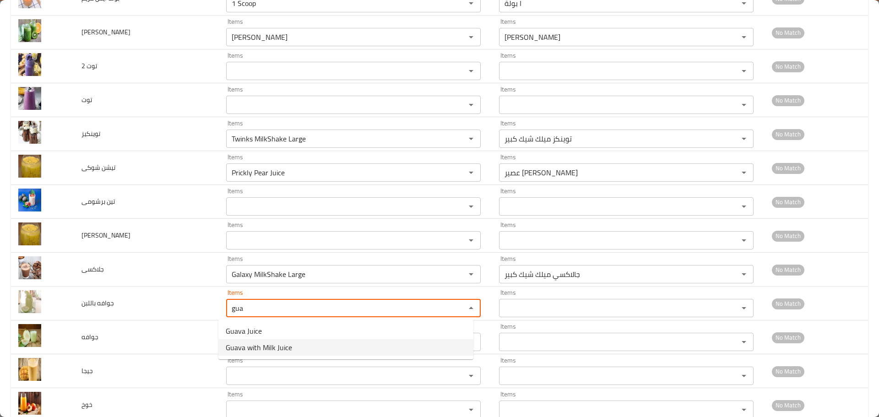
click at [255, 343] on span "Guava with Milk Juice" at bounding box center [259, 347] width 66 height 11
type باللبن "Guava with Milk Juice"
type باللبن-ar "عصير جوافة باللبن"
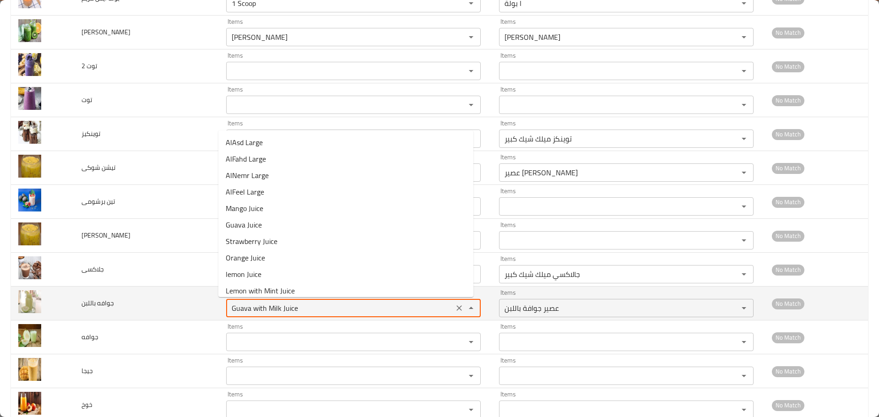
drag, startPoint x: 244, startPoint y: 311, endPoint x: 191, endPoint y: 305, distance: 53.4
click at [191, 305] on tr "جوافه باللبن Items Guava with Milk Juice Items Items عصير جوافة باللبن Items No…" at bounding box center [439, 304] width 857 height 34
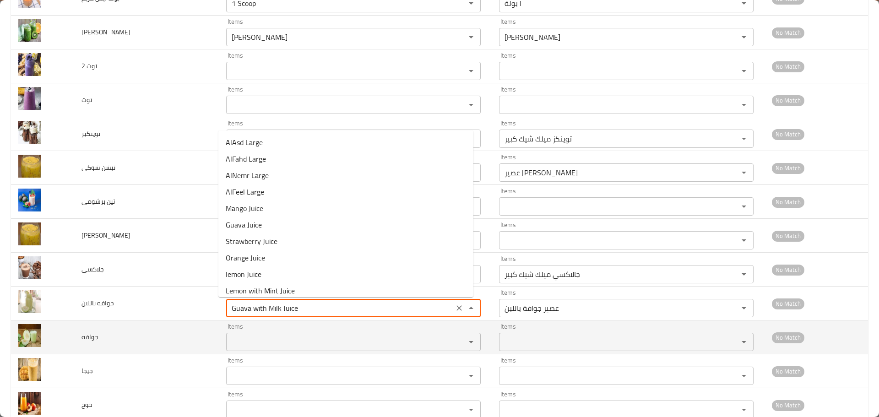
click at [236, 334] on div "Items" at bounding box center [353, 342] width 255 height 18
type باللبن "Guava with Milk Juice"
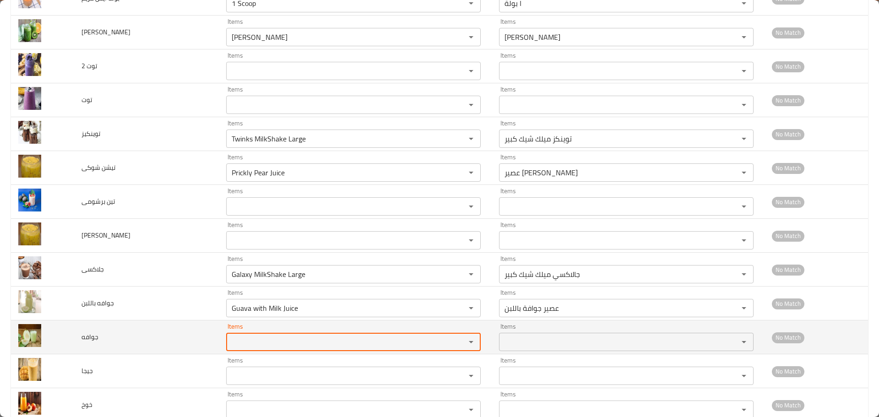
paste input "Guava"
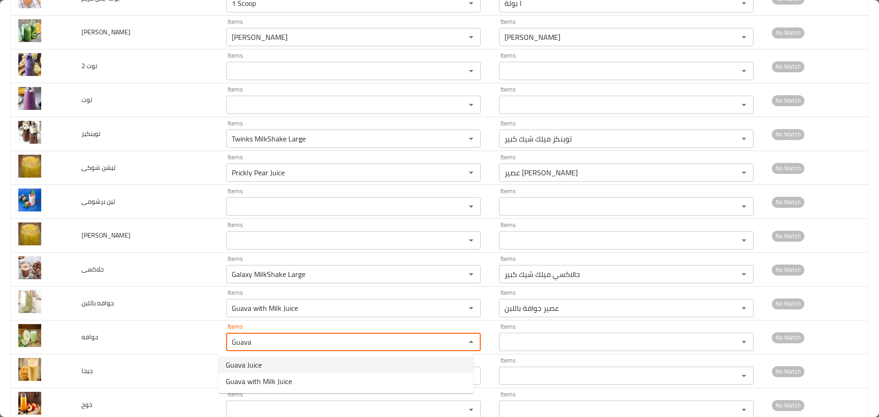
click at [244, 361] on span "Guava Juice" at bounding box center [244, 364] width 36 height 11
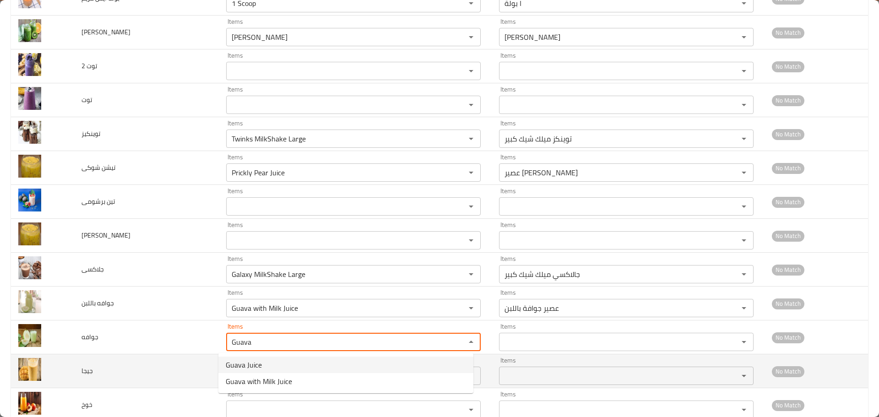
type input "Guava Juice"
type input "عصير جوافة"
click at [245, 369] on div "Items" at bounding box center [353, 376] width 255 height 18
type input "Guava Juice"
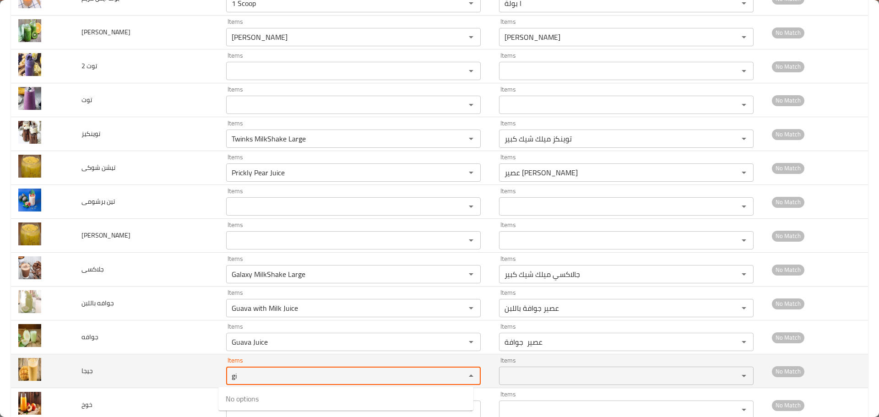
drag, startPoint x: 218, startPoint y: 375, endPoint x: 201, endPoint y: 372, distance: 16.7
click at [201, 372] on tr "جيجا Items gi Items Items Items No Match" at bounding box center [439, 371] width 857 height 34
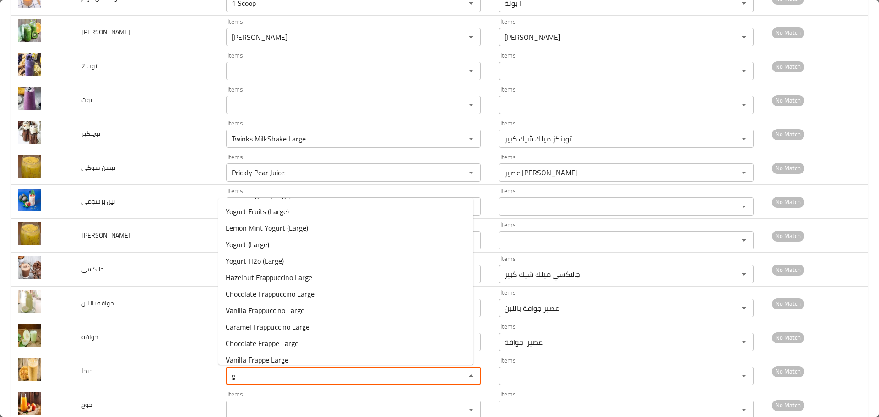
scroll to position [1159, 0]
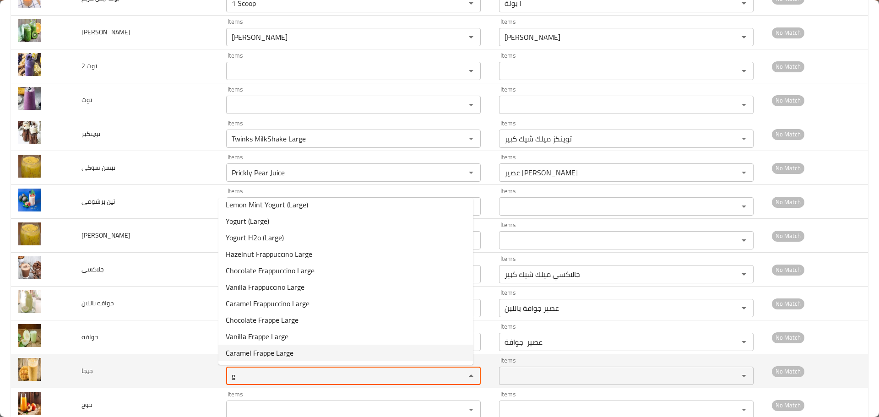
type input "g"
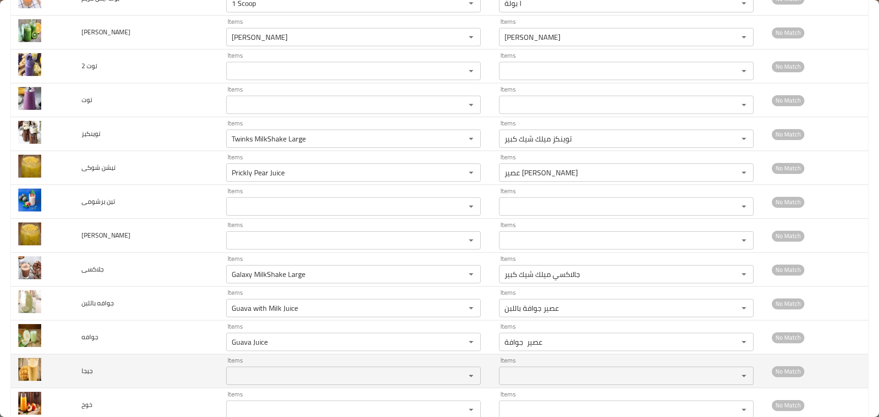
click at [161, 369] on td "جيجا" at bounding box center [146, 371] width 145 height 34
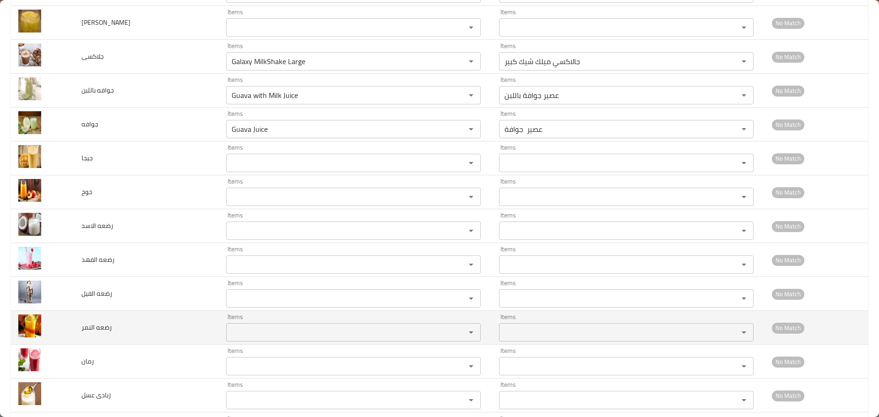
scroll to position [1145, 0]
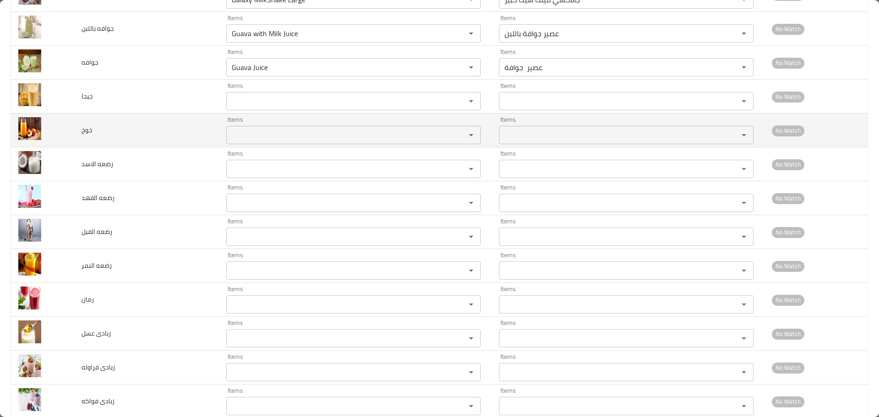
click at [242, 134] on input "Items" at bounding box center [340, 135] width 222 height 13
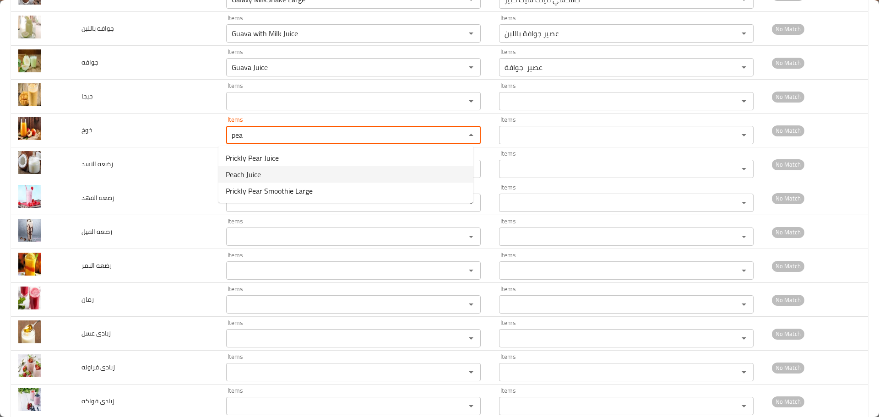
click at [259, 178] on span "Peach Juice" at bounding box center [243, 174] width 35 height 11
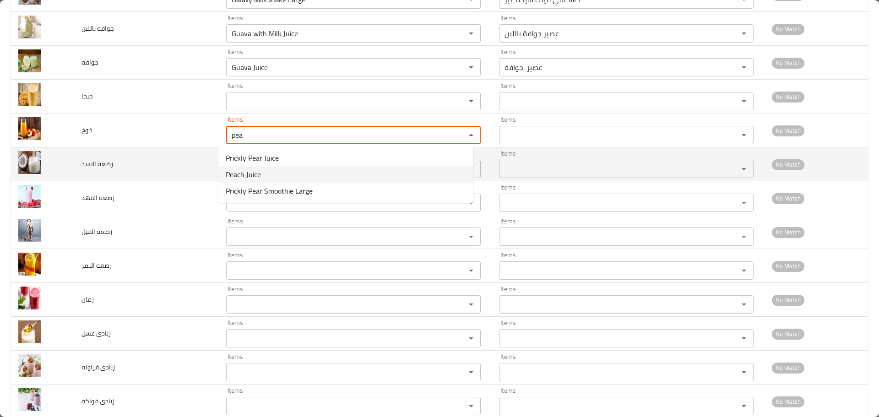
type input "Peach Juice"
type input "عصير خوخ"
type input "Peach Juice"
click at [261, 170] on الاسد "Items" at bounding box center [340, 169] width 222 height 13
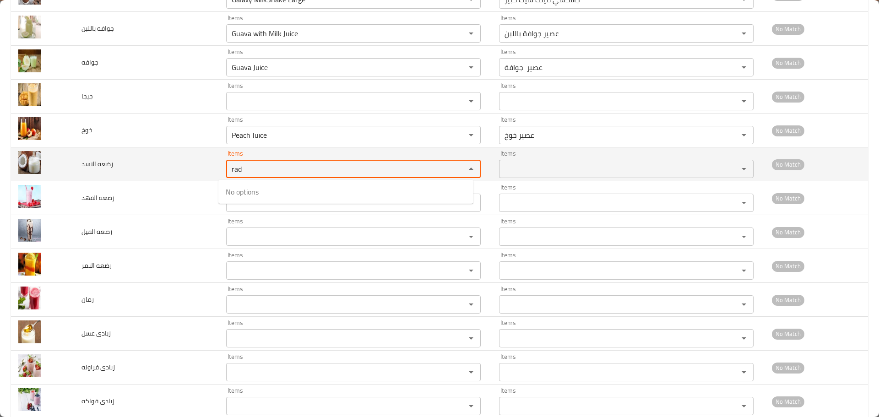
drag, startPoint x: 237, startPoint y: 170, endPoint x: 186, endPoint y: 170, distance: 51.3
click at [186, 170] on tr "رضعه الاسد Items rad Items Items Items No Match" at bounding box center [439, 164] width 857 height 34
type الاسد "l"
type الاسد "a"
type الاسد "s"
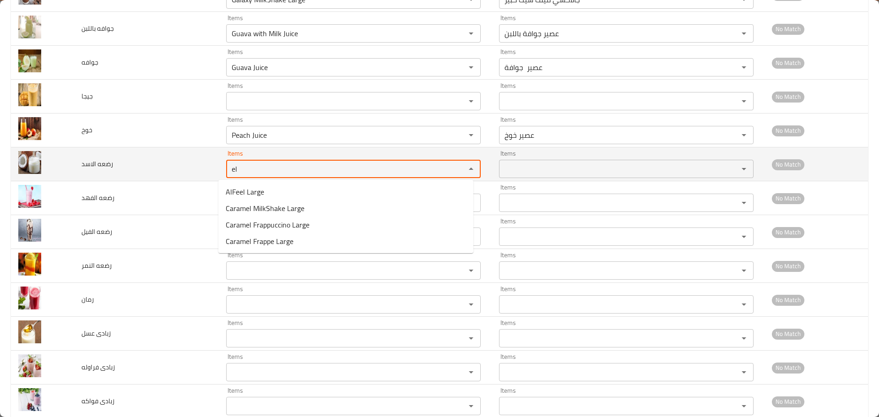
type الاسد "e"
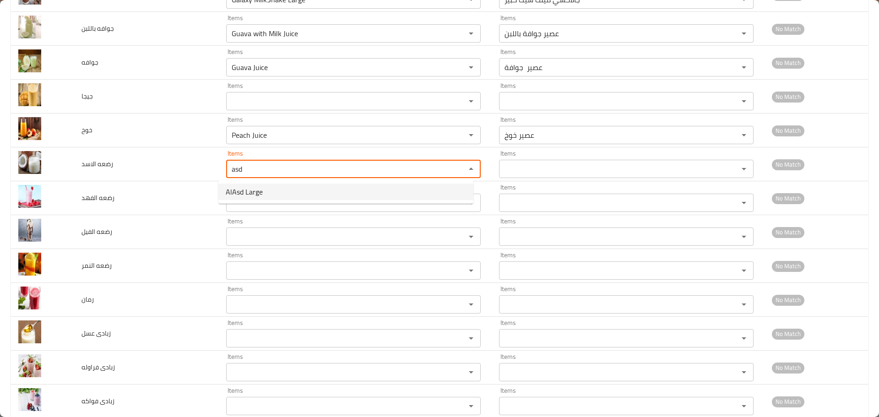
click at [263, 189] on الاسد-option-0 "AlAsd Large" at bounding box center [345, 192] width 255 height 16
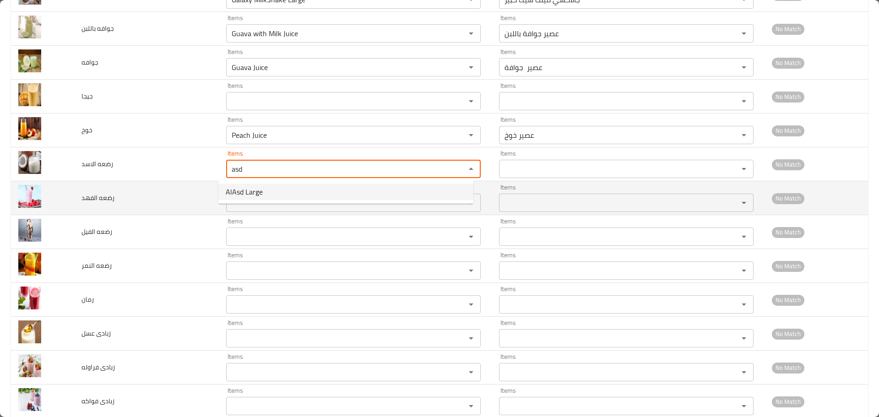
type الاسد "AlAsd Large"
type الاسد-ar "الأسد كبير"
type الاسد "AlAsd Large"
click at [241, 200] on الفهد "Items" at bounding box center [340, 202] width 222 height 13
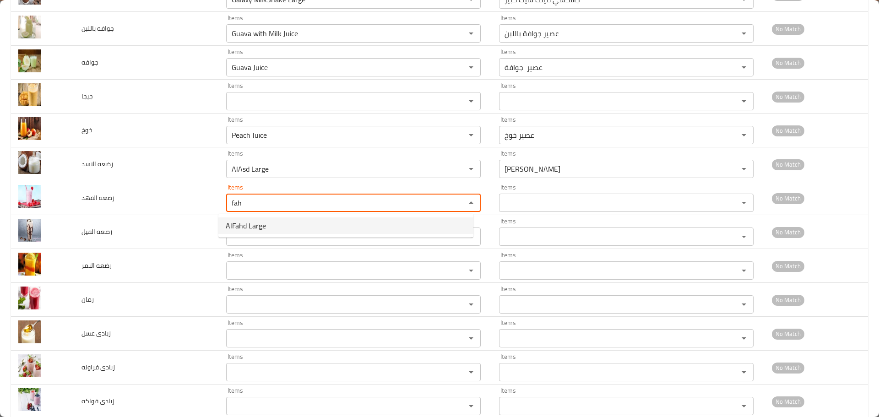
click at [242, 226] on span "AlFahd Large" at bounding box center [246, 225] width 40 height 11
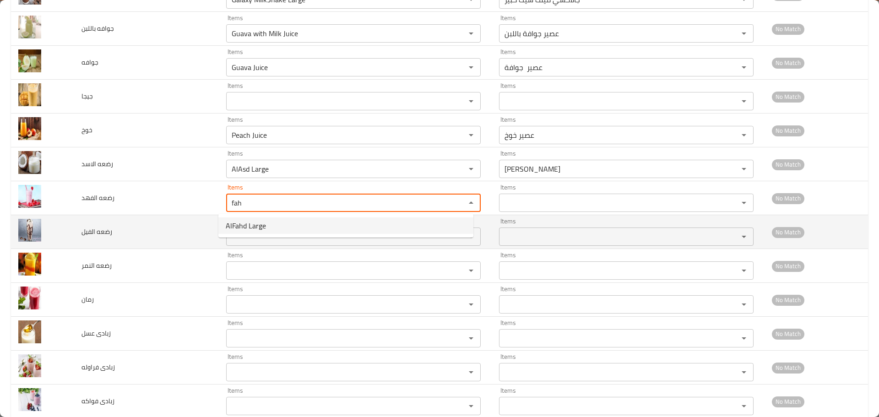
type الفهد "AlFahd Large"
type الفهد-ar "الفهد كبير"
type الفهد "AlFahd Large"
click at [242, 235] on الفيل "Items" at bounding box center [340, 236] width 222 height 13
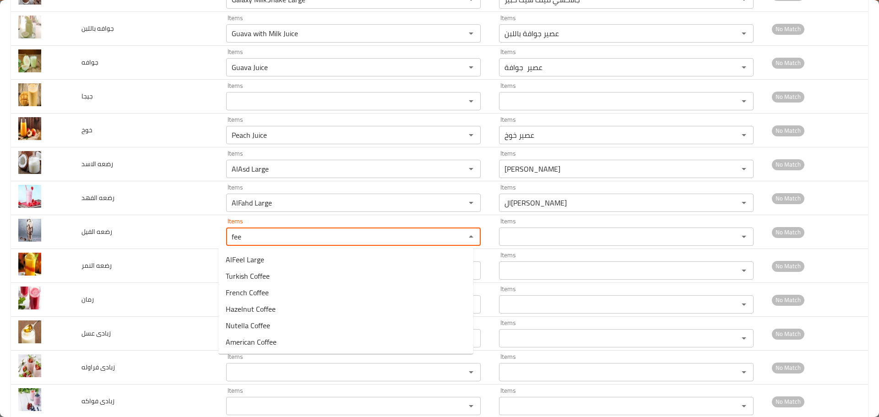
click at [242, 255] on span "AlFeel Large" at bounding box center [245, 259] width 38 height 11
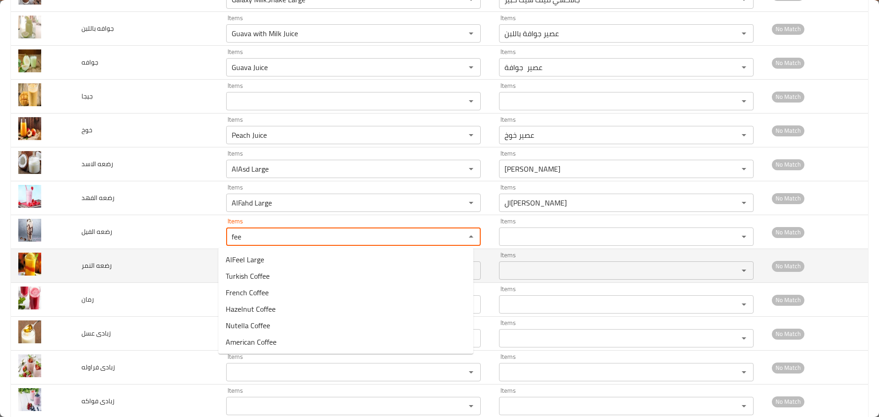
type الفيل "AlFeel Large"
type الفيل-ar "الفيل كبير"
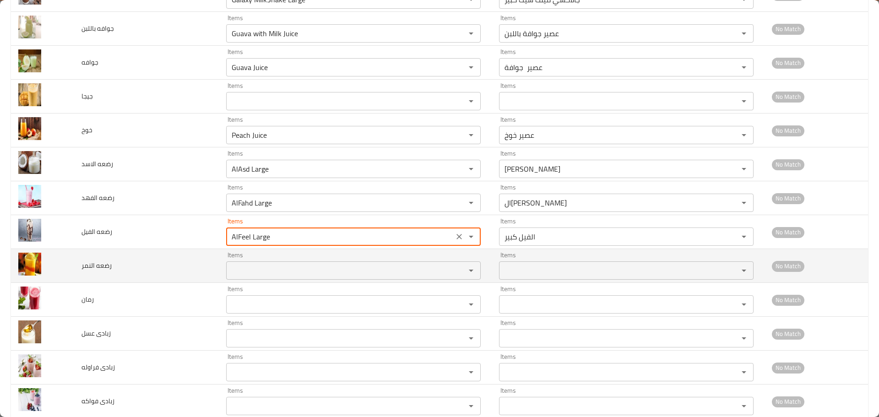
click at [241, 263] on div "Items" at bounding box center [353, 270] width 255 height 18
type الفيل "AlFeel Large"
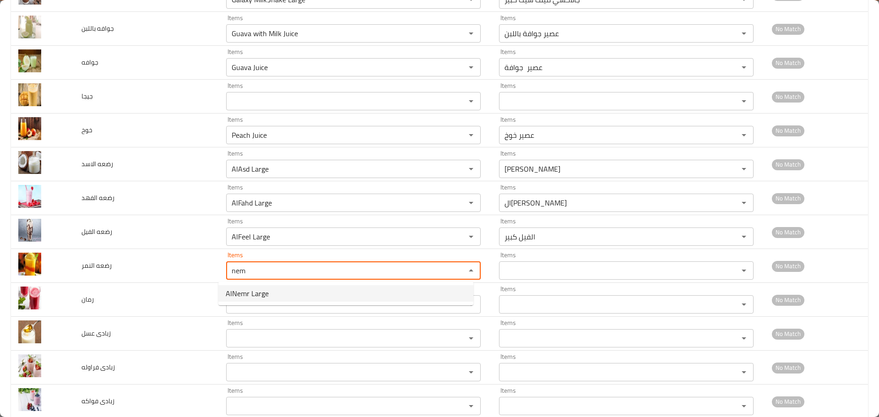
click at [242, 294] on span "AlNemr Large" at bounding box center [247, 293] width 43 height 11
type النمر "AlNemr Large"
type النمر-ar "النمر كبير"
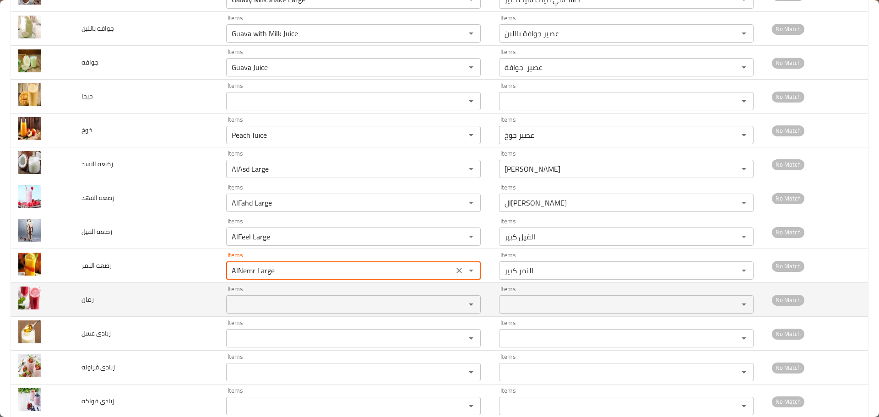
click at [241, 298] on div "Items" at bounding box center [353, 304] width 255 height 18
type النمر "AlNemr Large"
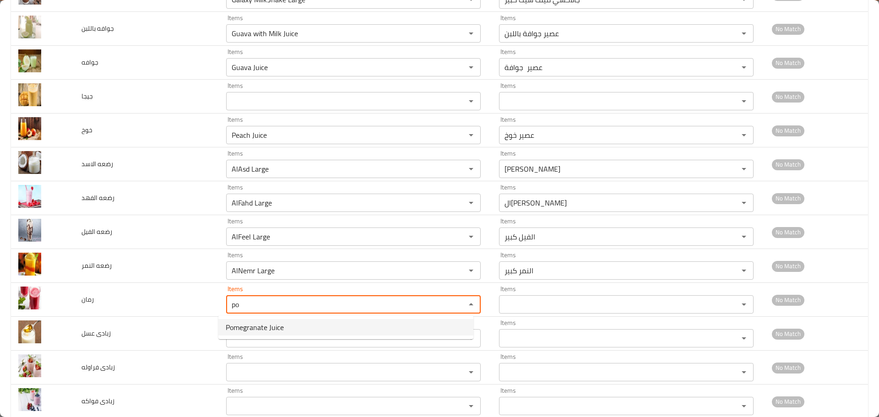
click at [253, 328] on span "Pomegranate Juice" at bounding box center [255, 327] width 58 height 11
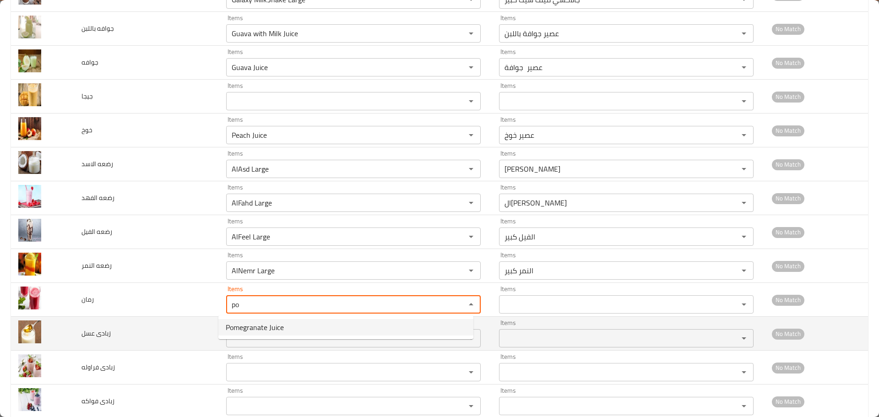
type input "Pomegranate Juice"
type input "عصير رمان"
type input "Pomegranate Juice"
click at [249, 333] on عسل "Items" at bounding box center [340, 338] width 222 height 13
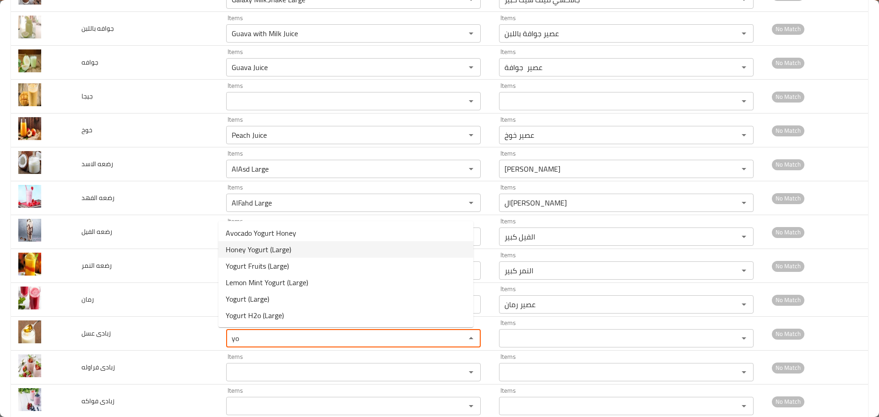
click at [251, 250] on span "Honey Yogurt (Large)" at bounding box center [258, 249] width 65 height 11
type عسل "Honey Yogurt (Large)"
click at [251, 250] on td "Items AlNemr Large Items" at bounding box center [355, 266] width 273 height 34
type عسل-ar "زبادي عسل (كبير)"
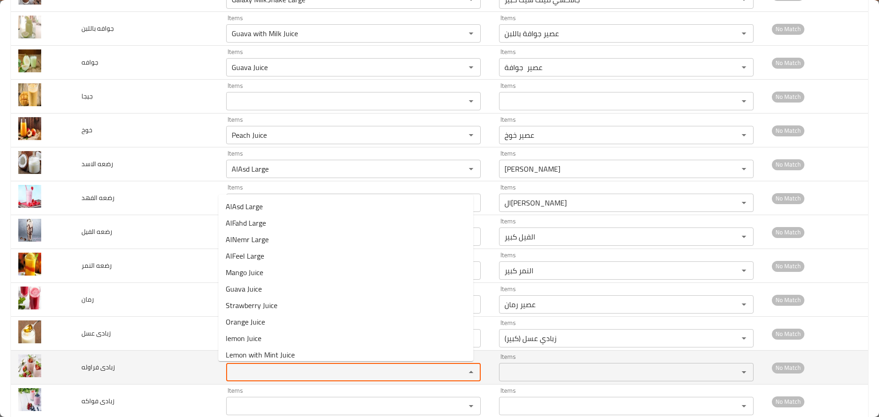
click at [257, 370] on فراوله "Items" at bounding box center [340, 372] width 222 height 13
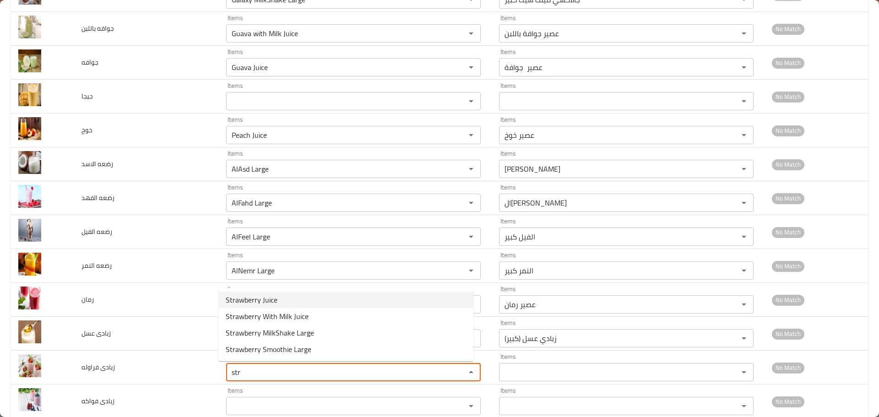
click at [254, 304] on span "Strawberry Juice" at bounding box center [252, 299] width 52 height 11
type فراوله "Strawberry Juice"
type فراوله-ar "عصير فراولة"
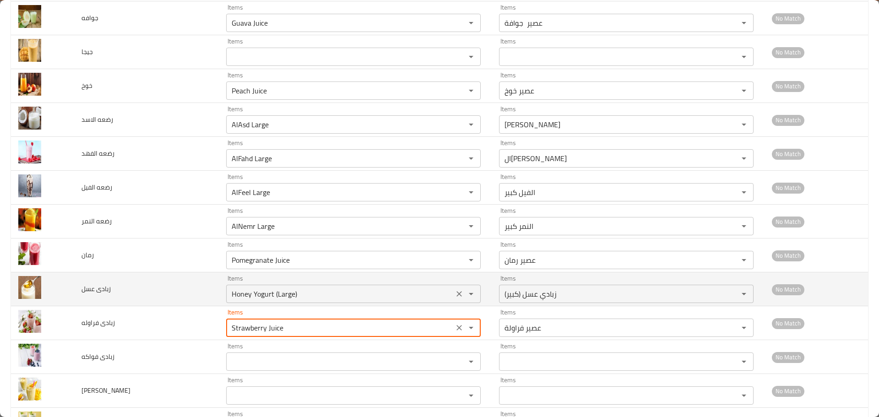
scroll to position [1373, 0]
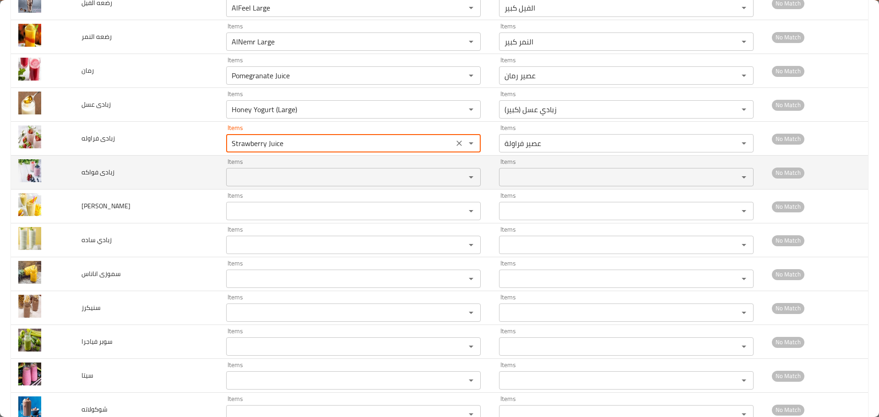
type فراوله "Strawberry Juice"
click at [242, 178] on فواكه "Items" at bounding box center [340, 177] width 222 height 13
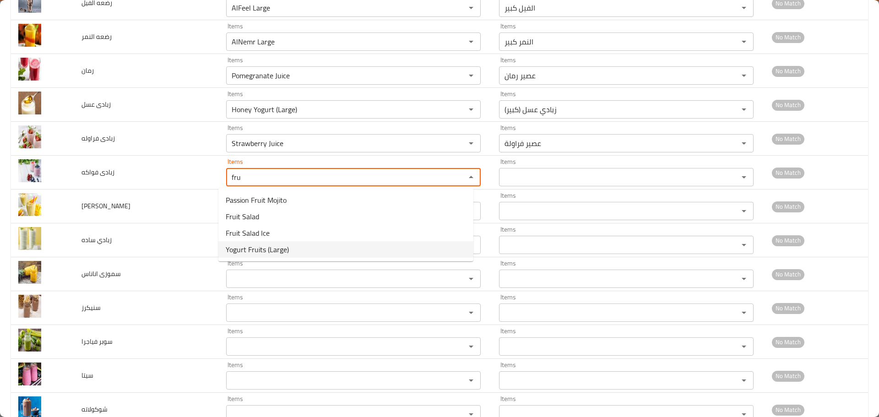
click at [241, 252] on span "Yogurt Fruits (Large)" at bounding box center [257, 249] width 63 height 11
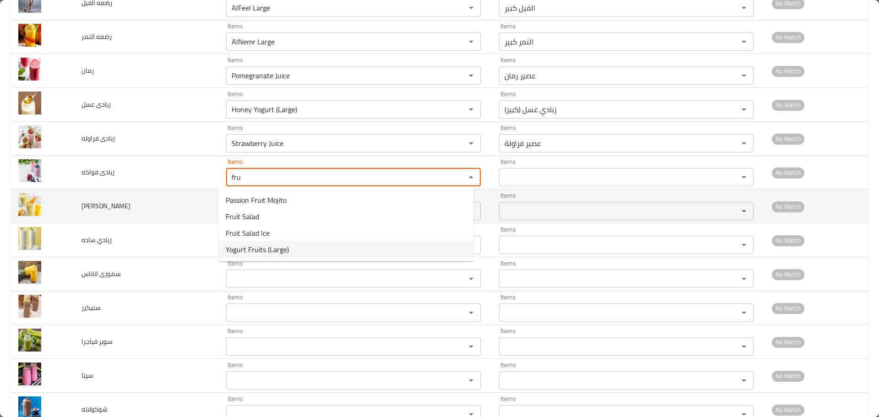
type فواكه "Yogurt Fruits (Large)"
type فواكه-ar "زبادي فواكة (كبير)"
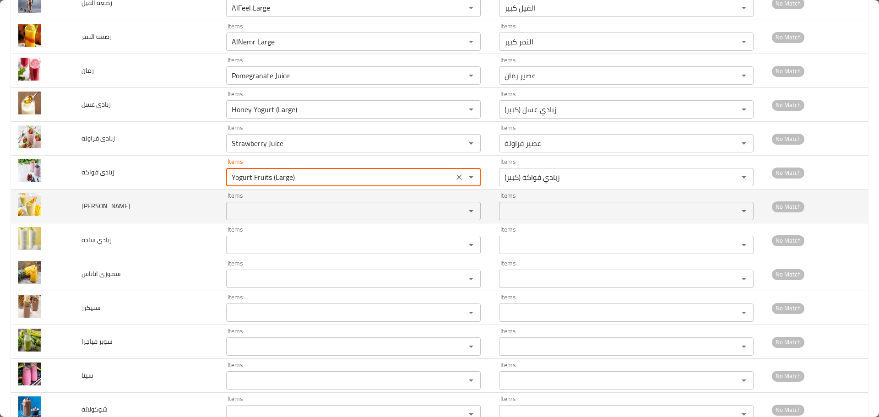
click at [249, 203] on div "Items" at bounding box center [353, 211] width 255 height 18
type فواكه "Yogurt Fruits (Large)"
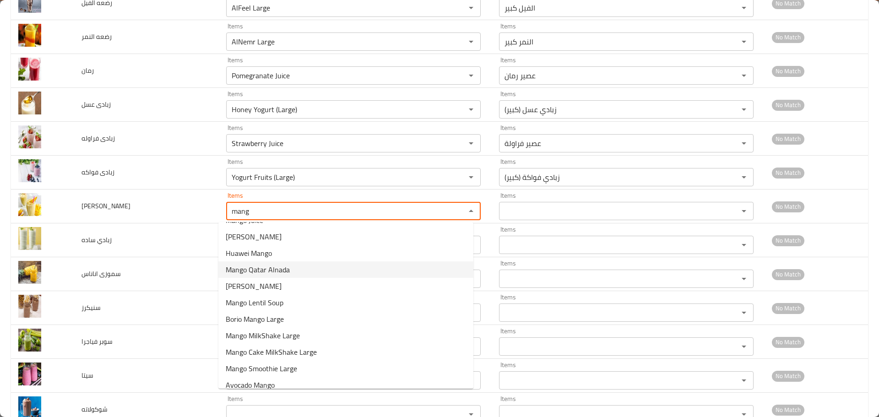
scroll to position [0, 0]
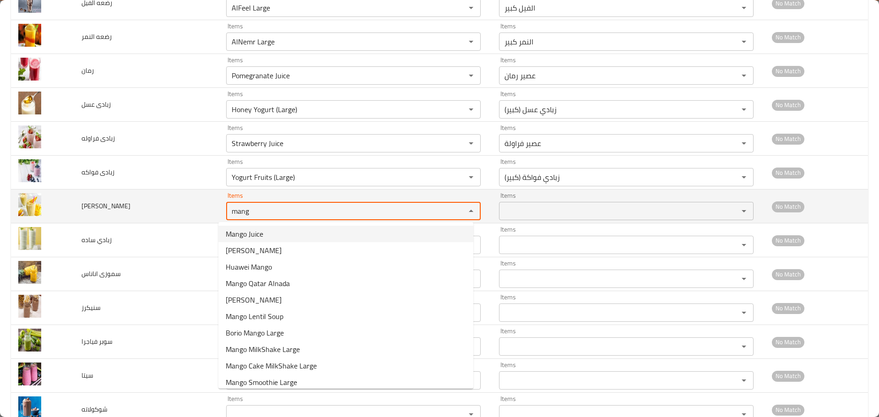
drag, startPoint x: 255, startPoint y: 208, endPoint x: 145, endPoint y: 196, distance: 111.0
click at [145, 196] on tr "زبادى مانجو Items mang Items Items Items No Match" at bounding box center [439, 207] width 857 height 34
drag, startPoint x: 213, startPoint y: 206, endPoint x: 182, endPoint y: 201, distance: 31.7
click at [182, 201] on tr "زبادى مانجو Items yog Items Items Items No Match" at bounding box center [439, 207] width 857 height 34
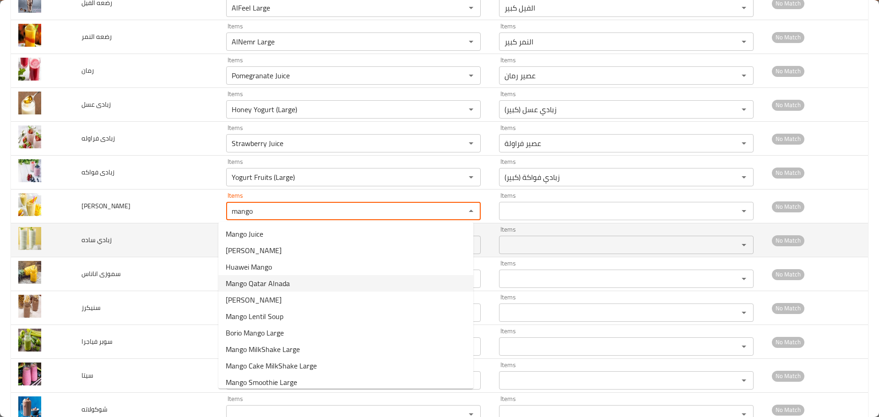
type مانجو "mango"
click at [187, 243] on td "زبادي ساده" at bounding box center [146, 240] width 145 height 34
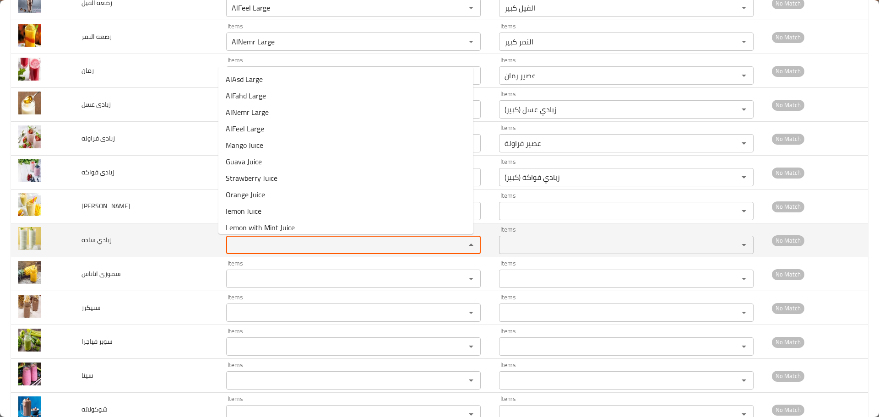
click at [253, 251] on ساده "Items" at bounding box center [340, 245] width 222 height 13
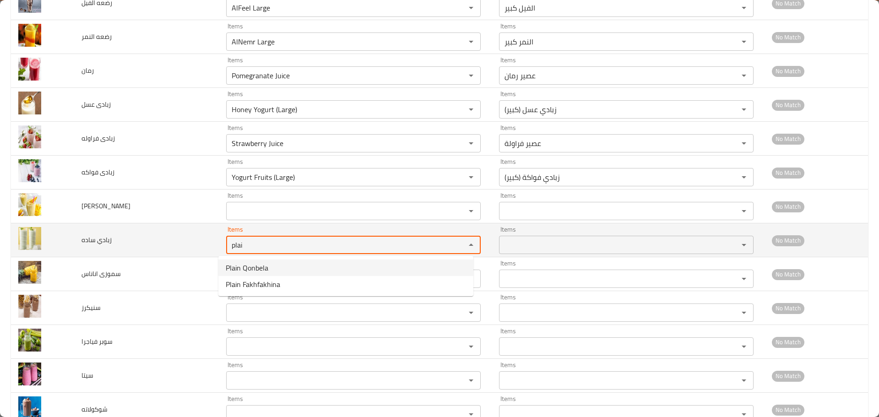
drag, startPoint x: 241, startPoint y: 240, endPoint x: 171, endPoint y: 238, distance: 70.5
click at [171, 238] on tr "زبادي ساده Items plai Items Items Items No Match" at bounding box center [439, 240] width 857 height 34
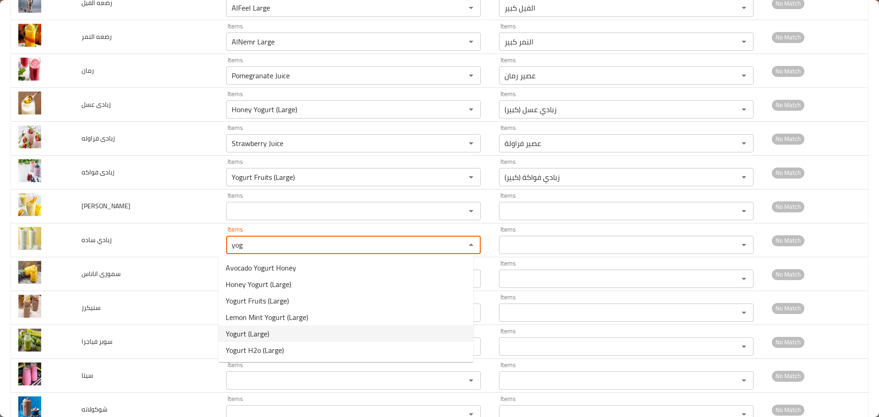
click at [253, 330] on span "Yogurt (Large)" at bounding box center [247, 333] width 43 height 11
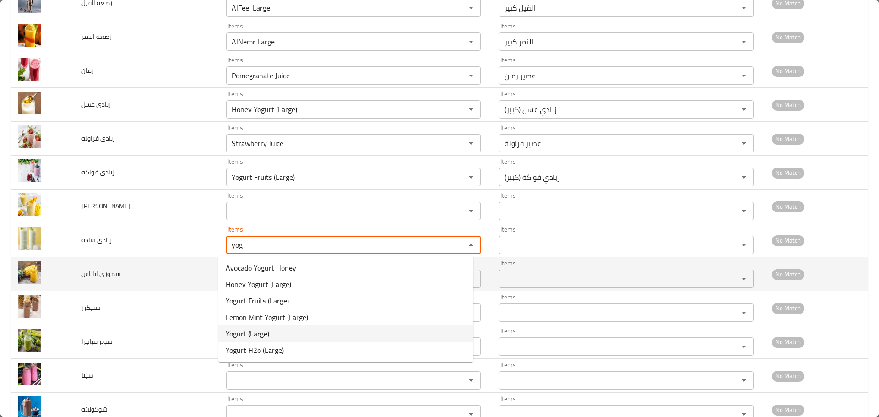
type ساده "Yogurt (Large)"
type ساده-ar "زبادي (كبير)"
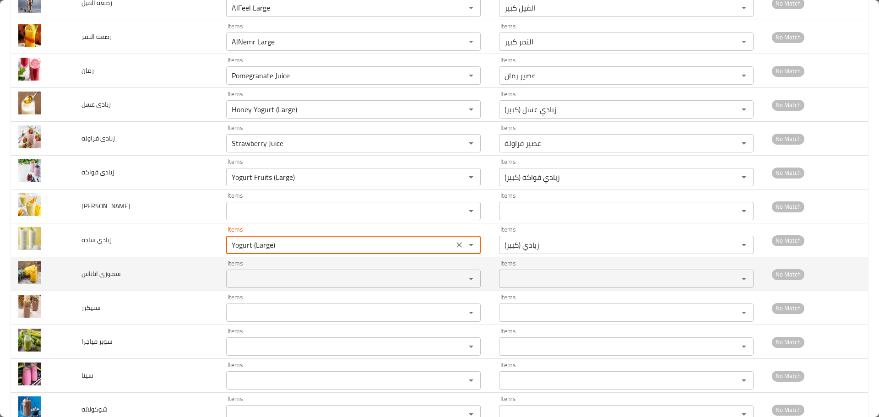
click at [243, 267] on div "Items Items" at bounding box center [353, 274] width 255 height 28
type ساده "Yogurt (Large)"
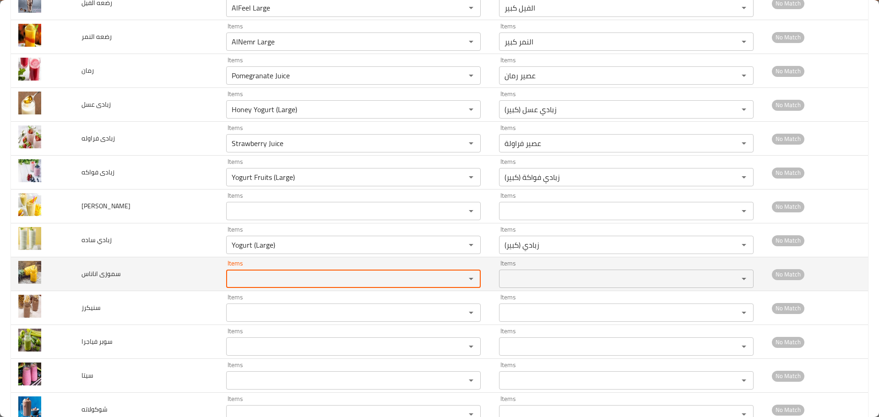
click at [243, 272] on اناناس "Items" at bounding box center [340, 278] width 222 height 13
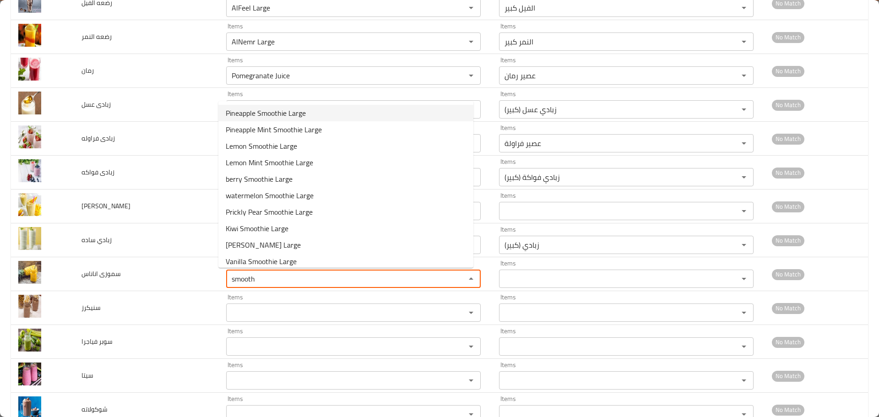
click at [265, 120] on اناناس-option-0 "Pineapple Smoothie Large" at bounding box center [345, 113] width 255 height 16
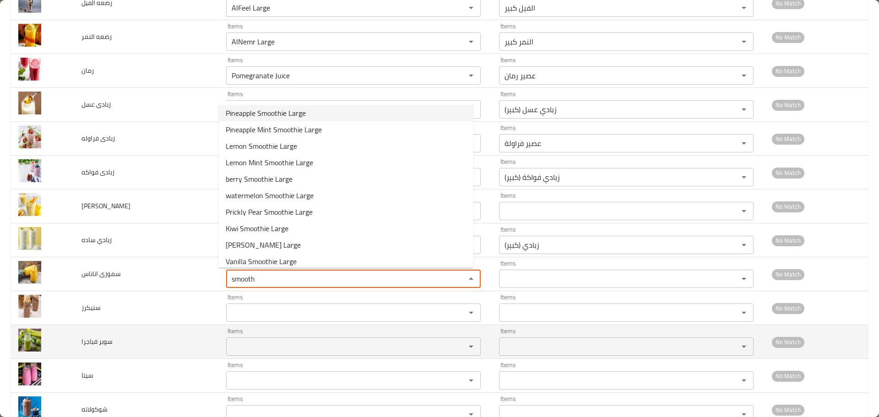
type اناناس "Pineapple Smoothie Large"
type اناناس-ar "أناناس سموزي كبير"
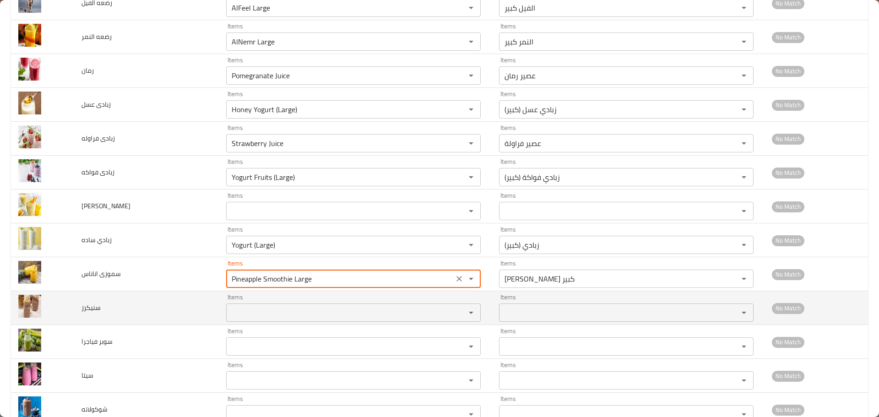
click at [252, 305] on div "Items" at bounding box center [353, 313] width 255 height 18
type اناناس "Pineapple Smoothie Large"
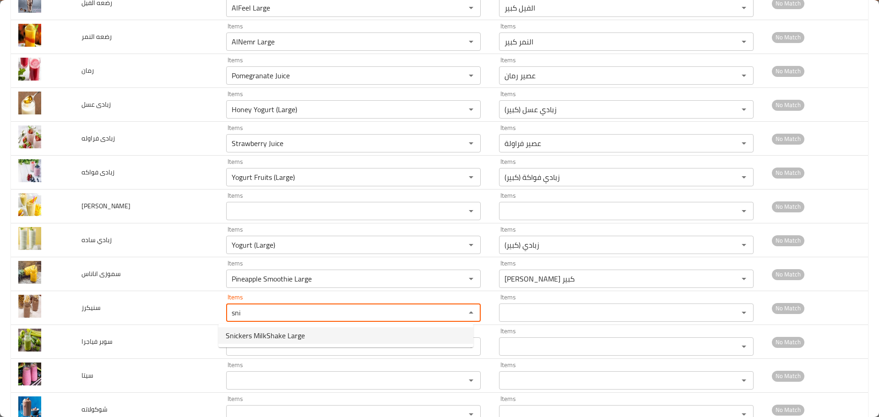
click at [252, 336] on span "Snickers MilkShake Large" at bounding box center [265, 335] width 79 height 11
type input "Snickers MilkShake Large"
type input "سنیکرز ميلك شيك كبير"
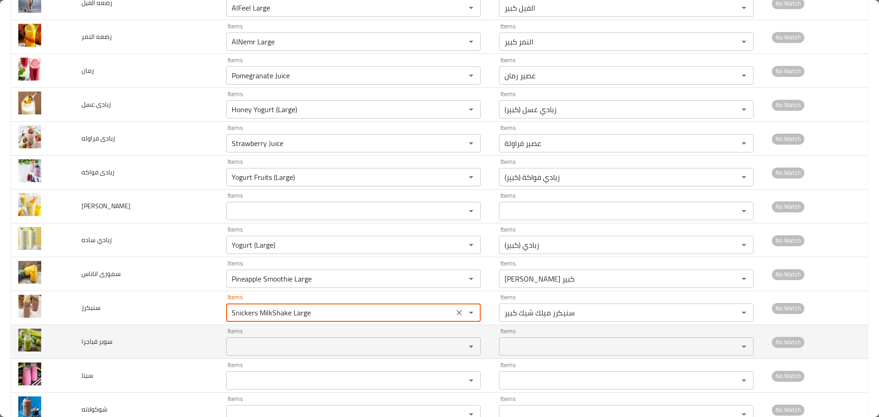
type input "Snickers MilkShake Large"
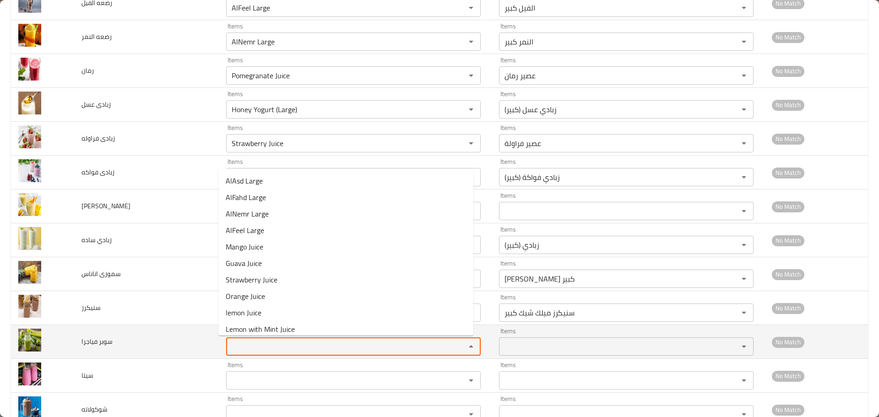
click at [248, 352] on فياجرا "Items" at bounding box center [340, 346] width 222 height 13
type فياجرا "v"
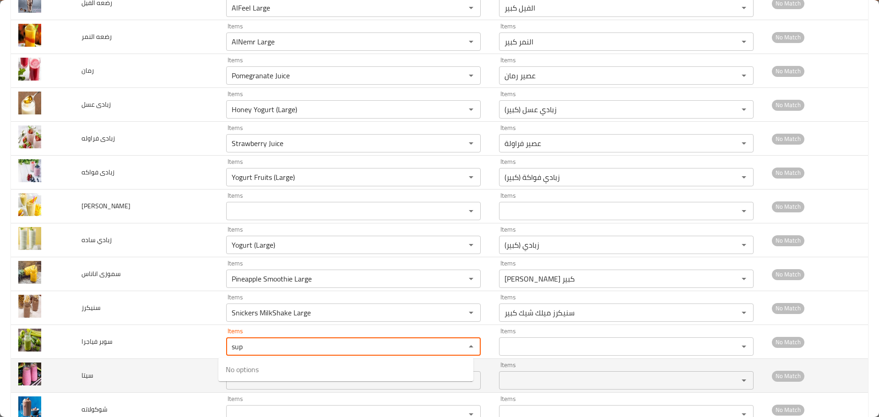
type فياجرا "sup"
click at [152, 383] on td "سيتا" at bounding box center [146, 376] width 145 height 34
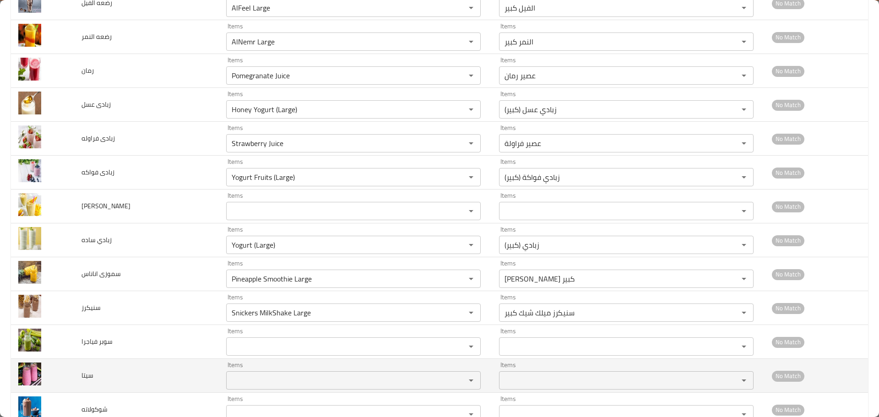
click at [246, 380] on input "Items" at bounding box center [340, 380] width 222 height 13
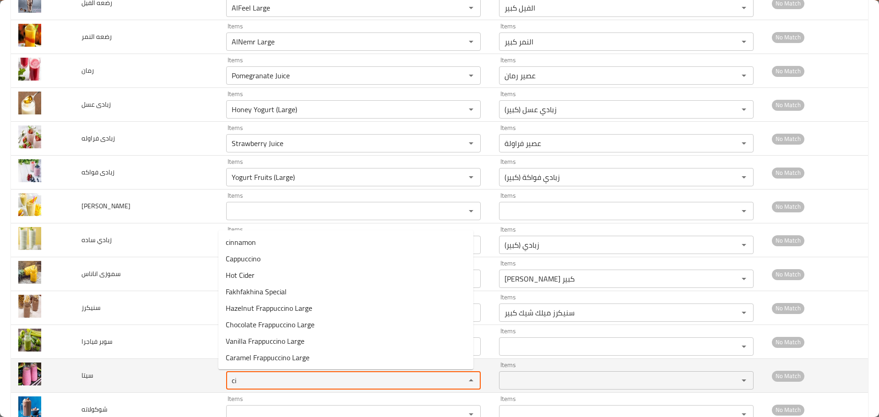
type input "c"
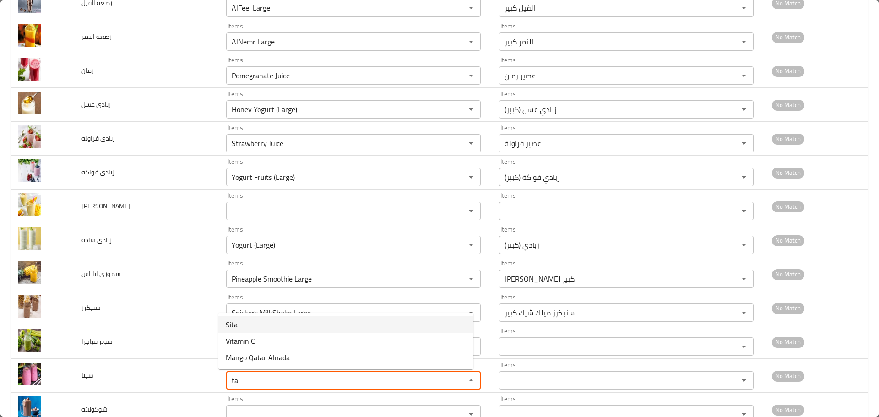
click at [241, 329] on li "Sita" at bounding box center [345, 324] width 255 height 16
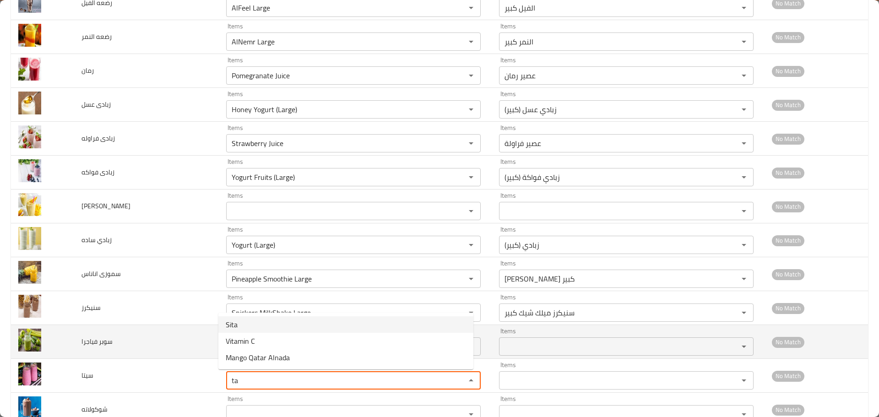
type input "Sita"
type input "سيتا"
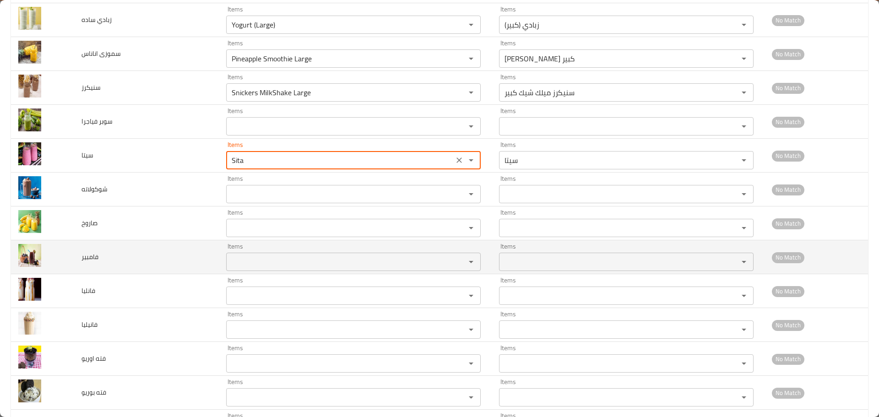
scroll to position [1602, 0]
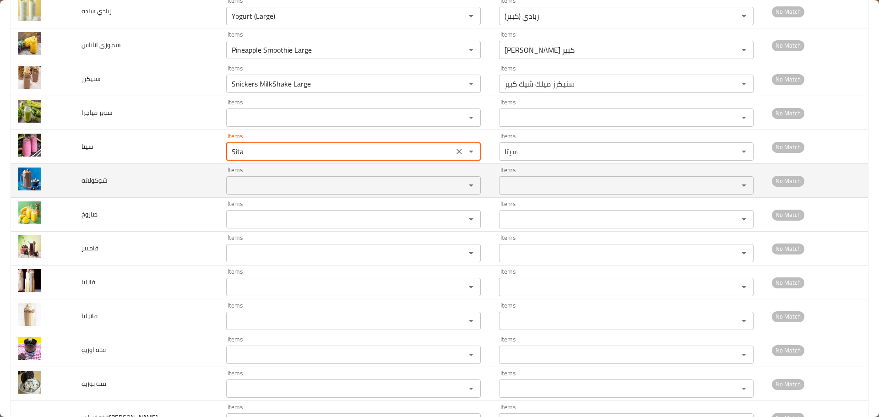
type input "Sita"
click at [264, 185] on input "Items" at bounding box center [340, 185] width 222 height 13
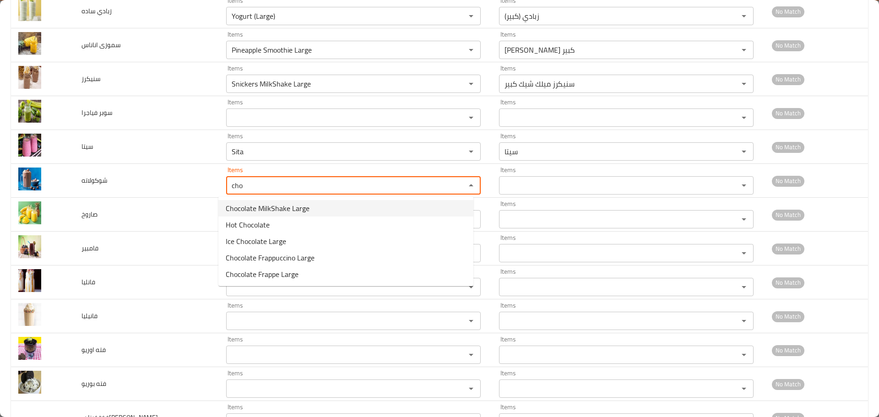
click at [318, 212] on li "Chocolate MilkShake Large" at bounding box center [345, 208] width 255 height 16
type input "Chocolate MilkShake Large"
type input "شوكولاتة ميلك شيك كبير"
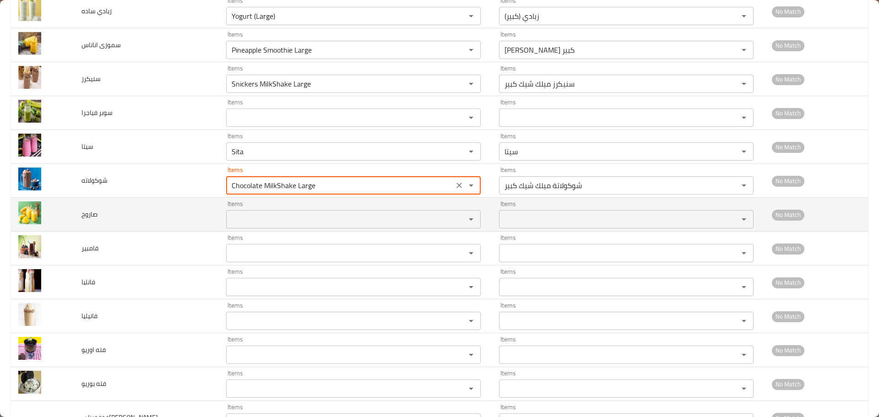
type input "Chocolate MilkShake Large"
click at [246, 218] on input "Items" at bounding box center [340, 219] width 222 height 13
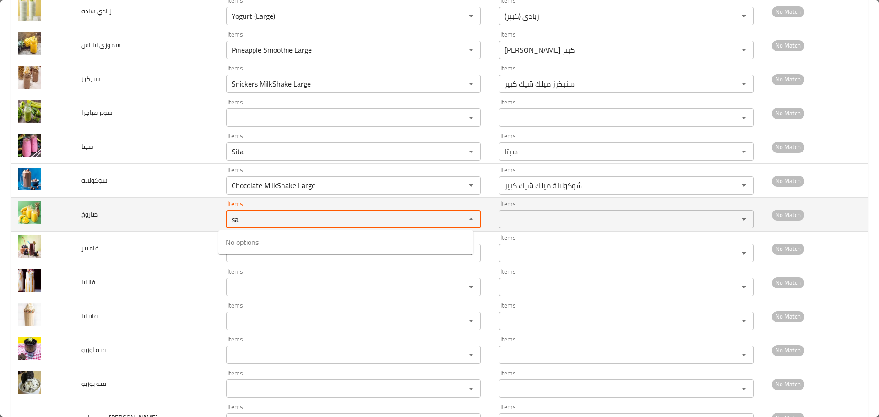
type input "s"
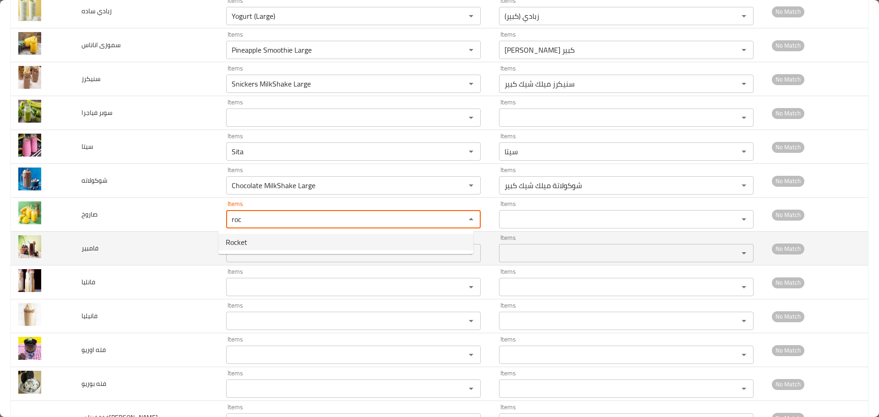
drag, startPoint x: 312, startPoint y: 243, endPoint x: 270, endPoint y: 264, distance: 47.7
click at [313, 242] on li "Rocket" at bounding box center [345, 242] width 255 height 16
type input "Rocket"
type input "صاروخ"
click at [266, 246] on div "Items" at bounding box center [353, 253] width 255 height 18
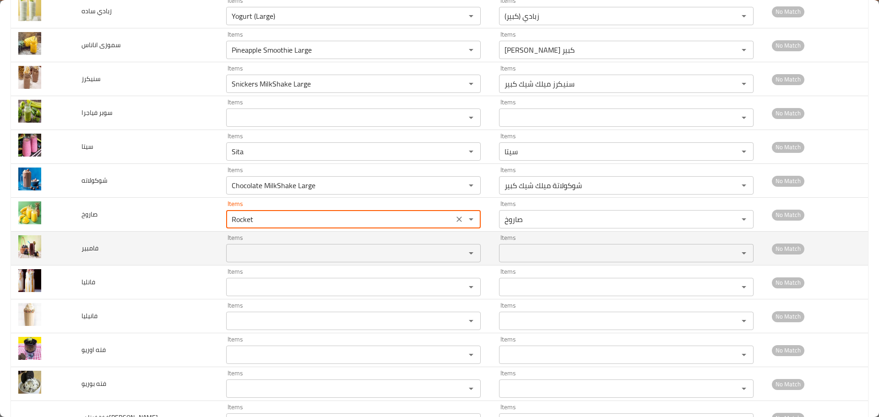
type input "Rocket"
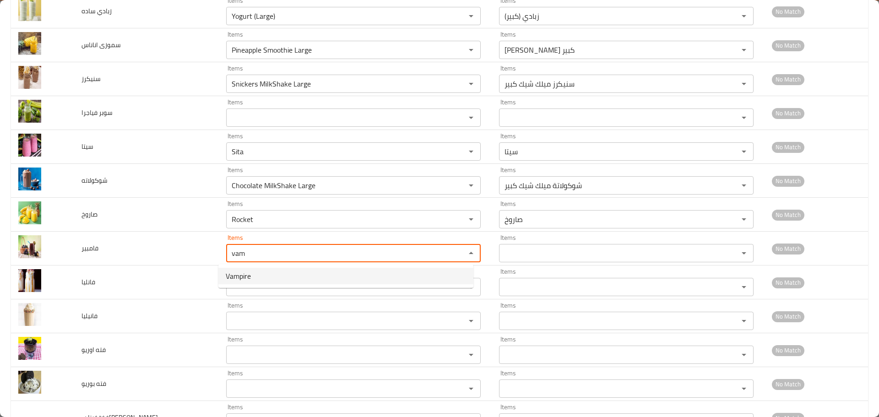
click at [241, 277] on span "Vampire" at bounding box center [238, 276] width 25 height 11
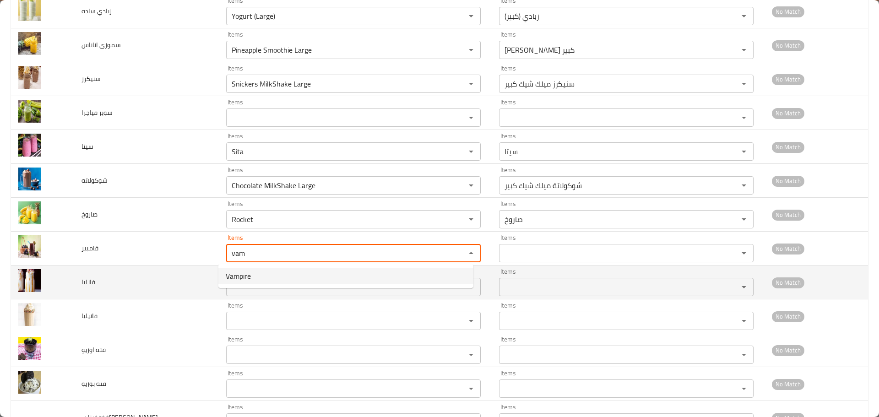
type input "Vampire"
type input "فامبير"
type input "Vampire"
click at [242, 285] on input "Items" at bounding box center [340, 287] width 222 height 13
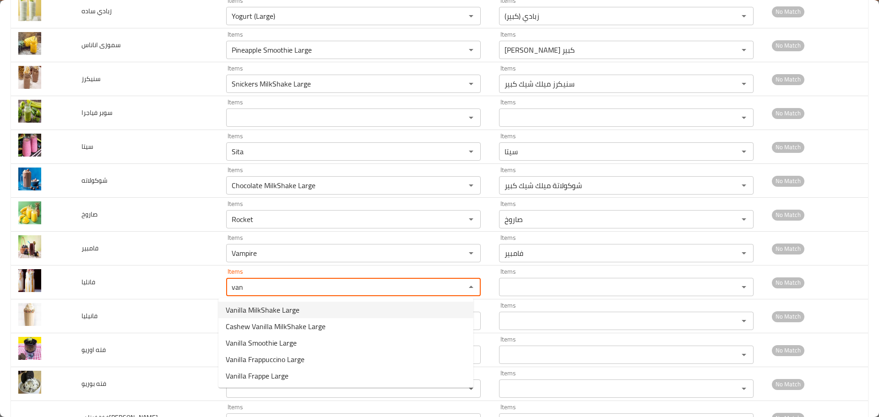
click at [248, 310] on span "Vanilla MilkShake Large" at bounding box center [263, 309] width 74 height 11
type input "Vanilla MilkShake Large"
type input "فانيليا ميلك شيك كبير"
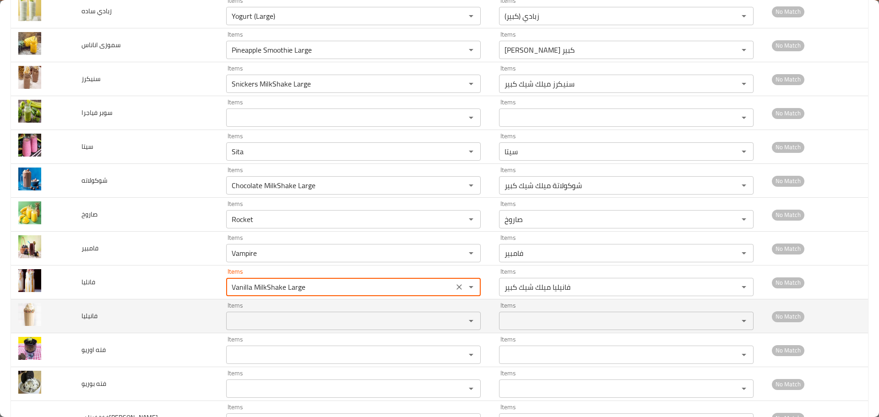
type input "Vanilla MilkShake Large"
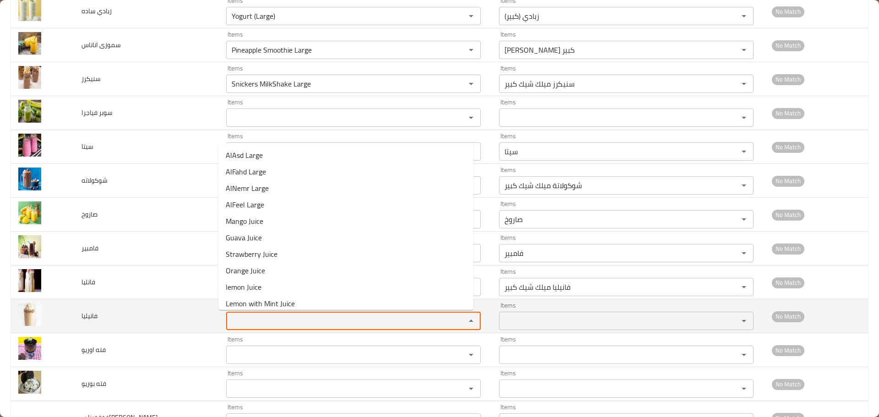
click at [233, 322] on input "Items" at bounding box center [340, 321] width 222 height 13
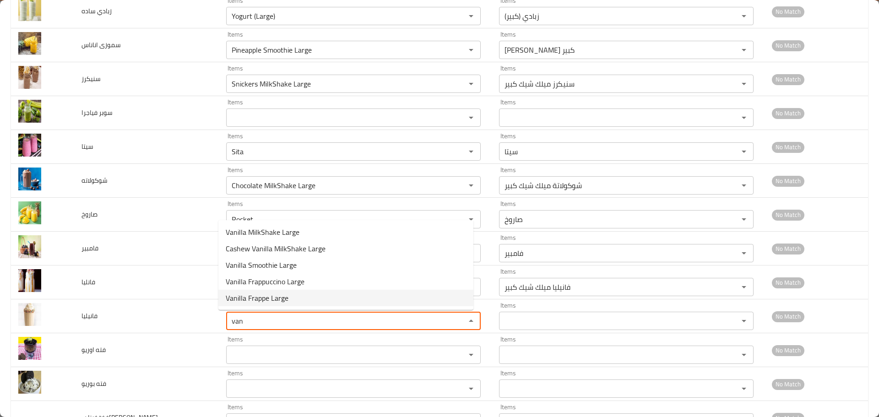
click at [291, 298] on li "Vanilla Frappe Large" at bounding box center [345, 298] width 255 height 16
type input "Vanilla Frappe Large"
type input "فرابيه فانيليا كبير"
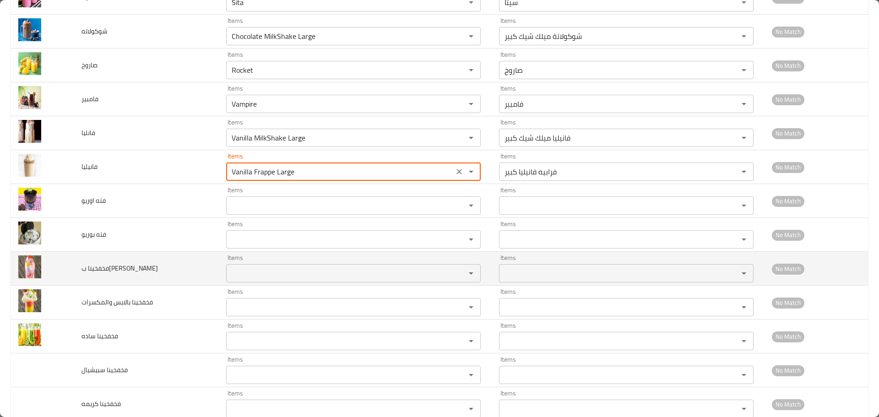
scroll to position [1785, 0]
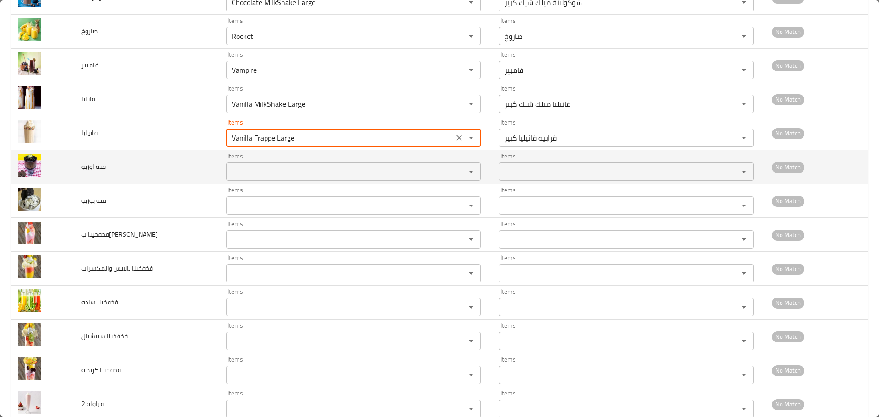
type input "Vanilla Frappe Large"
click at [242, 175] on اوريو "Items" at bounding box center [340, 171] width 222 height 13
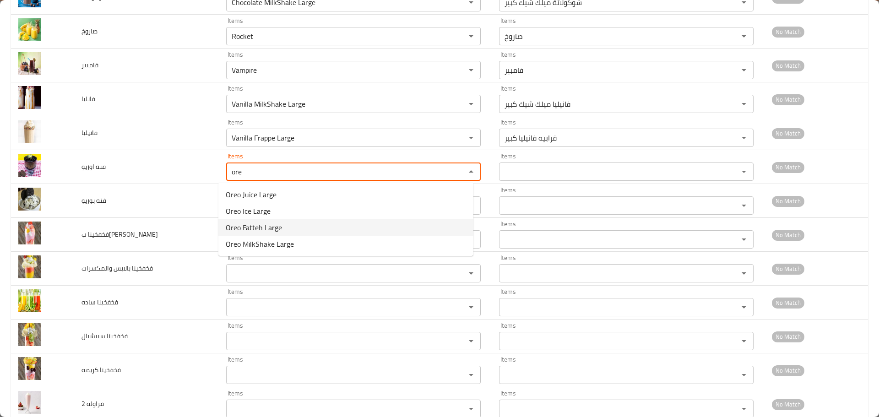
click at [247, 230] on span "Oreo Fatteh Large" at bounding box center [254, 227] width 56 height 11
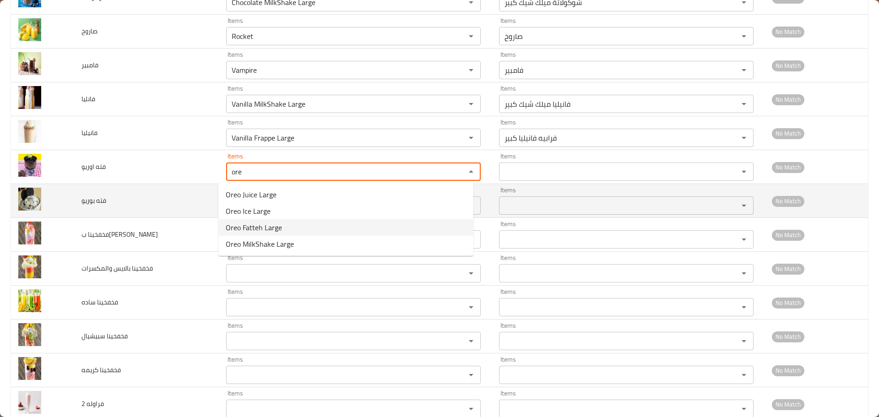
type اوريو "Oreo Fatteh Large"
type اوريو-ar "فتة أوريو كبير"
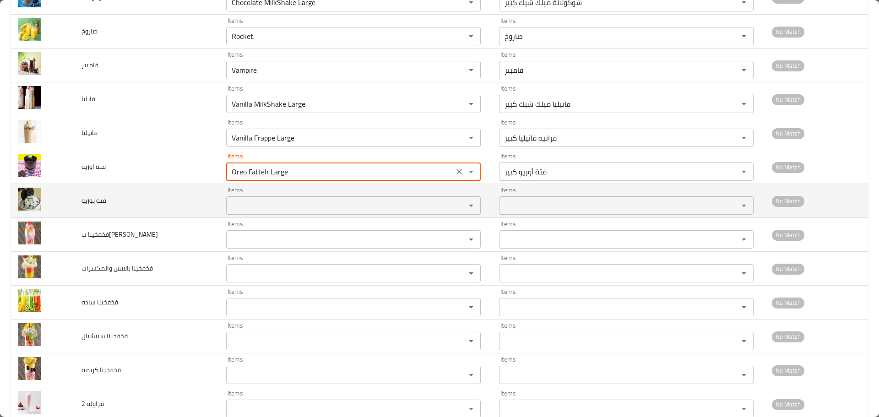
type اوريو "Oreo Fatteh Large"
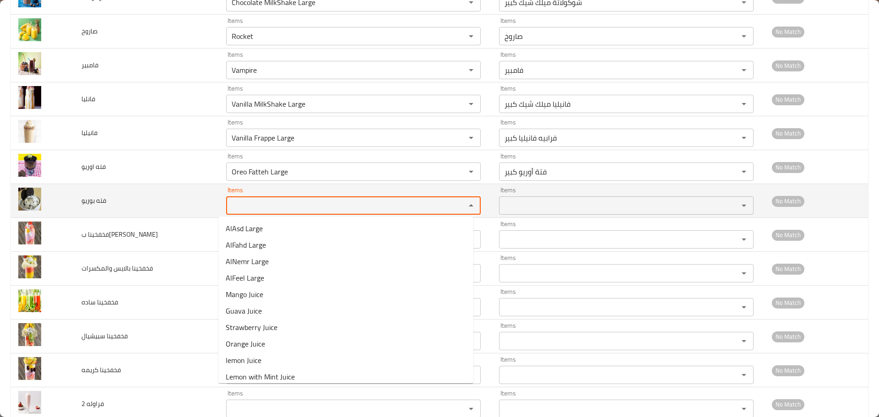
click at [243, 200] on بوريو "Items" at bounding box center [340, 205] width 222 height 13
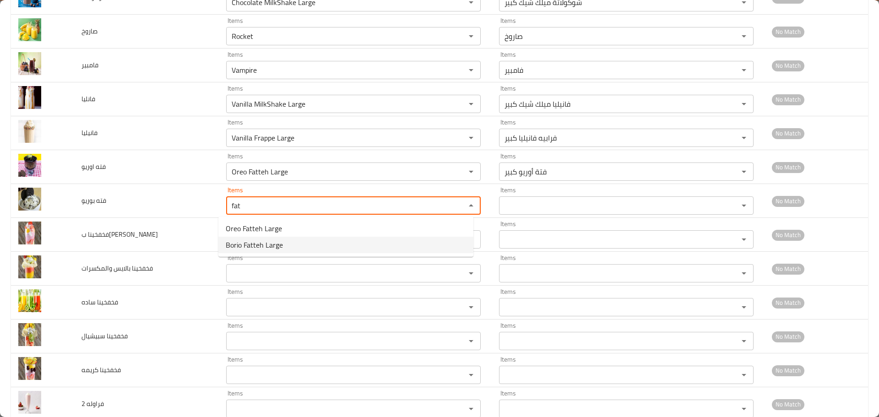
click at [239, 241] on span "Borio Fatteh Large" at bounding box center [254, 244] width 57 height 11
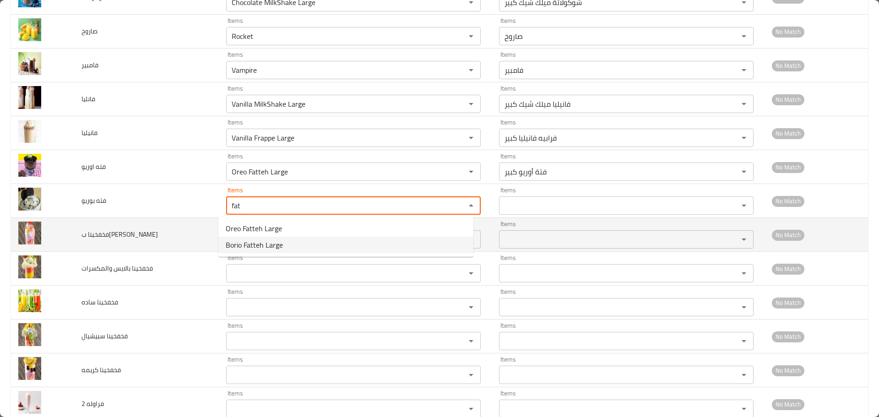
type بوريو "Borio Fatteh Large"
type بوريو-ar "فتة بوريو كبير"
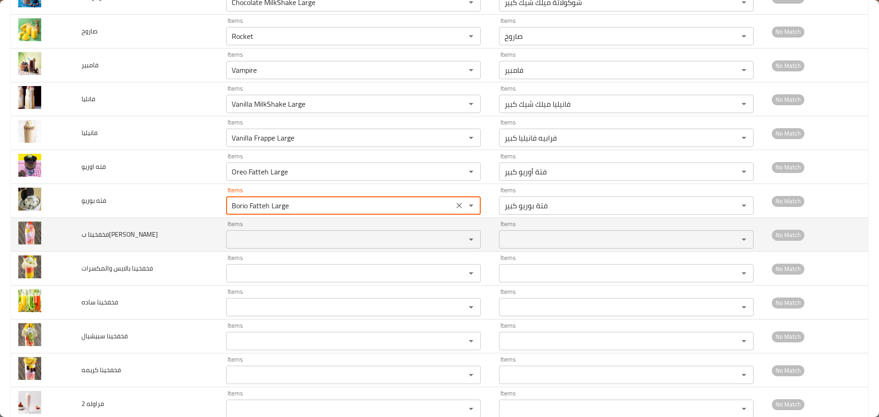
type بوريو "Borio Fatteh Large"
click at [241, 239] on كريم "Items" at bounding box center [340, 239] width 222 height 13
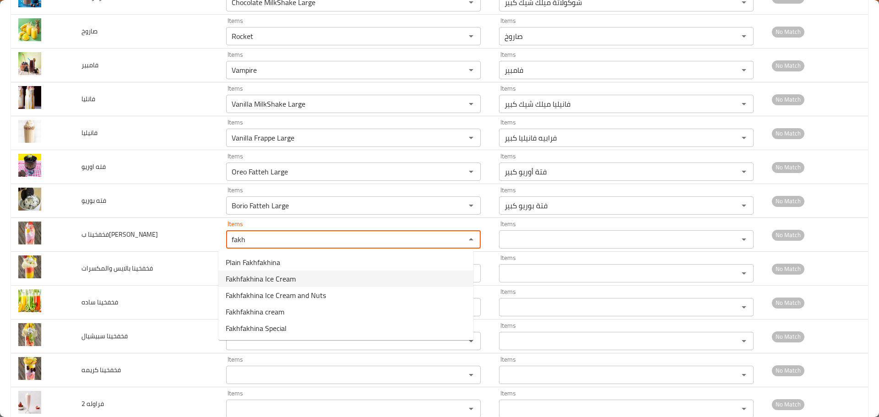
click at [270, 281] on span "Fakhfakhina Ice Cream" at bounding box center [261, 278] width 70 height 11
type كريم "Fakhfakhina Ice Cream"
type كريم-ar "فخفخينا آيس كريم"
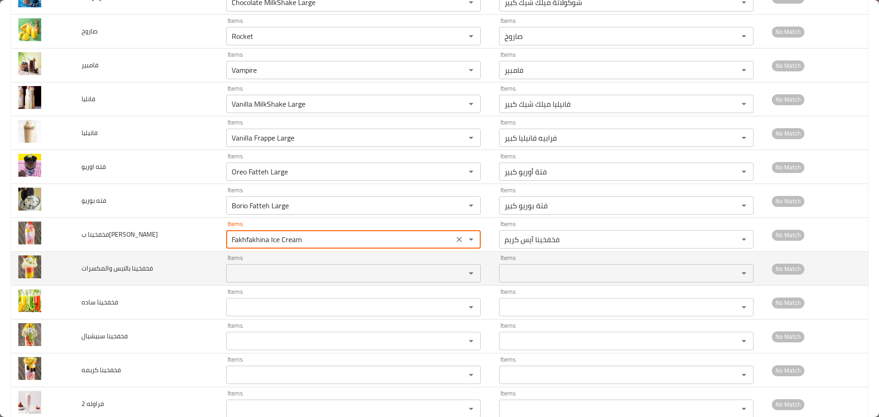
type كريم "Fakhfakhina Ice Cream"
click at [266, 277] on والمكسرات "Items" at bounding box center [340, 273] width 222 height 13
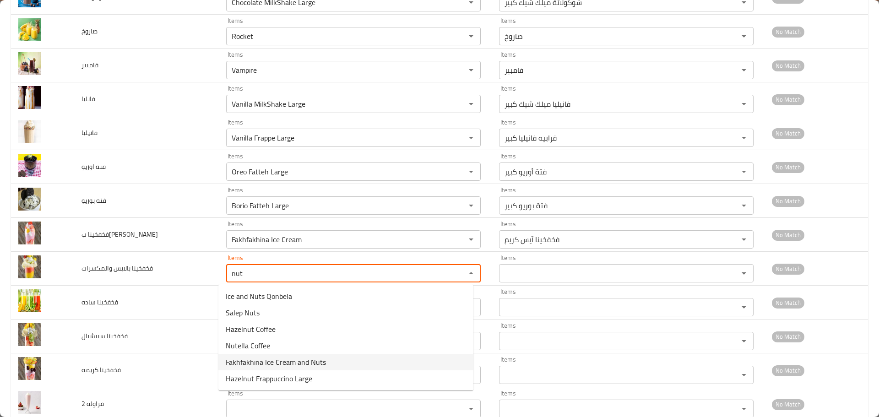
click at [276, 363] on span "Fakhfakhina Ice Cream and Nuts" at bounding box center [276, 362] width 100 height 11
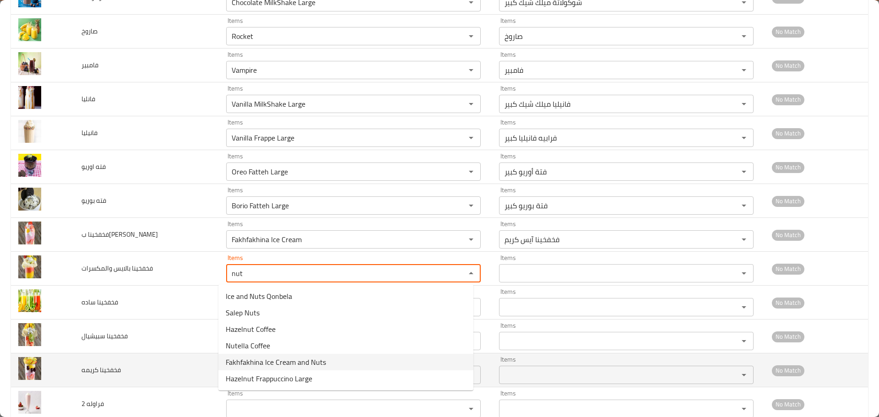
type والمكسرات "Fakhfakhina Ice Cream and Nuts"
type والمكسرات-ar "فخفخينا آيس كريم ومكسرات"
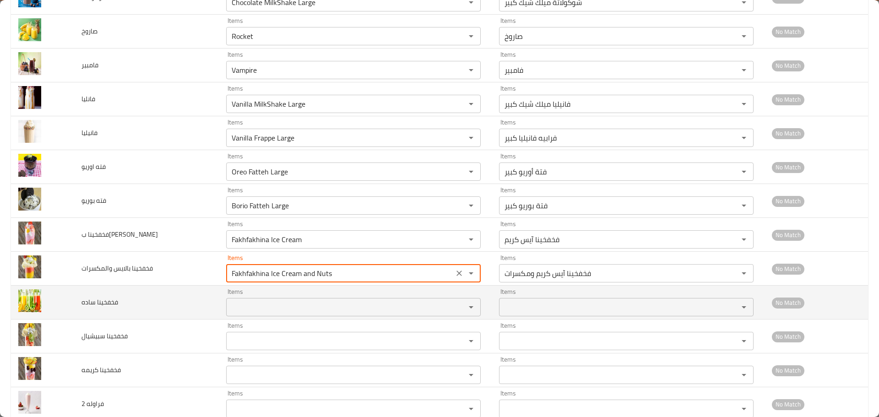
type والمكسرات "Fakhfakhina Ice Cream and Nuts"
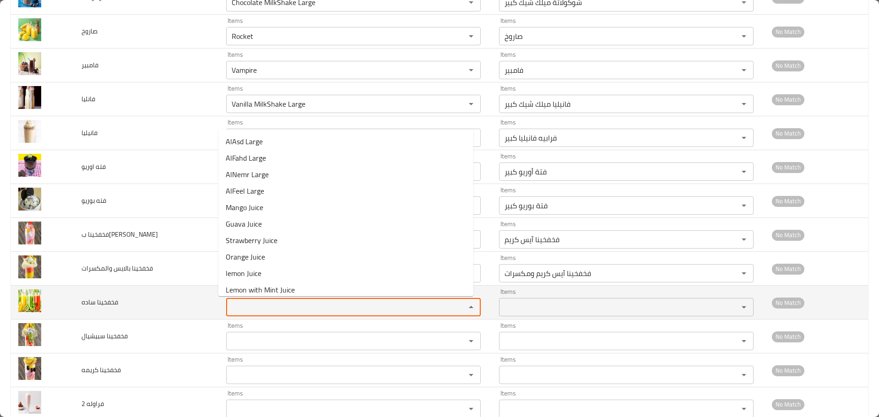
click at [249, 304] on ساده "Items" at bounding box center [340, 307] width 222 height 13
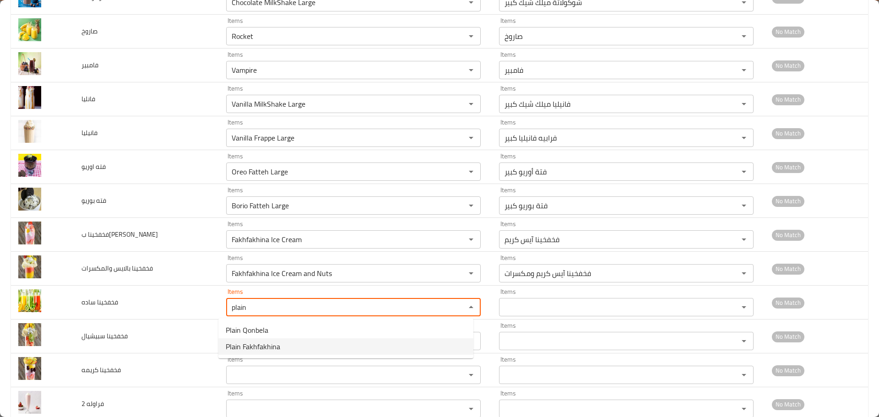
click at [256, 345] on span "Plain Fakhfakhina" at bounding box center [253, 346] width 54 height 11
type ساده "Plain Fakhfakhina"
type ساده-ar "فخفخينا سادة"
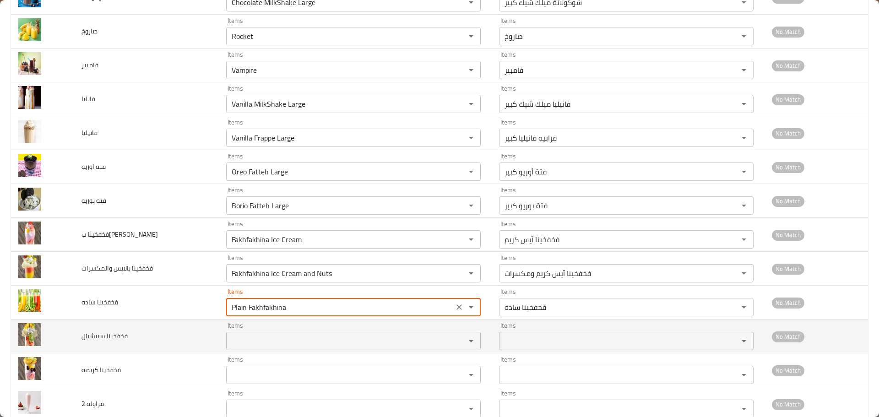
type ساده "Plain Fakhfakhina"
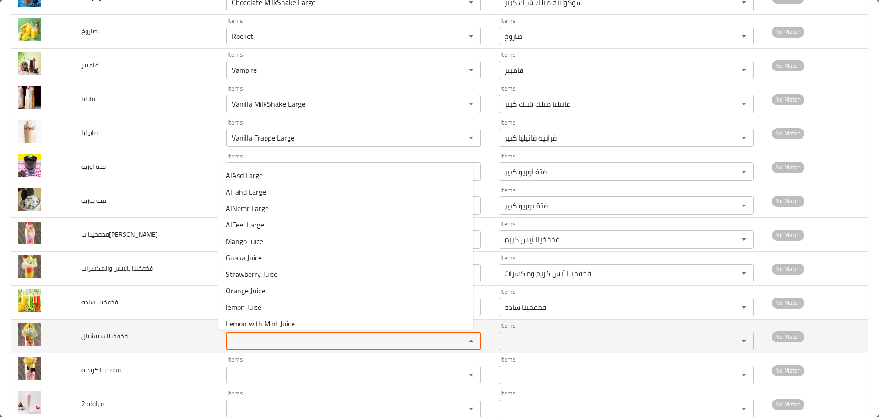
click at [257, 344] on سبيشيال "Items" at bounding box center [340, 341] width 222 height 13
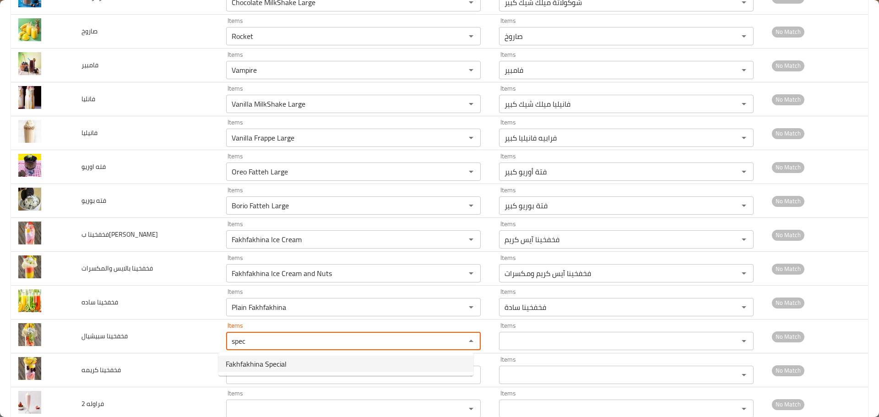
click at [259, 364] on span "Fakhfakhina Special" at bounding box center [256, 363] width 61 height 11
type سبيشيال "Fakhfakhina Special"
type سبيشيال-ar "فخفخينا اسبيشال"
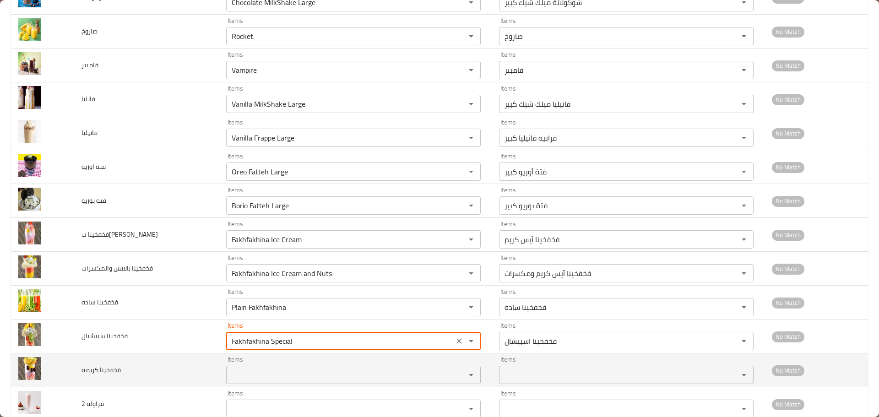
click at [252, 368] on div "Items" at bounding box center [353, 375] width 255 height 18
type سبيشيال "Fakhfakhina Special"
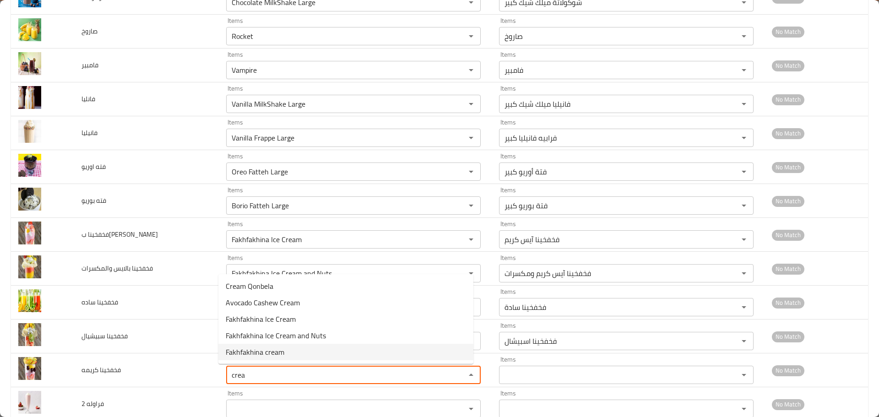
click at [266, 353] on span "Fakhfakhina cream" at bounding box center [255, 352] width 59 height 11
type كريمه "Fakhfakhina cream"
type كريمه-ar "فخفخينا كريمة"
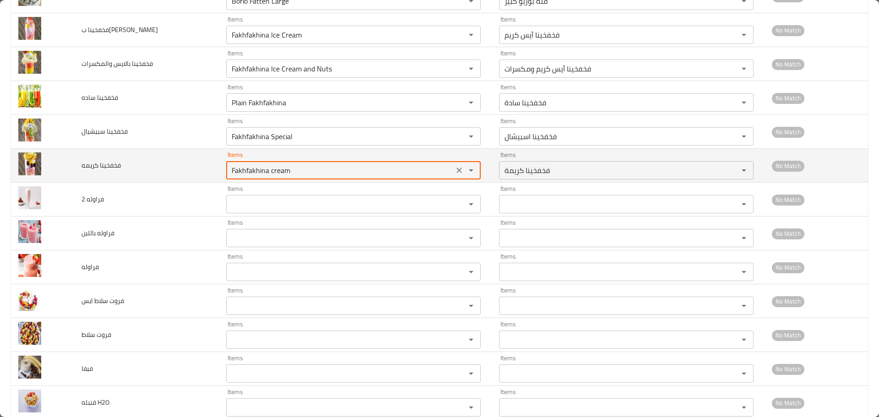
scroll to position [2014, 0]
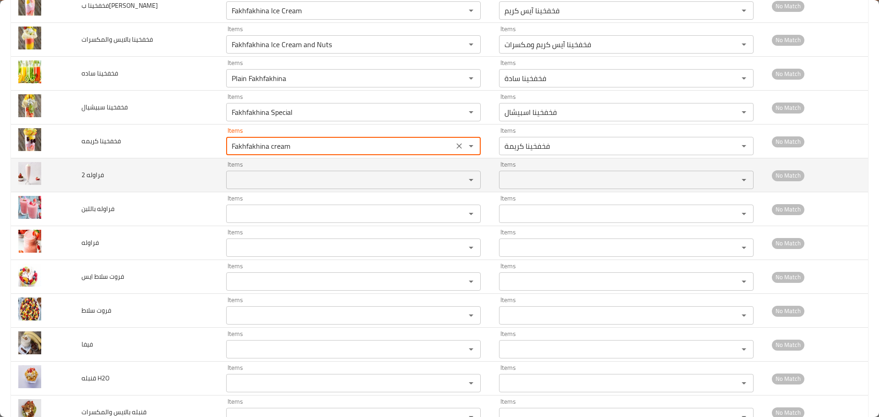
type كريمه "Fakhfakhina cream"
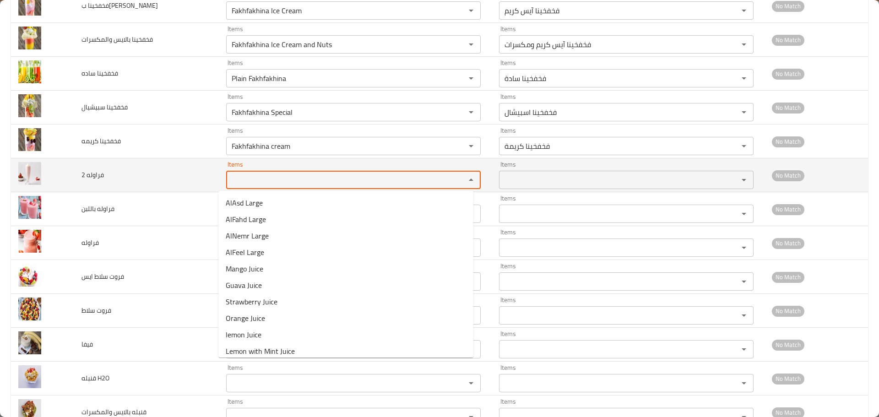
click at [237, 179] on 2 "Items" at bounding box center [340, 180] width 222 height 13
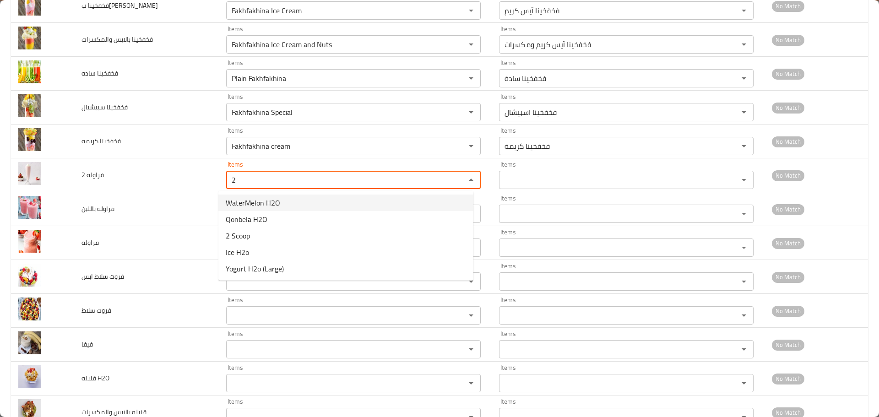
click at [252, 204] on span "WaterMelon H2O" at bounding box center [253, 202] width 54 height 11
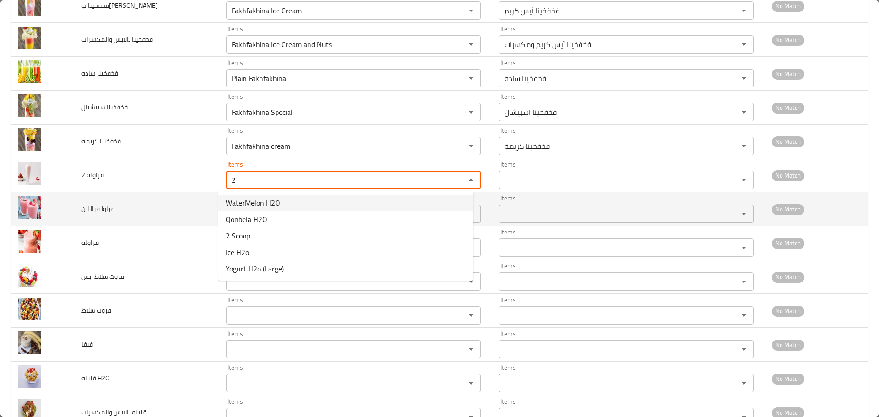
type 2 "WaterMelon H2O"
type 2-ar "بطيخ اتش تو او"
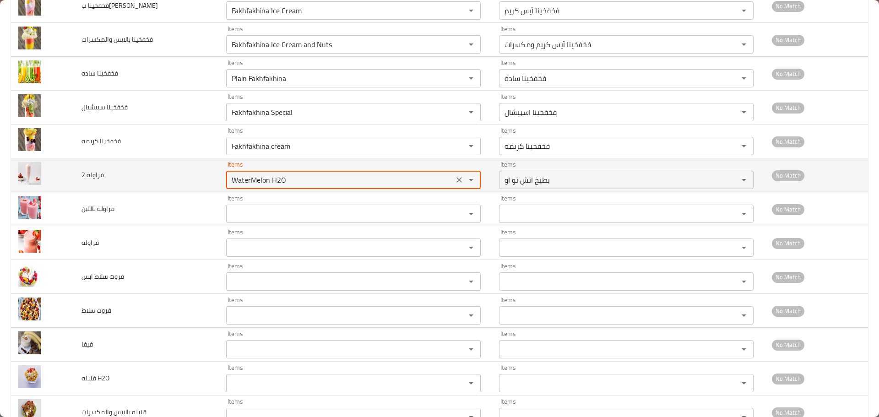
drag, startPoint x: 283, startPoint y: 175, endPoint x: 198, endPoint y: 171, distance: 85.7
click at [210, 172] on tr "فراوله 2 Items WaterMelon H2O Items Items بطيخ اتش تو او Items No Match" at bounding box center [439, 175] width 857 height 34
type 2 "2"
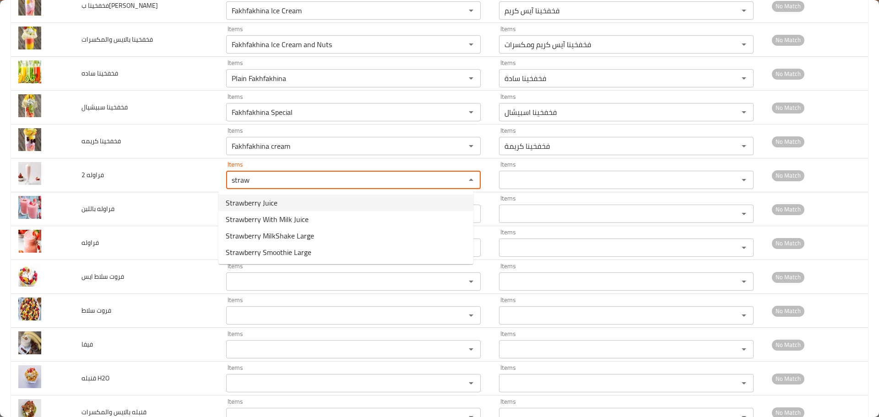
click at [258, 206] on span "Strawberry Juice" at bounding box center [252, 202] width 52 height 11
type 2 "Strawberry Juice"
type 2-ar "عصير فراولة"
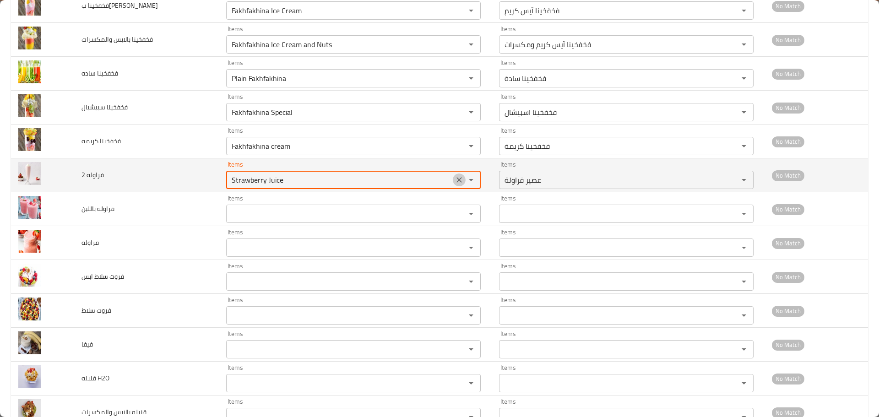
click at [455, 178] on icon "Clear" at bounding box center [459, 179] width 9 height 9
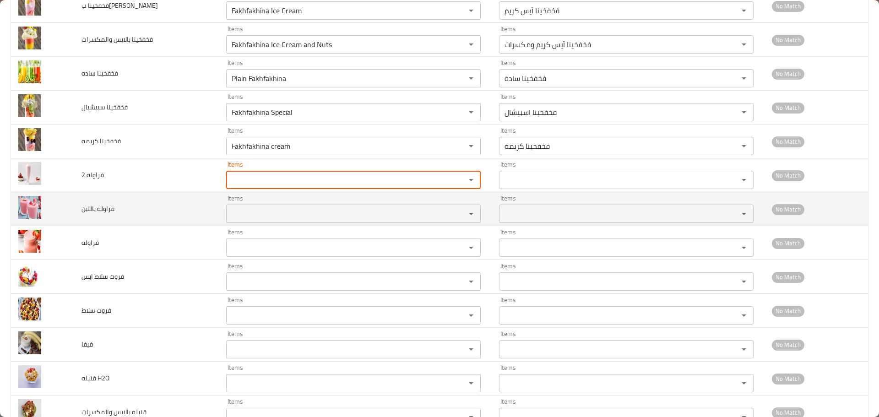
click at [274, 214] on باللبن "Items" at bounding box center [340, 213] width 222 height 13
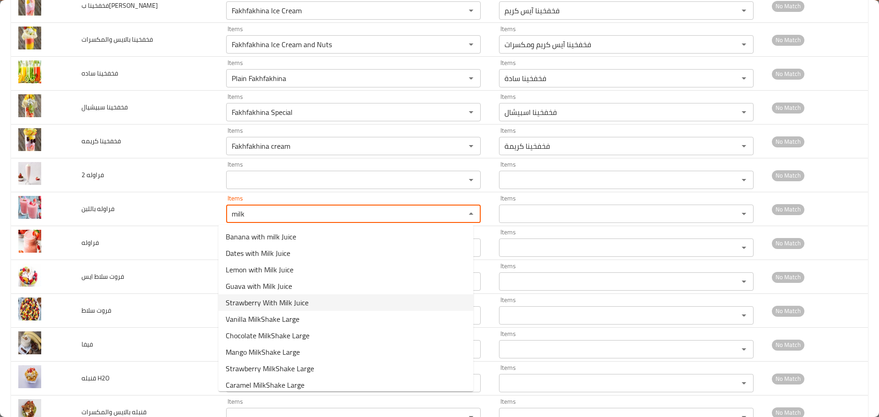
click at [310, 300] on باللبن-option-4 "Strawberry With Milk Juice" at bounding box center [345, 302] width 255 height 16
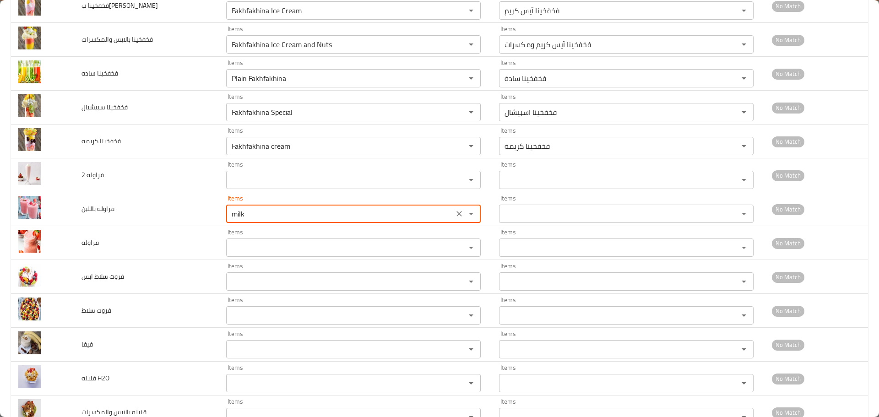
type باللبن "Strawberry With Milk Juice"
type باللبن-ar "عصير فراولة باللبن"
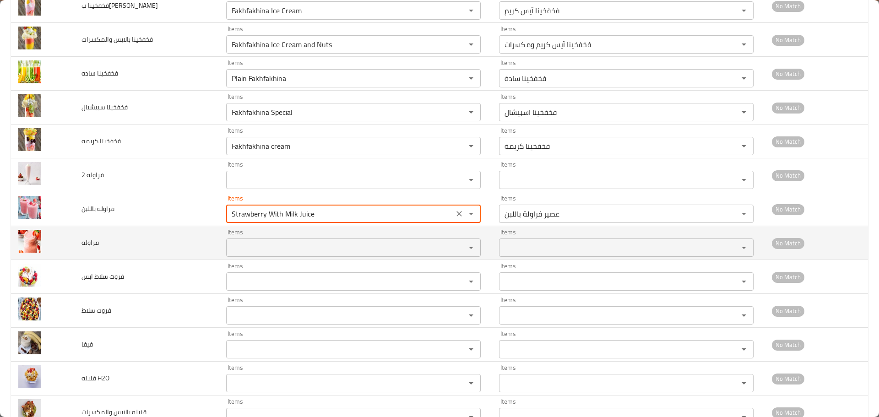
type باللبن "Strawberry With Milk Juice"
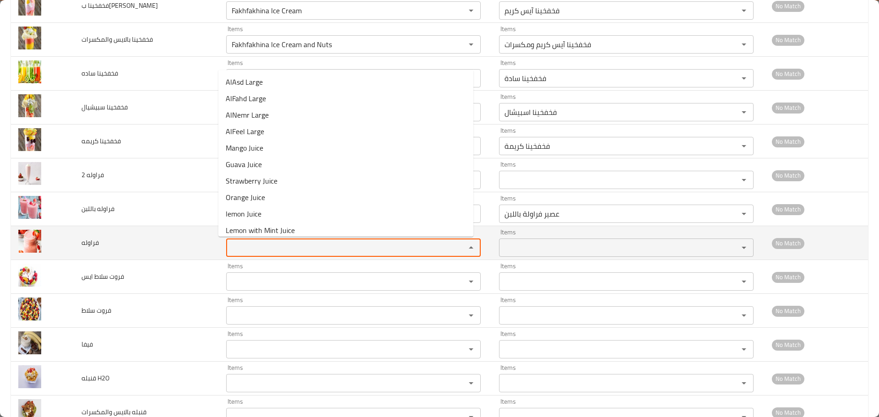
click at [270, 246] on input "Items" at bounding box center [340, 247] width 222 height 13
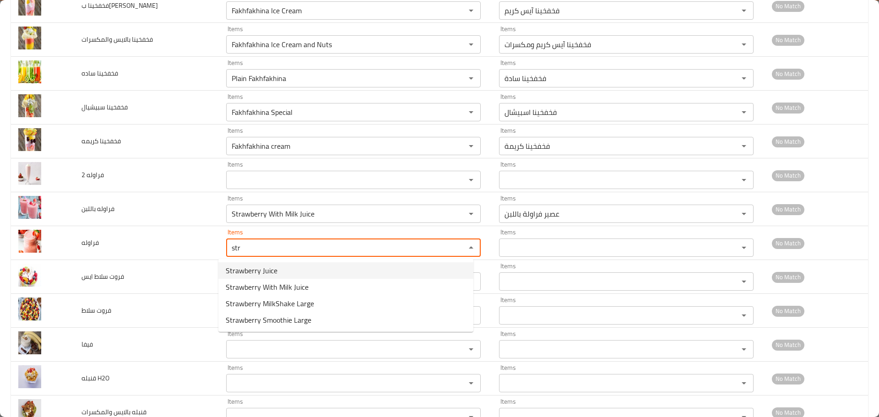
click at [268, 271] on span "Strawberry Juice" at bounding box center [252, 270] width 52 height 11
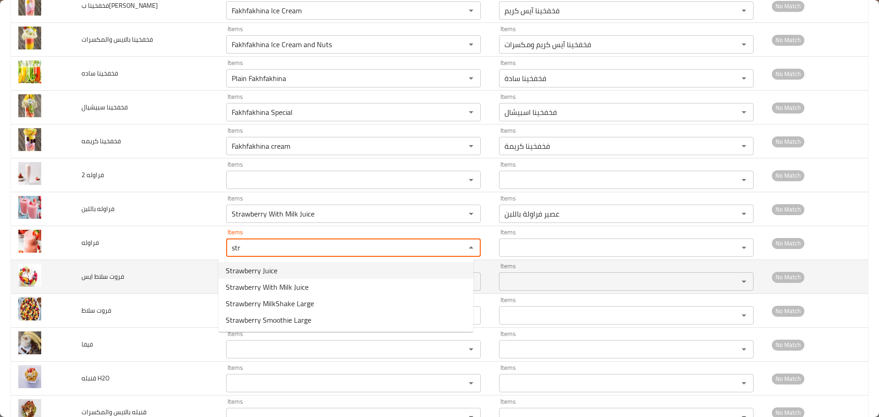
type input "Strawberry Juice"
type input "عصير فراولة"
type input "Strawberry Juice"
click at [264, 282] on ايس "Items" at bounding box center [340, 281] width 222 height 13
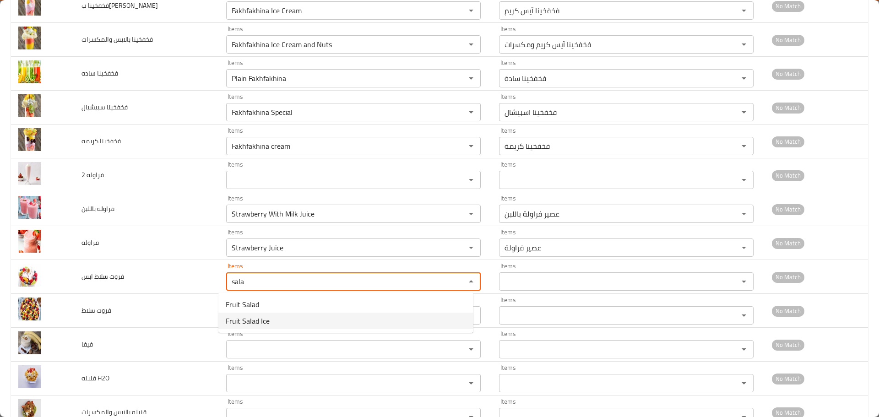
click at [261, 320] on span "Fruit Salad Ice" at bounding box center [248, 320] width 44 height 11
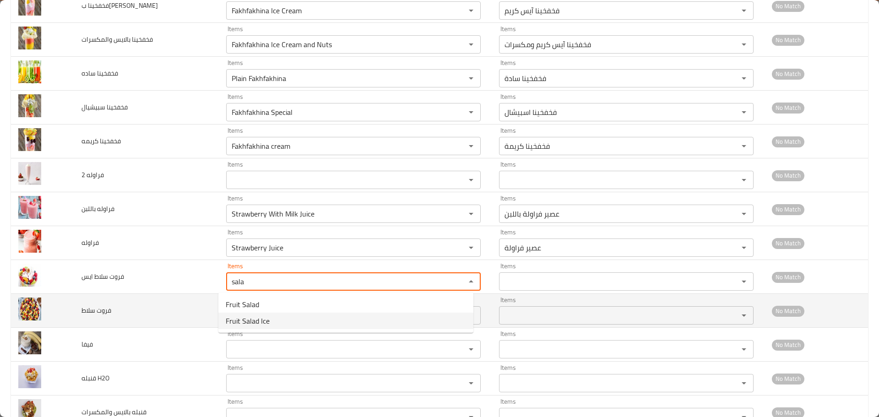
type ايس "Fruit Salad Ice"
type ايس-ar "فروت سالاد آیس"
type ايس "Fruit Salad Ice"
click at [260, 316] on سلاط "Items" at bounding box center [340, 315] width 222 height 13
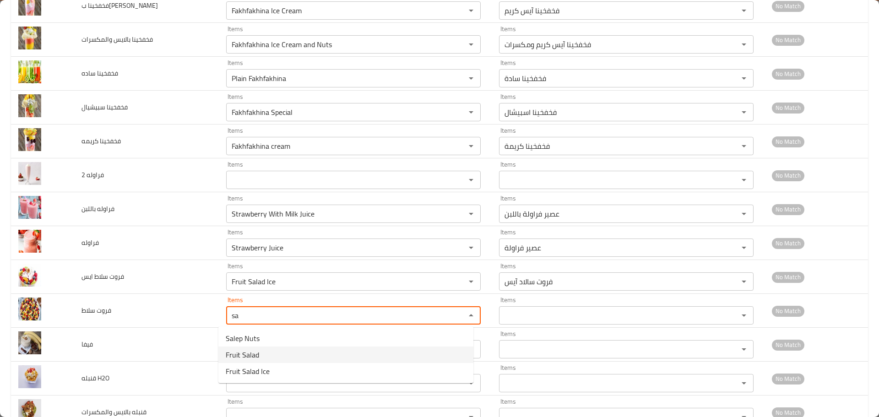
click at [249, 352] on span "Fruit Salad" at bounding box center [242, 354] width 33 height 11
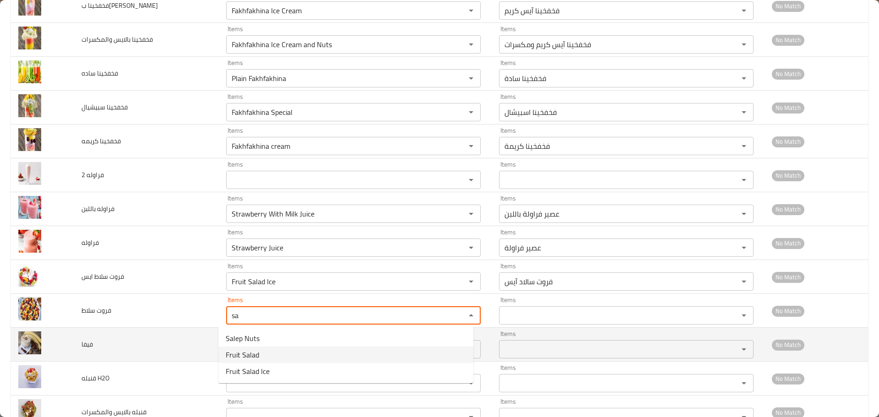
type سلاط "Fruit Salad"
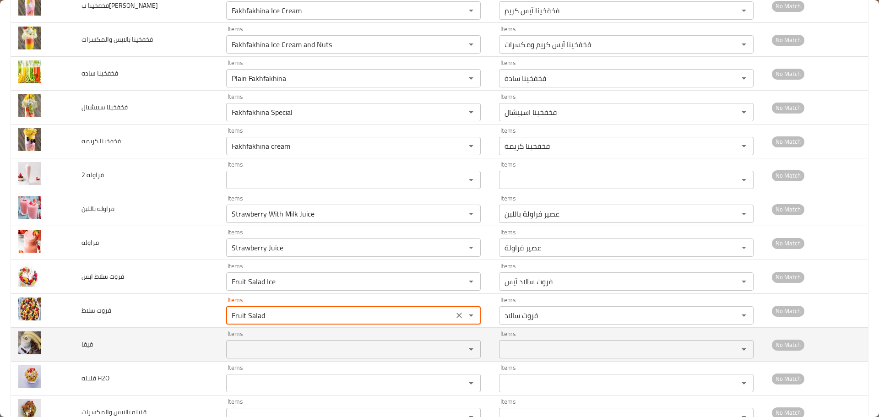
click at [247, 346] on input "Items" at bounding box center [340, 349] width 222 height 13
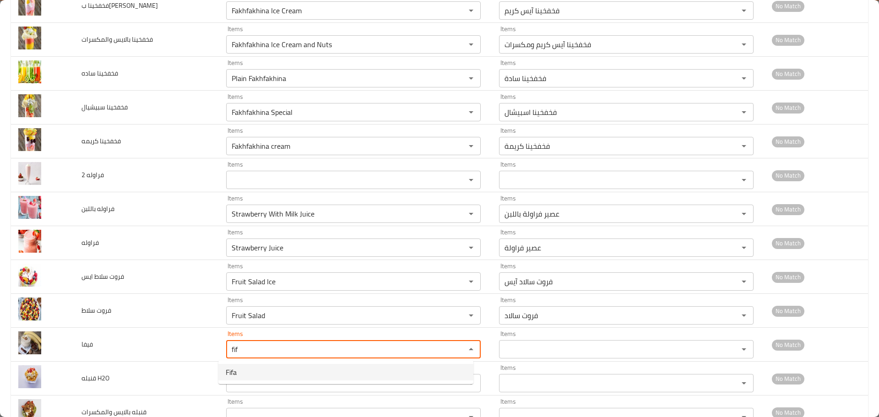
click at [239, 371] on li "Fifa" at bounding box center [345, 372] width 255 height 16
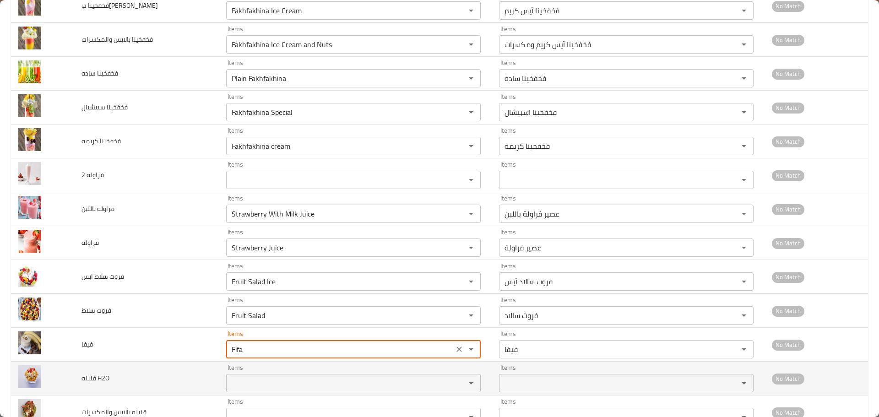
click at [248, 374] on div "Items" at bounding box center [353, 383] width 255 height 18
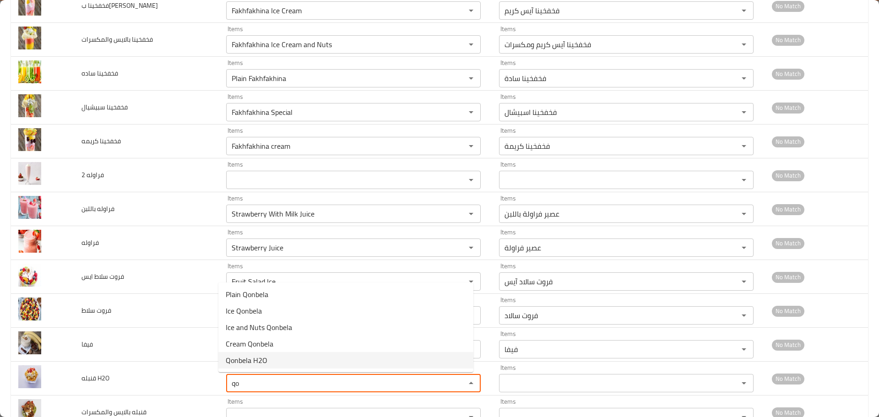
click at [255, 363] on span "Qonbela H2O" at bounding box center [247, 360] width 42 height 11
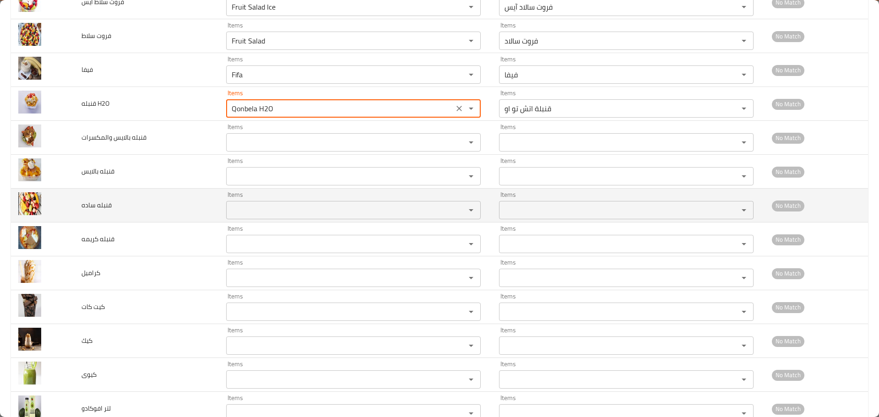
scroll to position [2335, 0]
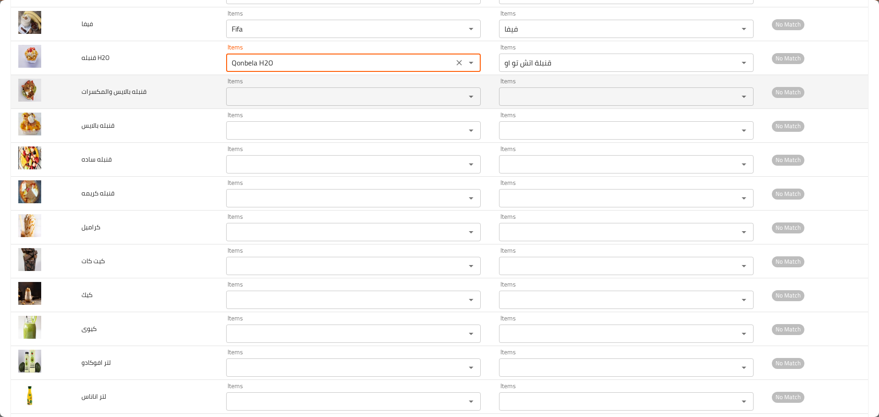
click at [267, 100] on والمكسرات "Items" at bounding box center [340, 96] width 222 height 13
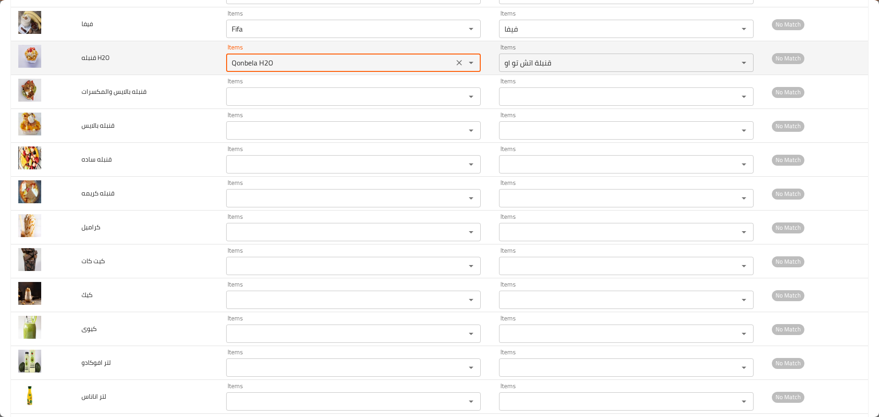
drag, startPoint x: 241, startPoint y: 64, endPoint x: 201, endPoint y: 63, distance: 39.9
click at [203, 63] on tr "قنبله H2O Items Qonbela H2O Items Items قنبلة اتش تو او Items No Match" at bounding box center [439, 58] width 857 height 34
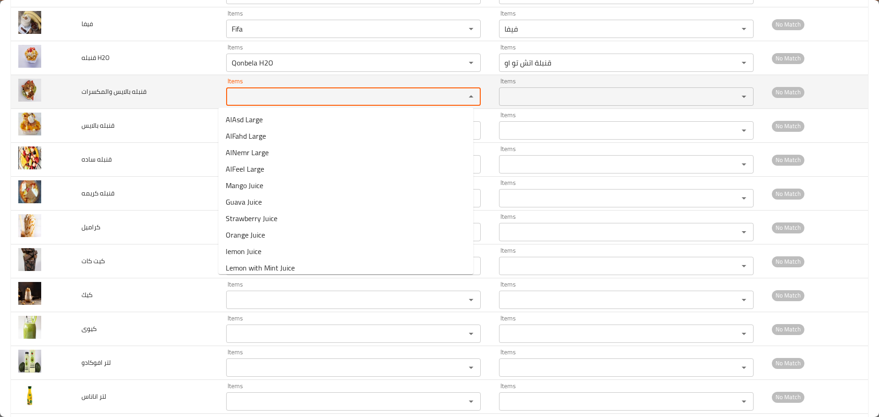
click at [239, 95] on والمكسرات "Items" at bounding box center [340, 96] width 222 height 13
paste والمكسرات "Qonbe"
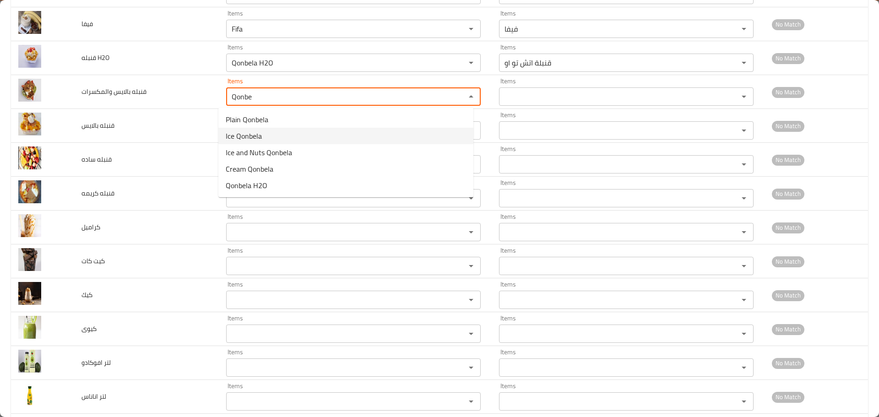
click at [254, 136] on span "Ice Qonbela" at bounding box center [244, 135] width 36 height 11
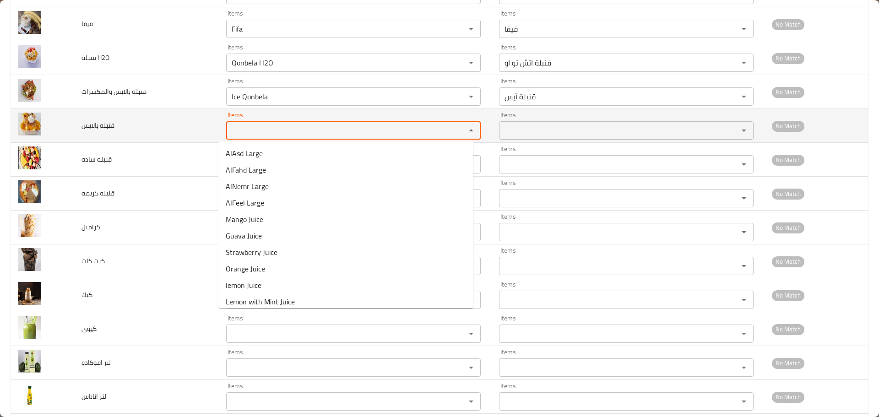
click at [246, 126] on بالايس "Items" at bounding box center [340, 130] width 222 height 13
paste بالايس "Qonbe"
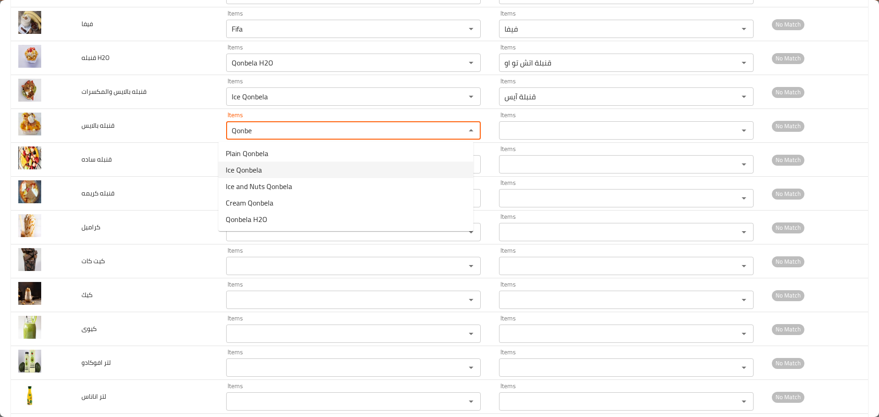
click at [248, 174] on span "Ice Qonbela" at bounding box center [244, 169] width 36 height 11
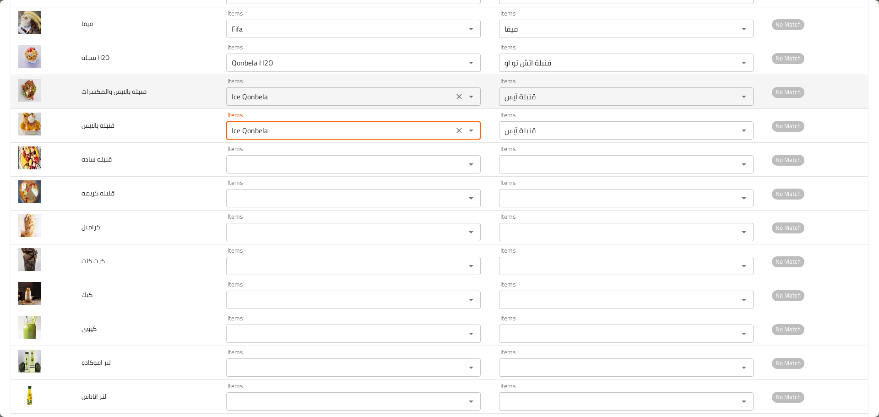
click at [250, 98] on والمكسرات "Ice Qonbela" at bounding box center [340, 96] width 222 height 13
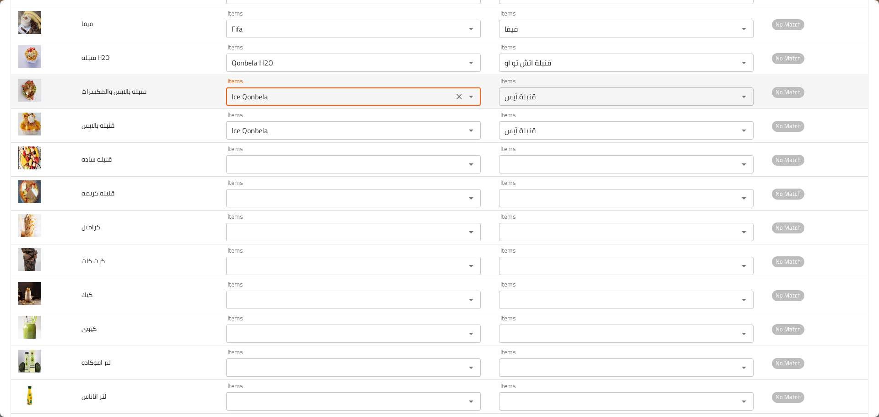
click at [250, 98] on والمكسرات "Ice Qonbela" at bounding box center [340, 96] width 222 height 13
paste والمكسرات "Qonbe"
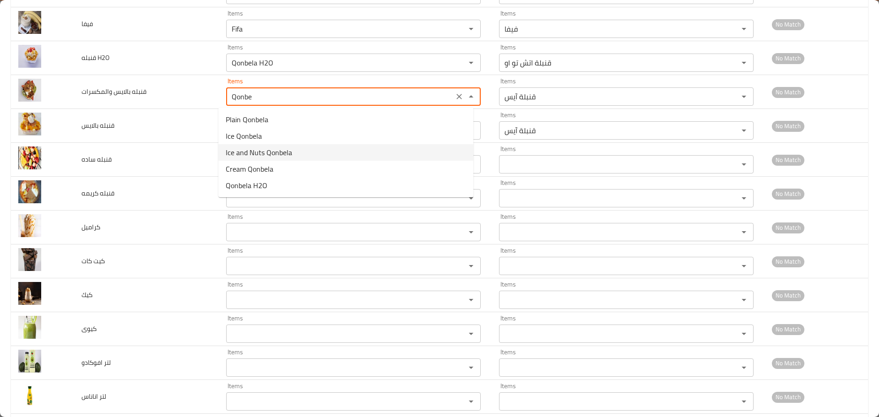
click at [251, 154] on span "Ice and Nuts Qonbela" at bounding box center [259, 152] width 66 height 11
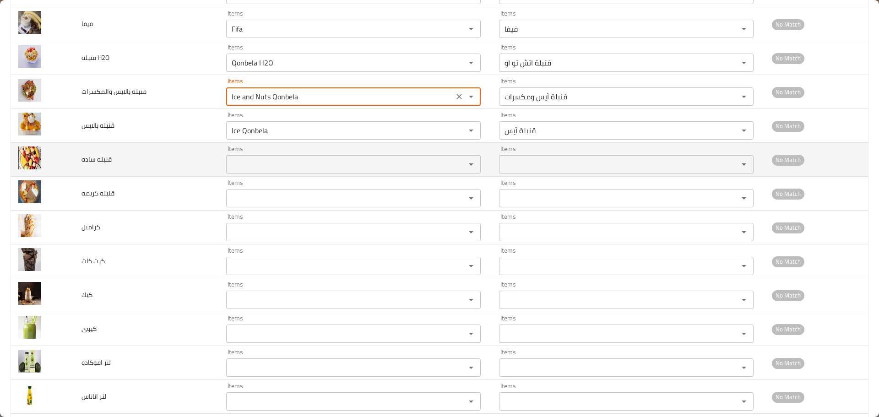
click at [250, 161] on ساده "Items" at bounding box center [340, 164] width 222 height 13
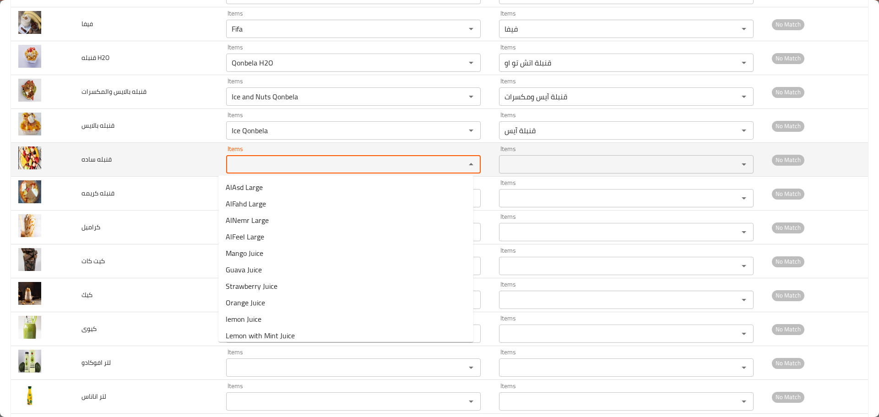
paste ساده "Qonbe"
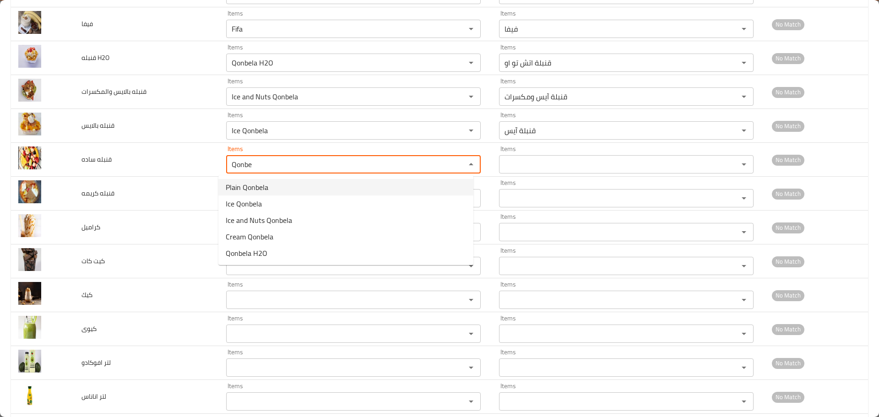
click at [246, 190] on span "Plain Qonbela" at bounding box center [247, 187] width 43 height 11
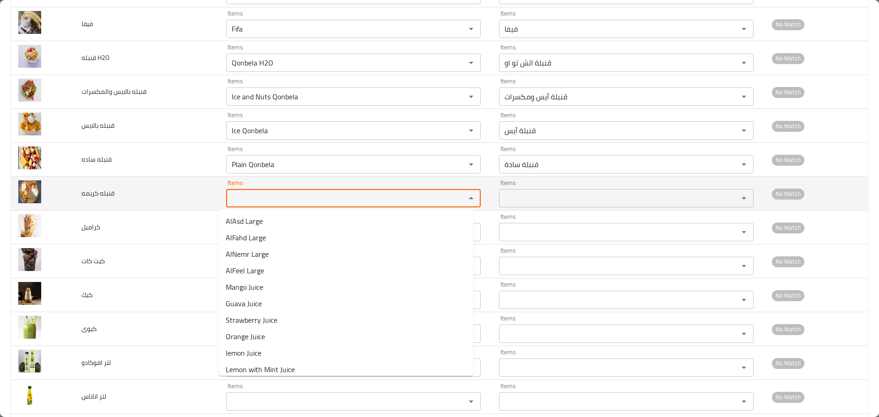
click at [245, 198] on كريمه "Items" at bounding box center [340, 198] width 222 height 13
paste كريمه "Qonbe"
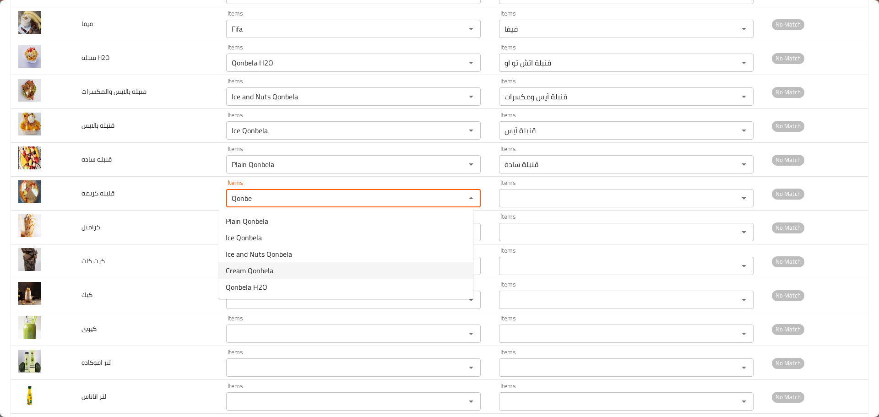
click at [247, 273] on span "Cream Qonbela" at bounding box center [250, 270] width 48 height 11
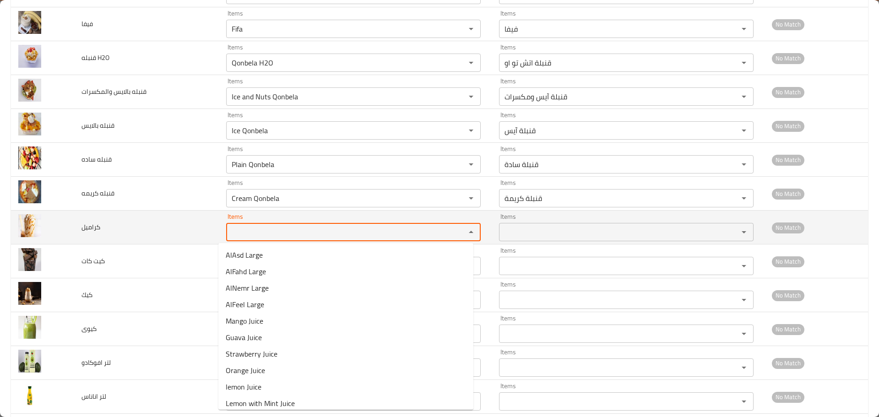
click at [239, 231] on input "Items" at bounding box center [340, 232] width 222 height 13
paste input "Qonbe"
drag, startPoint x: 245, startPoint y: 233, endPoint x: 131, endPoint y: 216, distance: 115.7
click at [131, 216] on tr "كراميل Items Qonbe Items Items Items No Match" at bounding box center [439, 228] width 857 height 34
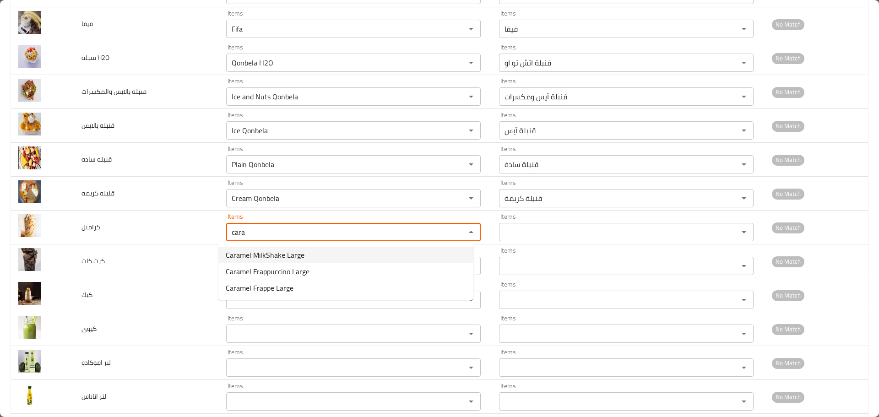
click at [266, 257] on span "Caramel MilkShake Large" at bounding box center [265, 255] width 79 height 11
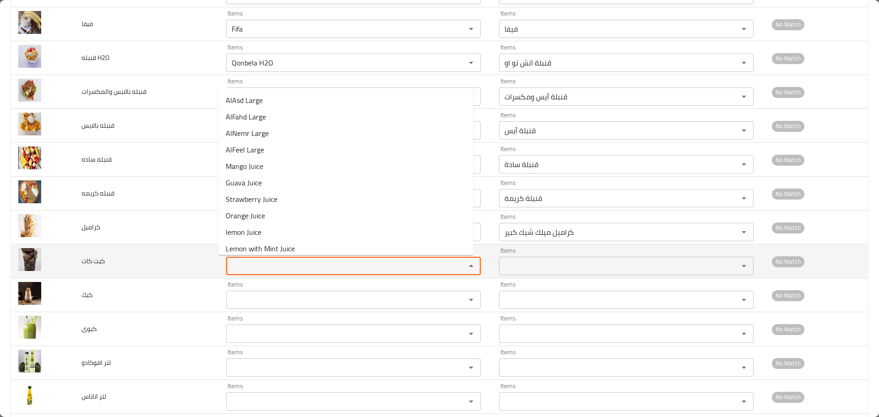
click at [261, 268] on كات "Items" at bounding box center [340, 266] width 222 height 13
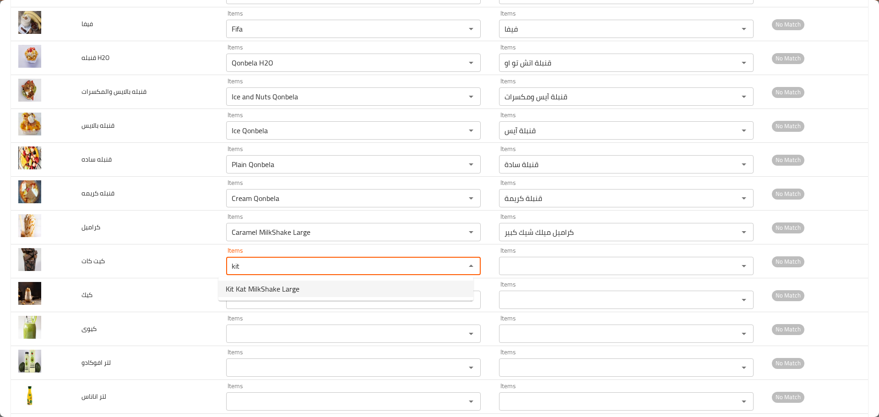
click at [260, 286] on span "Kit Kat MilkShake Large" at bounding box center [263, 288] width 74 height 11
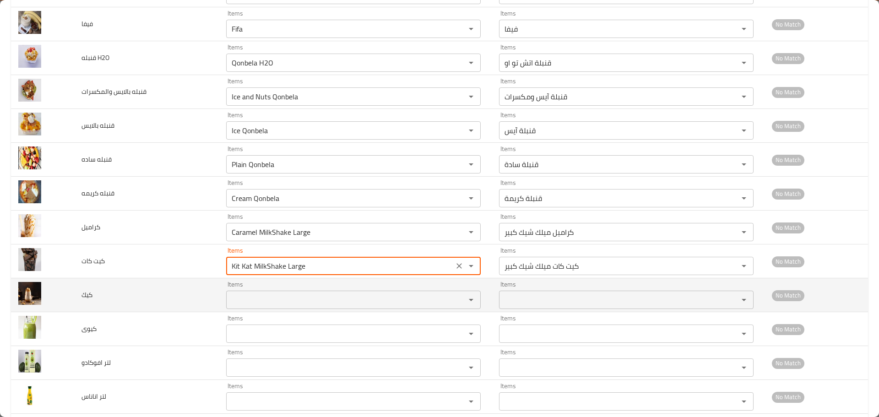
click at [246, 301] on input "Items" at bounding box center [340, 299] width 222 height 13
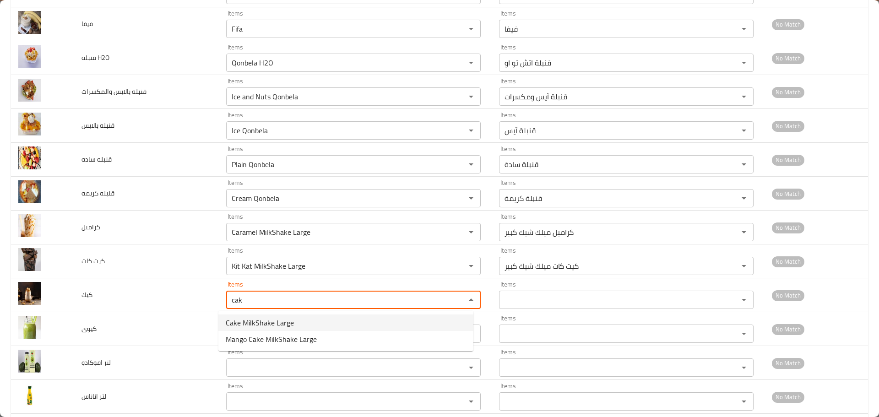
click at [247, 324] on span "Cake MilkShake Large" at bounding box center [260, 322] width 68 height 11
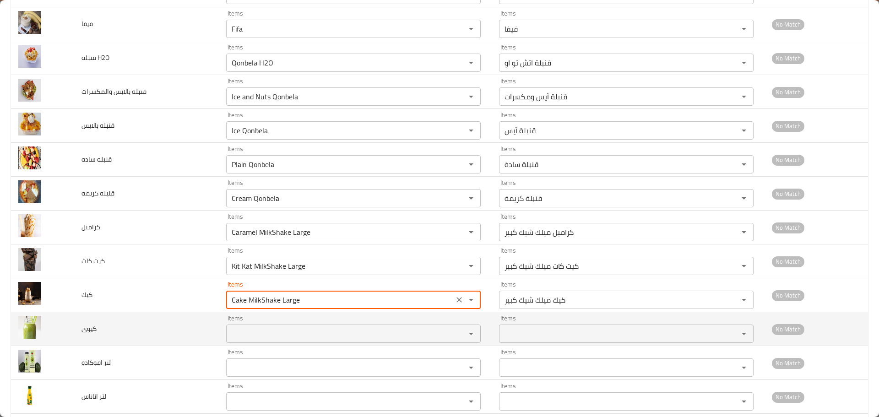
click at [243, 333] on input "Items" at bounding box center [340, 333] width 222 height 13
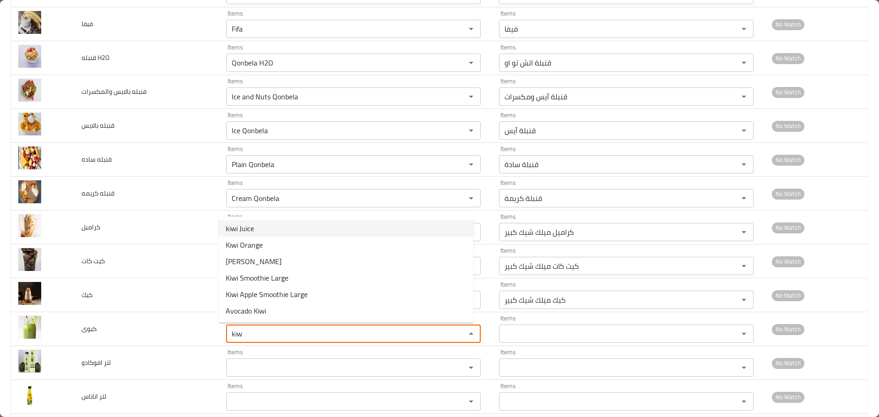
click at [264, 230] on li "kiwi Juice" at bounding box center [345, 228] width 255 height 16
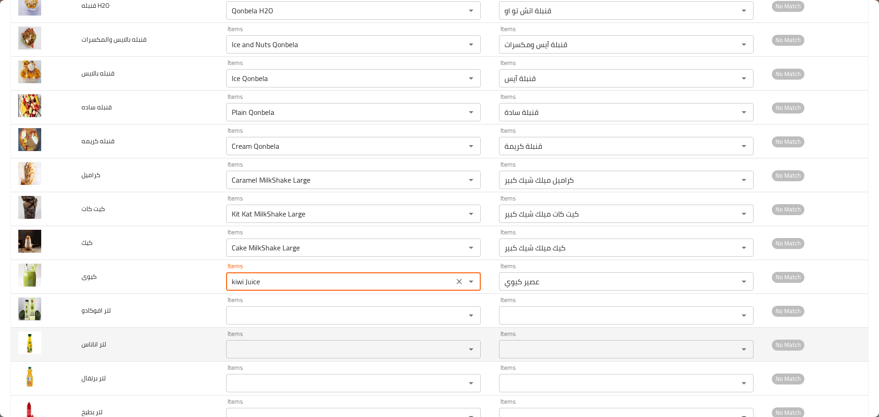
scroll to position [2518, 0]
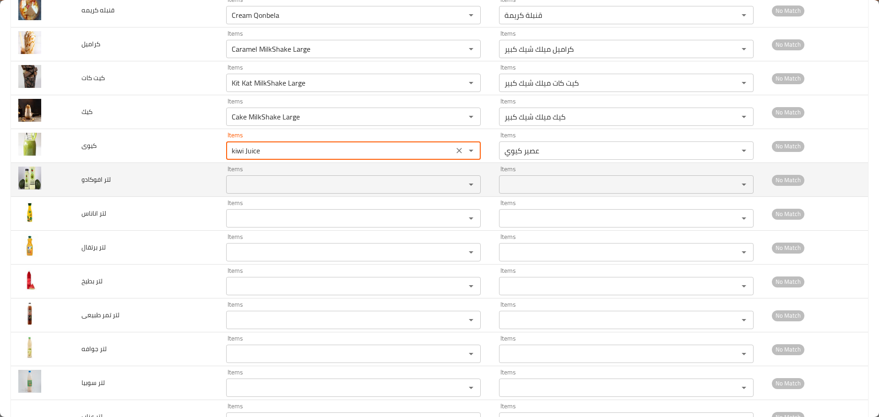
click at [237, 185] on افوكادو "Items" at bounding box center [340, 184] width 222 height 13
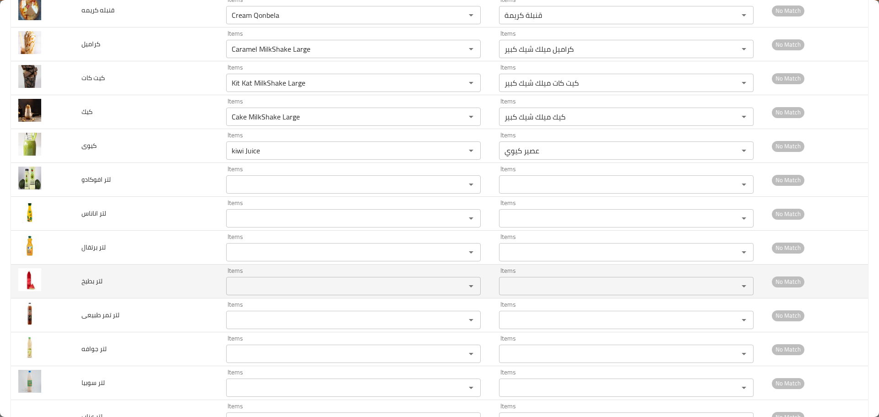
click at [190, 272] on td "لتر بطيخ" at bounding box center [146, 282] width 145 height 34
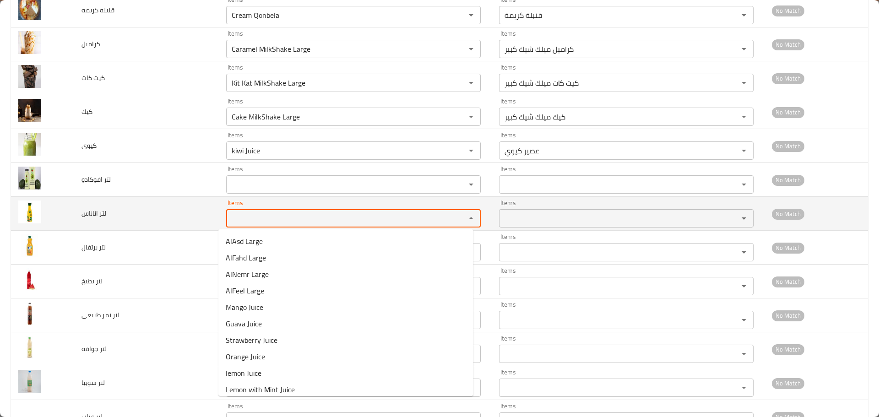
click at [253, 217] on اناناس "Items" at bounding box center [340, 218] width 222 height 13
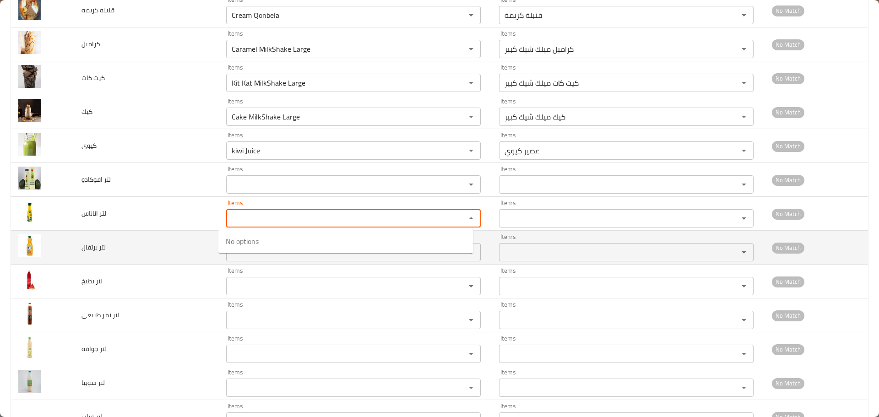
click at [178, 262] on td "لتر برتقال" at bounding box center [146, 248] width 145 height 34
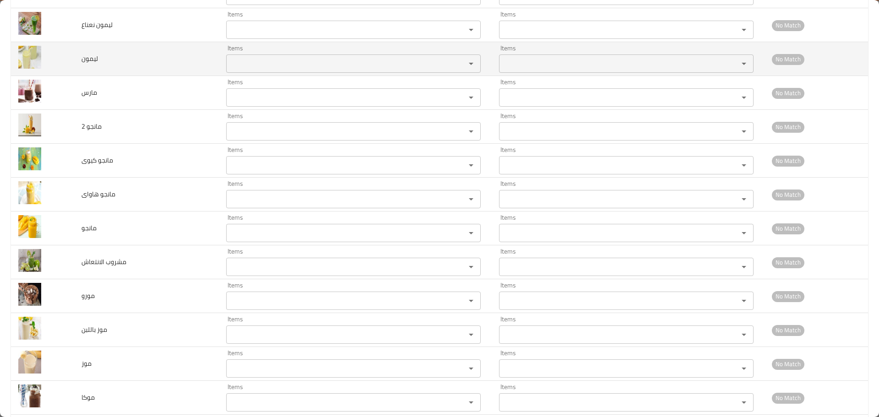
scroll to position [3022, 0]
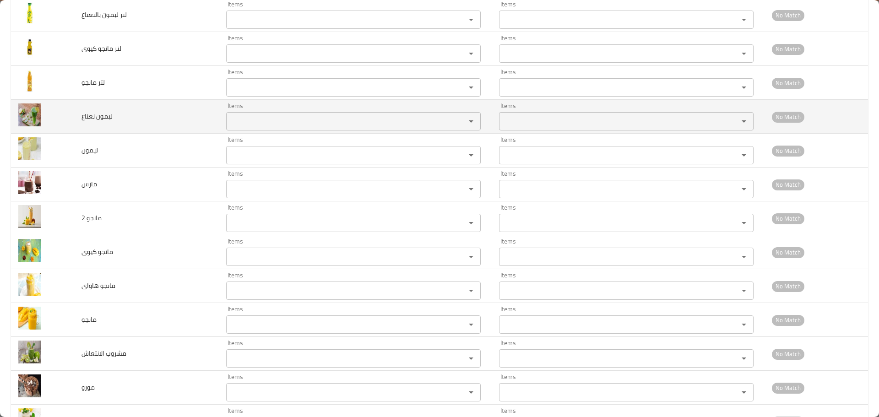
click at [252, 126] on نعناع "Items" at bounding box center [340, 121] width 222 height 13
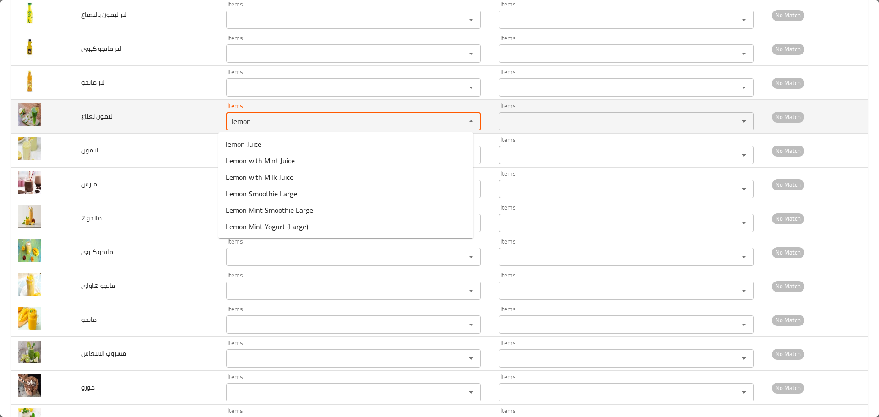
drag, startPoint x: 252, startPoint y: 117, endPoint x: 202, endPoint y: 126, distance: 50.7
click at [185, 109] on tr "ليمون نعناع Items lemon Items Items Items No Match" at bounding box center [439, 117] width 857 height 34
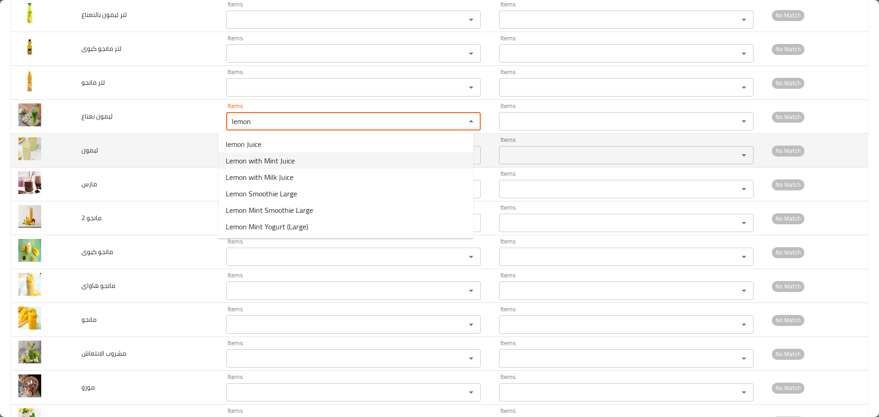
click at [259, 163] on span "Lemon with Mint Juice" at bounding box center [260, 160] width 69 height 11
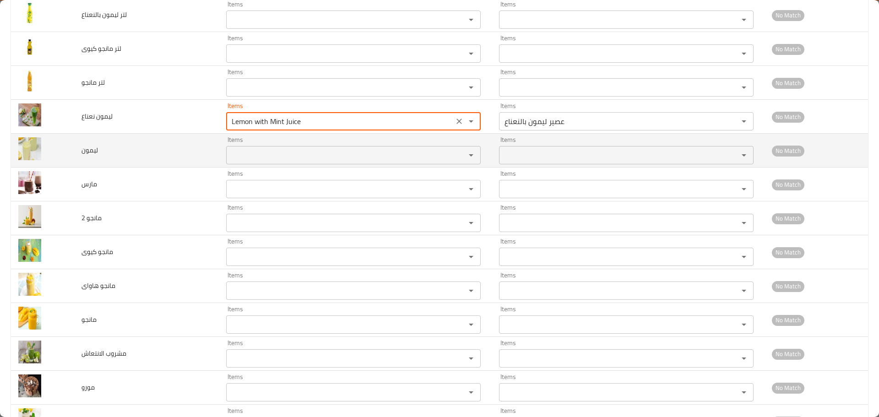
click at [261, 159] on input "Items" at bounding box center [340, 155] width 222 height 13
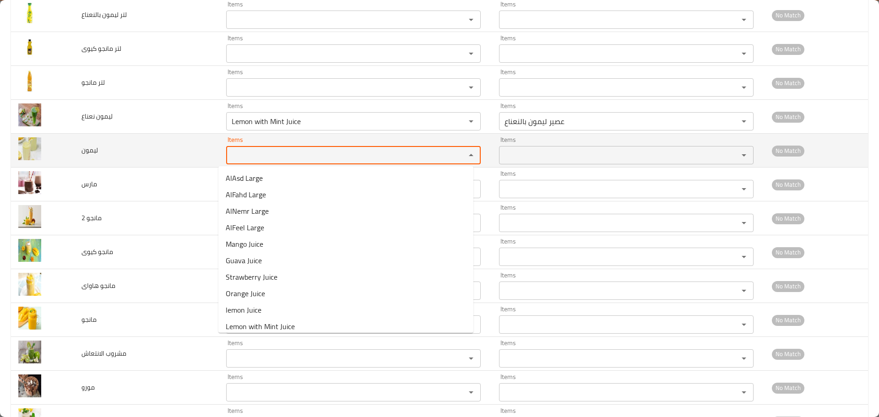
paste input "lemon"
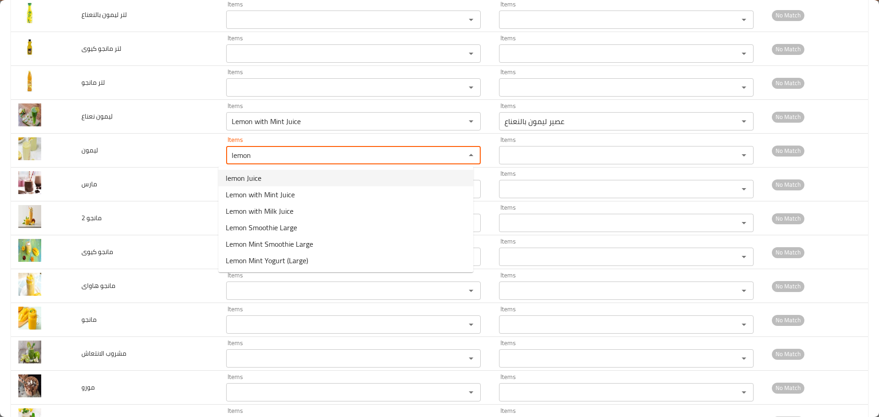
click at [259, 176] on span "lemon Juice" at bounding box center [244, 178] width 36 height 11
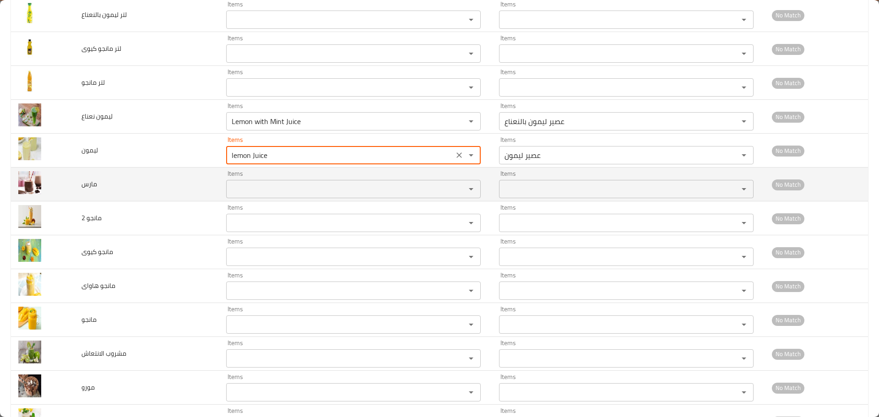
click at [254, 190] on input "Items" at bounding box center [340, 189] width 222 height 13
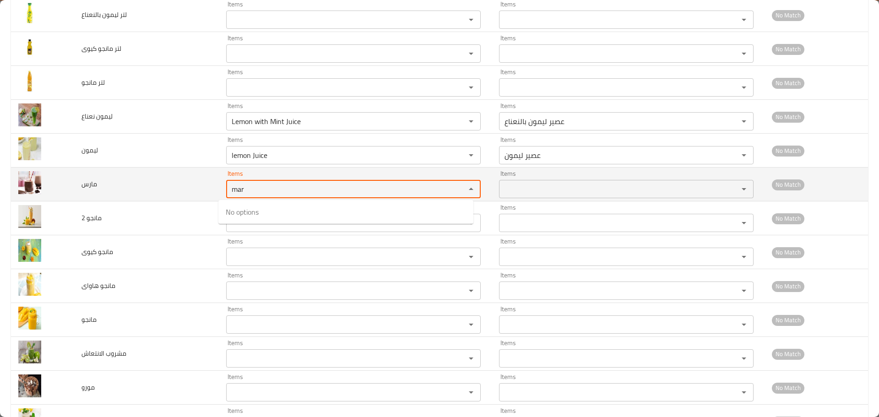
drag, startPoint x: 244, startPoint y: 189, endPoint x: 190, endPoint y: 181, distance: 55.5
click at [190, 181] on tr "مارس Items mar Items Items Items No Match" at bounding box center [439, 185] width 857 height 34
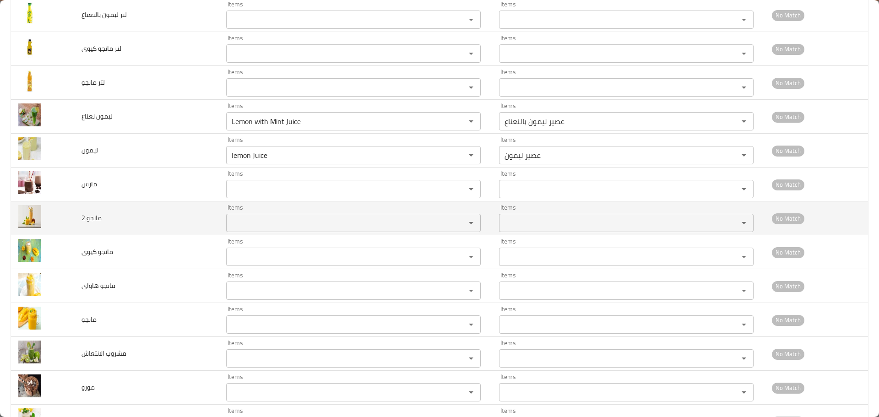
click at [157, 202] on td "مانجو 2" at bounding box center [146, 218] width 145 height 34
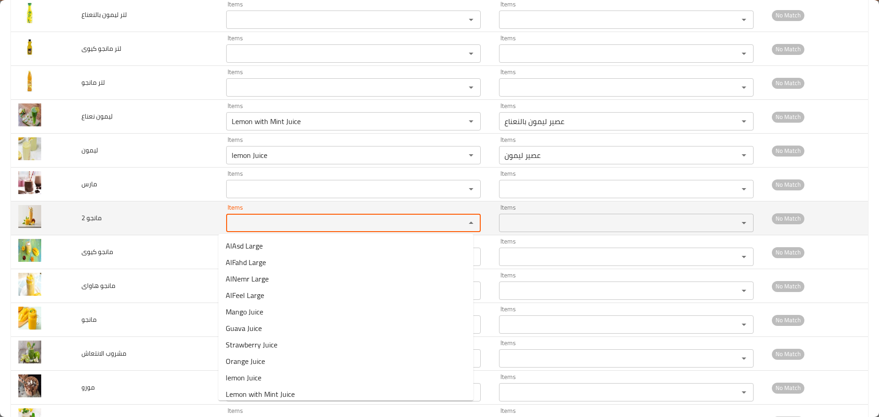
click at [240, 221] on 2 "Items" at bounding box center [340, 223] width 222 height 13
drag, startPoint x: 250, startPoint y: 229, endPoint x: 187, endPoint y: 220, distance: 63.0
click at [187, 220] on tr "مانجو 2 Items mang Items Items Items No Match" at bounding box center [439, 218] width 857 height 34
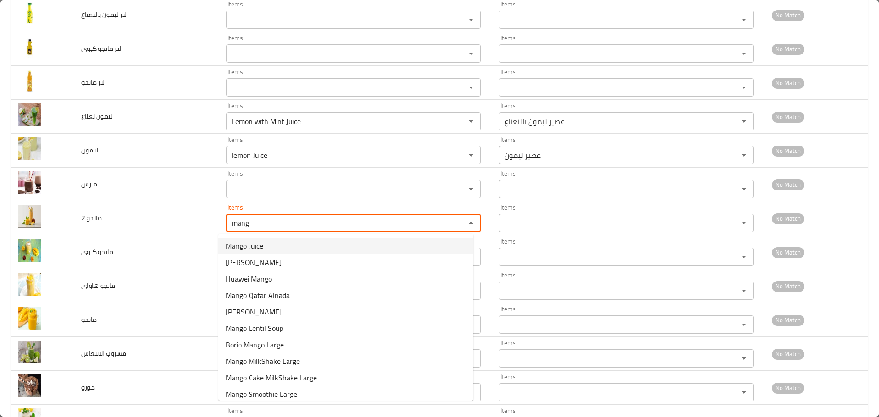
click at [236, 243] on span "Mango Juice" at bounding box center [245, 245] width 38 height 11
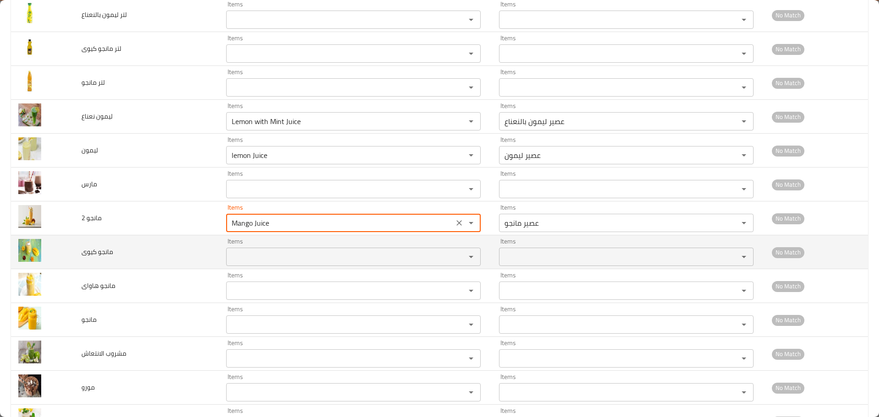
click at [255, 254] on كيوى "Items" at bounding box center [340, 256] width 222 height 13
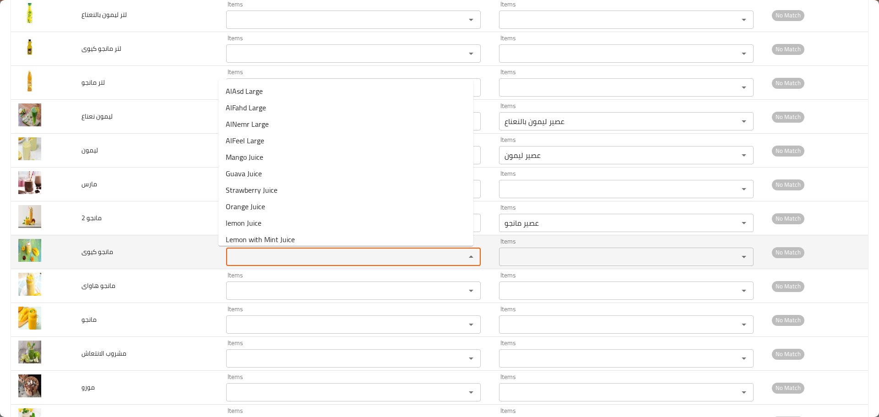
paste كيوى "mang"
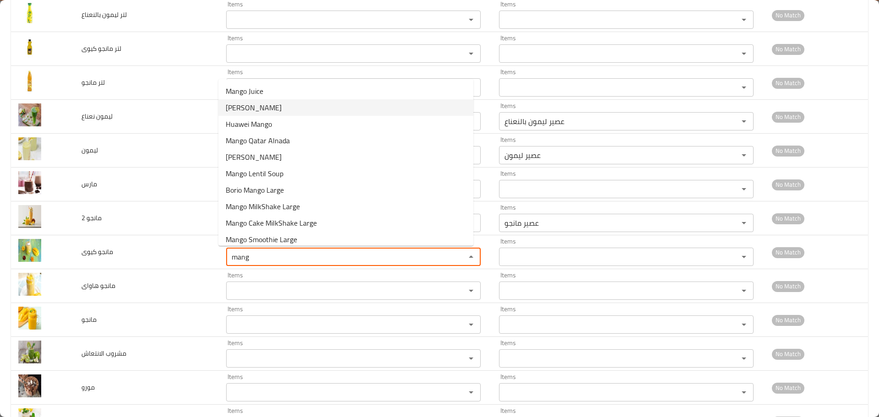
click at [254, 109] on span "Mango Kiwi" at bounding box center [254, 107] width 56 height 11
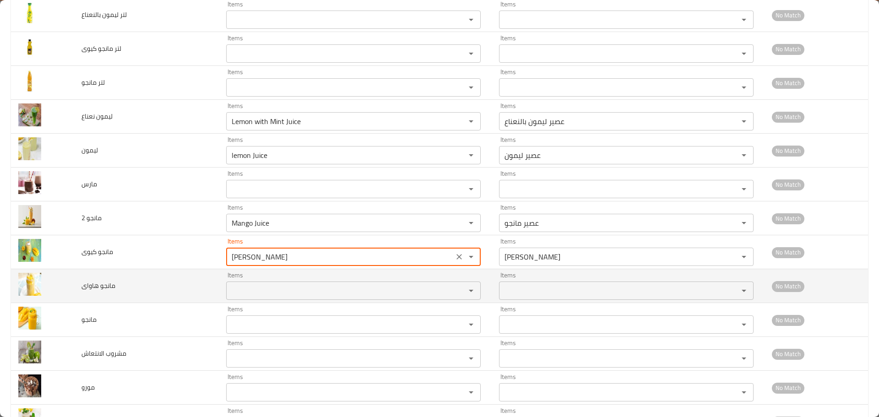
click at [261, 290] on هاواى "Items" at bounding box center [340, 290] width 222 height 13
paste هاواى "mang"
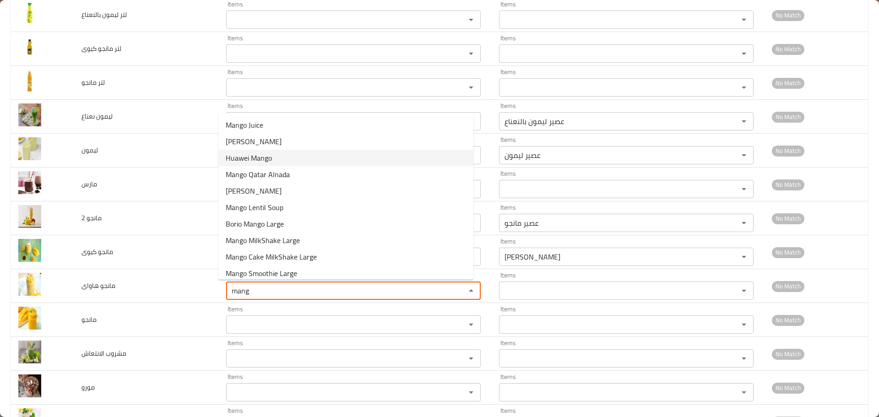
click at [245, 155] on span "Huawei Mango" at bounding box center [249, 157] width 46 height 11
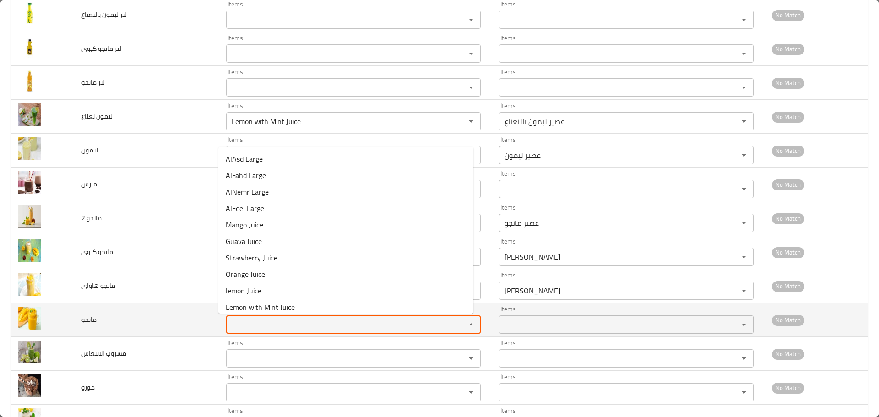
click at [236, 325] on input "Items" at bounding box center [340, 324] width 222 height 13
paste input "mang"
click at [186, 326] on td "مانجو" at bounding box center [146, 320] width 145 height 34
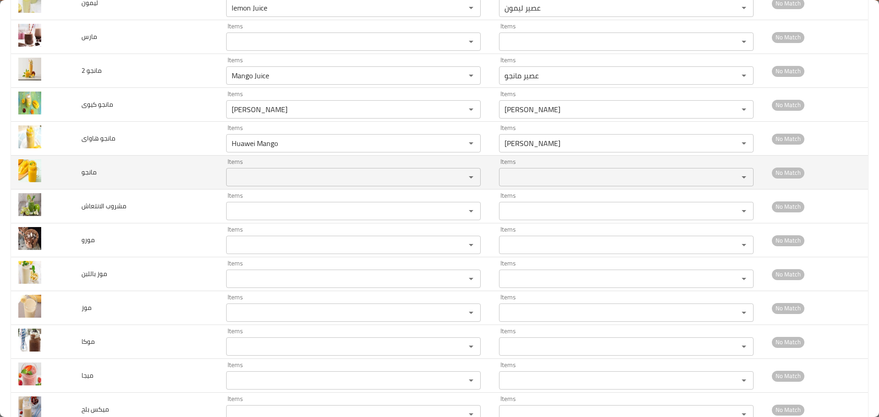
scroll to position [3205, 0]
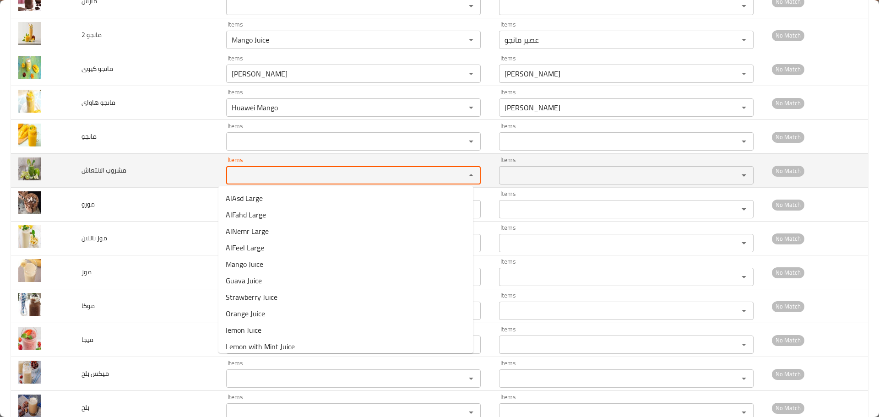
click at [242, 176] on الانتعاش "Items" at bounding box center [340, 175] width 222 height 13
paste الانتعاش "mang"
drag, startPoint x: 254, startPoint y: 180, endPoint x: 146, endPoint y: 157, distance: 110.3
click at [146, 157] on tr "مشروب الانتعاش Items mang Items Items Items No Match" at bounding box center [439, 171] width 857 height 34
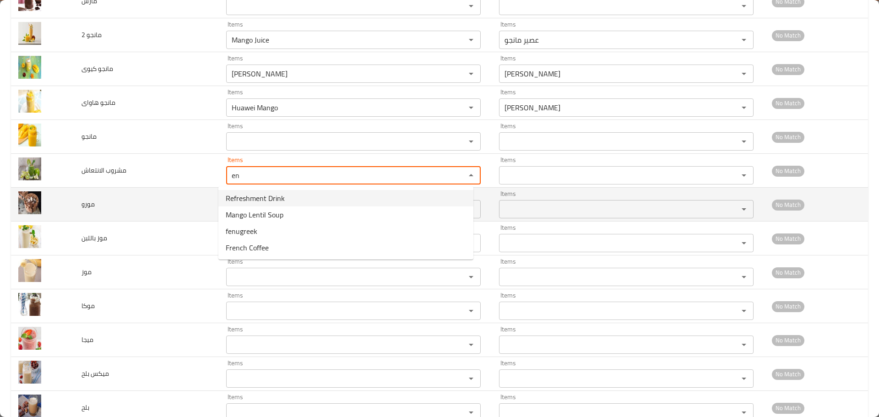
click at [255, 200] on span "Refreshment Drink" at bounding box center [255, 198] width 59 height 11
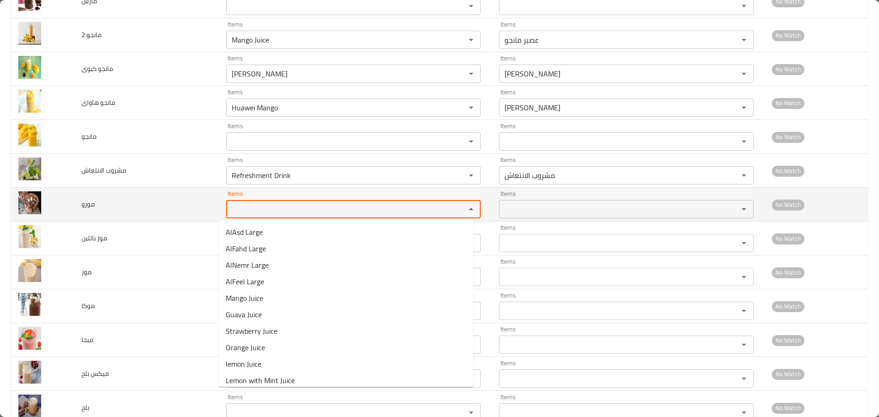
click at [243, 214] on input "Items" at bounding box center [340, 209] width 222 height 13
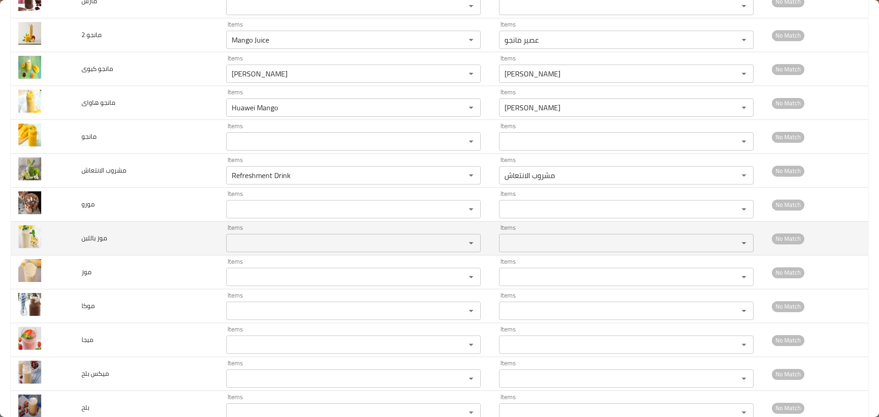
click at [163, 247] on td "موز باللبن" at bounding box center [146, 239] width 145 height 34
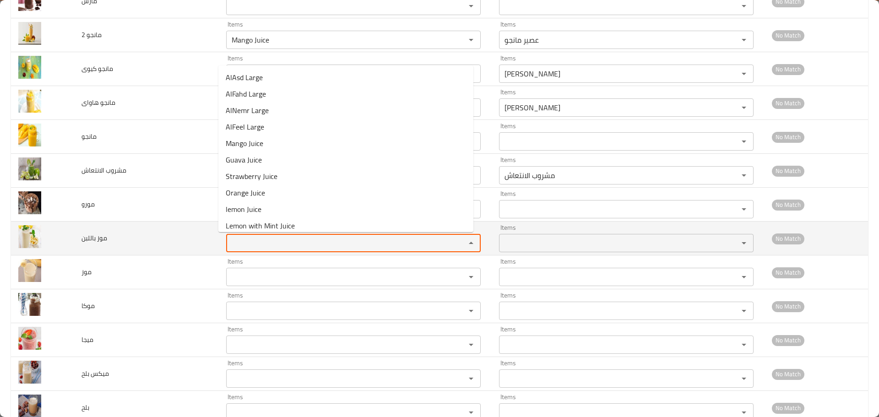
click at [244, 240] on باللبن "Items" at bounding box center [340, 243] width 222 height 13
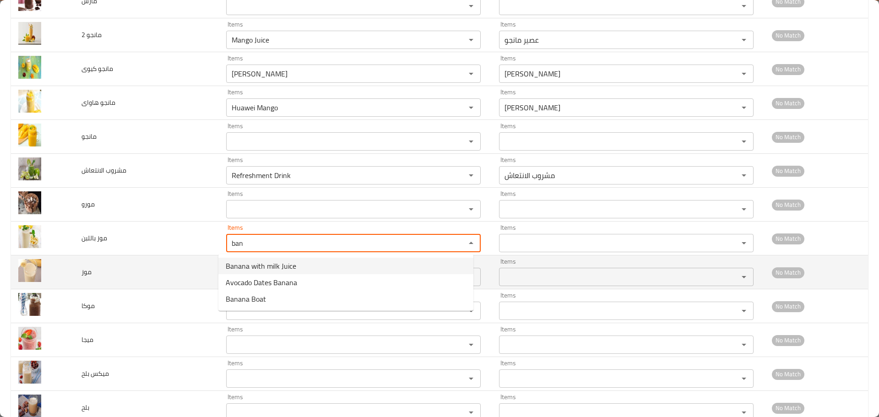
drag, startPoint x: 251, startPoint y: 264, endPoint x: 241, endPoint y: 275, distance: 15.2
click at [250, 265] on span "Banana with milk Juice" at bounding box center [261, 265] width 71 height 11
click at [240, 276] on input "Items" at bounding box center [340, 277] width 222 height 13
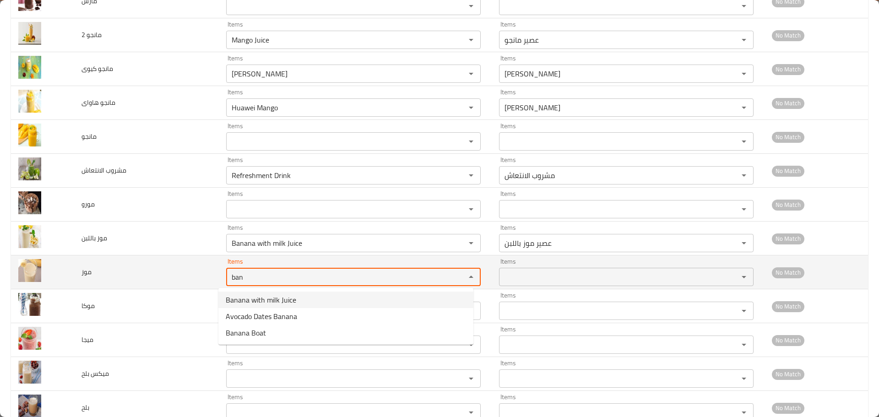
drag, startPoint x: 242, startPoint y: 278, endPoint x: 196, endPoint y: 271, distance: 46.4
click at [198, 271] on tr "موز Items ban Items Items Items No Match" at bounding box center [439, 272] width 857 height 34
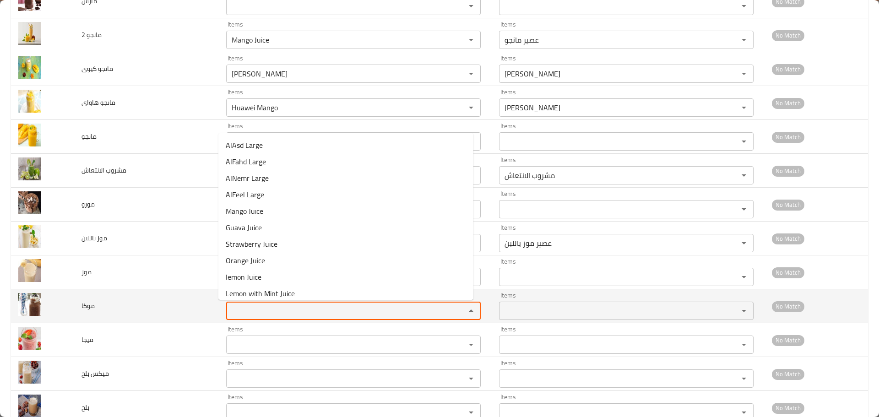
click at [248, 309] on input "Items" at bounding box center [340, 310] width 222 height 13
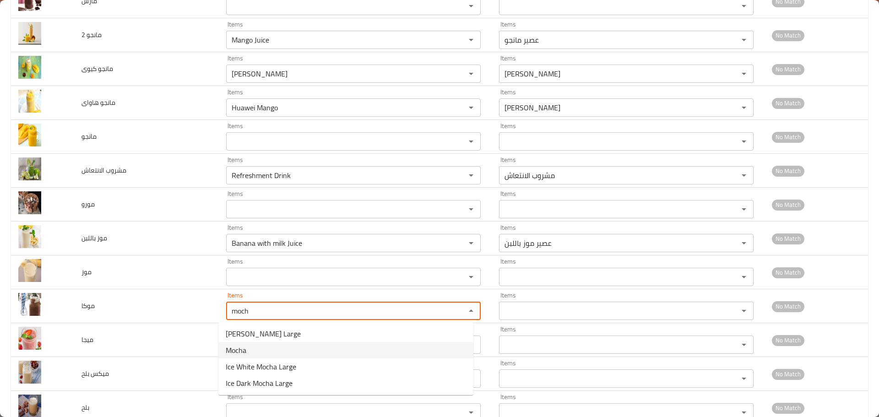
click at [251, 350] on li "Mocha" at bounding box center [345, 350] width 255 height 16
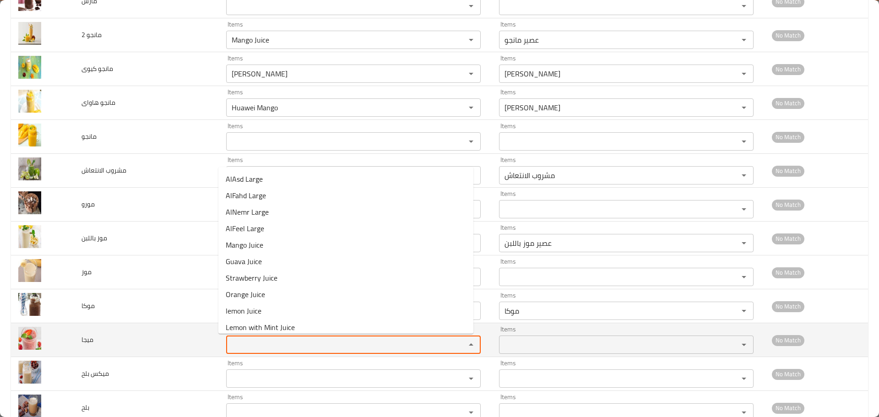
click at [255, 343] on input "Items" at bounding box center [340, 344] width 222 height 13
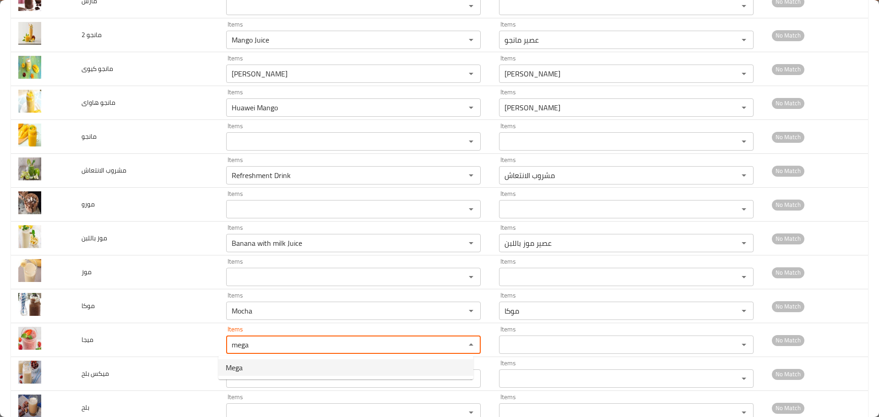
click at [240, 366] on span "Mega" at bounding box center [234, 367] width 17 height 11
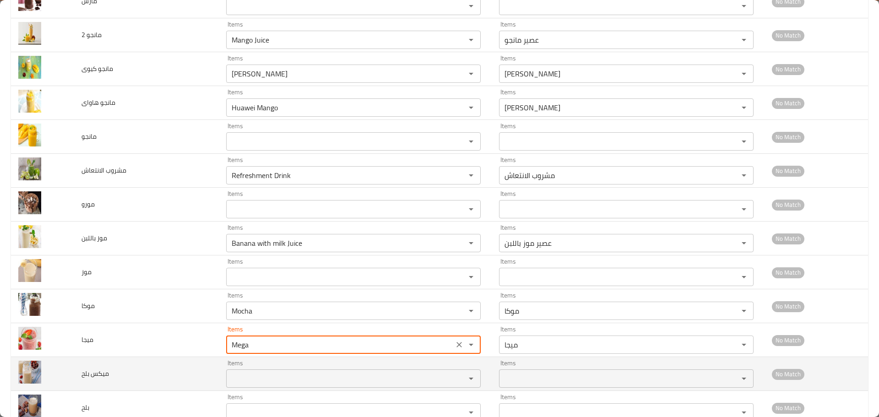
click at [163, 379] on td "ميكس بلح" at bounding box center [146, 374] width 145 height 34
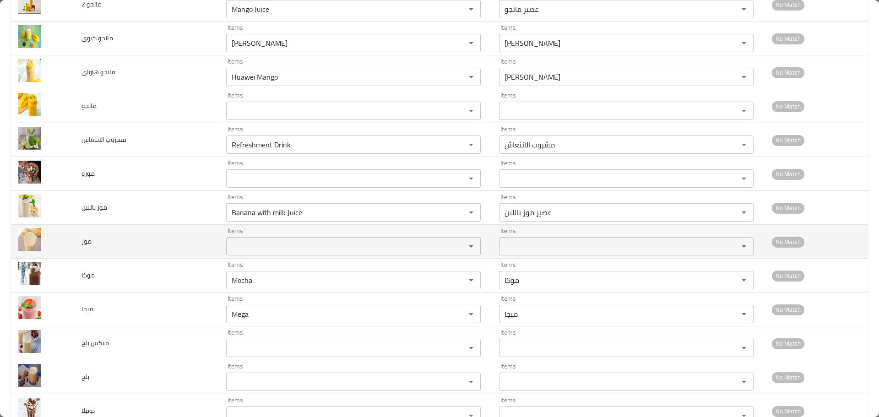
scroll to position [3299, 0]
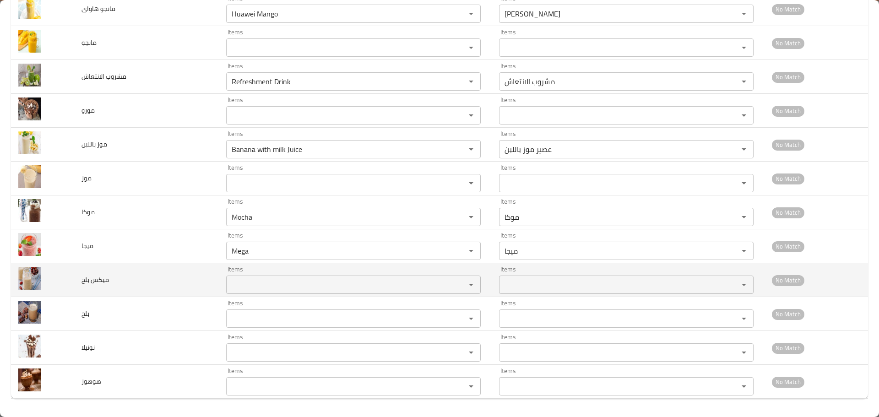
click at [250, 289] on بلح "Items" at bounding box center [340, 284] width 222 height 13
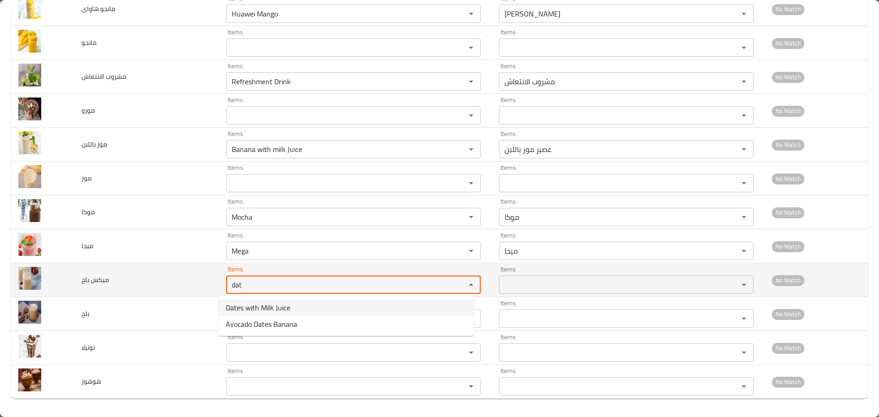
drag, startPoint x: 244, startPoint y: 278, endPoint x: 128, endPoint y: 278, distance: 116.7
click at [128, 278] on tr "ميكس بلح Items dat Items Items Items No Match" at bounding box center [439, 280] width 857 height 34
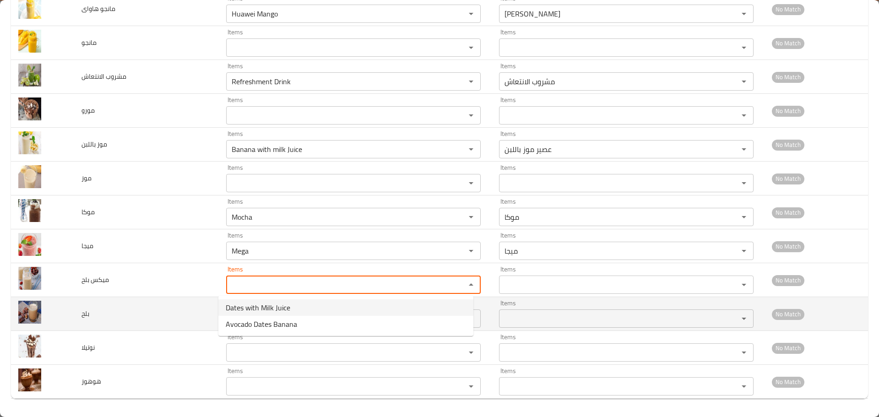
click at [139, 325] on td "بلح" at bounding box center [146, 314] width 145 height 34
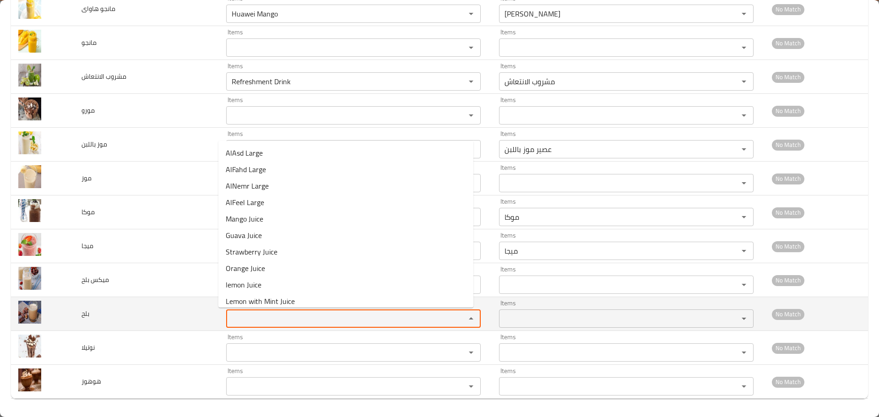
click at [237, 318] on input "Items" at bounding box center [340, 318] width 222 height 13
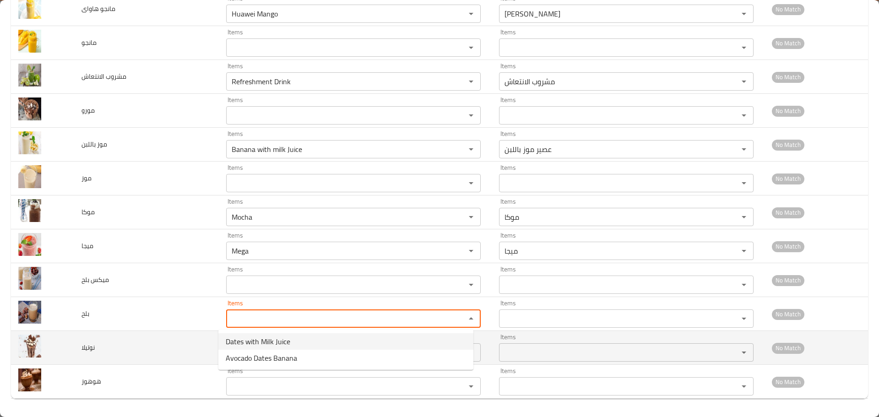
click at [175, 352] on td "نوتيلا" at bounding box center [146, 348] width 145 height 34
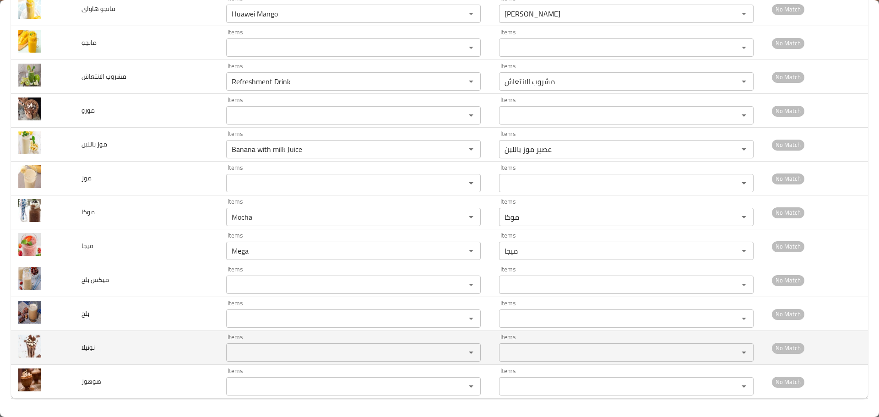
click at [233, 352] on input "Items" at bounding box center [340, 352] width 222 height 13
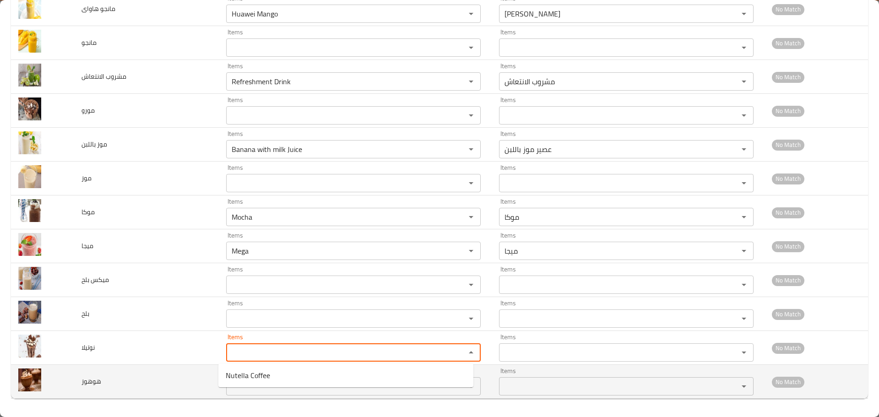
click at [191, 371] on td "هوهوز" at bounding box center [146, 382] width 145 height 34
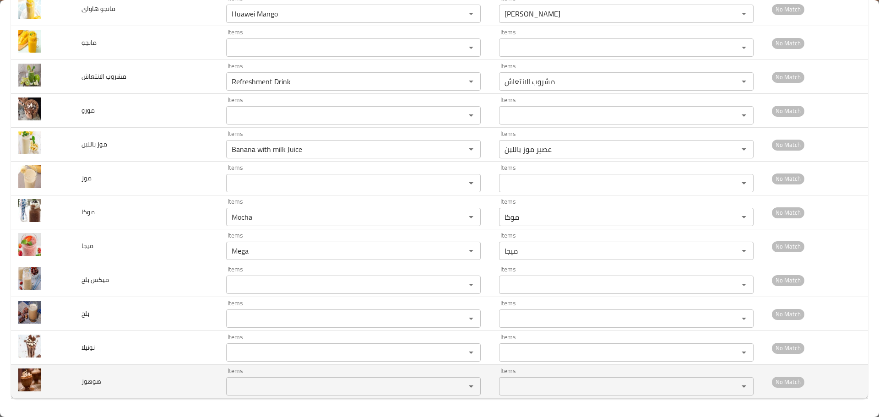
click at [245, 380] on input "Items" at bounding box center [340, 386] width 222 height 13
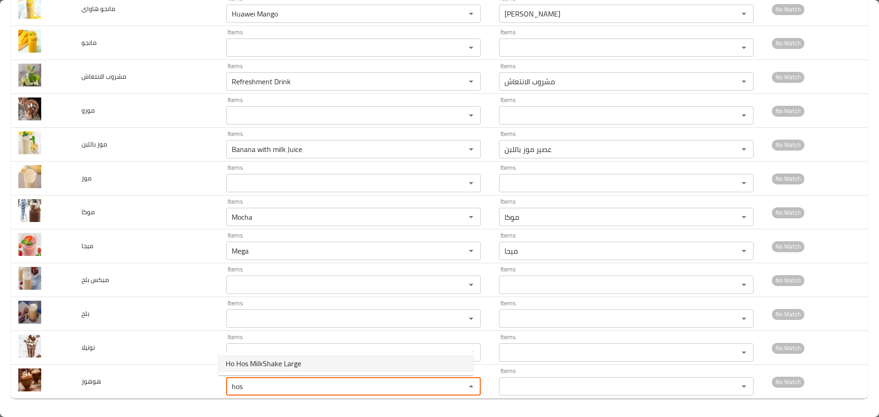
click at [248, 362] on span "Ho Hos MilkShake Large" at bounding box center [264, 363] width 76 height 11
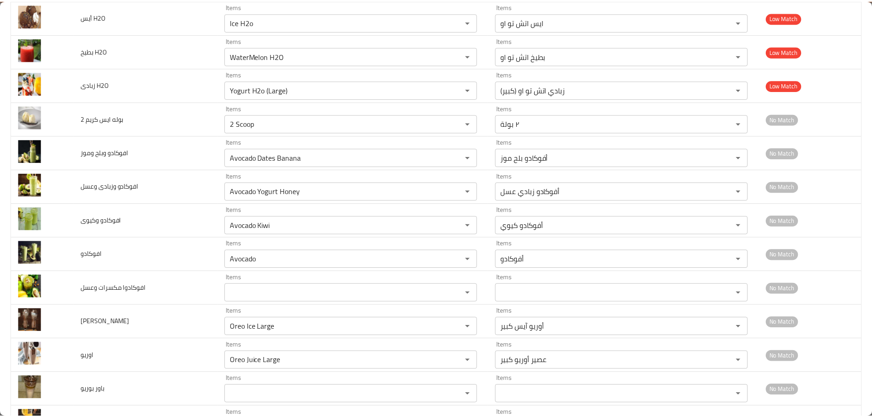
scroll to position [0, 0]
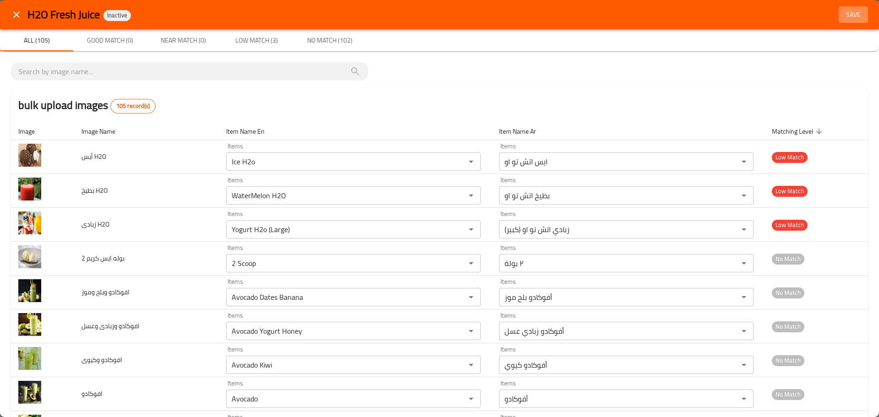
click at [619, 17] on span "Save" at bounding box center [853, 14] width 22 height 11
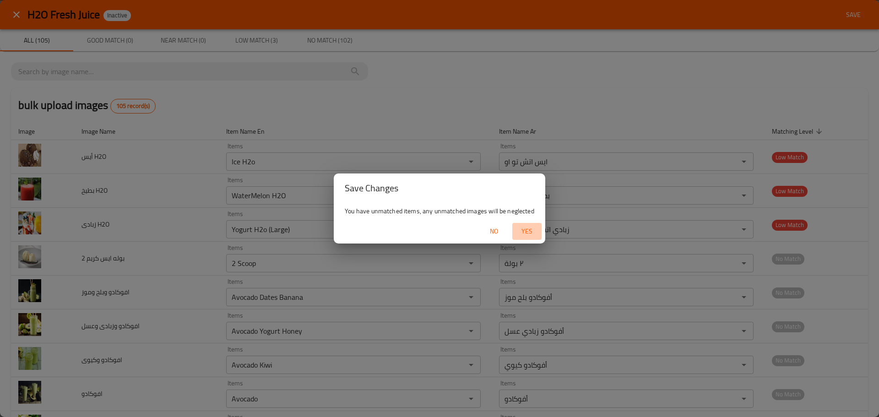
click at [531, 230] on span "Yes" at bounding box center [527, 231] width 22 height 11
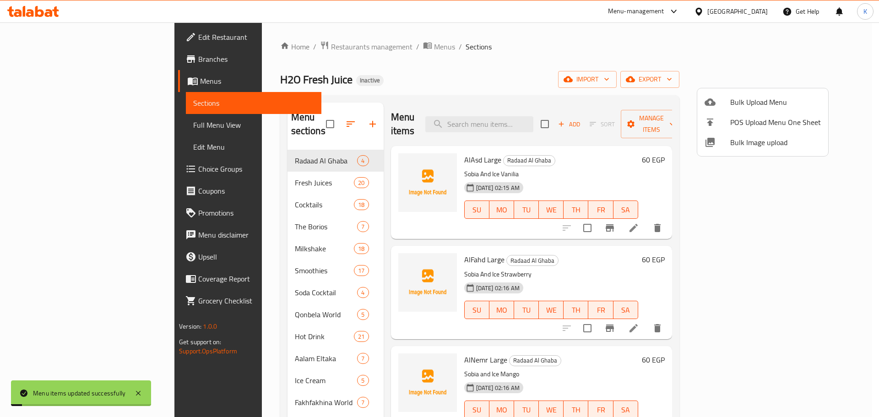
click at [619, 74] on div at bounding box center [439, 208] width 879 height 417
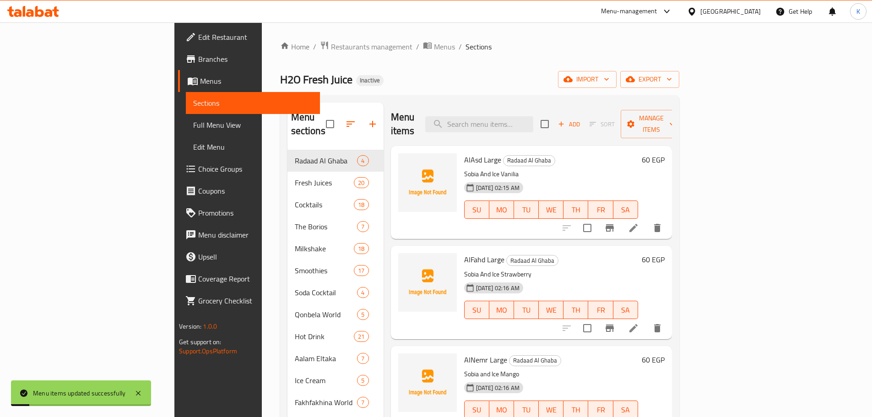
click at [193, 119] on span "Full Menu View" at bounding box center [252, 124] width 119 height 11
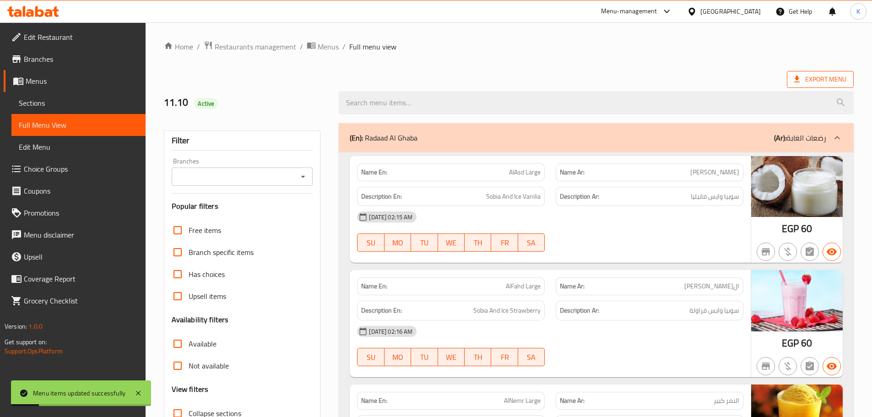
click at [619, 81] on span "Export Menu" at bounding box center [820, 79] width 52 height 11
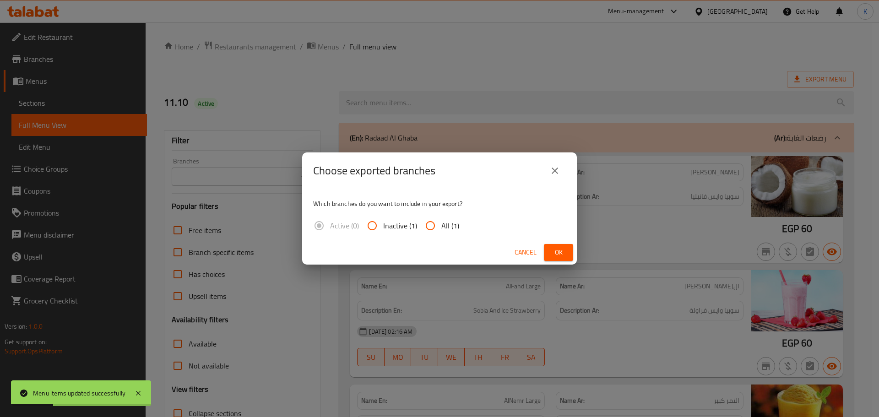
click at [434, 221] on input "All (1)" at bounding box center [430, 226] width 22 height 22
click at [554, 252] on span "Ok" at bounding box center [558, 252] width 15 height 11
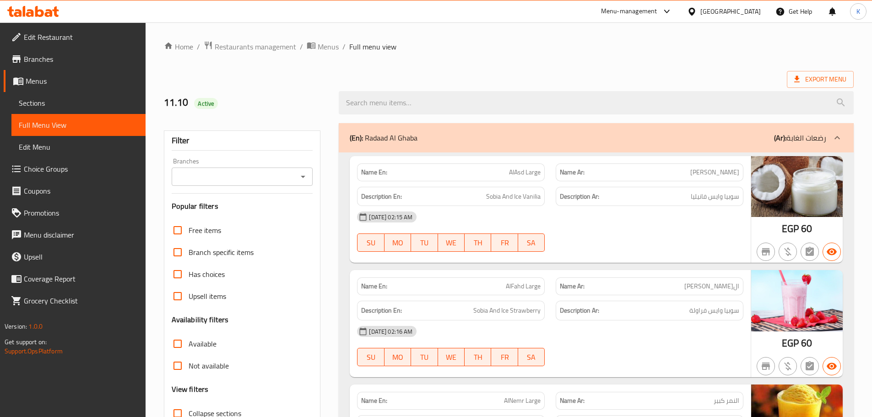
click at [619, 15] on div at bounding box center [693, 11] width 13 height 10
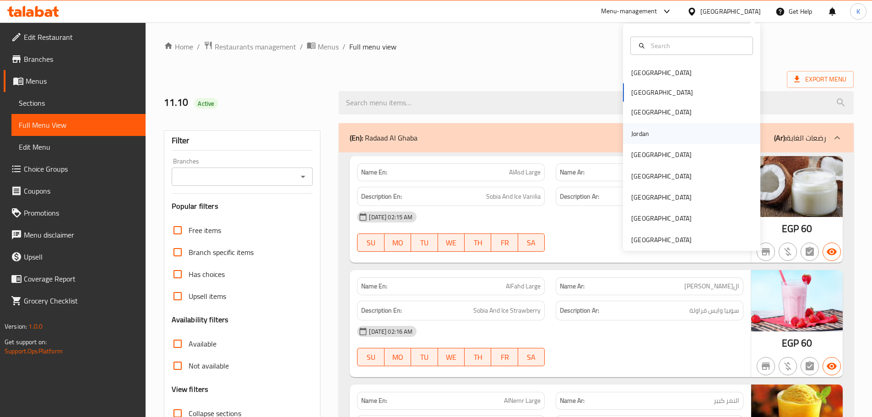
click at [619, 132] on div "Jordan" at bounding box center [640, 134] width 18 height 10
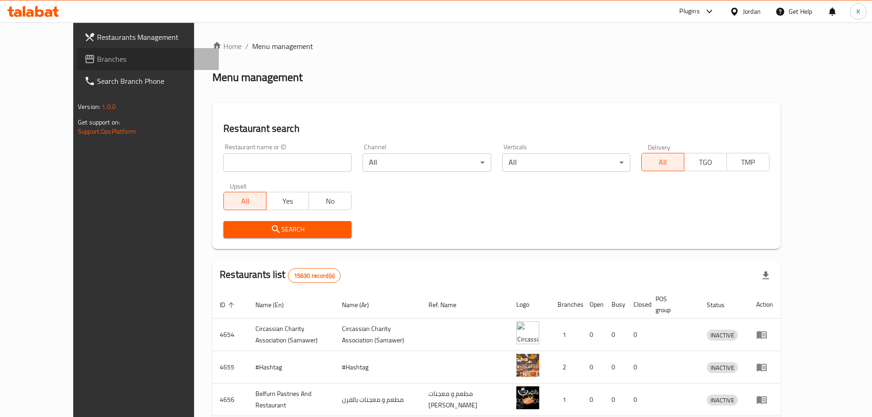
click at [97, 60] on span "Branches" at bounding box center [154, 59] width 114 height 11
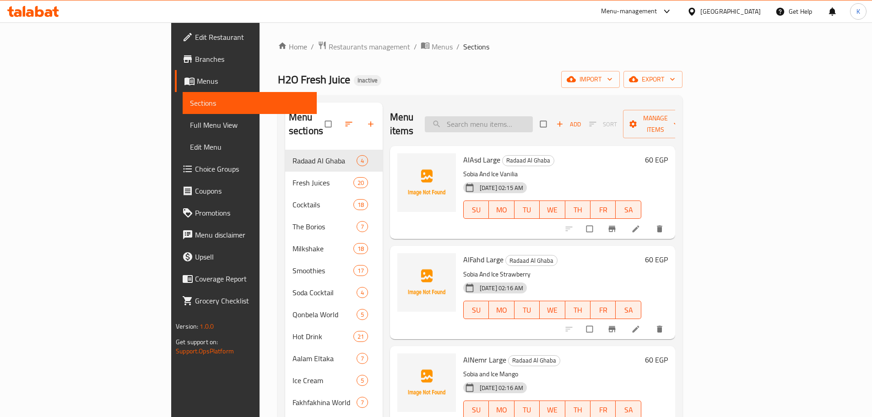
click at [511, 116] on input "search" at bounding box center [479, 124] width 108 height 16
paste input "تين برشوم"
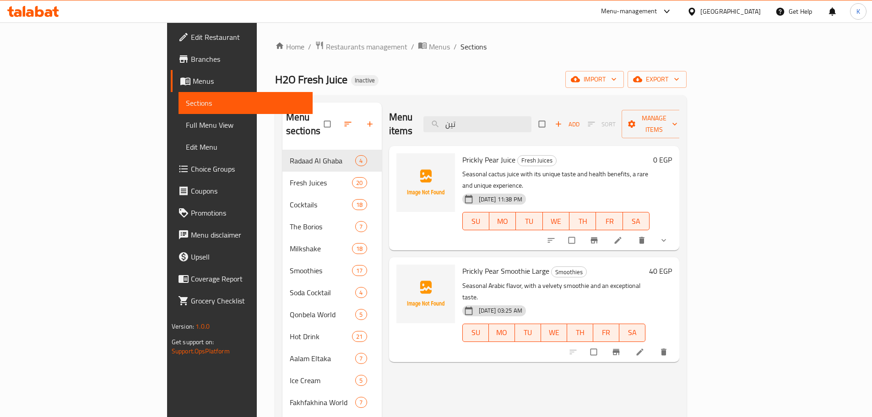
type input "تين"
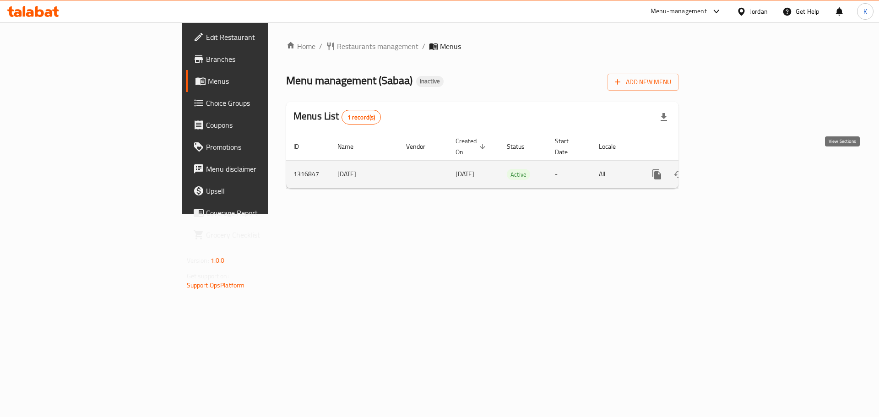
click at [728, 169] on icon "enhanced table" at bounding box center [722, 174] width 11 height 11
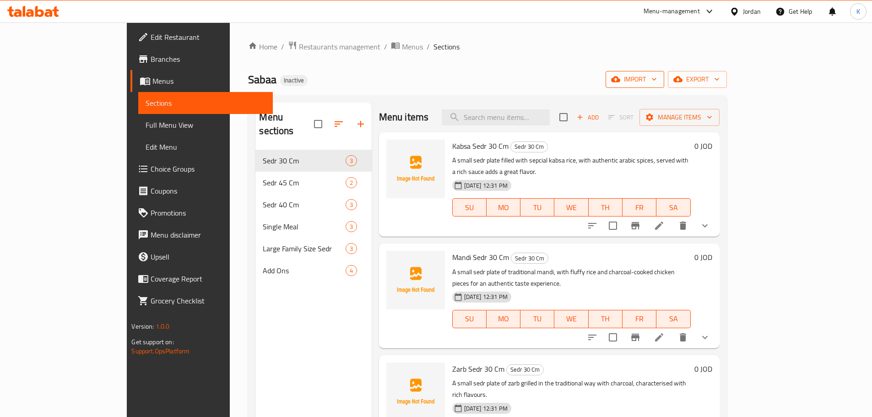
click at [620, 84] on icon "button" at bounding box center [615, 79] width 9 height 9
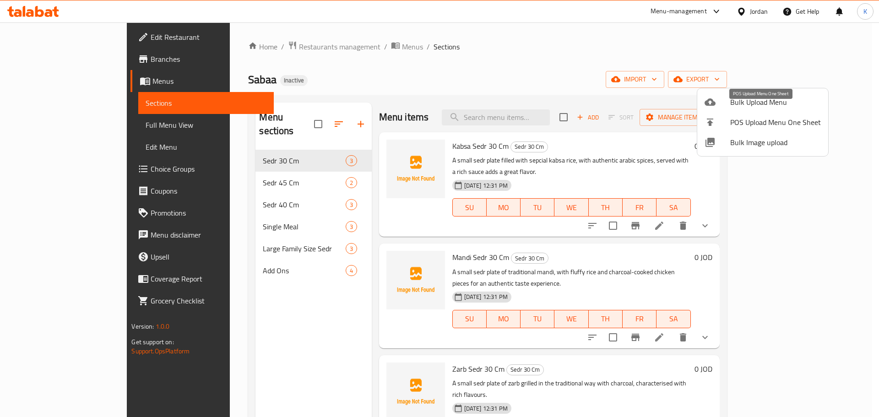
click at [752, 130] on li "POS Upload Menu One Sheet" at bounding box center [762, 122] width 131 height 20
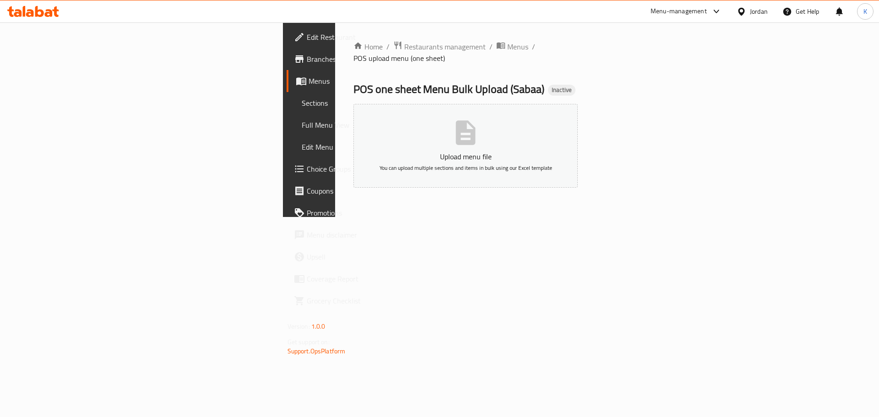
click at [309, 81] on span "Menus" at bounding box center [366, 81] width 114 height 11
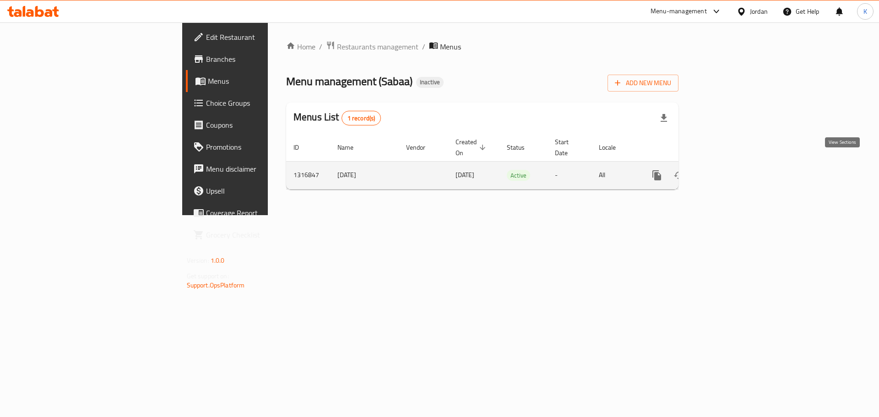
click at [728, 170] on icon "enhanced table" at bounding box center [722, 175] width 11 height 11
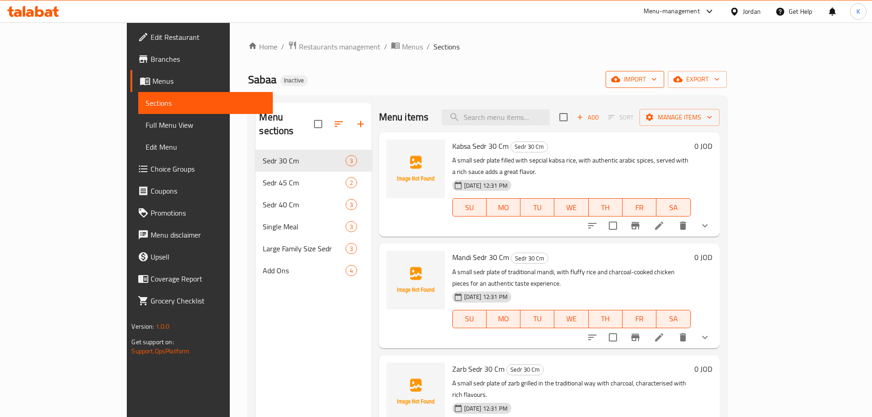
click at [657, 80] on span "import" at bounding box center [635, 79] width 44 height 11
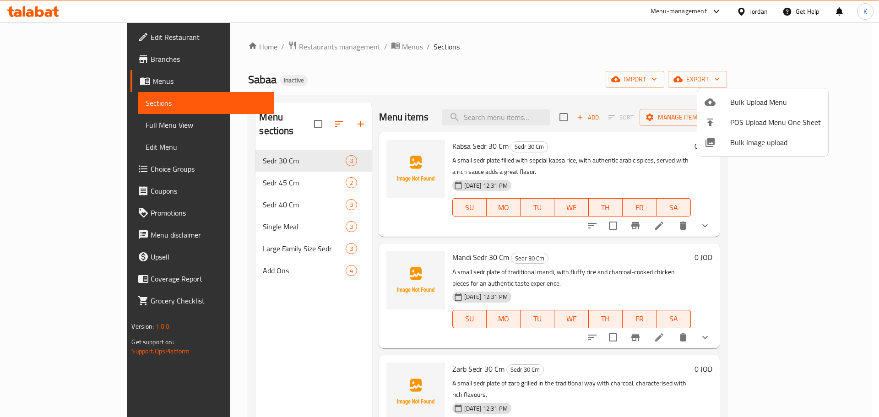
click at [741, 148] on span "Bulk Image upload" at bounding box center [775, 142] width 91 height 11
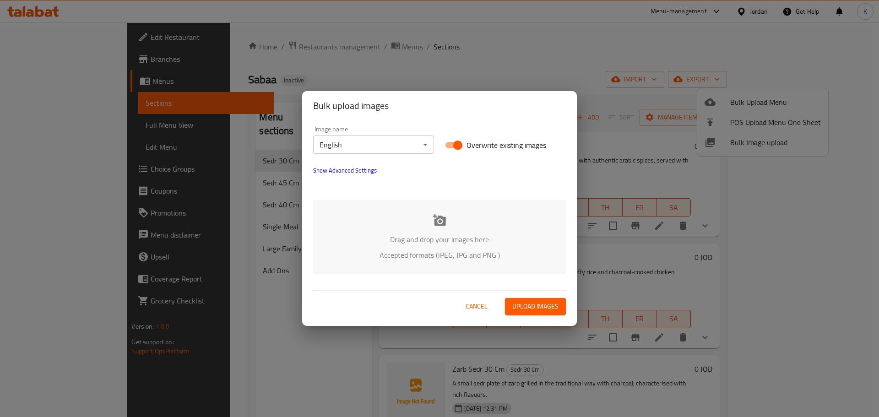
click at [446, 239] on p "Drag and drop your images here" at bounding box center [439, 239] width 225 height 11
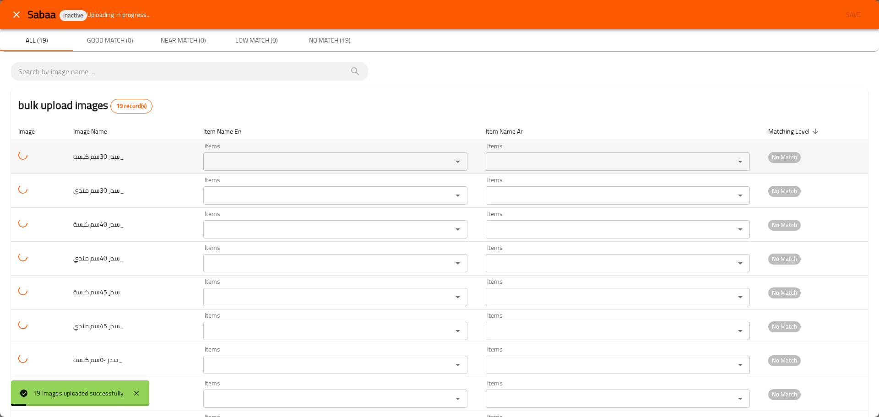
click at [273, 161] on كبسة_ "Items" at bounding box center [322, 161] width 232 height 13
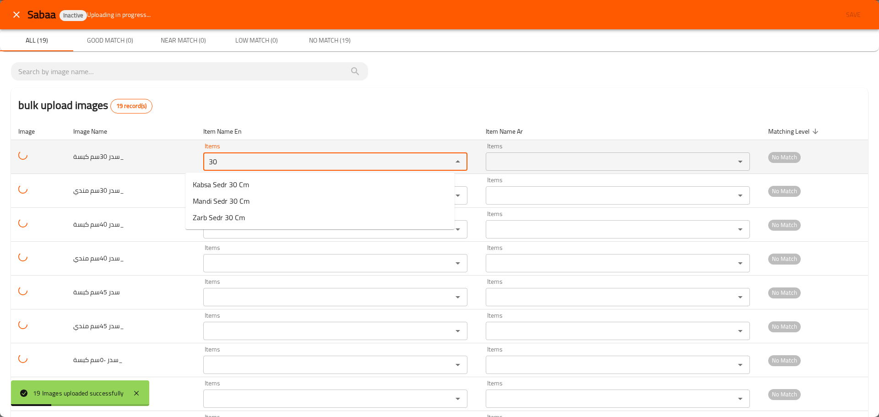
drag, startPoint x: 248, startPoint y: 154, endPoint x: 136, endPoint y: 150, distance: 111.8
click at [136, 150] on tr "سدر 30سم كبسة_ Items 30 Items Items Items No Match" at bounding box center [439, 157] width 857 height 34
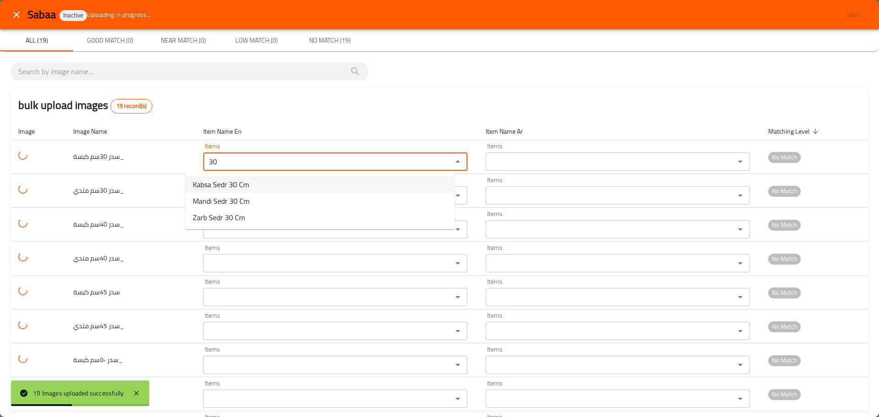
click at [247, 184] on span "Kabsa Sedr 30 Cm" at bounding box center [221, 184] width 56 height 11
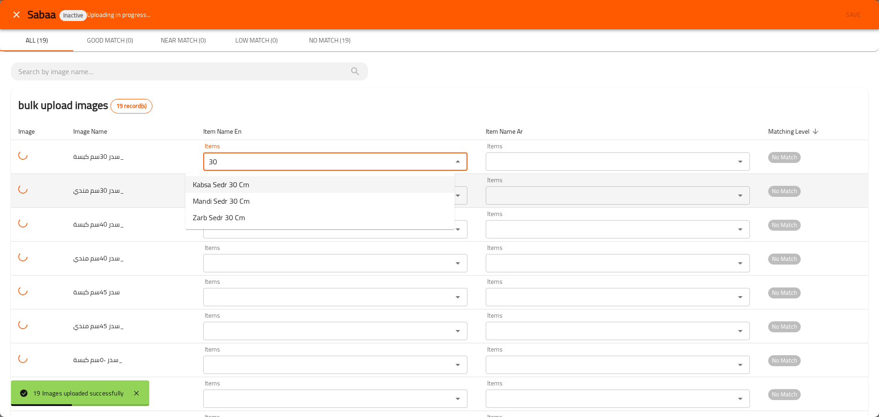
type كبسة_ "Kabsa Sedr 30 Cm"
type كبسة_-ar "سدر 30 سم كبسة"
type كبسة_ "Kabsa Sedr 30 Cm"
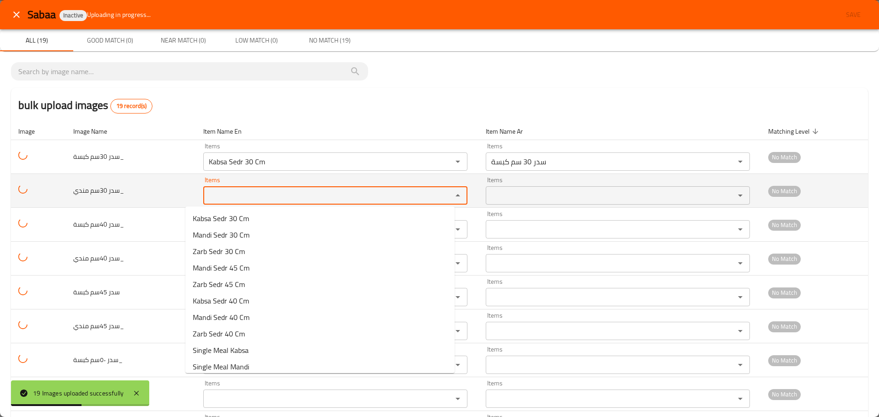
click at [231, 202] on مندي_ "Items" at bounding box center [322, 195] width 232 height 13
paste مندي_ "30"
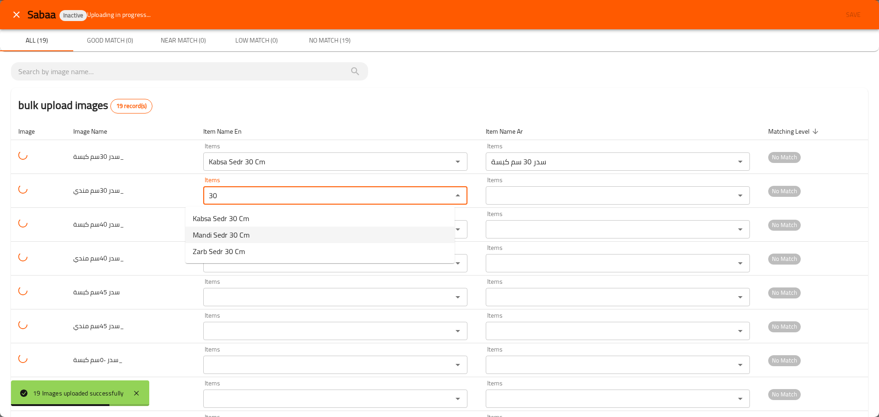
click at [231, 238] on span "Mandi Sedr 30 Cm" at bounding box center [221, 234] width 57 height 11
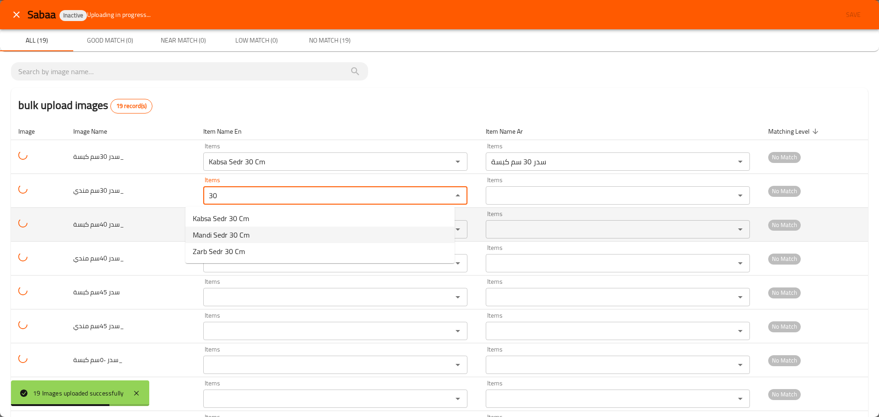
type مندي_ "Mandi Sedr 30 Cm"
type مندي_-ar "سدر 30 سم مندي"
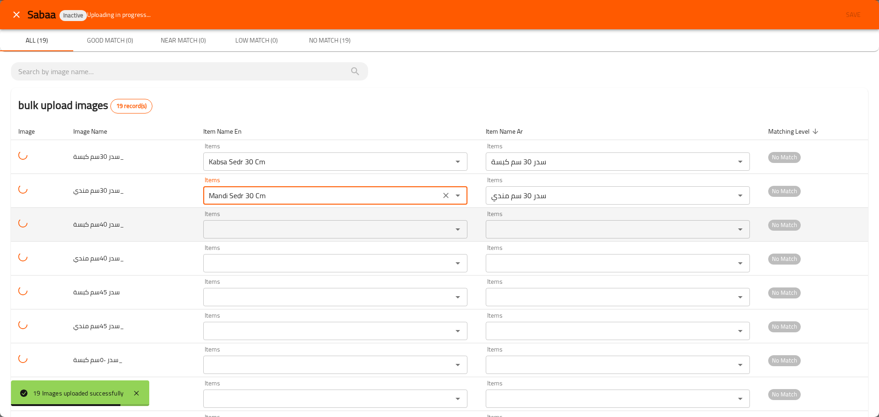
type مندي_ "Mandi Sedr 30 Cm"
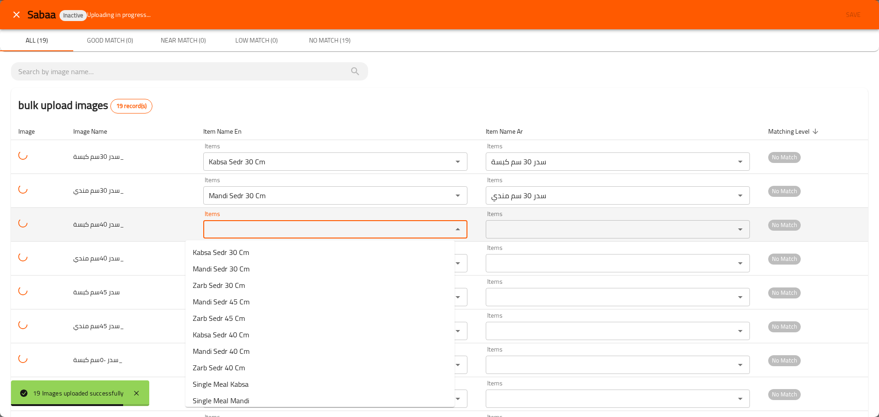
click at [223, 233] on كبسة_ "Items" at bounding box center [322, 229] width 232 height 13
paste كبسة_ "30"
drag, startPoint x: 223, startPoint y: 233, endPoint x: 159, endPoint y: 217, distance: 66.0
click at [159, 221] on tr "سدر 40سم كبسة_ Items 30 Items Items Items No Match" at bounding box center [439, 225] width 857 height 34
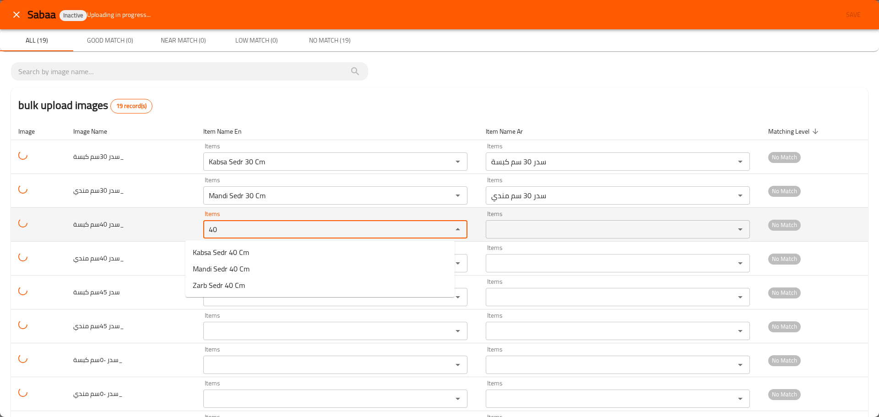
drag, startPoint x: 207, startPoint y: 228, endPoint x: 153, endPoint y: 222, distance: 53.9
click at [153, 222] on tr "سدر 40سم كبسة_ Items 40 Items Items Items No Match" at bounding box center [439, 225] width 857 height 34
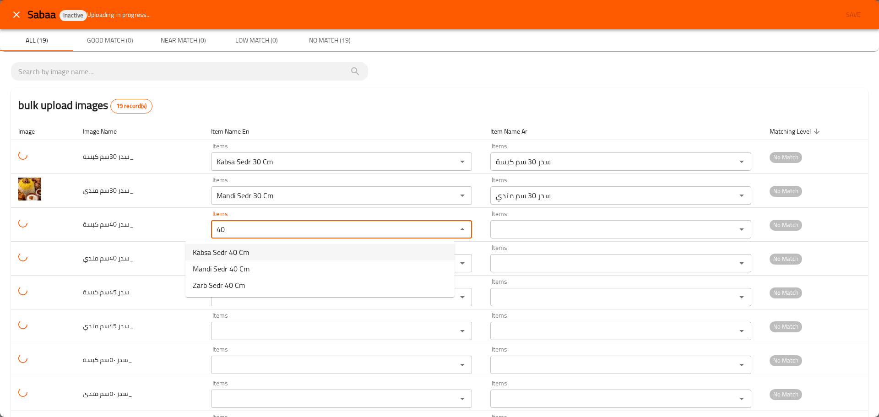
click at [216, 254] on span "Kabsa Sedr 40 Cm" at bounding box center [221, 252] width 56 height 11
type كبسة_ "Kabsa Sedr 40 Cm"
type كبسة_-ar "سدر 40 سم كبسة"
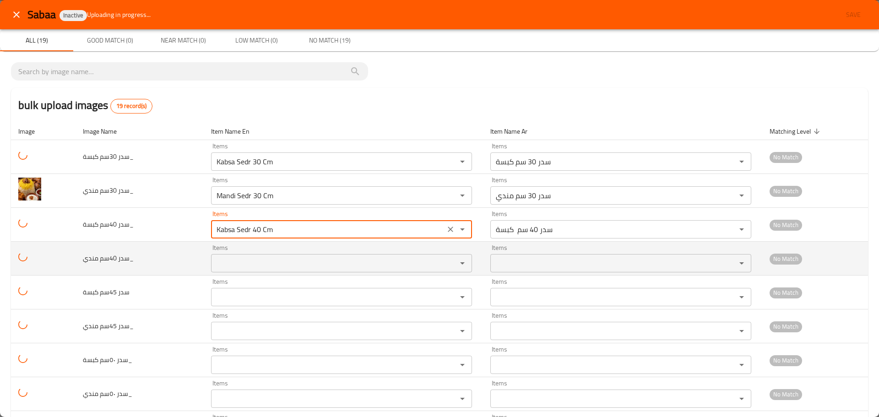
type كبسة_ "Kabsa Sedr 40 Cm"
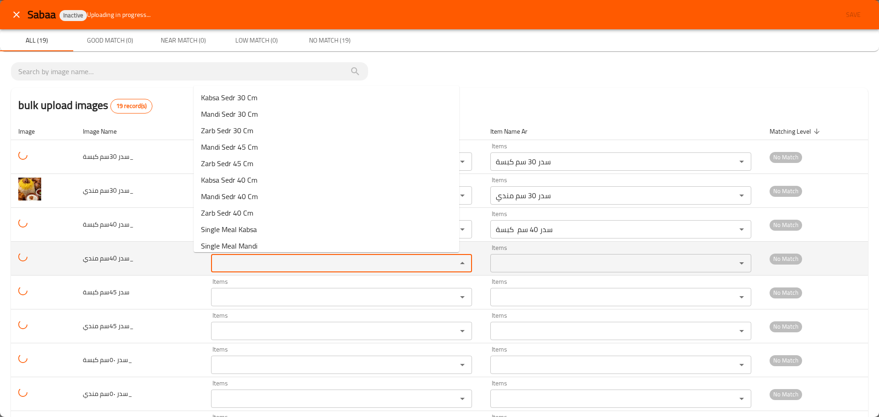
click at [217, 264] on مندي_ "Items" at bounding box center [328, 263] width 228 height 13
paste مندي_ "40"
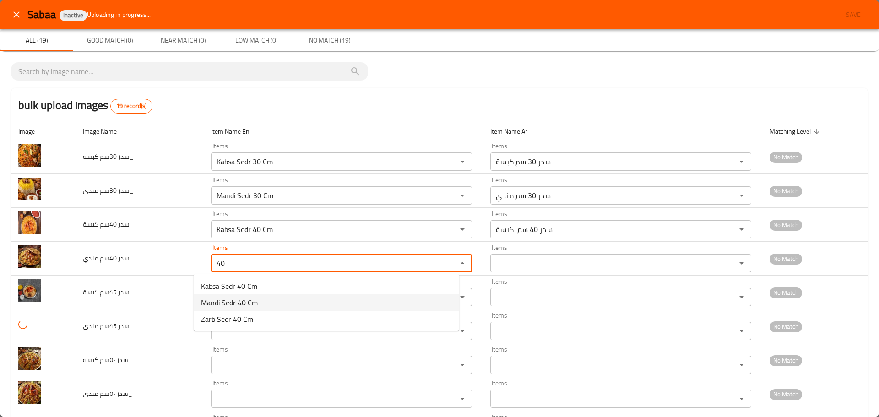
click at [230, 300] on span "Mandi Sedr 40 Cm" at bounding box center [229, 302] width 57 height 11
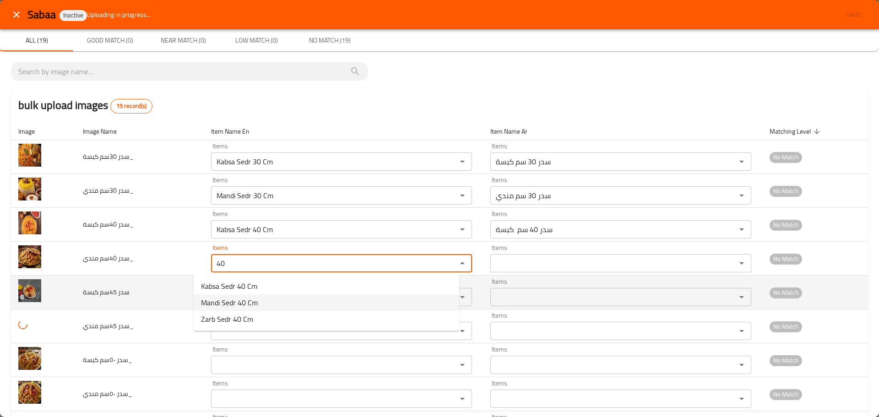
type مندي_ "Mandi Sedr 40 Cm"
type مندي_-ar "سدر 40 سم مندي"
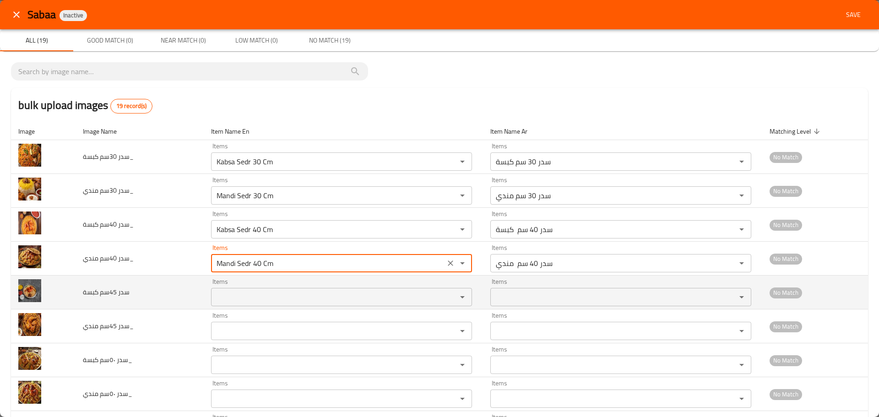
type مندي_ "Mandi Sedr 40 Cm"
click at [220, 302] on كبسة "Items" at bounding box center [328, 297] width 228 height 13
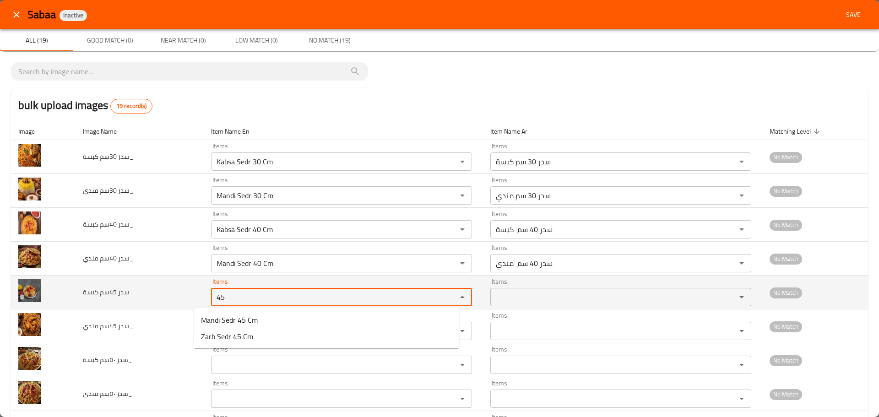
drag, startPoint x: 220, startPoint y: 302, endPoint x: 173, endPoint y: 305, distance: 47.3
click at [171, 304] on tr "سدر 45سم كبسة Items 45 Items Items Items No Match" at bounding box center [439, 293] width 857 height 34
drag, startPoint x: 218, startPoint y: 300, endPoint x: 167, endPoint y: 290, distance: 51.8
click at [167, 290] on tr "سدر 45سم كبسة Items kab Items Items Items No Match" at bounding box center [439, 293] width 857 height 34
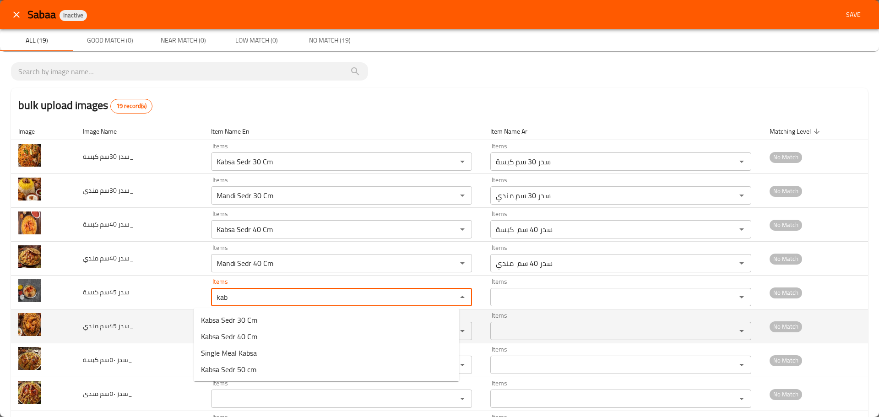
type كبسة "kab"
click at [157, 327] on td "سدر 45سم مندي_" at bounding box center [140, 326] width 128 height 34
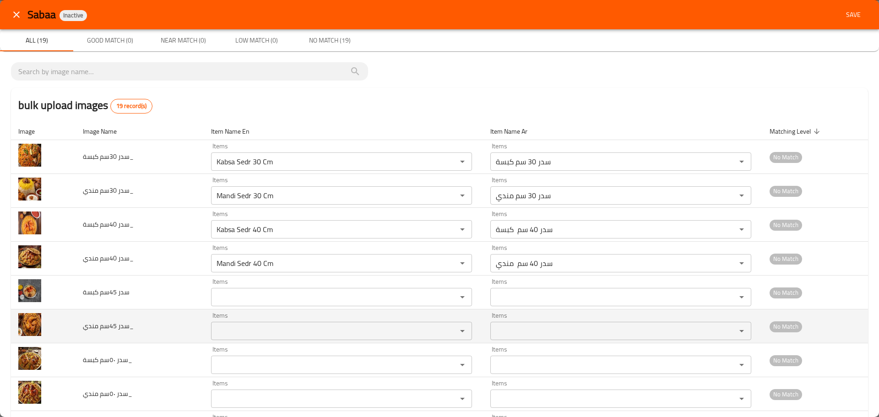
click at [216, 329] on مندي_ "Items" at bounding box center [328, 331] width 228 height 13
paste مندي_ "45"
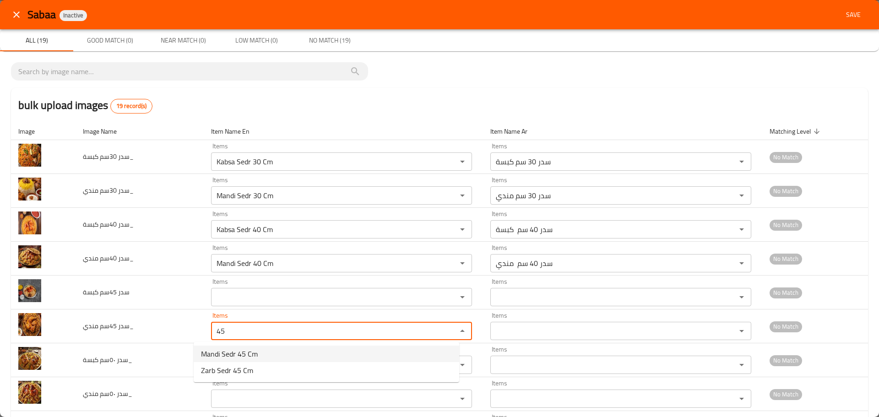
click at [230, 356] on span "Mandi Sedr 45 Cm" at bounding box center [229, 353] width 57 height 11
type مندي_ "Mandi Sedr 45 Cm"
type مندي_-ar "سدر 45 سم مندي"
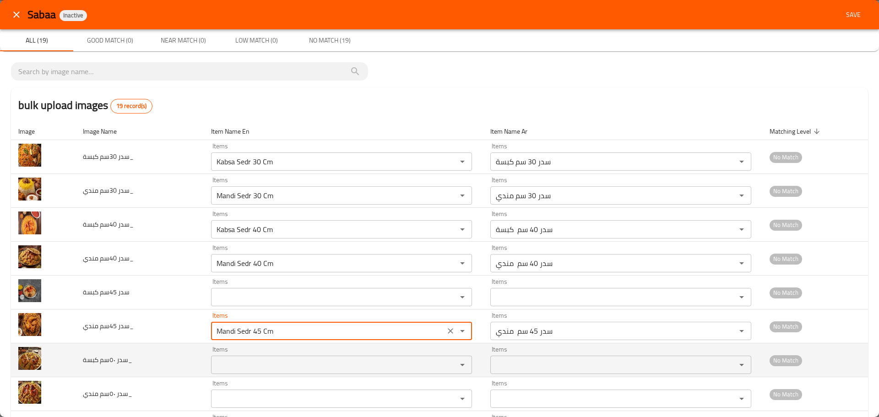
type مندي_ "Mandi Sedr 45 Cm"
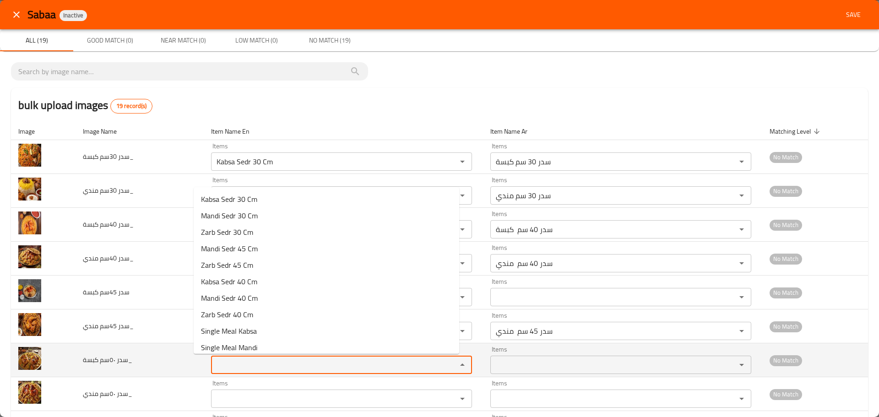
click at [227, 360] on كبسة_ "Items" at bounding box center [328, 364] width 228 height 13
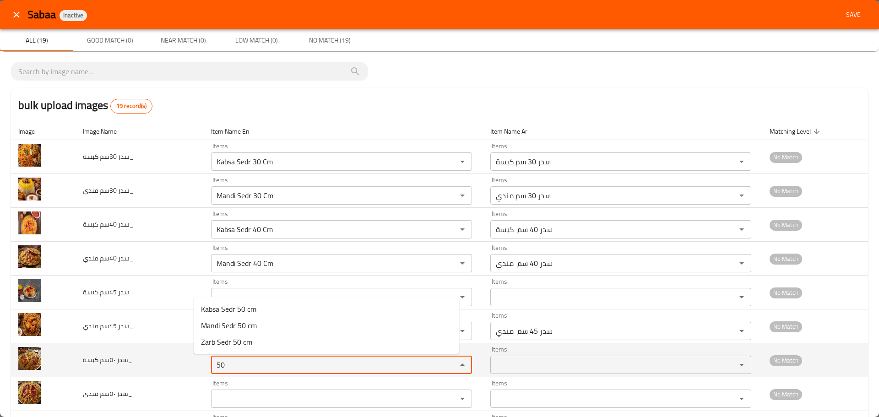
drag, startPoint x: 227, startPoint y: 360, endPoint x: 141, endPoint y: 353, distance: 86.3
click at [134, 360] on tr "سدر ٥٠سم كبسة_ Items 50 Items Items Items No Match" at bounding box center [439, 360] width 857 height 34
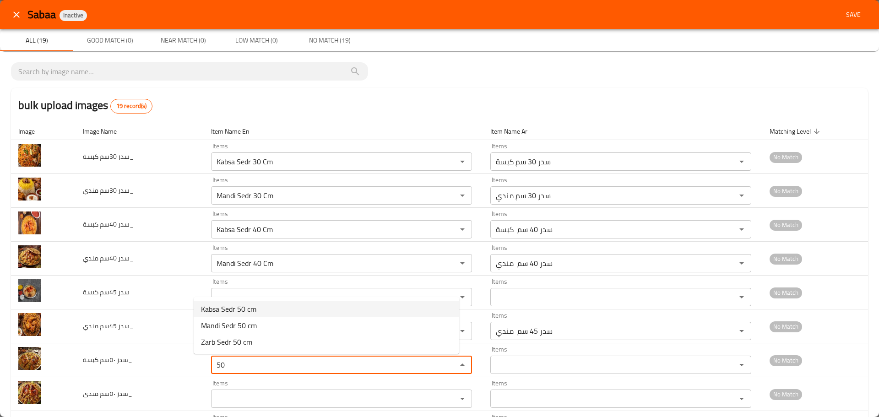
click at [217, 307] on span "Kabsa Sedr 50 cm" at bounding box center [228, 309] width 55 height 11
type كبسة_ "Kabsa Sedr 50 cm"
type كبسة_-ar "سدر 50 سم كبسة"
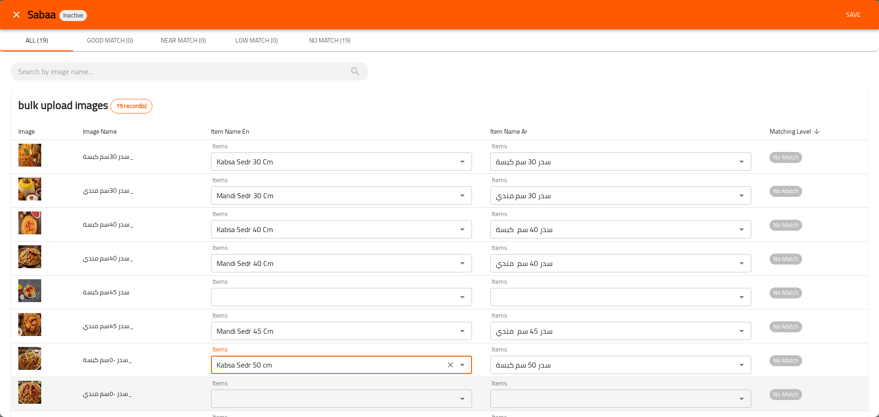
type كبسة_ "Kabsa Sedr 50 cm"
click at [219, 401] on مندي_ "Items" at bounding box center [328, 398] width 228 height 13
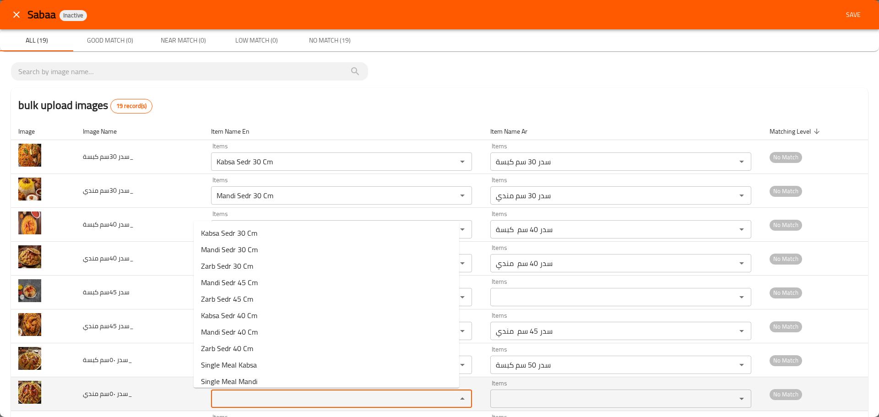
paste مندي_ "50"
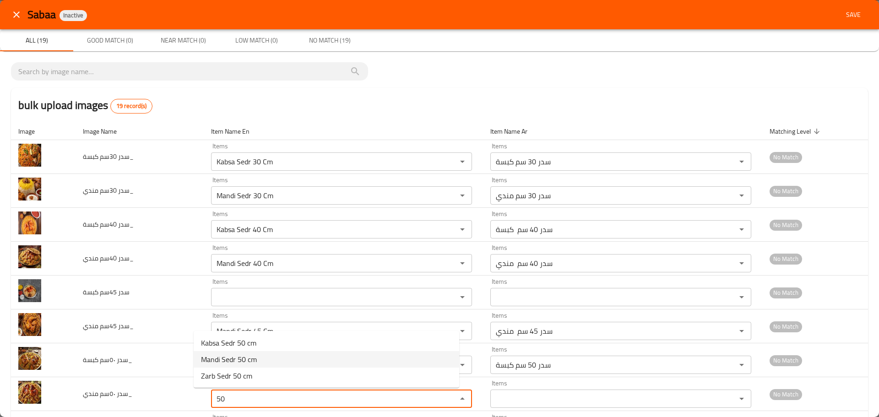
click at [239, 357] on span "Mandi Sedr 50 cm" at bounding box center [229, 359] width 56 height 11
type مندي_ "Mandi Sedr 50 cm"
type مندي_-ar "سدر 50 سم مندي"
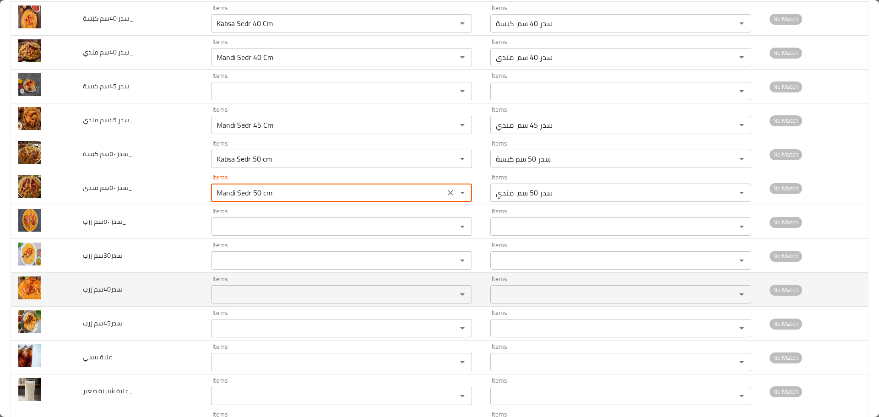
scroll to position [229, 0]
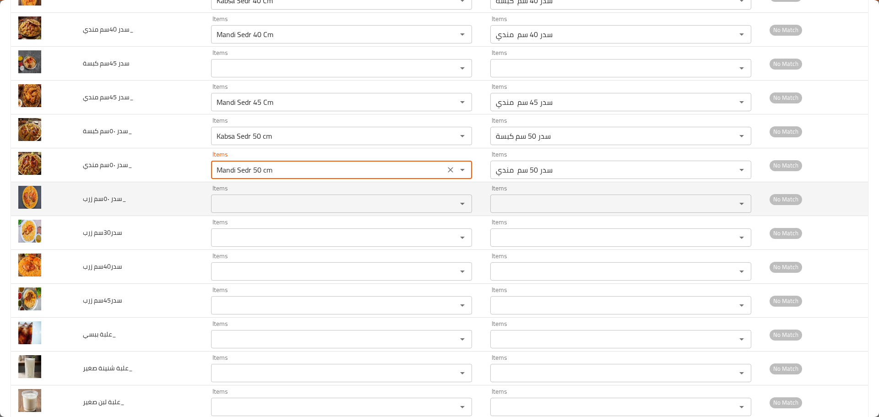
type مندي_ "Mandi Sedr 50 cm"
click at [218, 206] on زرب_ "Items" at bounding box center [328, 203] width 228 height 13
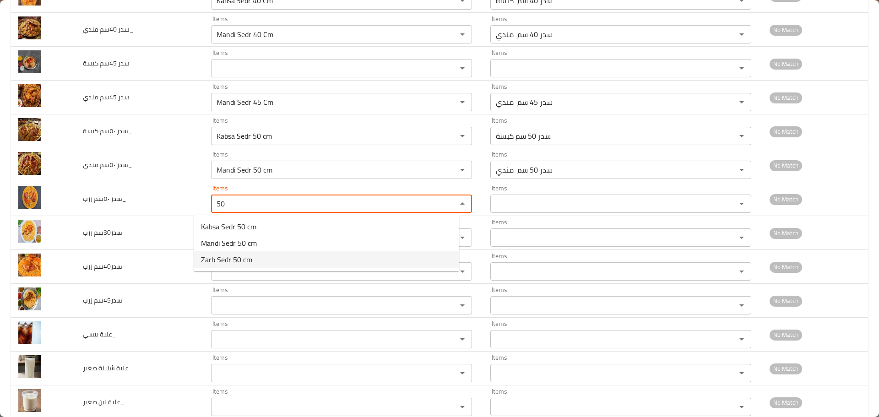
click at [229, 258] on span "Zarb Sedr 50 cm" at bounding box center [226, 259] width 51 height 11
type زرب_ "Zarb Sedr 50 cm"
type زرب_-ar "سدر 50 سم زرب"
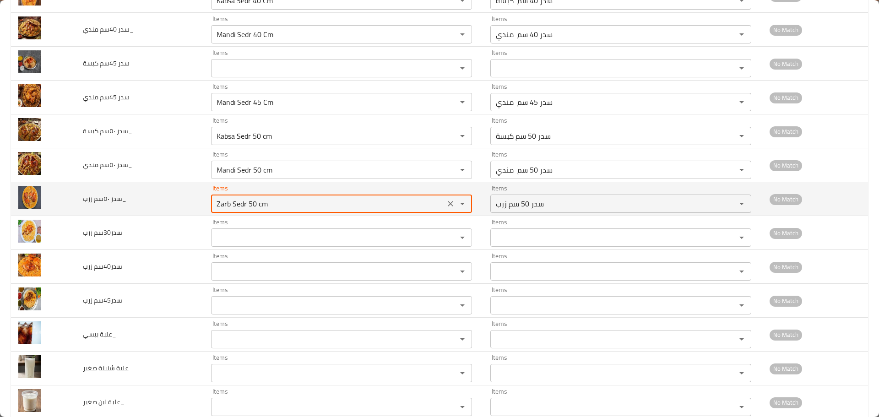
drag, startPoint x: 213, startPoint y: 203, endPoint x: 184, endPoint y: 203, distance: 29.3
click at [184, 203] on tr "سدر ٥٠سم زرب_ Items Zarb Sedr 50 cm Items Items سدر 50 سم زرب Items No Match" at bounding box center [439, 199] width 857 height 34
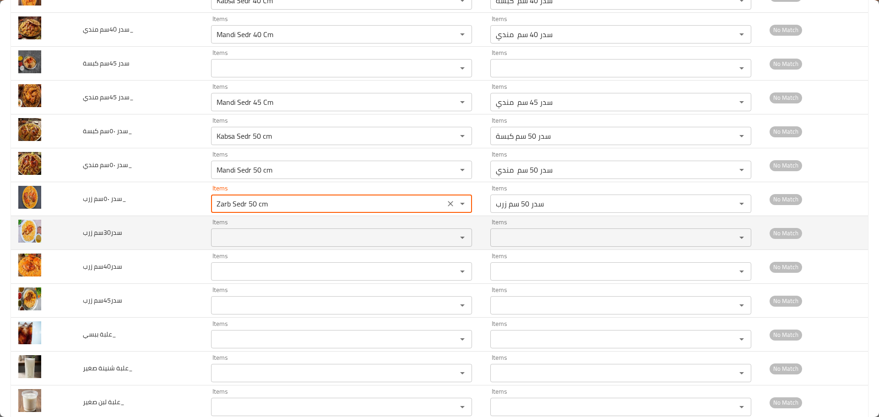
type زرب_ "Zarb Sedr 50 cm"
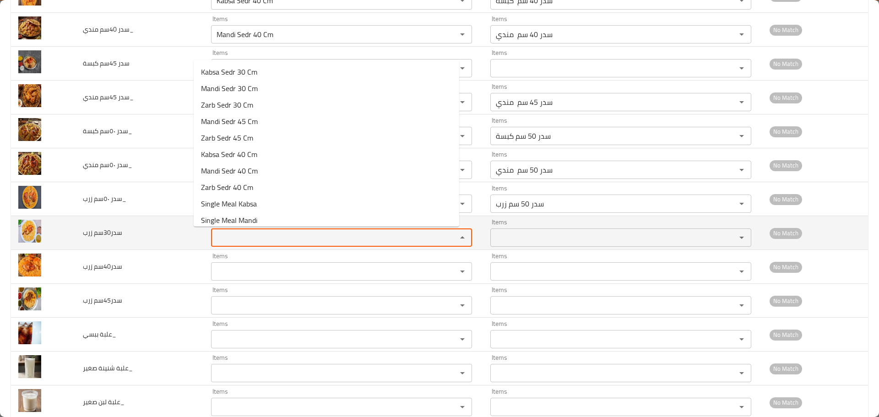
click at [214, 233] on زرب "Items" at bounding box center [328, 237] width 228 height 13
paste زرب "Zarb"
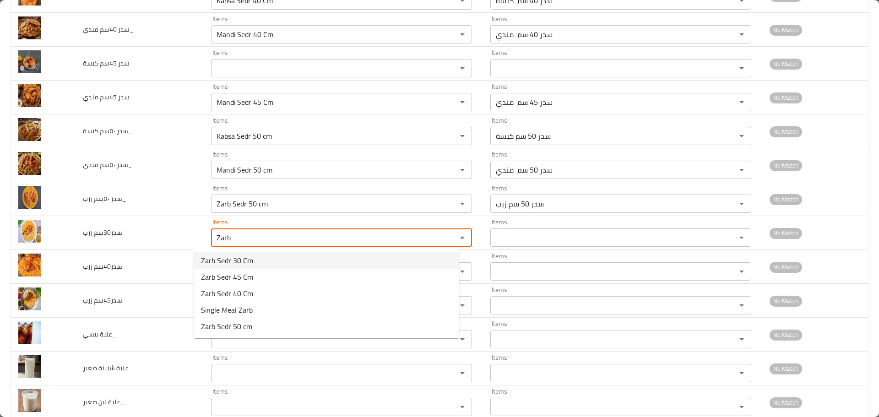
click at [236, 265] on span "Zarb Sedr 30 Cm" at bounding box center [227, 260] width 52 height 11
type زرب "Zarb Sedr 30 Cm"
type زرب-ar "سدر30 سم زرب"
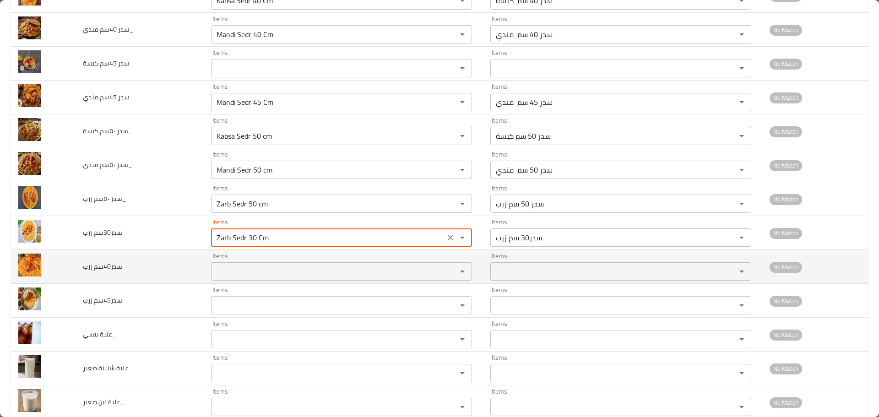
type زرب "Zarb Sedr 30 Cm"
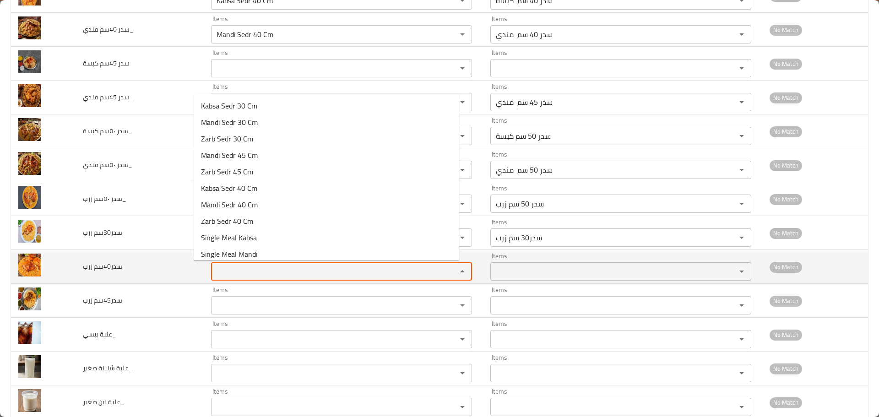
click at [229, 271] on زرب "Items" at bounding box center [328, 271] width 228 height 13
paste زرب "Zarb"
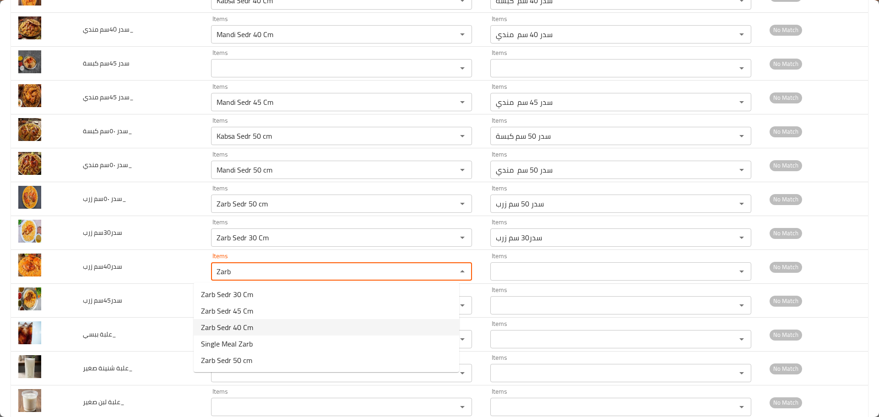
click at [239, 330] on span "Zarb Sedr 40 Cm" at bounding box center [227, 327] width 52 height 11
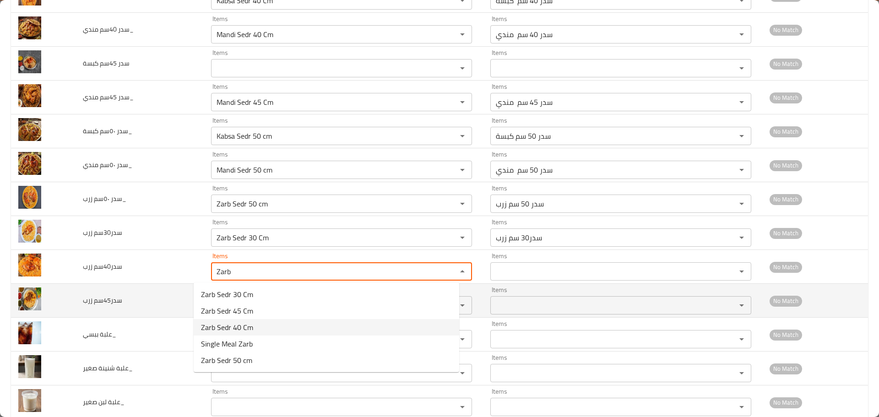
type زرب "Zarb Sedr 40 Cm"
type زرب-ar "سدر40 سم زرب"
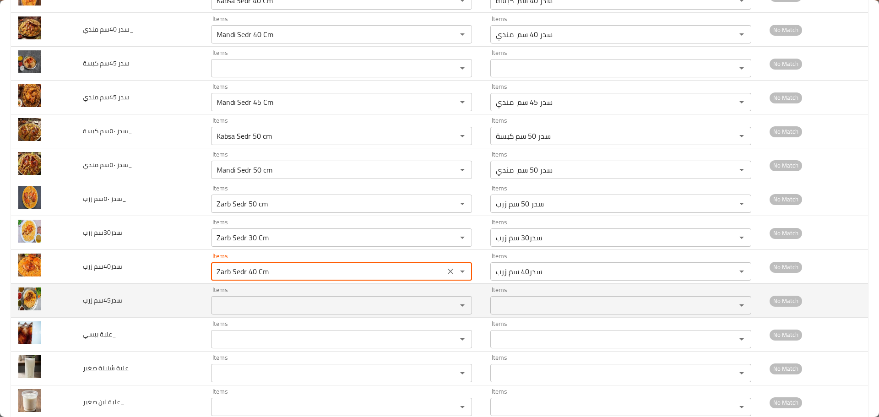
type زرب "Zarb Sedr 40 Cm"
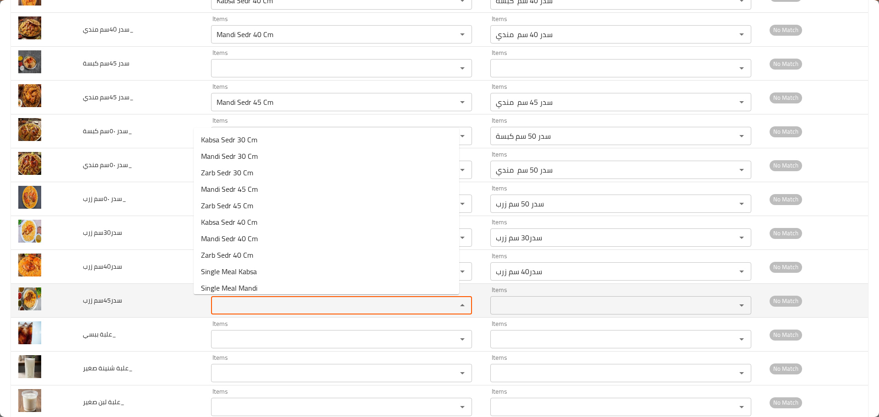
click at [235, 302] on زرب "Items" at bounding box center [328, 305] width 228 height 13
paste زرب "Zarb"
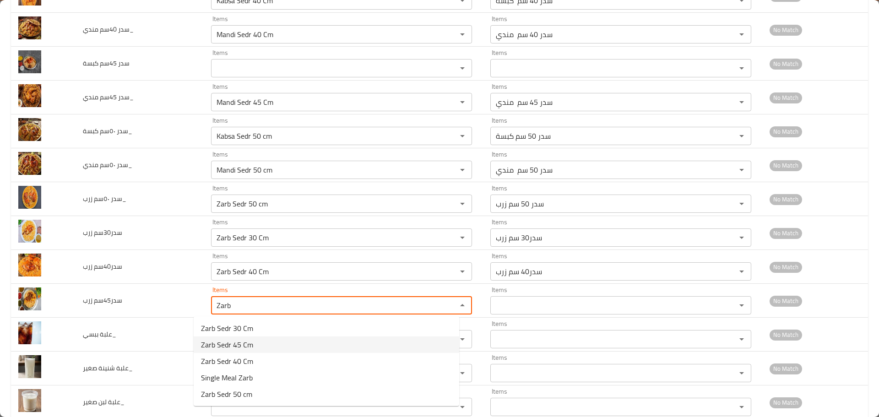
click at [239, 346] on span "Zarb Sedr 45 Cm" at bounding box center [227, 344] width 52 height 11
type زرب "Zarb Sedr 45 Cm"
type زرب-ar "سدر45 سم زرب"
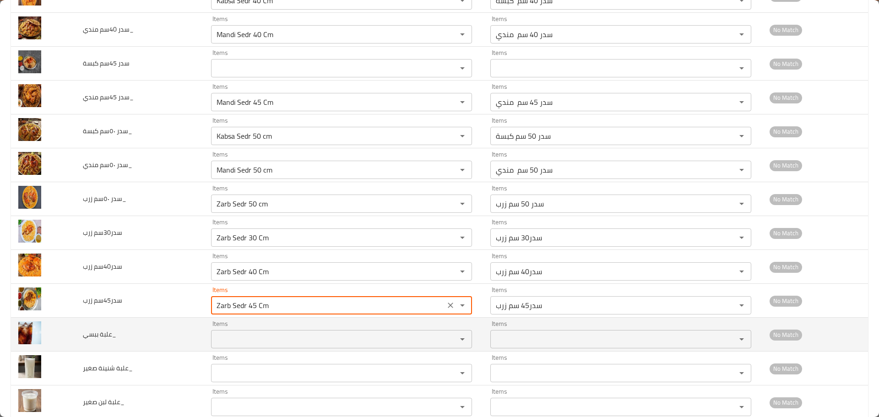
type زرب "Zarb Sedr 45 Cm"
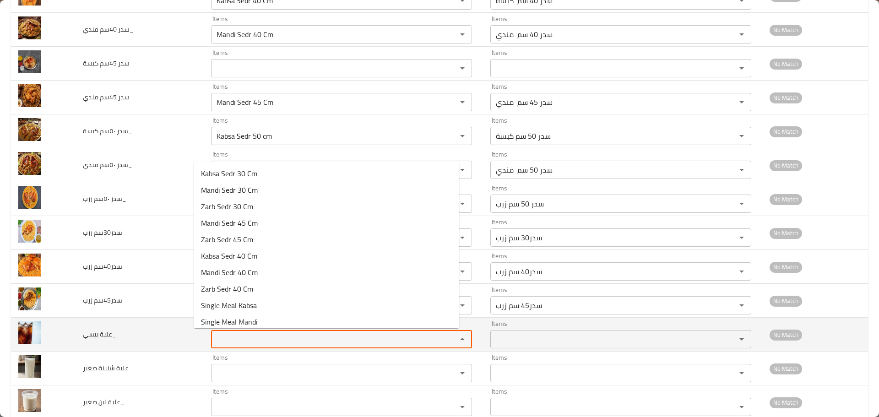
click at [225, 340] on ببسي_ "Items" at bounding box center [328, 339] width 228 height 13
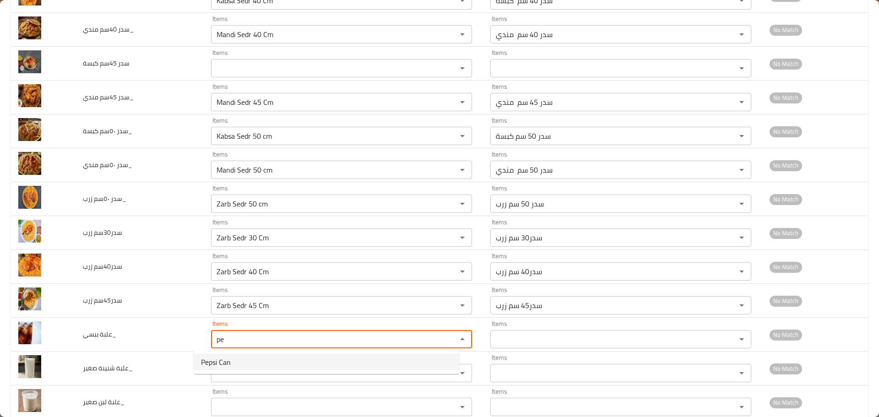
click at [224, 355] on ببسي_-option-0 "Pepsi Can" at bounding box center [327, 362] width 266 height 16
type ببسي_ "Pepsi Can"
type ببسي_-ar "علبة بيبسي"
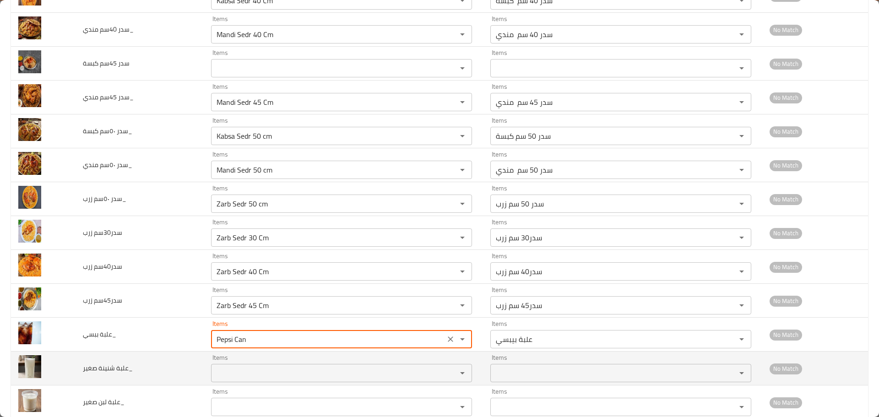
type ببسي_ "Pepsi Can"
click at [223, 371] on صغير_ "Items" at bounding box center [328, 373] width 228 height 13
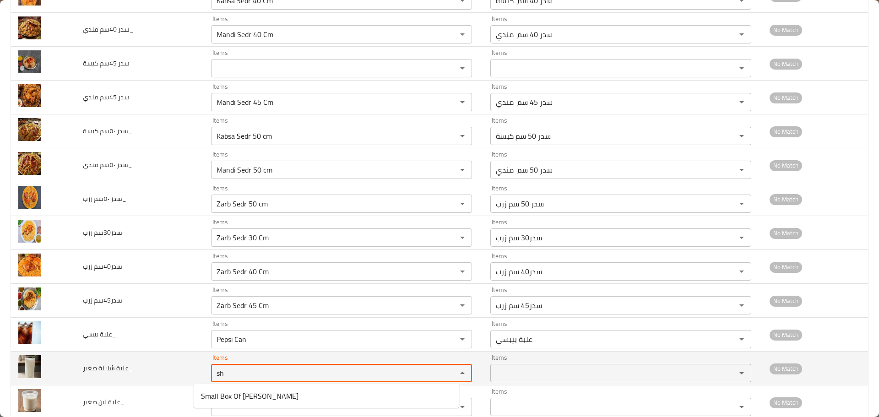
drag, startPoint x: 225, startPoint y: 376, endPoint x: 148, endPoint y: 363, distance: 77.6
click at [148, 363] on tr "علبة شنينة صغير_ Items sh Items Items Items No Match" at bounding box center [439, 369] width 857 height 34
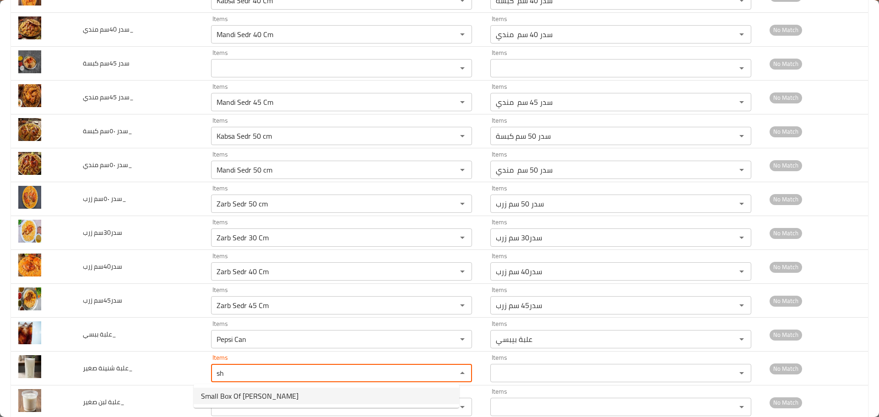
click at [246, 394] on span "Small Box Of [PERSON_NAME]" at bounding box center [250, 396] width 98 height 11
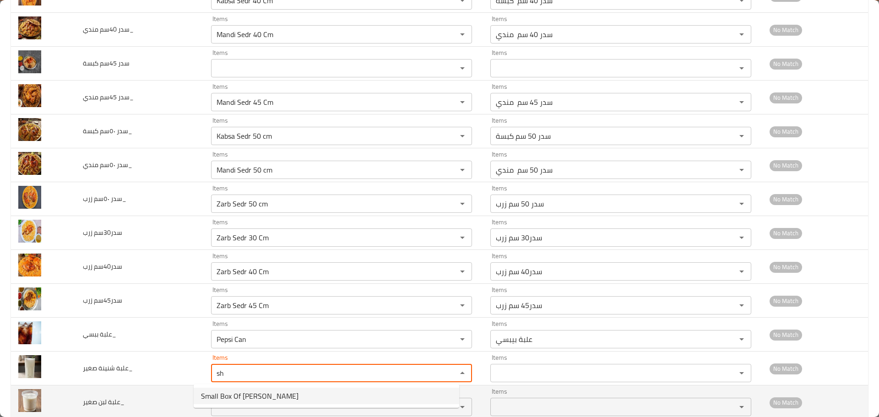
type صغير_ "Small Box Of [PERSON_NAME]"
type صغير_-ar "علبة شنينة صغير"
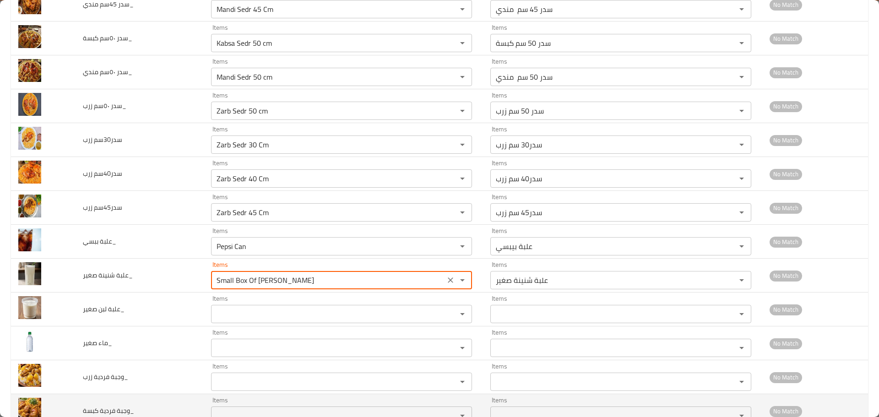
scroll to position [385, 0]
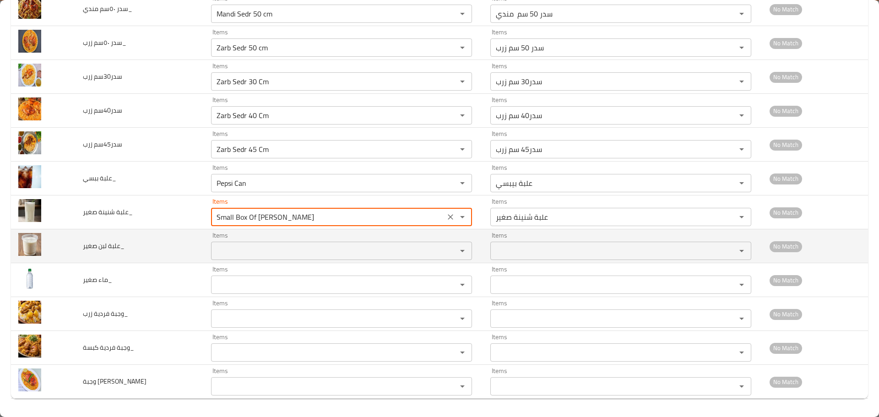
type صغير_ "Small Box Of [PERSON_NAME]"
click at [219, 251] on صغير_ "Items" at bounding box center [328, 250] width 228 height 13
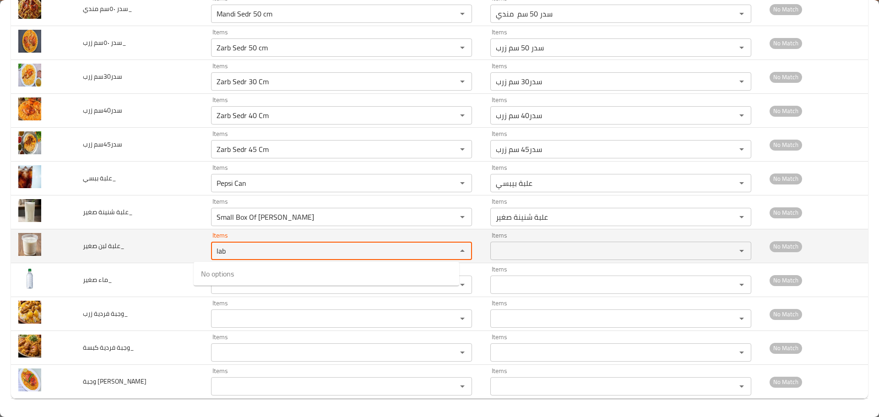
drag, startPoint x: 219, startPoint y: 251, endPoint x: 169, endPoint y: 243, distance: 50.6
click at [169, 243] on tr "علبة لبن صغير_ Items lab Items Items Items No Match" at bounding box center [439, 246] width 857 height 34
drag, startPoint x: 210, startPoint y: 251, endPoint x: 182, endPoint y: 248, distance: 28.6
click at [182, 248] on tr "علبة لبن صغير_ Items sma Items Items Items No Match" at bounding box center [439, 246] width 857 height 34
drag, startPoint x: 221, startPoint y: 250, endPoint x: 158, endPoint y: 246, distance: 62.4
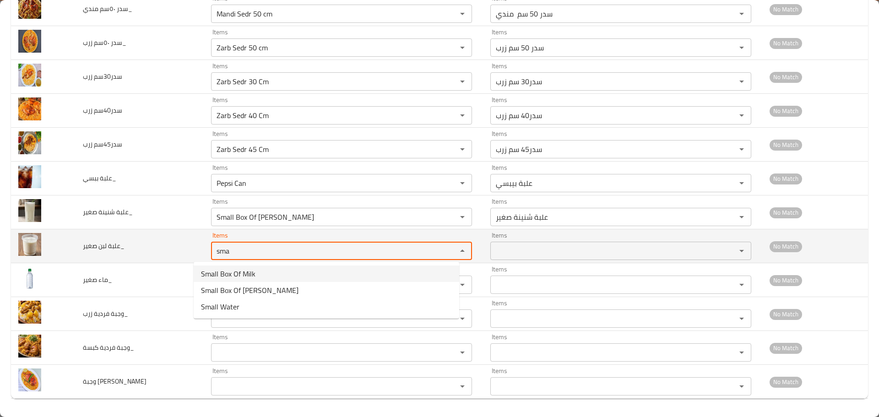
click at [158, 246] on tr "علبة لبن صغير_ Items sma Items Items Items No Match" at bounding box center [439, 246] width 857 height 34
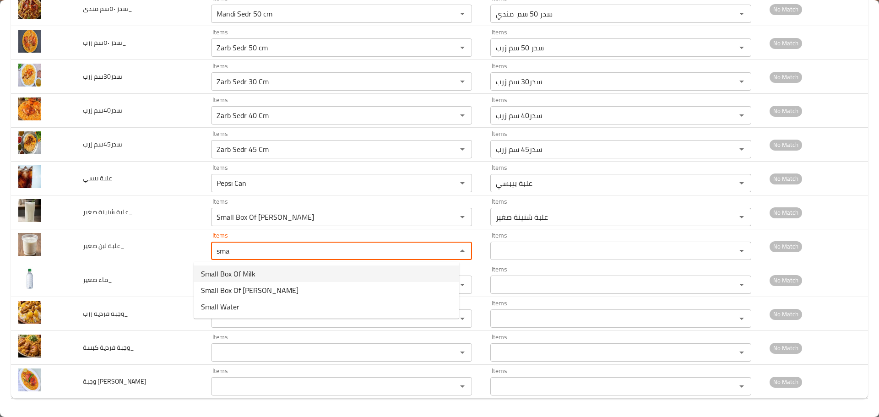
click at [227, 268] on span "Small Box Of Milk" at bounding box center [228, 273] width 54 height 11
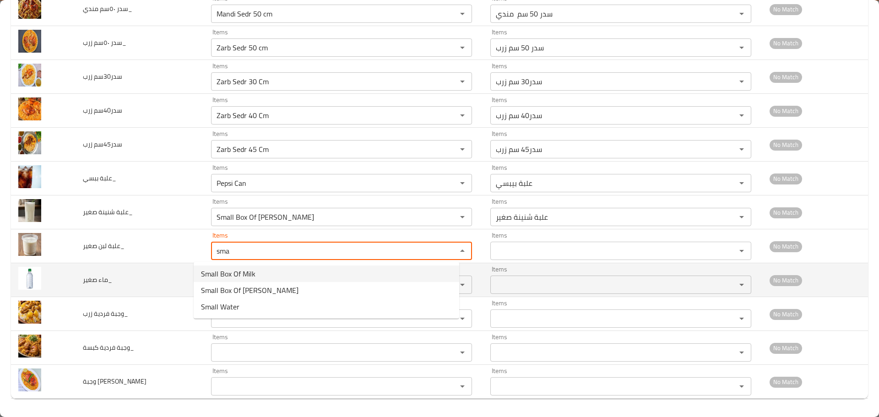
type صغير_ "Small Box Of Milk"
type صغير_-ar "علبة لبن صغير"
type صغير_ "Small Box Of Milk"
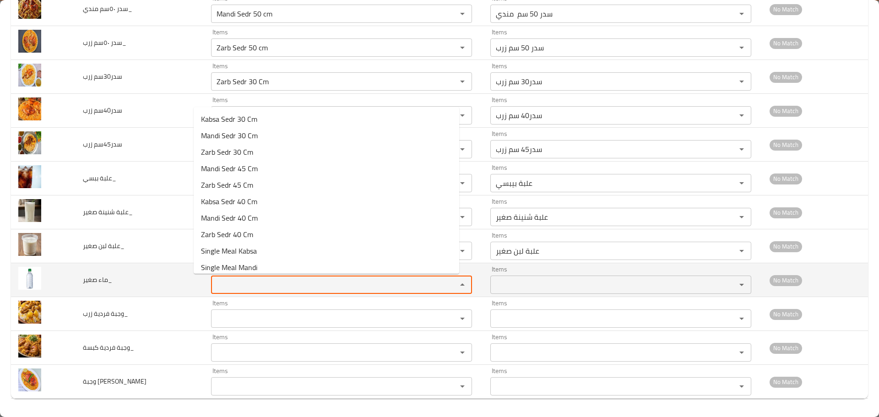
click at [231, 290] on صغير_ "Items" at bounding box center [328, 284] width 228 height 13
paste صغير_ "sma"
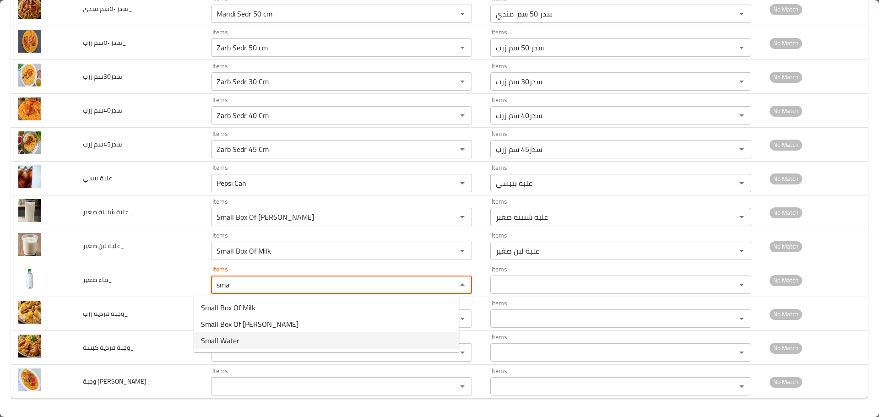
click at [233, 339] on span "Small Water" at bounding box center [220, 340] width 38 height 11
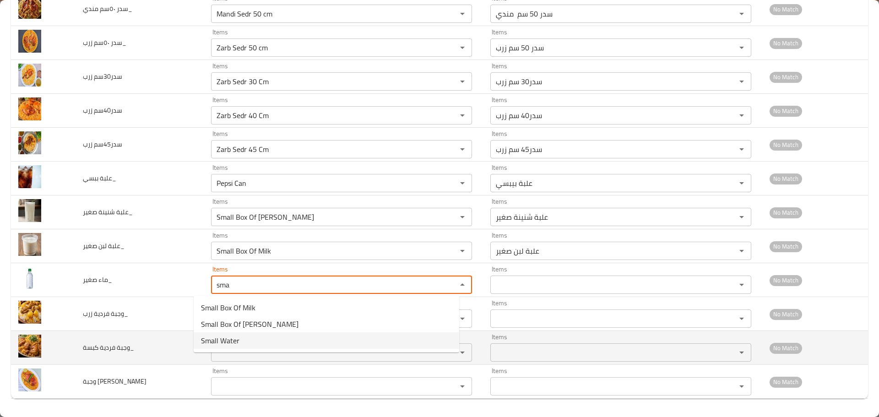
type صغير_ "Small Water"
type صغير_-ar "ماء صغير"
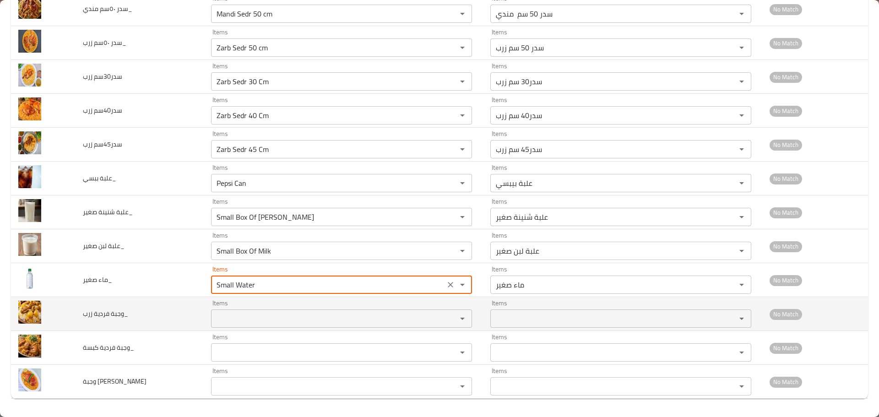
type صغير_ "Small Water"
click at [235, 320] on زرب_ "Items" at bounding box center [328, 318] width 228 height 13
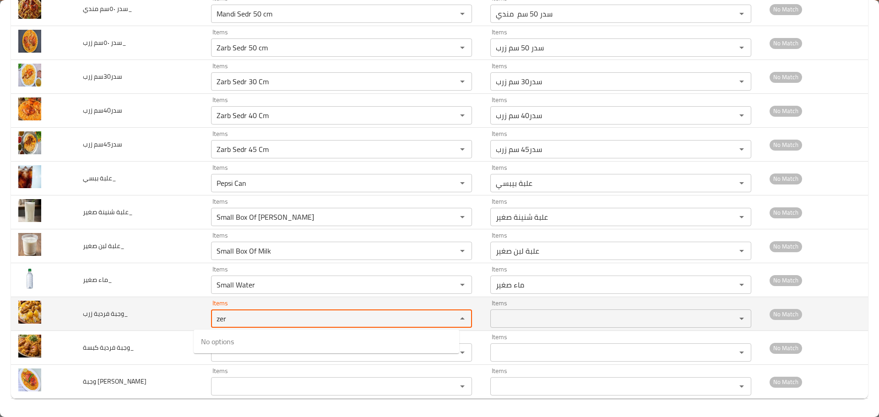
drag, startPoint x: 233, startPoint y: 320, endPoint x: 170, endPoint y: 314, distance: 64.0
click at [170, 314] on tr "وجبة فردية زرب_ Items zer Items Items Items No Match" at bounding box center [439, 314] width 857 height 34
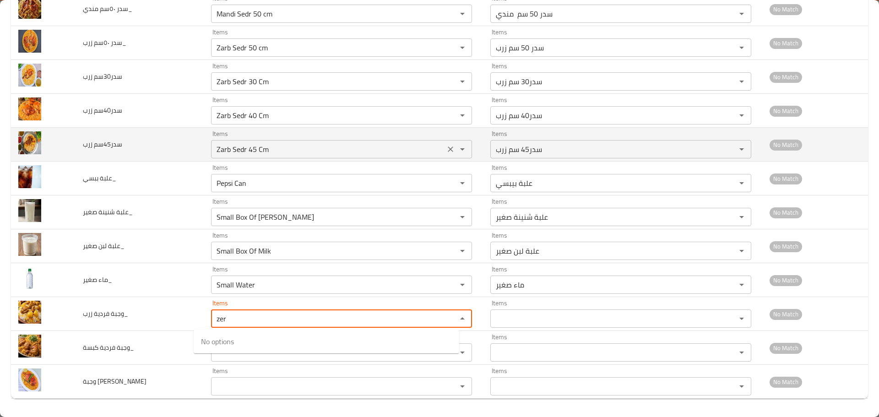
type زرب_ "zer"
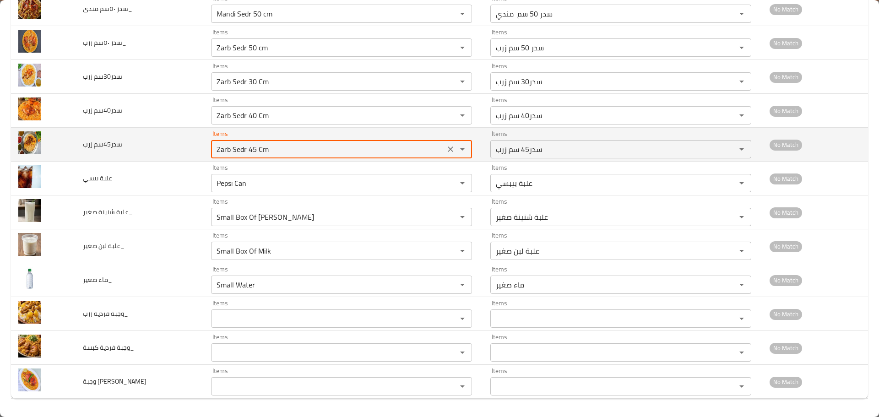
drag, startPoint x: 211, startPoint y: 149, endPoint x: 198, endPoint y: 150, distance: 13.3
click at [214, 149] on زرب "Zarb Sedr 45 Cm" at bounding box center [328, 149] width 228 height 13
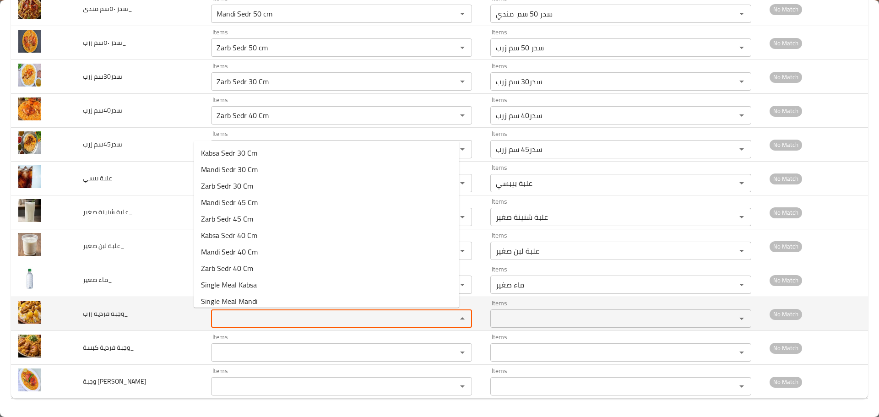
click at [221, 320] on زرب_ "Items" at bounding box center [328, 318] width 228 height 13
paste زرب_ "Zar"
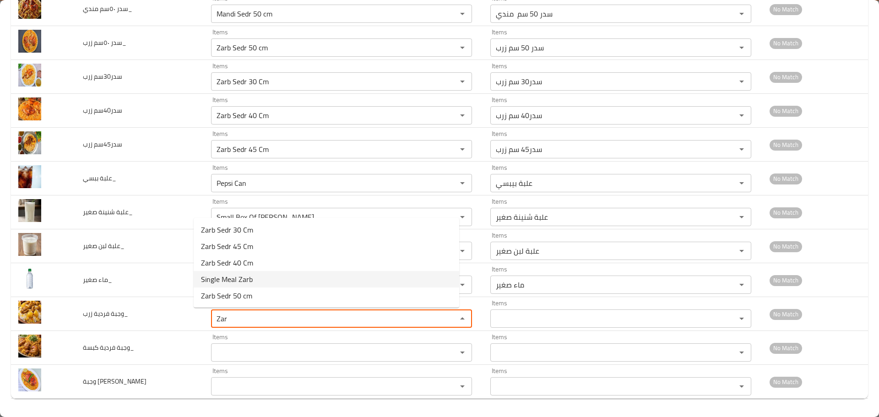
click at [223, 278] on span "Single Meal Zarb" at bounding box center [227, 279] width 52 height 11
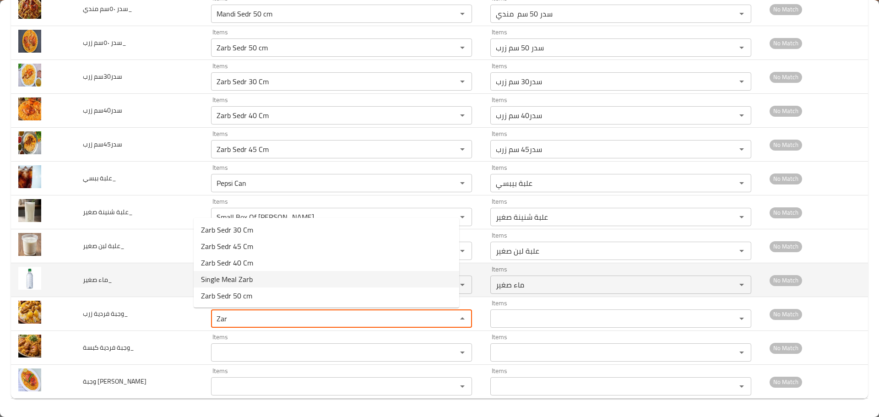
type زرب_ "Single Meal Zarb"
type زرب_-ar "وجبة فردية زرب"
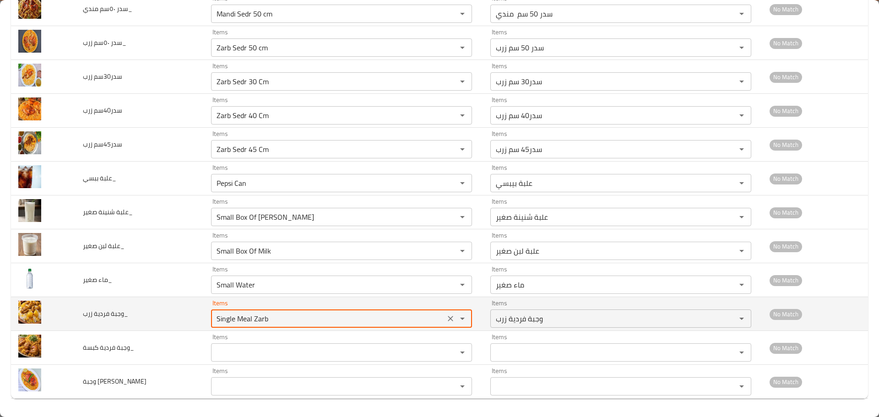
drag, startPoint x: 214, startPoint y: 319, endPoint x: 183, endPoint y: 314, distance: 31.5
click at [183, 314] on tr "وجبة فردية زرب_ Items Single Meal Zarb Items Items وجبة فردية زرب Items No Match" at bounding box center [439, 314] width 857 height 34
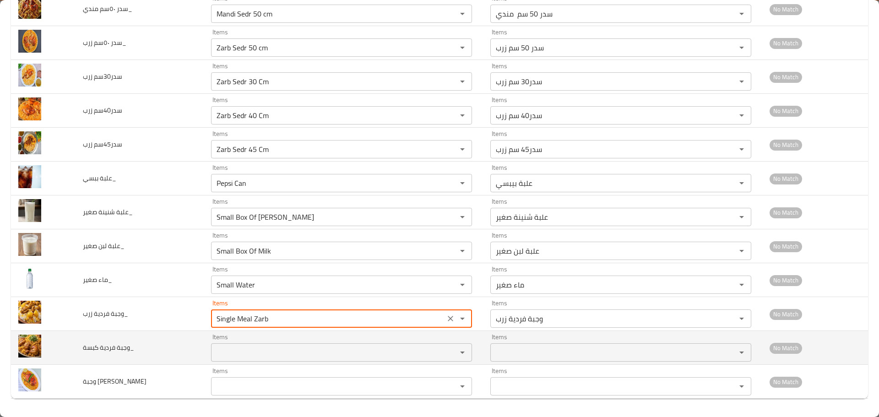
type زرب_ "Single Meal Zarb"
click at [214, 352] on كبسة_ "Items" at bounding box center [328, 352] width 228 height 13
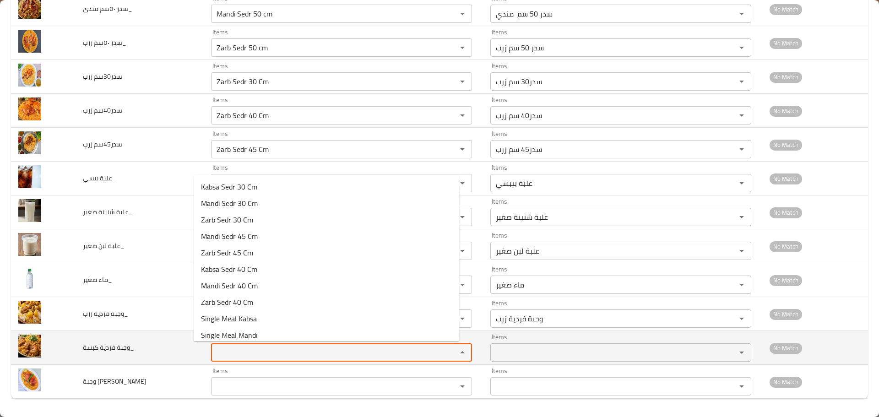
paste كبسة_ "Singl"
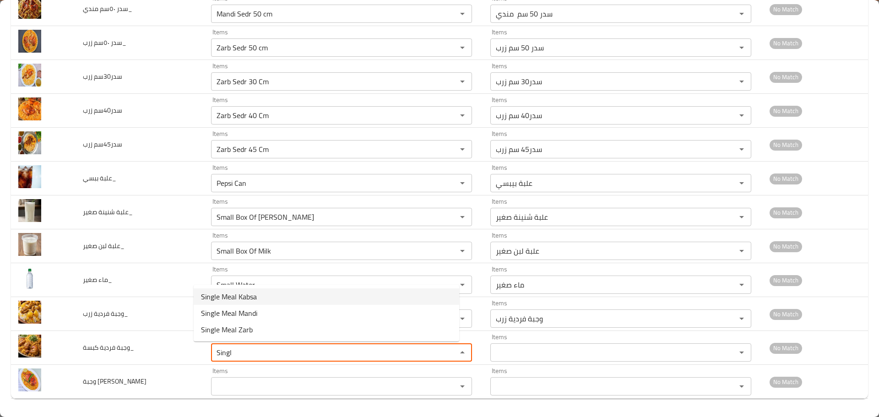
click at [228, 298] on span "Single Meal Kabsa" at bounding box center [229, 296] width 56 height 11
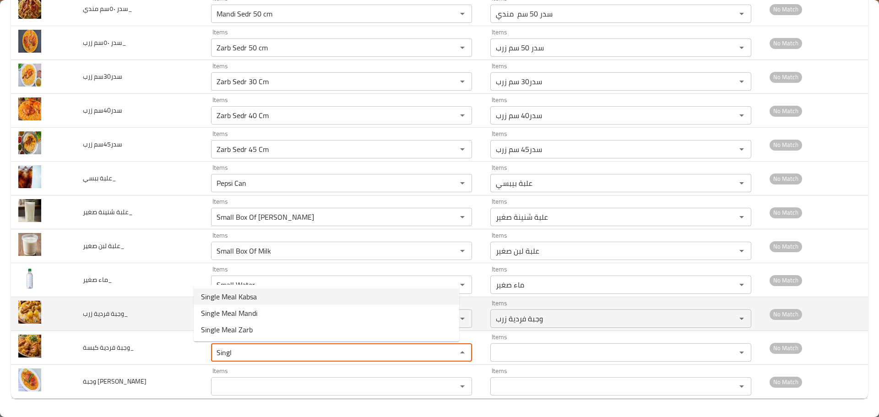
type كبسة_ "Single Meal Kabsa"
type كبسة_-ar "وجبة فردية كبسة"
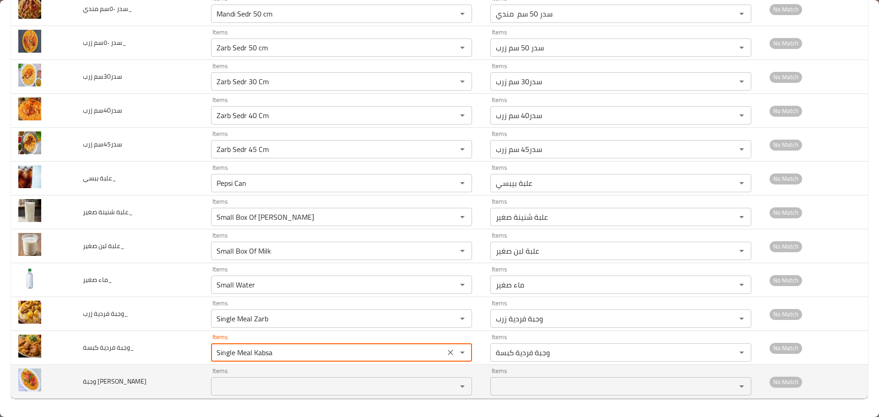
type كبسة_ "Single Meal Kabsa"
click at [221, 387] on مندي "Items" at bounding box center [328, 386] width 228 height 13
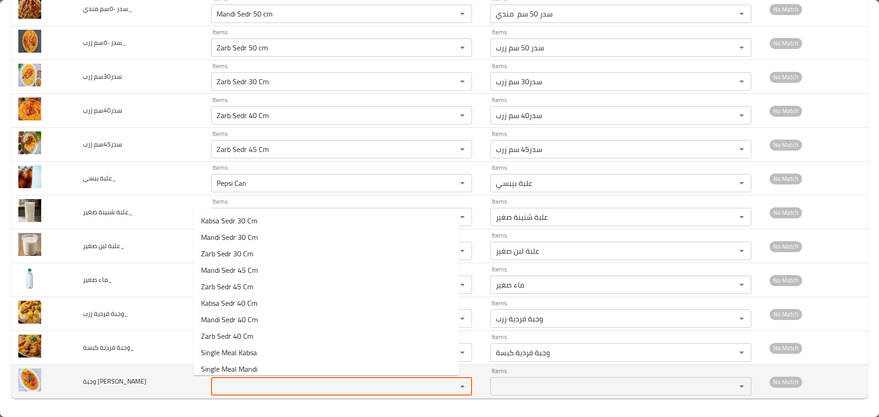
paste مندي "Singl"
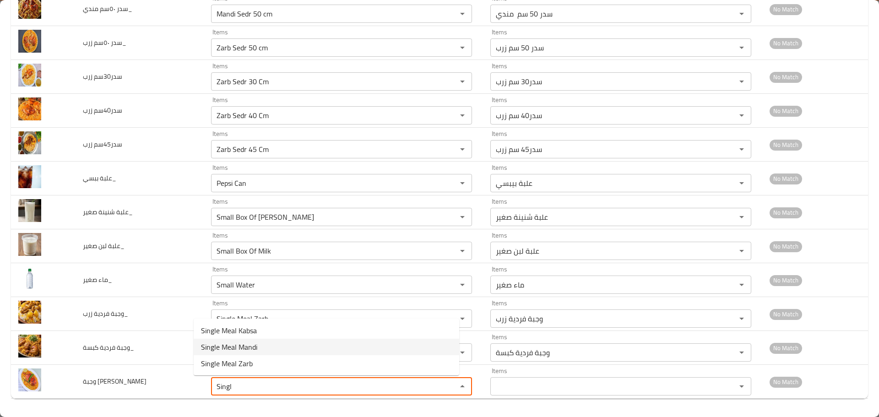
click at [228, 345] on span "Single Meal Mandi" at bounding box center [229, 347] width 56 height 11
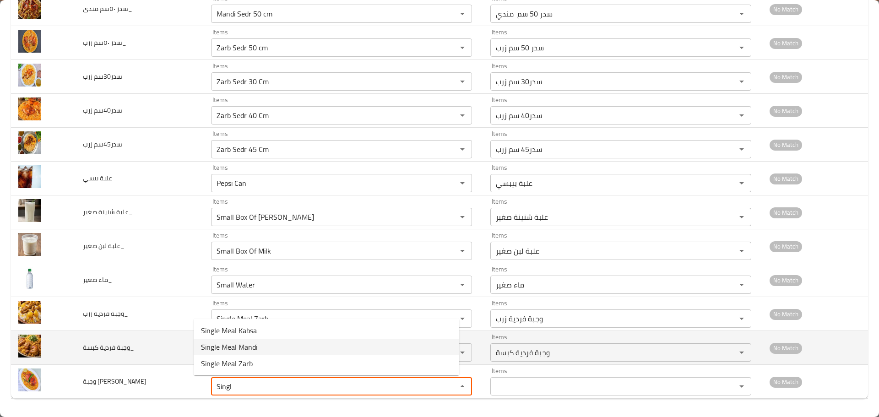
type مندي "Single Meal Mandi"
type مندي-ar "وجبة [PERSON_NAME]"
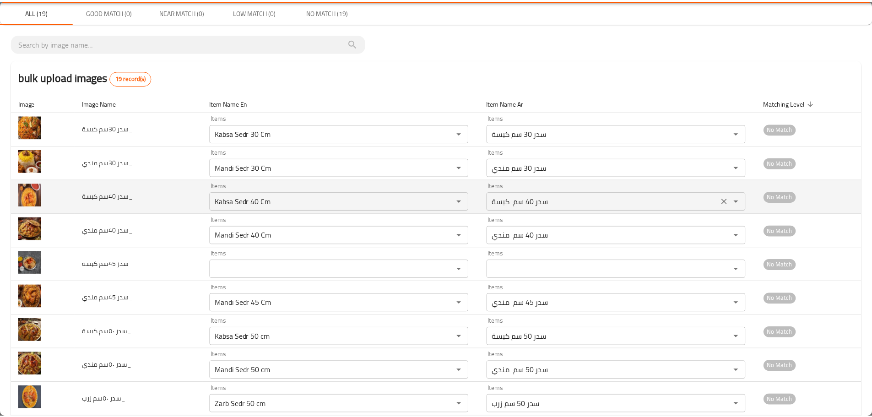
scroll to position [0, 0]
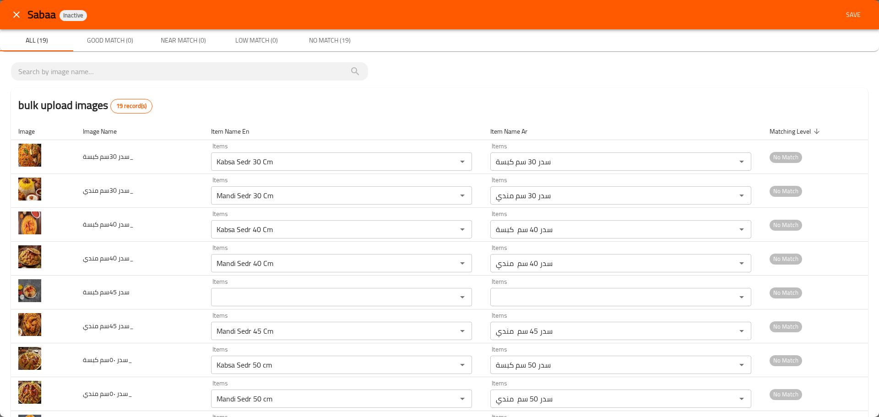
type مندي "Single Meal Mandi"
click at [843, 7] on button "Save" at bounding box center [853, 14] width 29 height 17
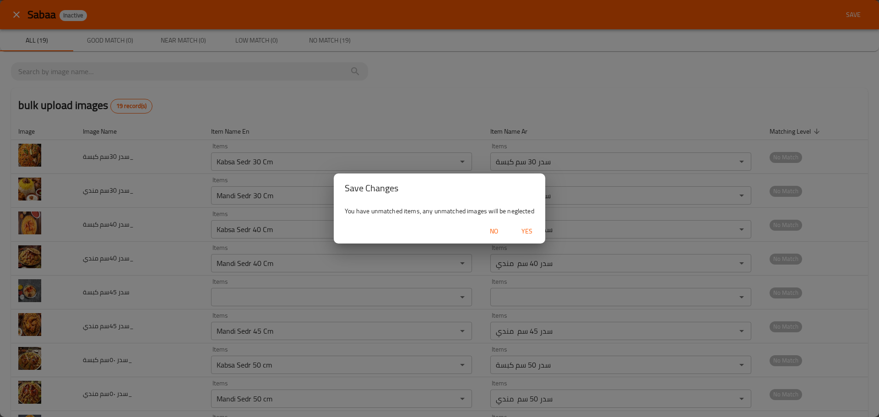
click at [523, 233] on span "Yes" at bounding box center [527, 231] width 22 height 11
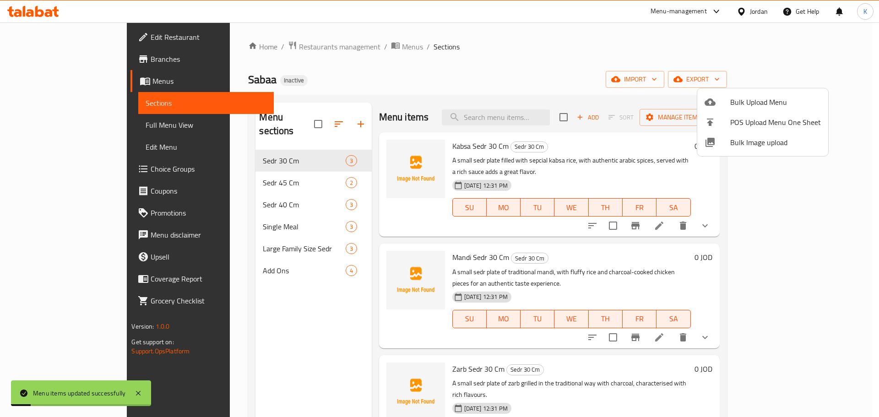
click at [103, 133] on div at bounding box center [439, 208] width 879 height 417
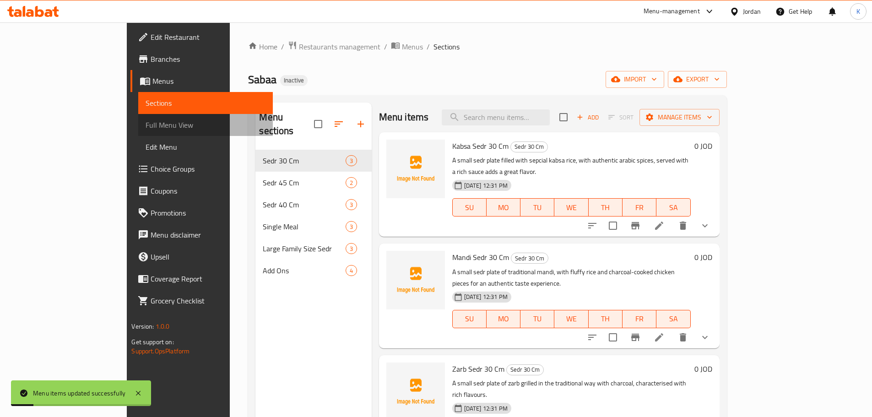
click at [138, 133] on link "Full Menu View" at bounding box center [205, 125] width 134 height 22
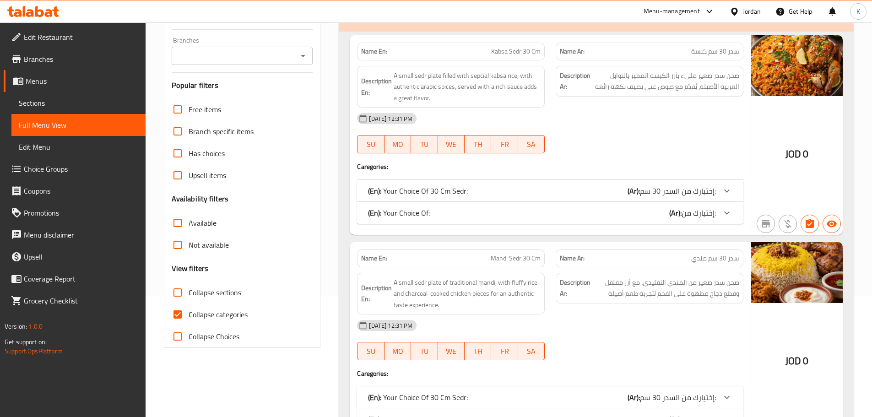
scroll to position [137, 0]
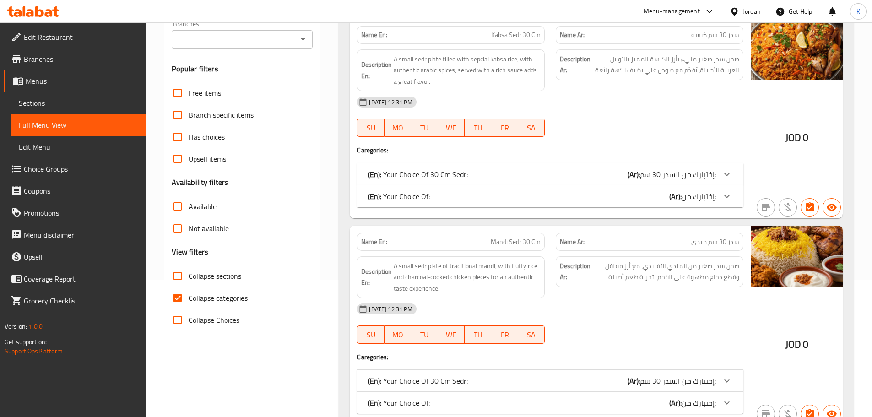
click at [57, 95] on link "Sections" at bounding box center [78, 103] width 134 height 22
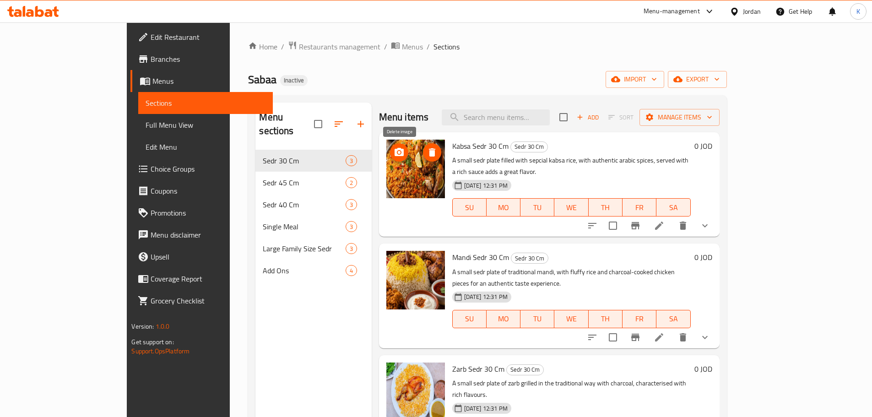
click at [427, 152] on icon "delete image" at bounding box center [432, 152] width 11 height 11
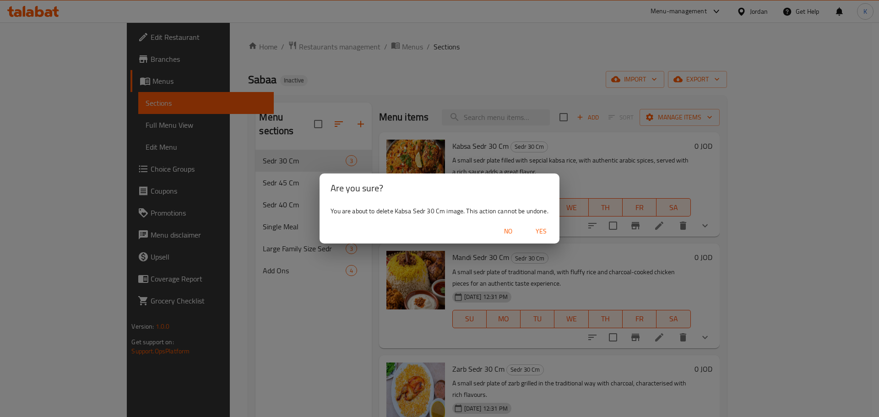
click at [541, 231] on span "Yes" at bounding box center [541, 231] width 22 height 11
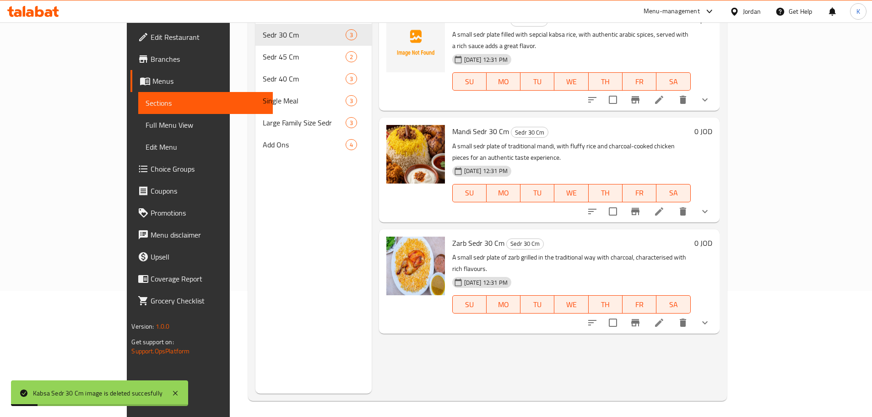
scroll to position [128, 0]
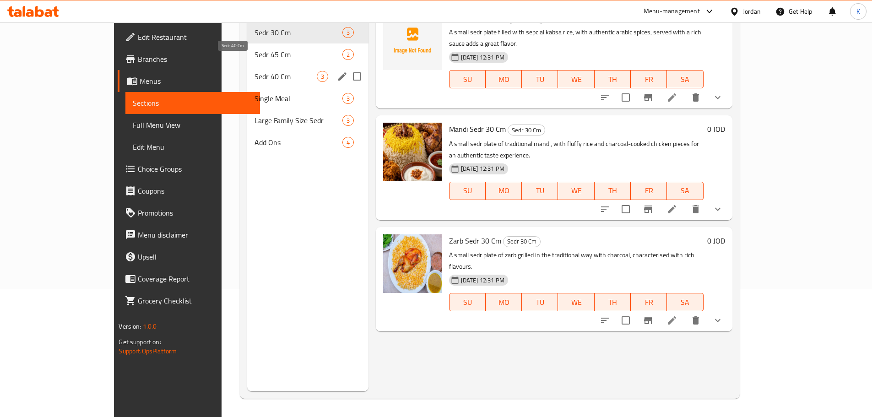
click at [255, 71] on span "Sedr 40 Cm" at bounding box center [286, 76] width 62 height 11
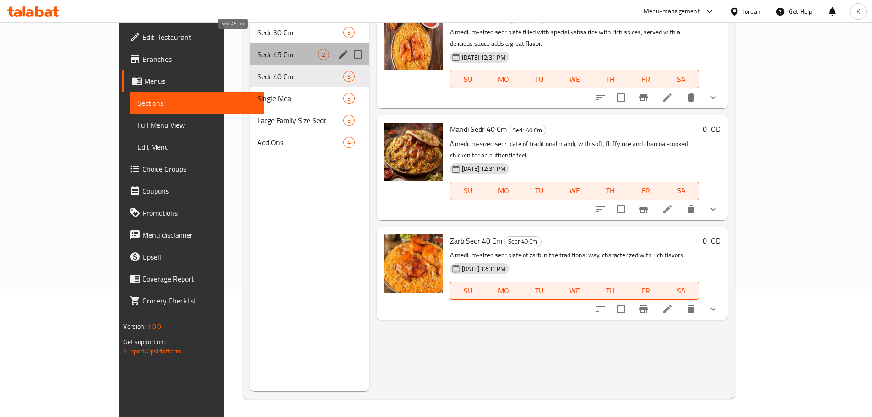
click at [257, 49] on span "Sedr 45 Cm" at bounding box center [287, 54] width 60 height 11
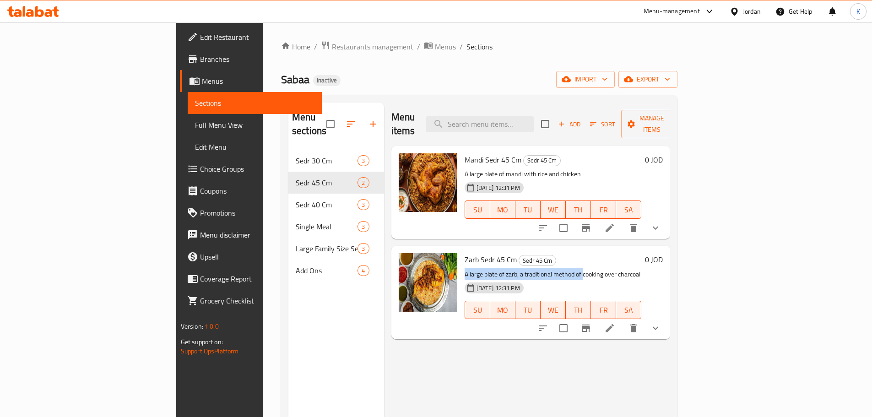
drag, startPoint x: 426, startPoint y: 262, endPoint x: 541, endPoint y: 262, distance: 114.9
click at [541, 269] on p "A large plate of zarb, a traditional method of cooking over charcoal" at bounding box center [553, 274] width 177 height 11
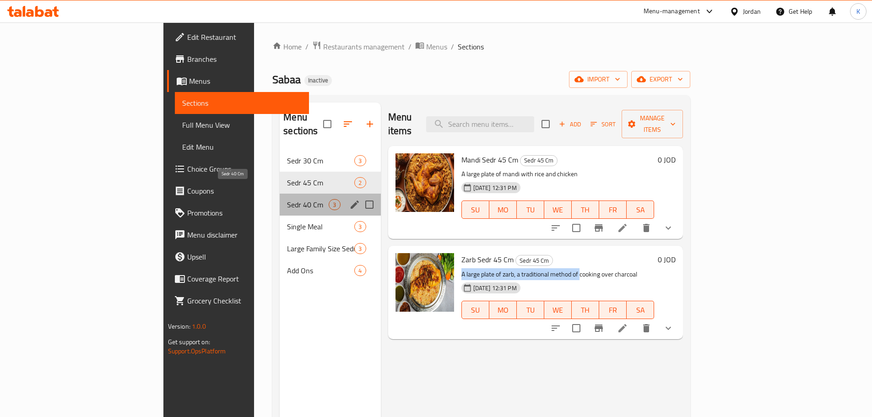
click at [287, 199] on span "Sedr 40 Cm" at bounding box center [308, 204] width 42 height 11
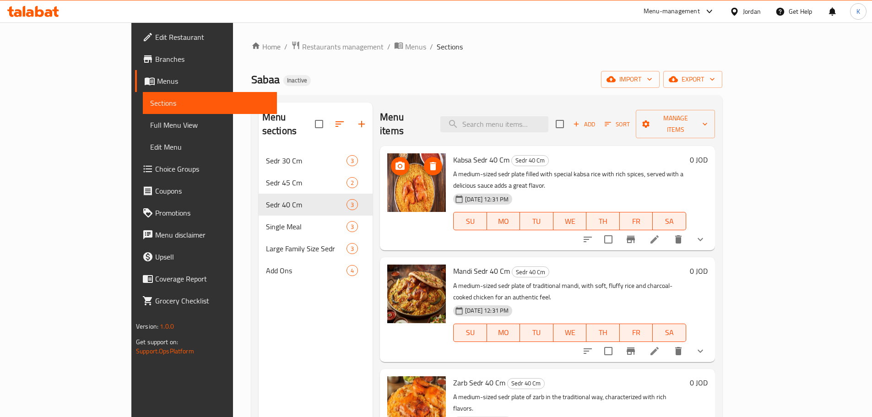
click at [428, 161] on icon "delete image" at bounding box center [433, 166] width 11 height 11
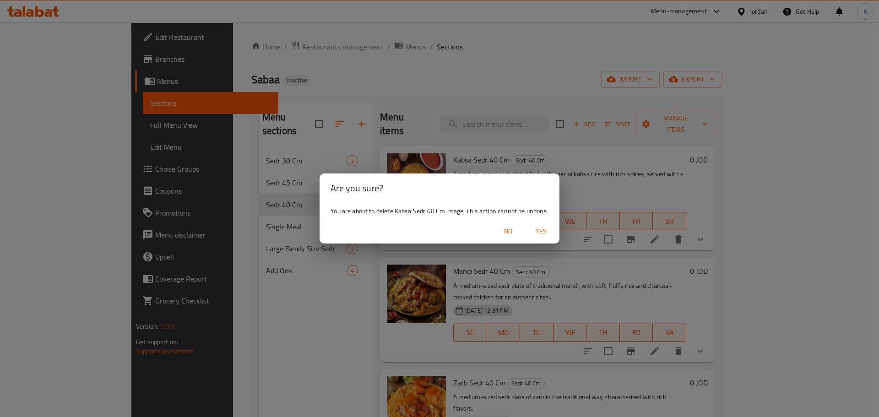
click at [542, 231] on span "Yes" at bounding box center [541, 231] width 22 height 11
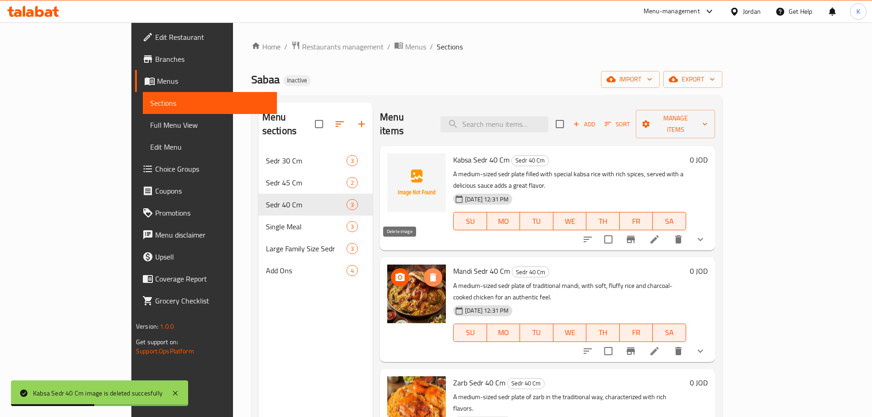
click at [428, 272] on icon "delete image" at bounding box center [433, 277] width 11 height 11
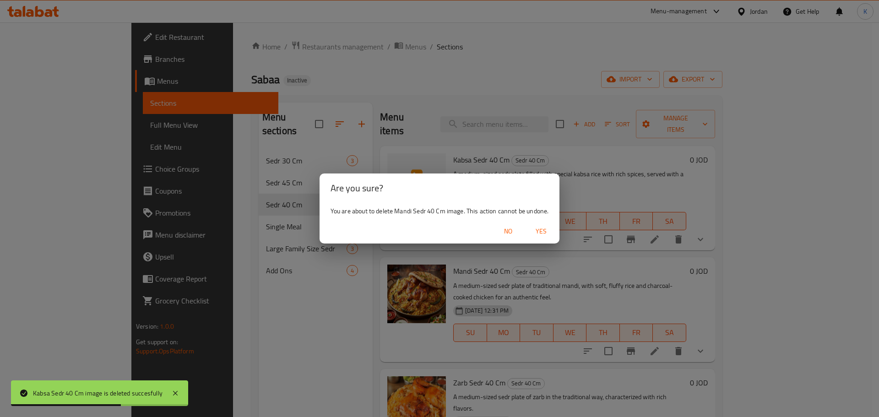
click at [556, 235] on div "No Yes" at bounding box center [440, 231] width 240 height 24
click at [545, 234] on span "Yes" at bounding box center [541, 231] width 22 height 11
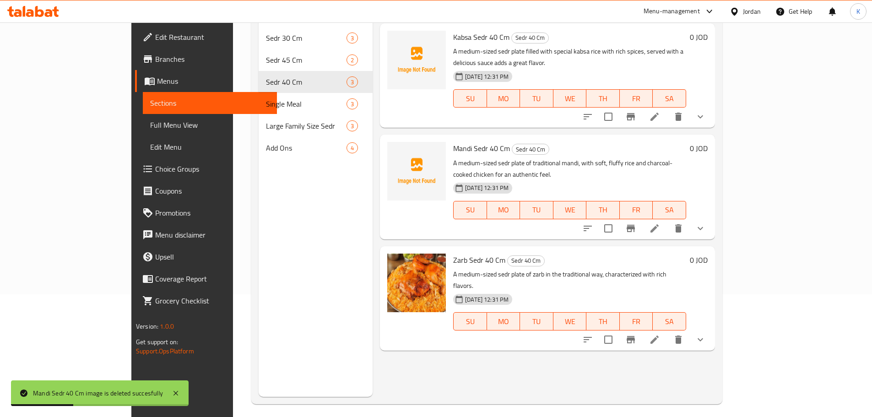
scroll to position [128, 0]
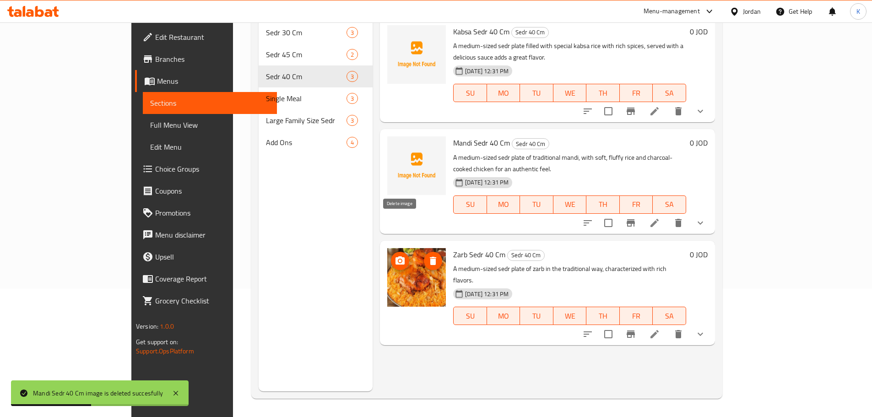
click at [430, 257] on icon "delete image" at bounding box center [433, 261] width 6 height 8
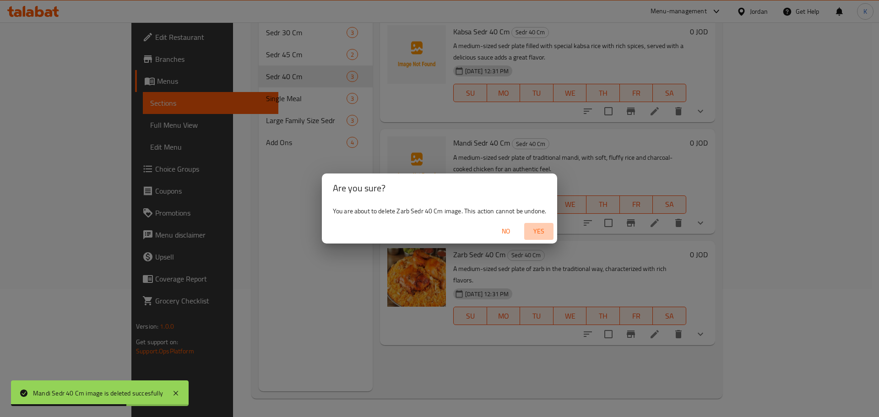
click at [536, 232] on span "Yes" at bounding box center [539, 231] width 22 height 11
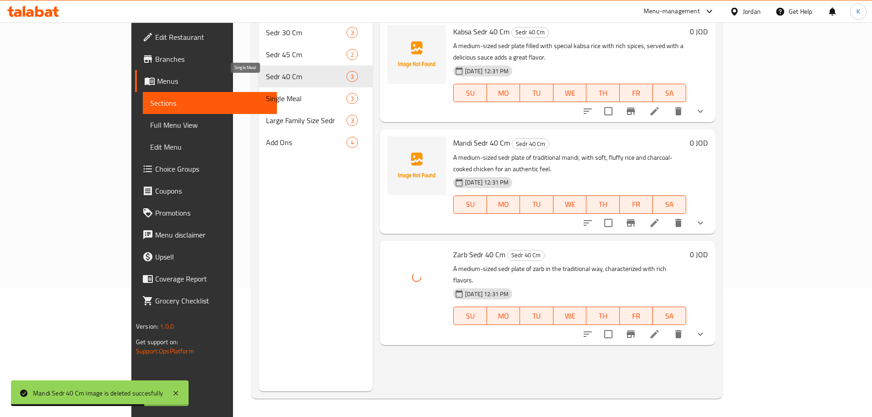
click at [266, 93] on span "Single Meal" at bounding box center [306, 98] width 81 height 11
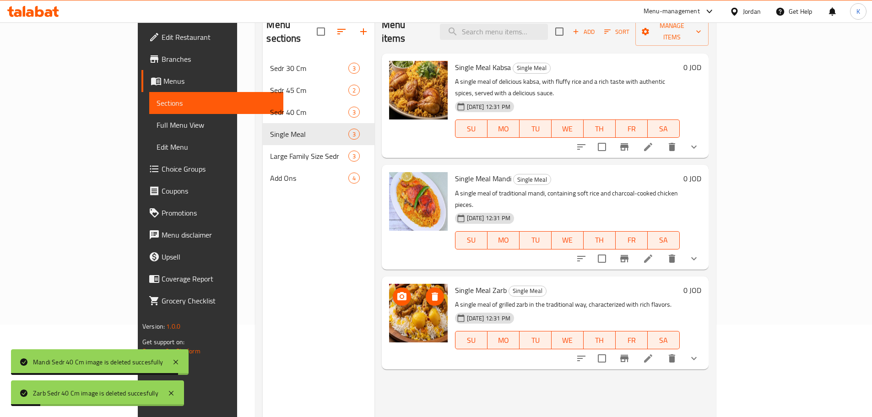
scroll to position [37, 0]
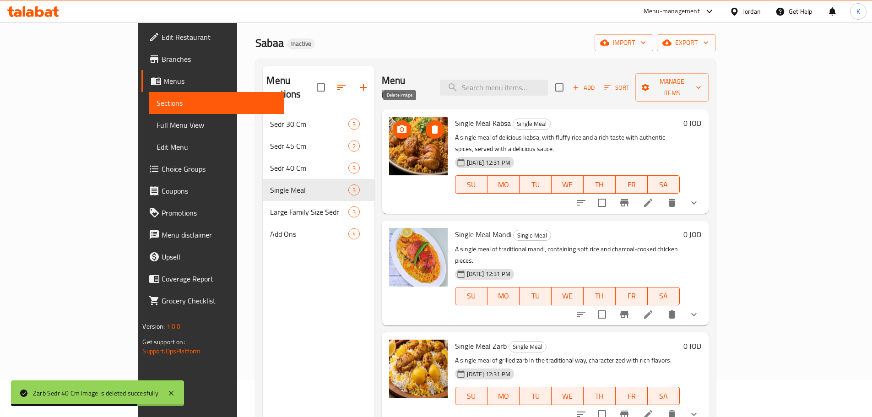
click at [432, 125] on icon "delete image" at bounding box center [435, 129] width 6 height 8
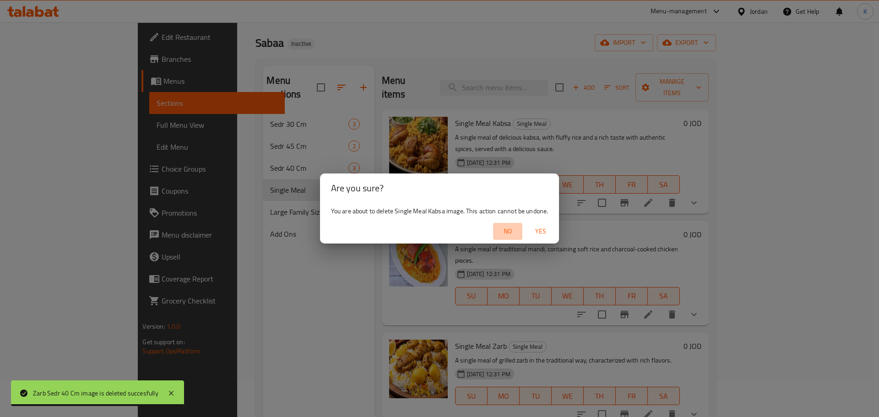
click at [503, 225] on button "No" at bounding box center [507, 231] width 29 height 17
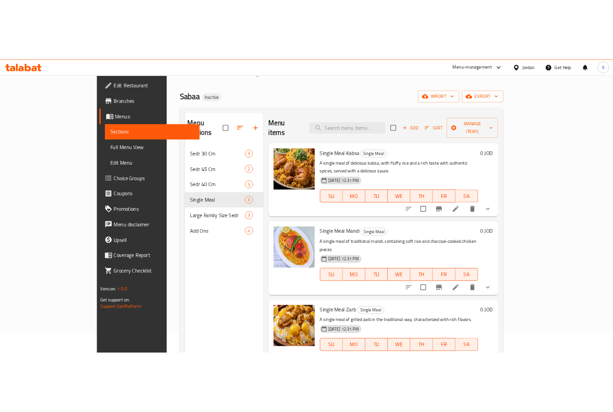
scroll to position [0, 0]
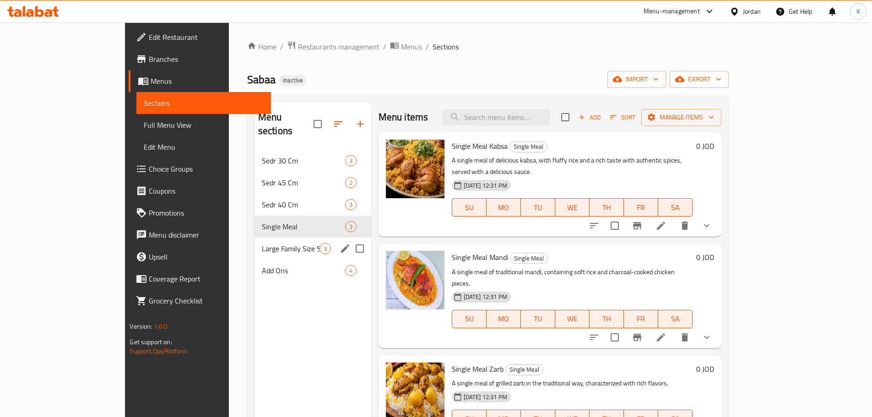
click at [262, 243] on span "Large Family Size Sedr" at bounding box center [291, 248] width 58 height 11
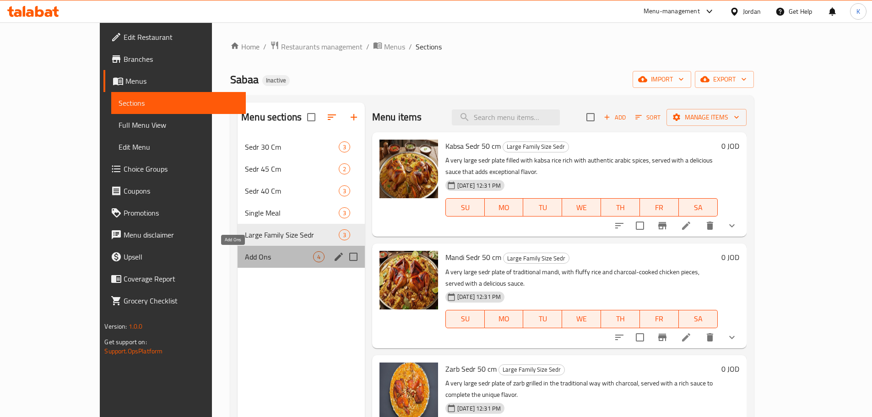
click at [245, 260] on span "Add Ons" at bounding box center [279, 256] width 68 height 11
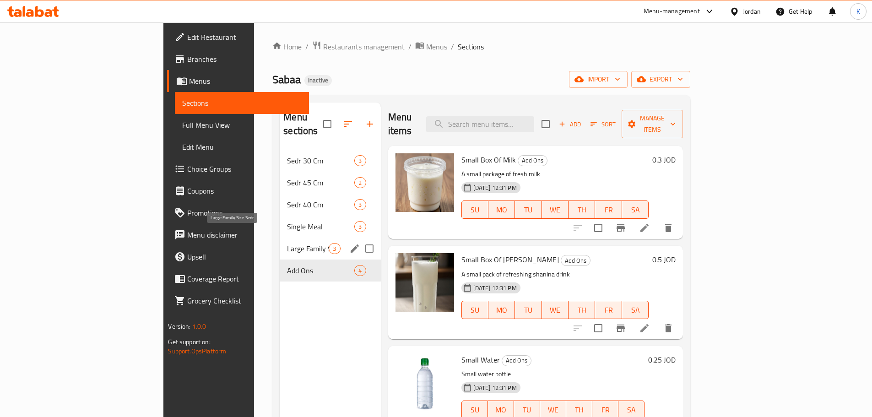
click at [287, 243] on span "Large Family Size Sedr" at bounding box center [308, 248] width 42 height 11
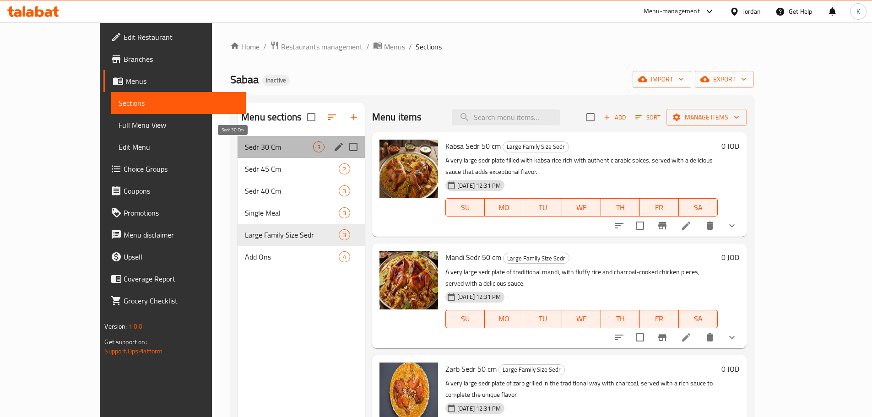
click at [245, 148] on span "Sedr 30 Cm" at bounding box center [279, 146] width 68 height 11
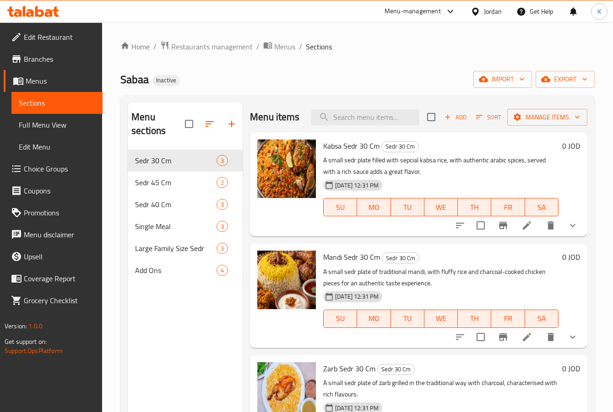
click at [44, 79] on span "Menus" at bounding box center [61, 81] width 70 height 11
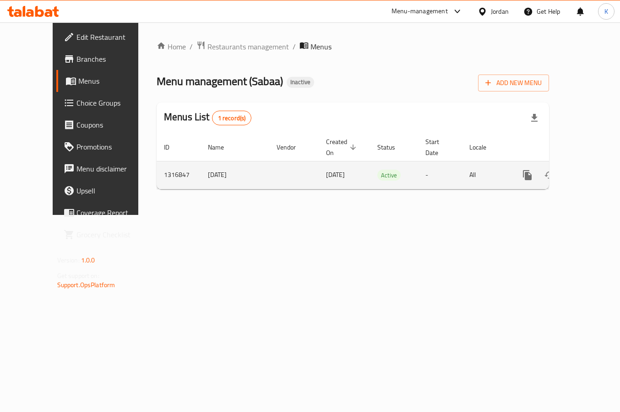
click at [589, 171] on icon "enhanced table" at bounding box center [593, 175] width 8 height 8
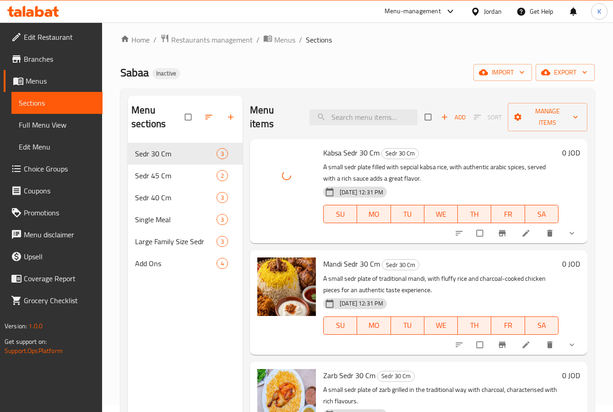
scroll to position [128, 0]
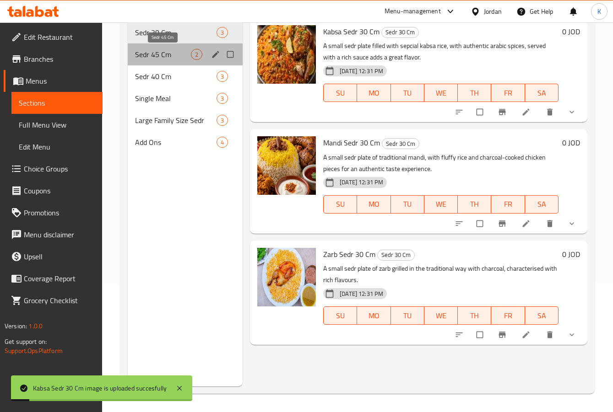
click at [161, 56] on span "Sedr 45 Cm" at bounding box center [163, 54] width 56 height 11
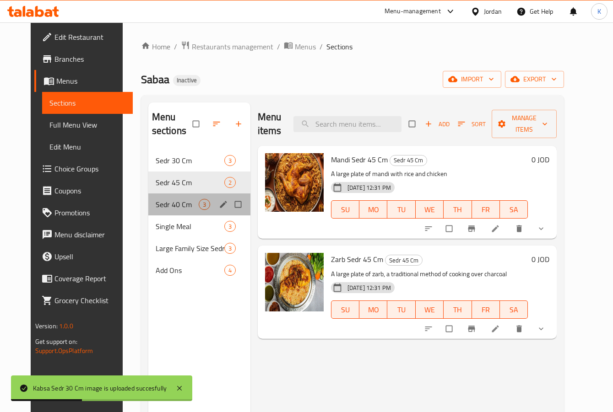
click at [165, 203] on span "Sedr 40 Cm" at bounding box center [177, 204] width 43 height 11
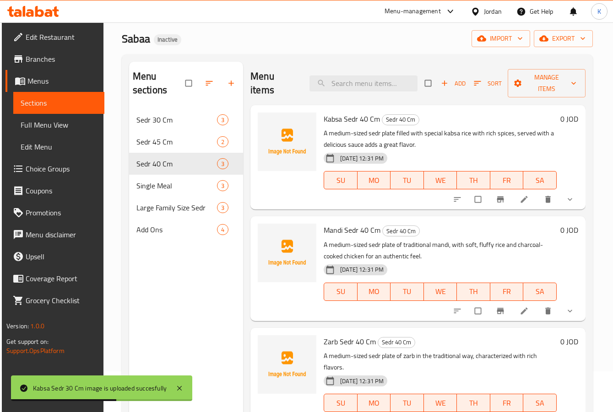
scroll to position [92, 0]
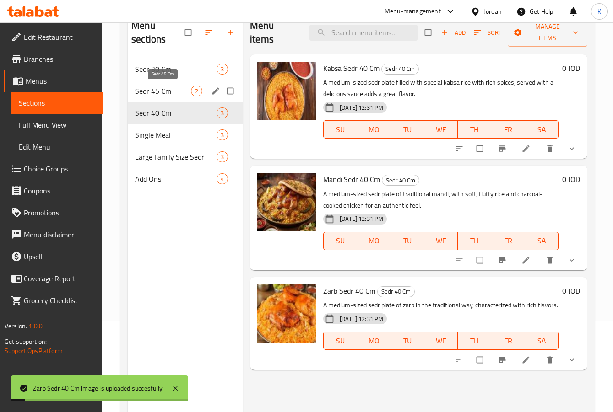
click at [172, 95] on span "Sedr 45 Cm" at bounding box center [163, 91] width 56 height 11
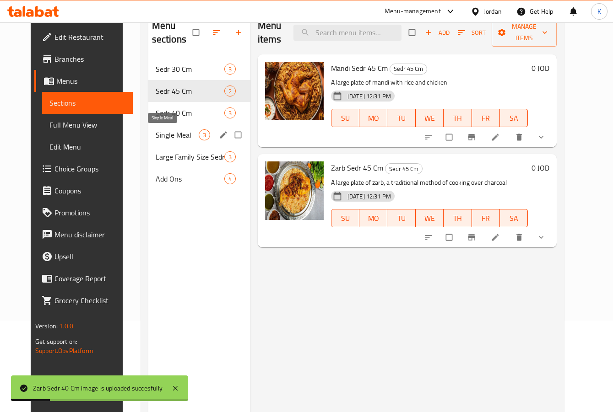
click at [165, 132] on span "Single Meal" at bounding box center [177, 135] width 43 height 11
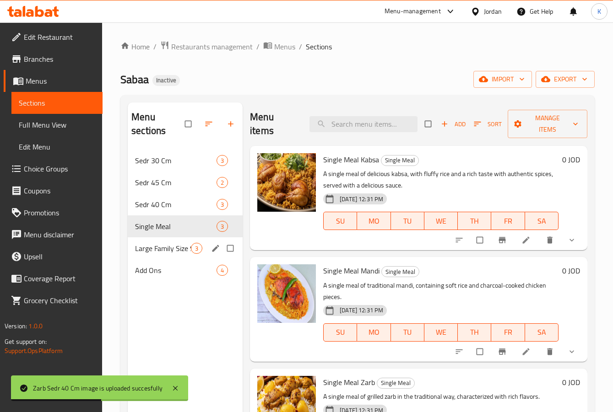
click at [182, 247] on span "Large Family Size Sedr" at bounding box center [163, 248] width 56 height 11
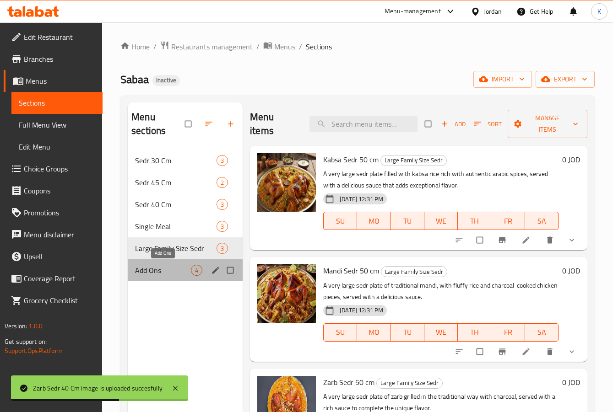
click at [168, 266] on span "Add Ons" at bounding box center [163, 270] width 56 height 11
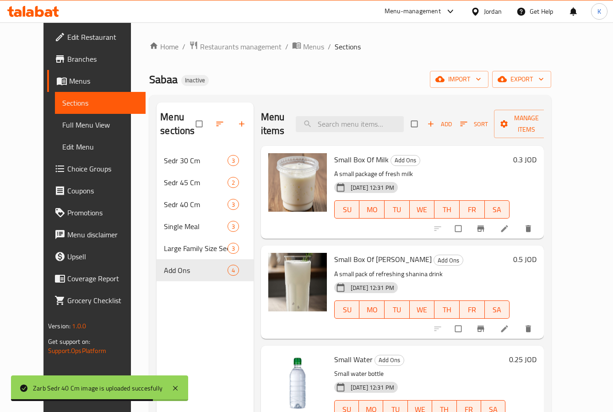
drag, startPoint x: 31, startPoint y: 126, endPoint x: 489, endPoint y: 68, distance: 462.4
click at [62, 126] on span "Full Menu View" at bounding box center [100, 124] width 76 height 11
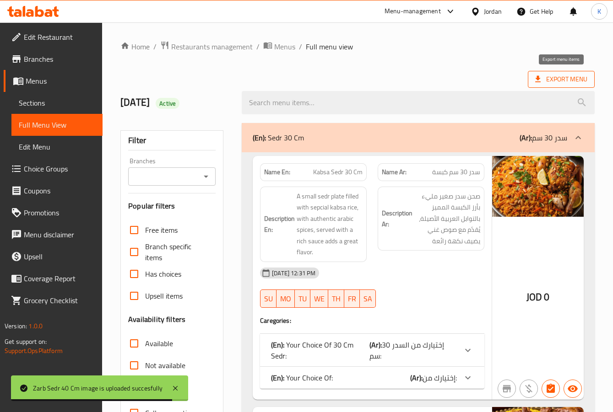
click at [549, 80] on span "Export Menu" at bounding box center [561, 79] width 52 height 11
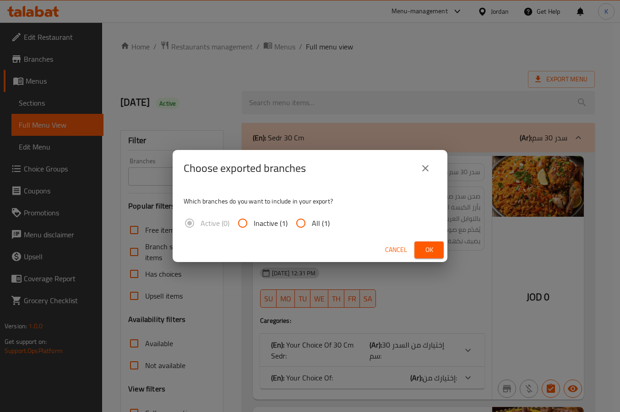
click at [317, 223] on span "All (1)" at bounding box center [321, 223] width 18 height 11
click at [312, 223] on input "All (1)" at bounding box center [301, 223] width 22 height 22
radio input "true"
click at [427, 249] on span "Ok" at bounding box center [429, 249] width 15 height 11
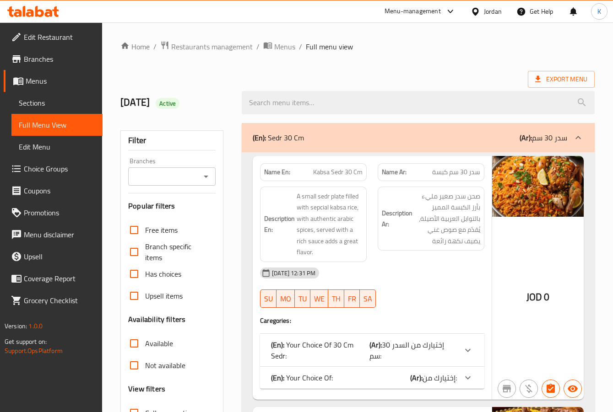
click at [31, 11] on icon at bounding box center [30, 13] width 8 height 8
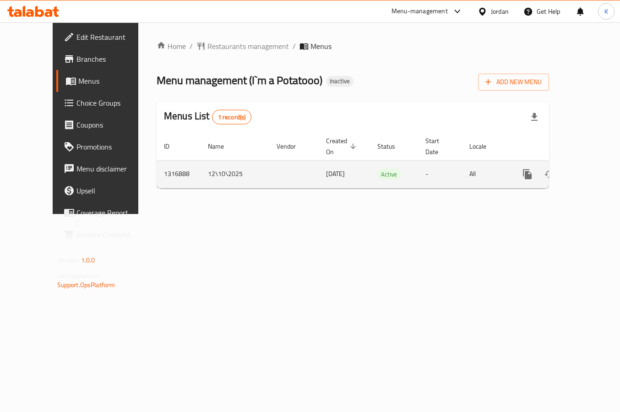
click at [589, 170] on icon "enhanced table" at bounding box center [593, 174] width 8 height 8
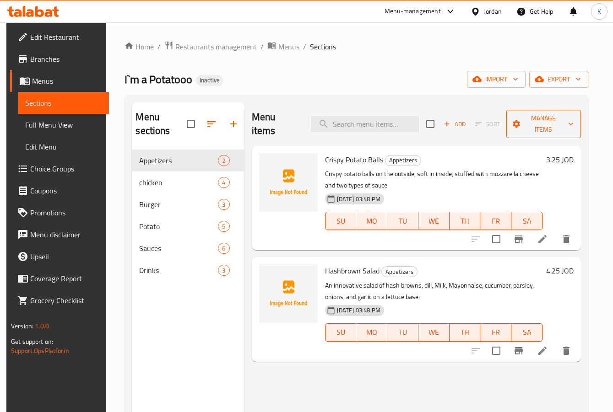
click at [575, 119] on icon "button" at bounding box center [570, 123] width 9 height 9
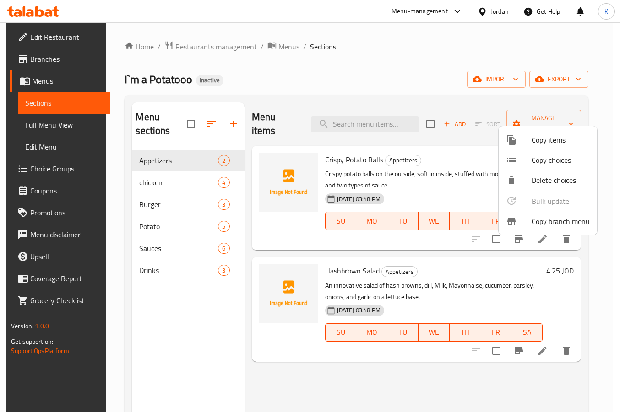
click at [520, 82] on div at bounding box center [310, 206] width 620 height 412
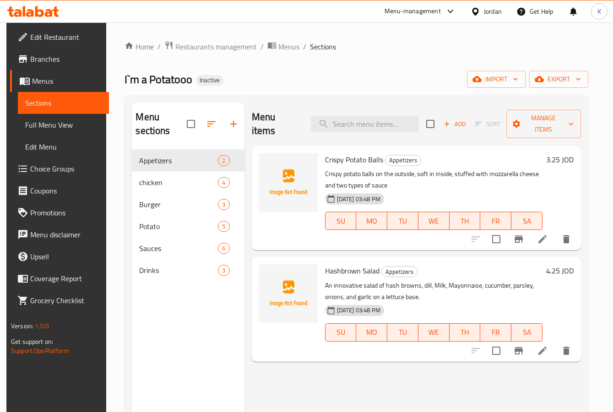
click at [520, 82] on icon "button" at bounding box center [515, 79] width 9 height 9
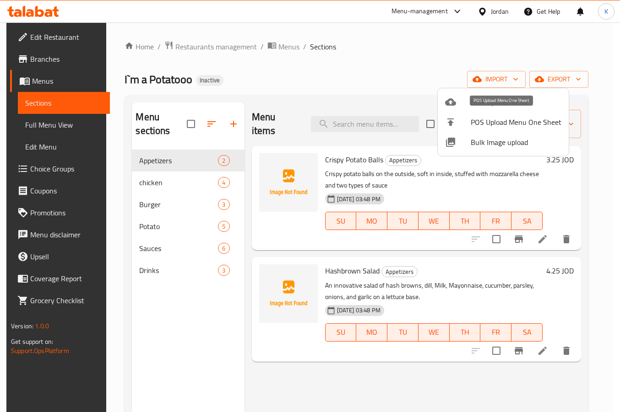
click at [506, 139] on span "Bulk Image upload" at bounding box center [516, 142] width 91 height 11
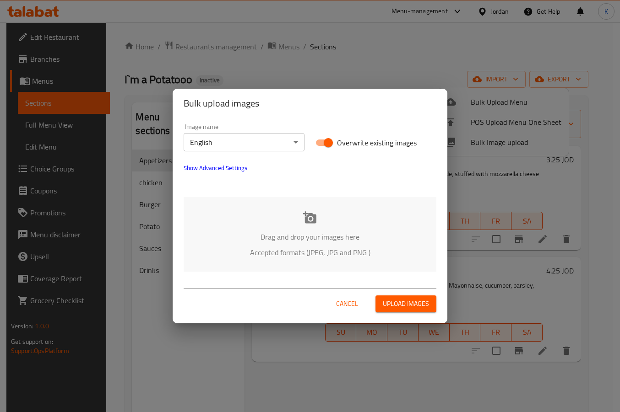
click at [283, 221] on div "Drag and drop your images here Accepted formats (JPEG, JPG and PNG )" at bounding box center [310, 234] width 253 height 75
